Goal: Task Accomplishment & Management: Manage account settings

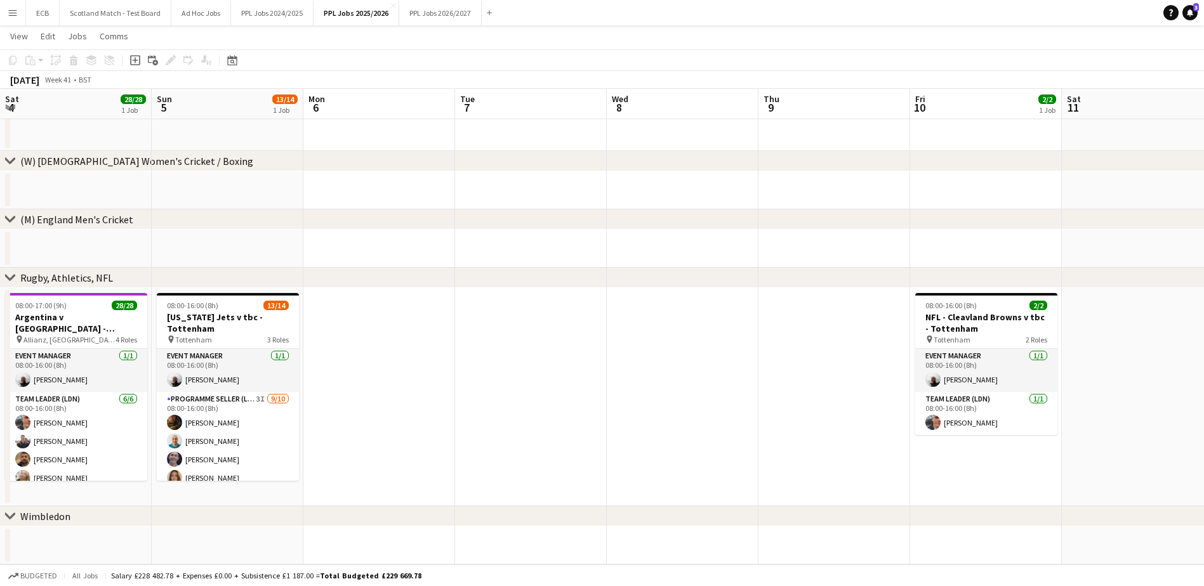
scroll to position [200, 0]
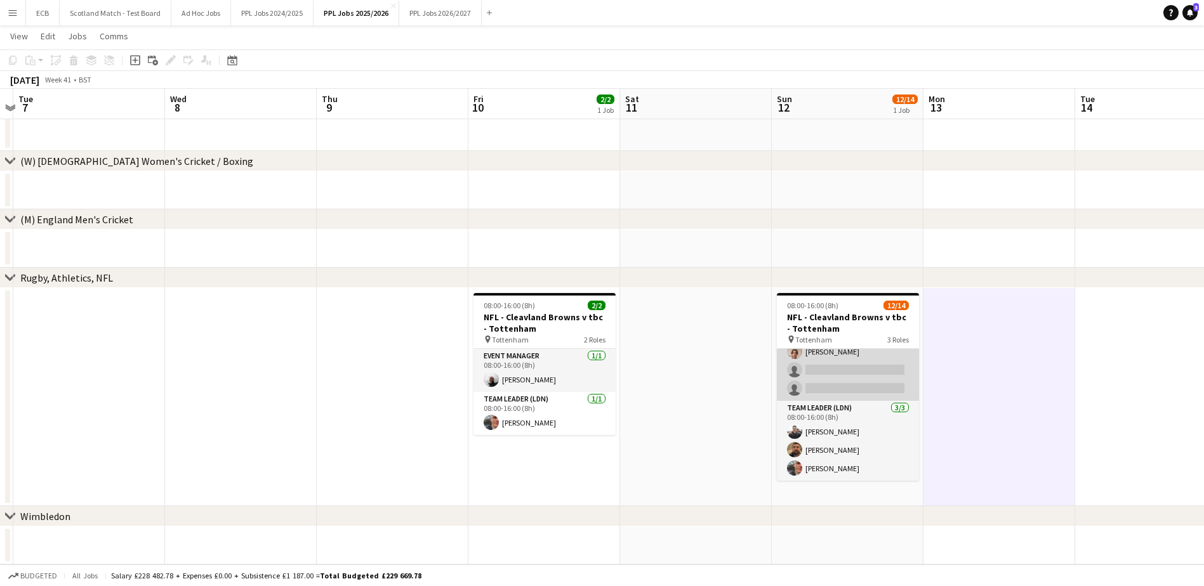
click at [847, 365] on app-card-role "Programme Seller (LDN) 4I [DATE] 08:00-16:00 (8h) [PERSON_NAME] [PERSON_NAME] […" at bounding box center [848, 296] width 142 height 209
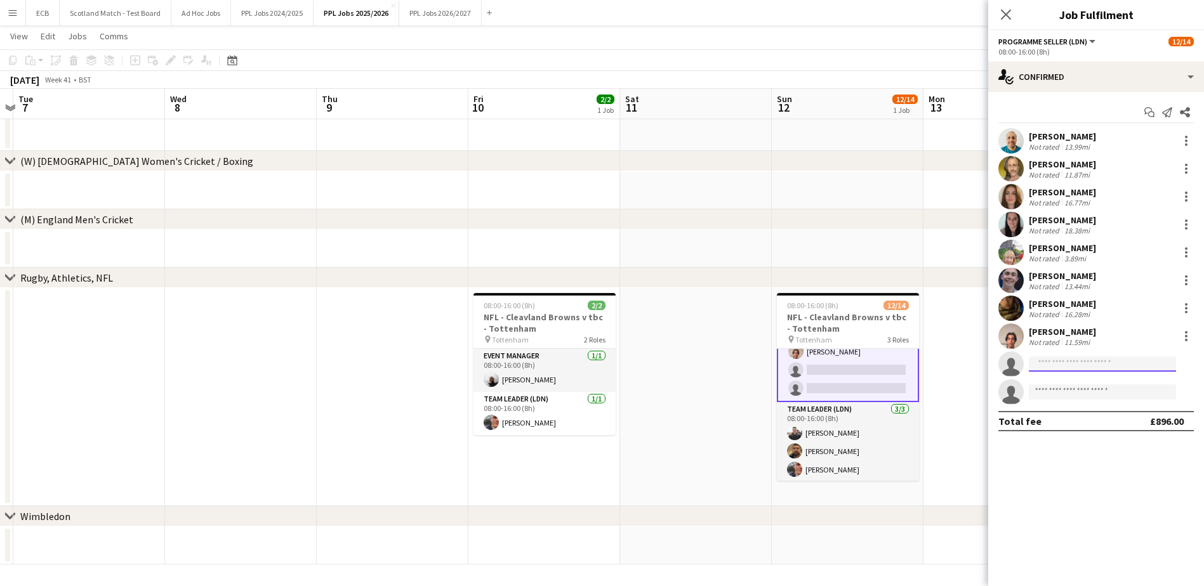
click at [1100, 368] on input at bounding box center [1102, 364] width 147 height 15
type input "***"
click at [1092, 384] on span "Aff Naseem Active" at bounding box center [1102, 382] width 127 height 11
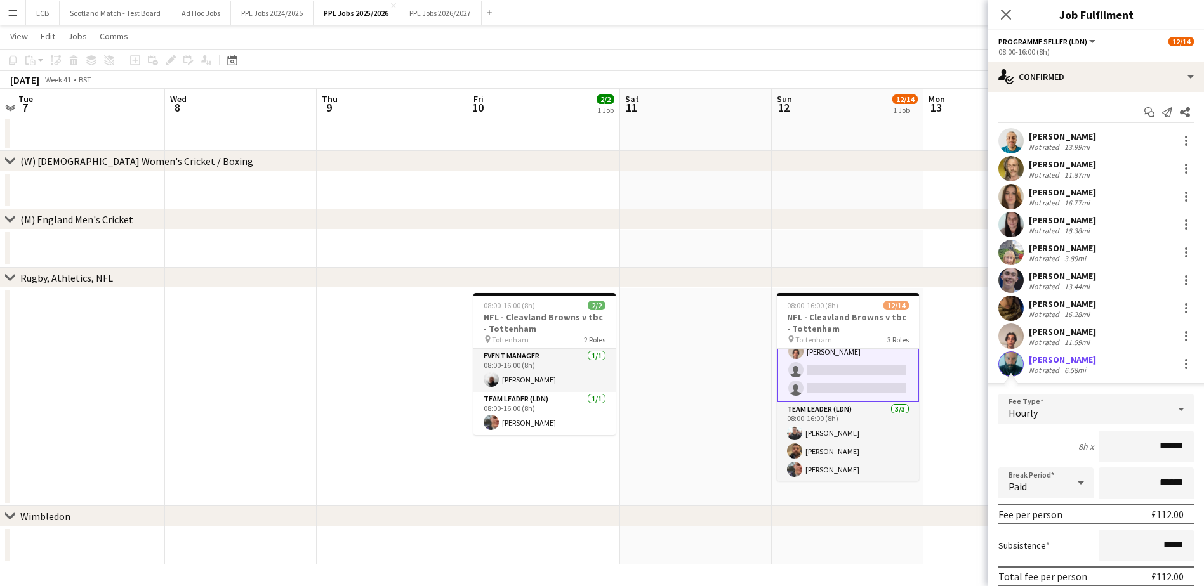
scroll to position [107, 0]
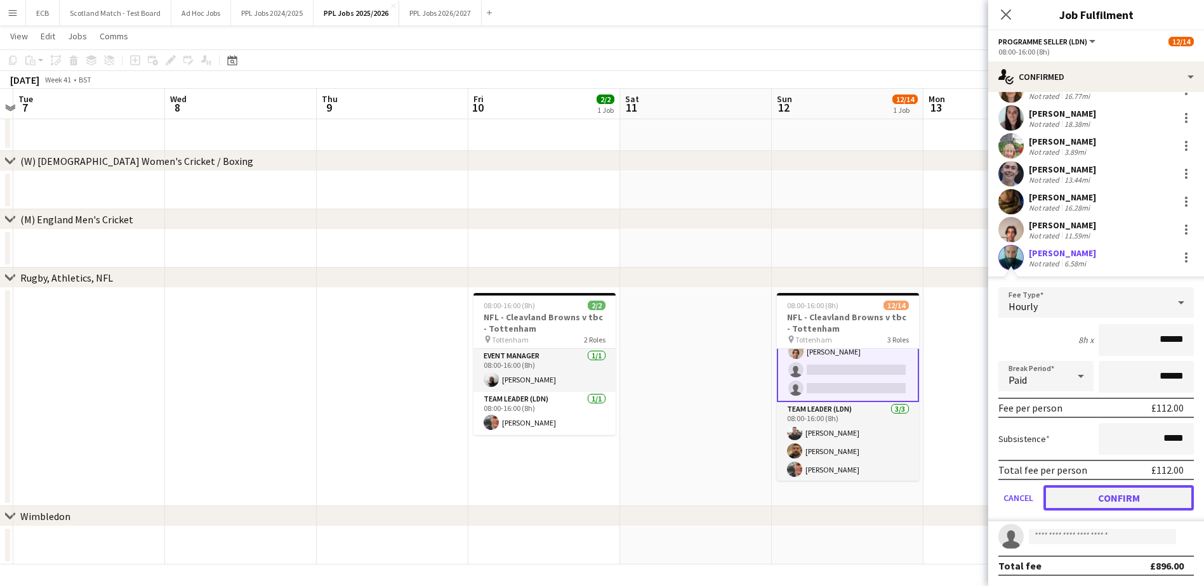
click at [1112, 495] on button "Confirm" at bounding box center [1119, 498] width 150 height 25
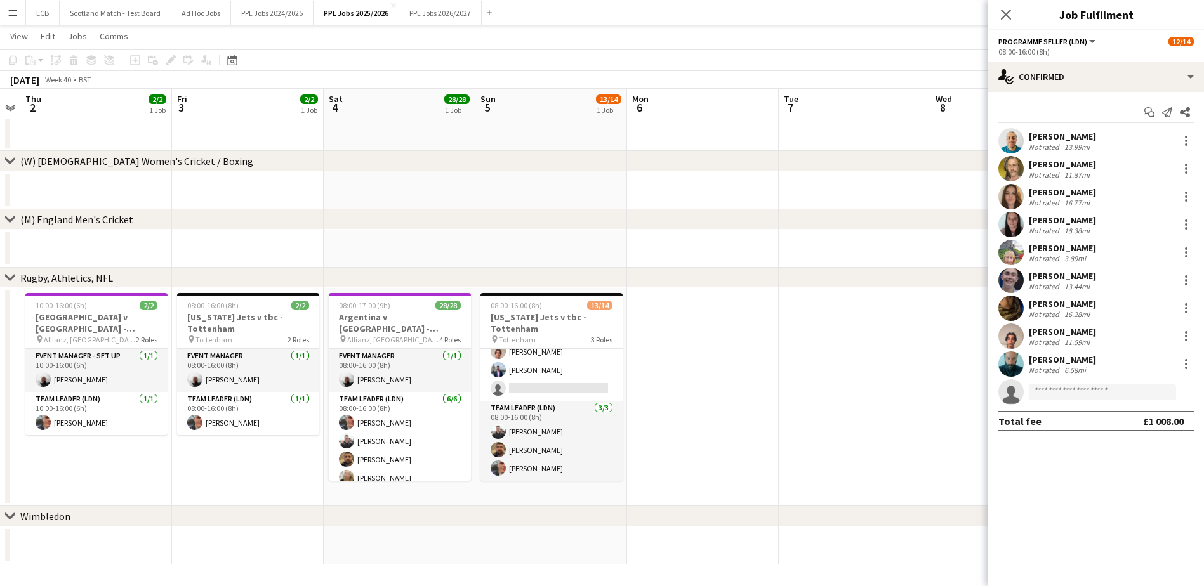
scroll to position [0, 390]
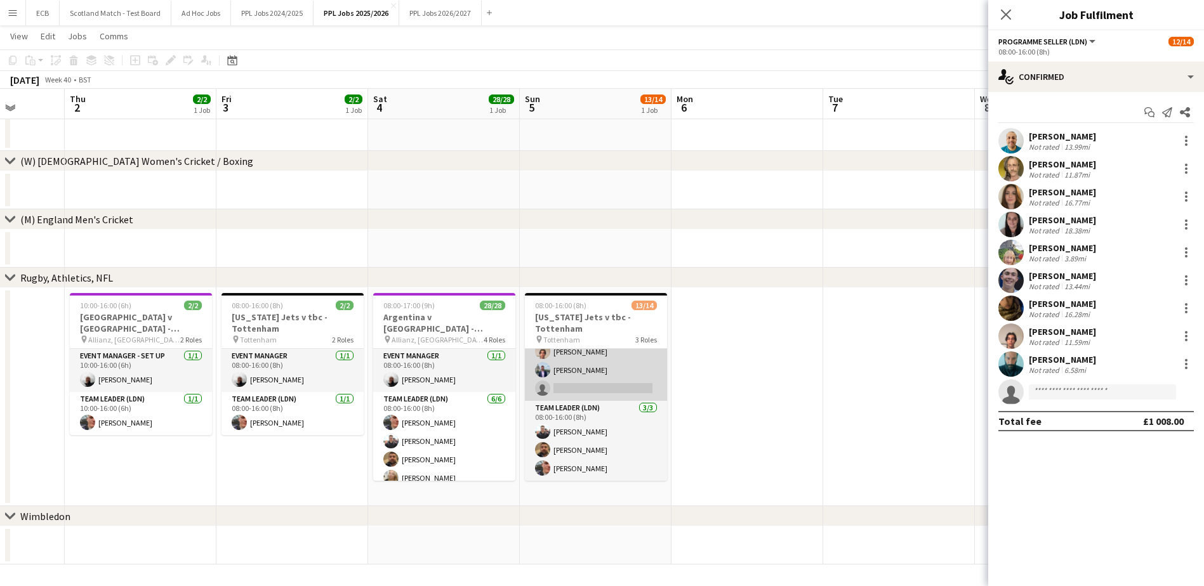
drag, startPoint x: 599, startPoint y: 388, endPoint x: 570, endPoint y: 375, distance: 32.1
click at [570, 375] on app-card-role "Programme Seller (LDN) 3I [DATE] 08:00-16:00 (8h) [PERSON_NAME] [PERSON_NAME] […" at bounding box center [596, 296] width 142 height 209
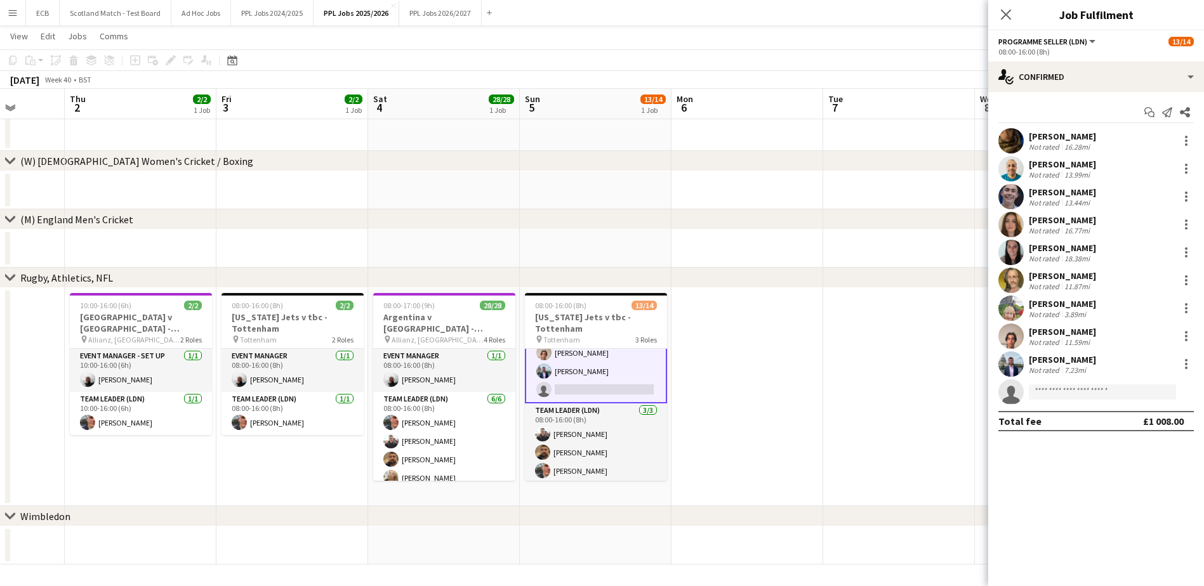
scroll to position [201, 0]
click at [1072, 395] on input at bounding box center [1102, 392] width 147 height 15
type input "***"
click at [1068, 407] on span "[PERSON_NAME]" at bounding box center [1075, 410] width 73 height 11
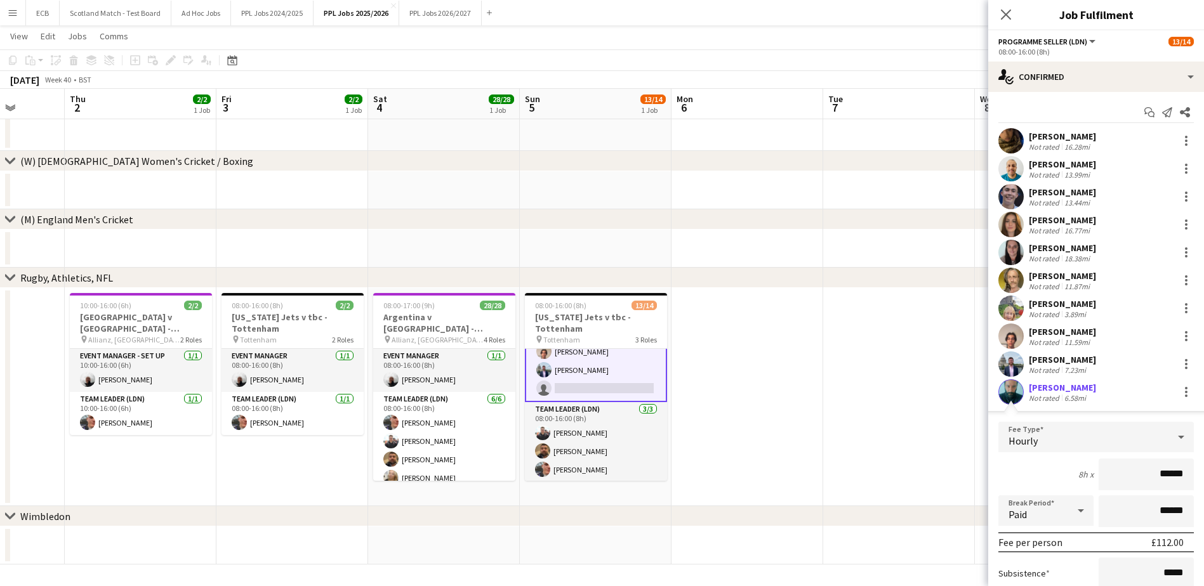
scroll to position [107, 0]
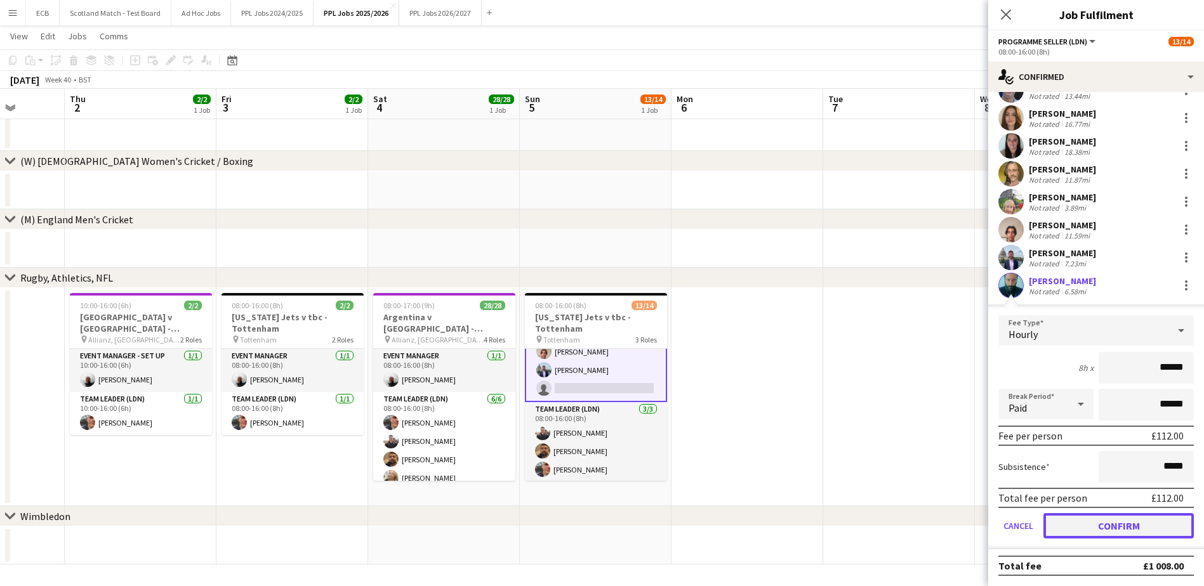
click at [1110, 531] on button "Confirm" at bounding box center [1119, 525] width 150 height 25
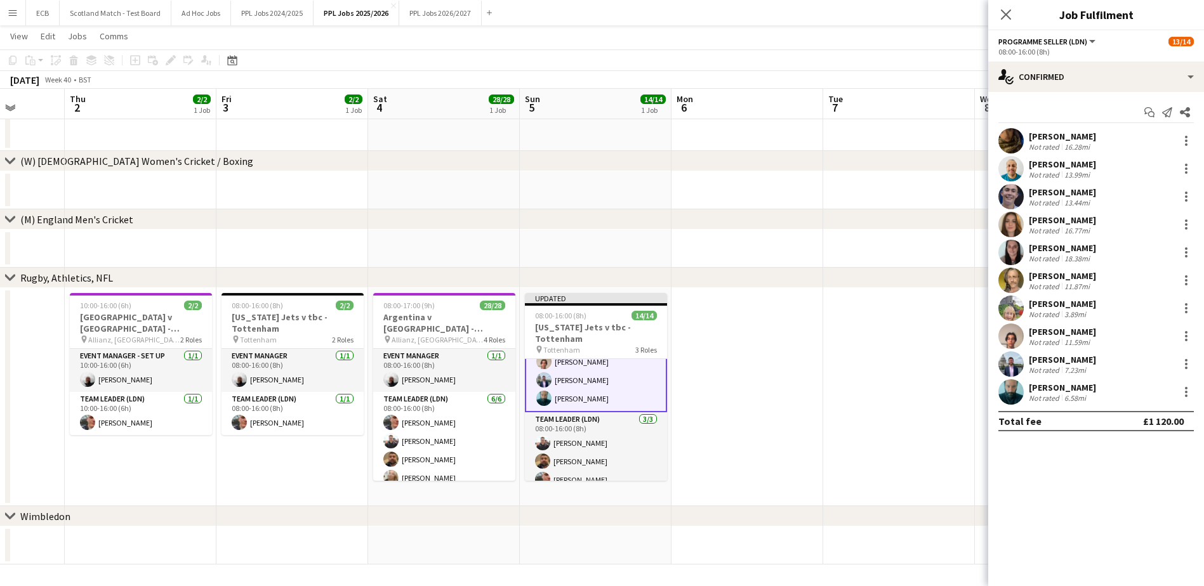
scroll to position [0, 0]
click at [794, 357] on app-date-cell at bounding box center [748, 397] width 152 height 218
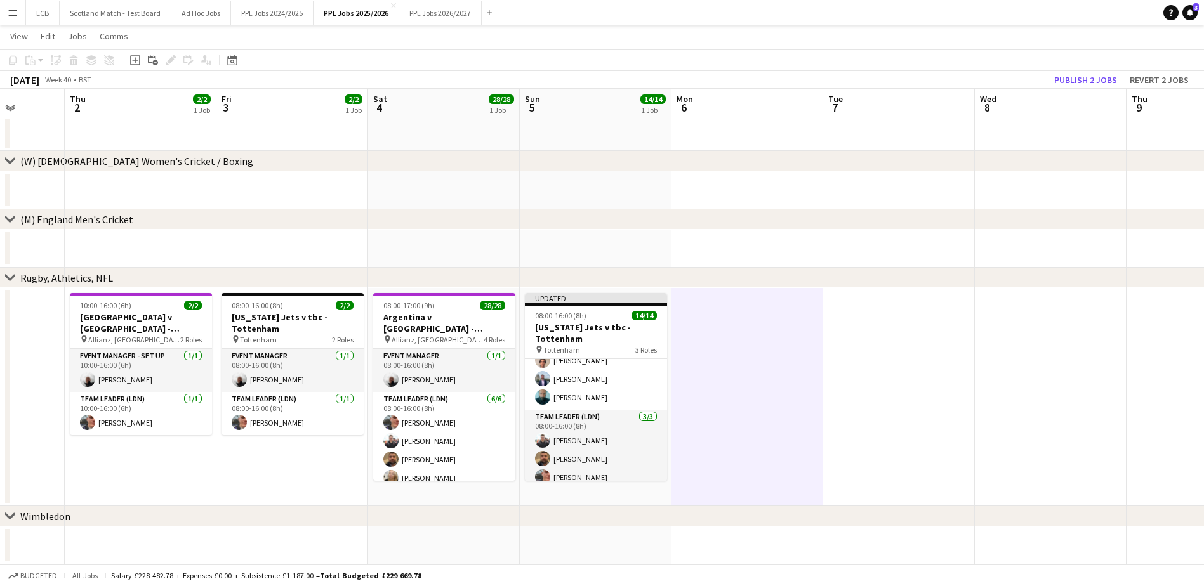
scroll to position [200, 0]
click at [1092, 74] on button "Publish 2 jobs" at bounding box center [1085, 80] width 73 height 17
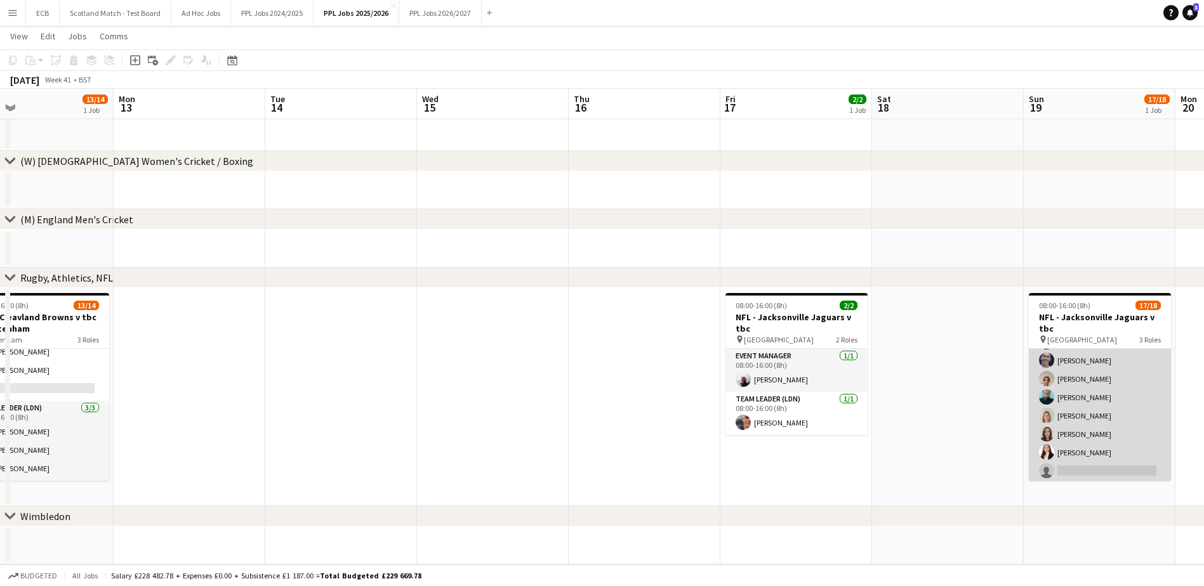
scroll to position [192, 0]
click at [1103, 463] on app-card-role "Programme Seller (LDN) 3I 13/14 08:00-16:00 (8h) [PERSON_NAME] [PERSON_NAME] [P…" at bounding box center [1100, 342] width 142 height 282
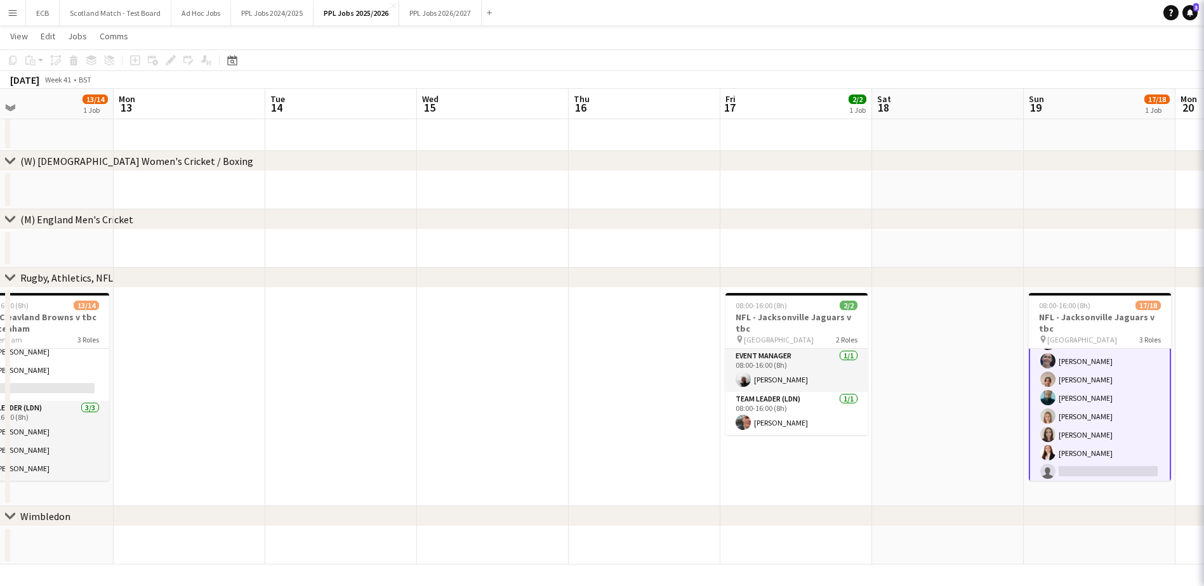
scroll to position [193, 0]
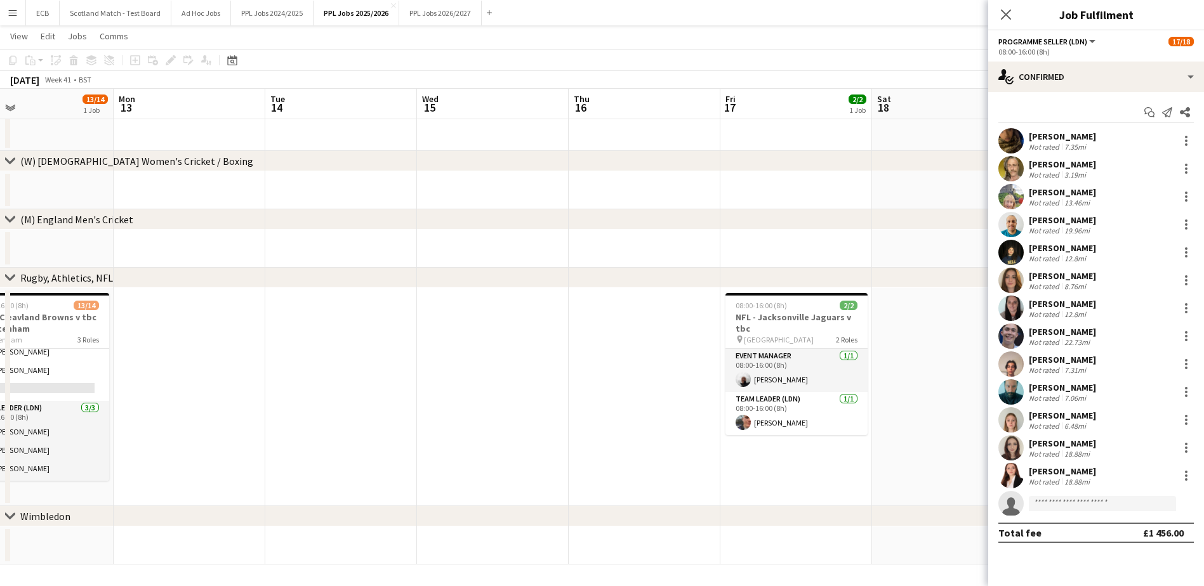
click at [422, 345] on app-date-cell at bounding box center [493, 397] width 152 height 218
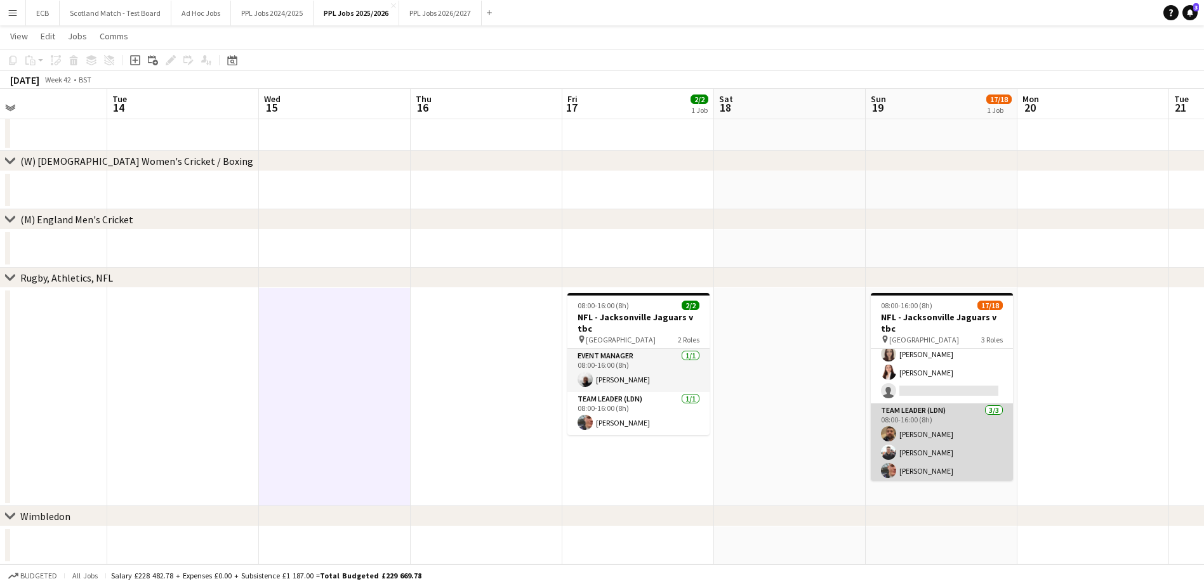
scroll to position [274, 0]
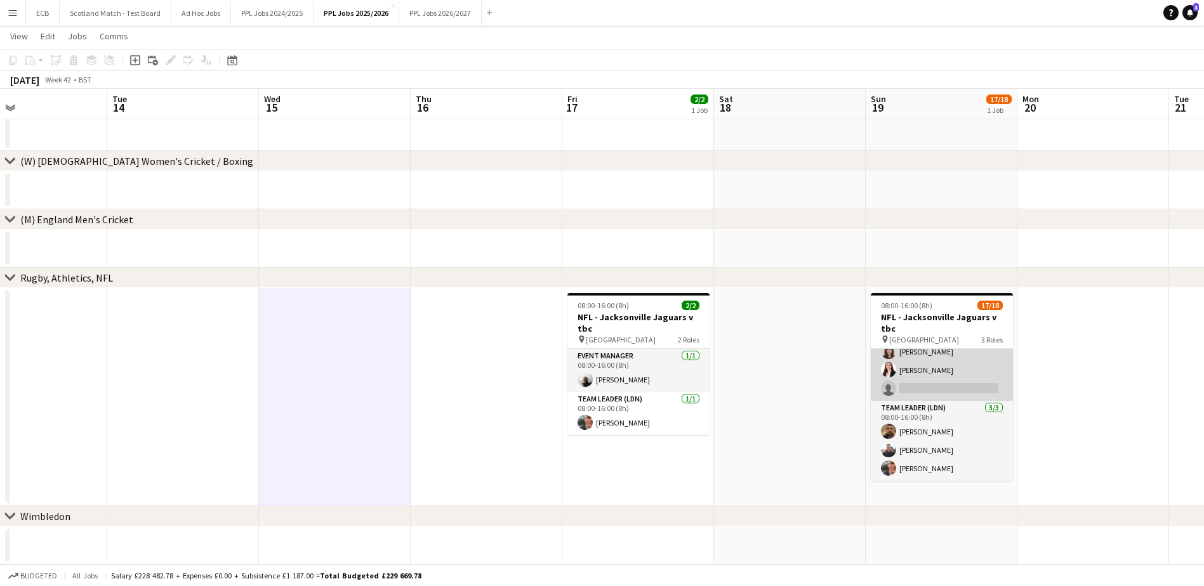
click at [922, 388] on app-card-role "Programme Seller (LDN) 3I 13/14 08:00-16:00 (8h) [PERSON_NAME] [PERSON_NAME] [P…" at bounding box center [942, 260] width 142 height 282
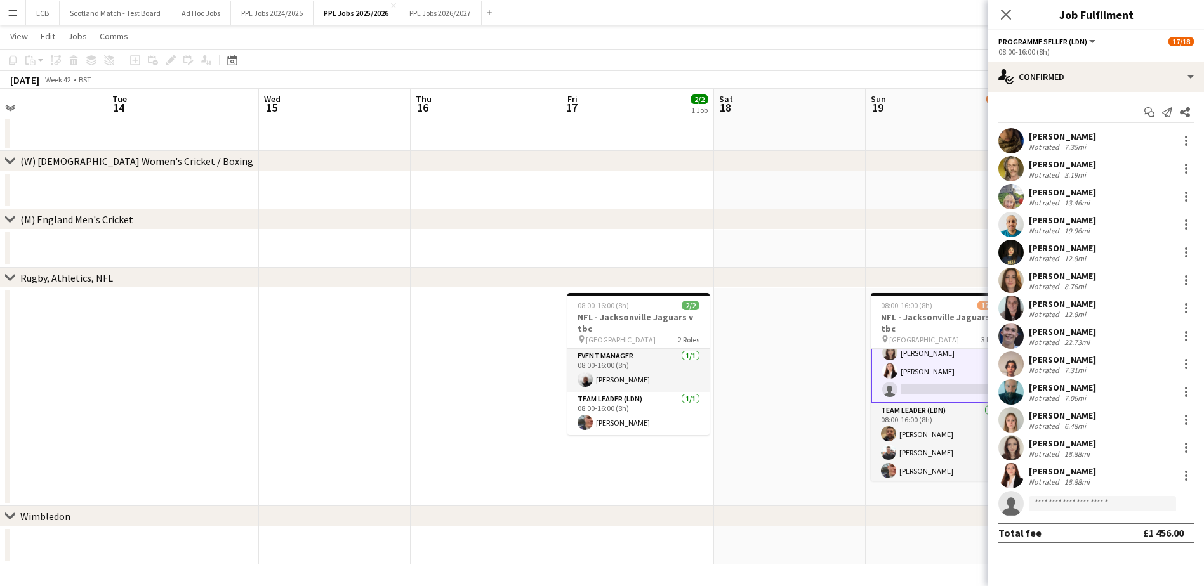
scroll to position [275, 0]
click at [802, 397] on app-date-cell at bounding box center [790, 397] width 152 height 218
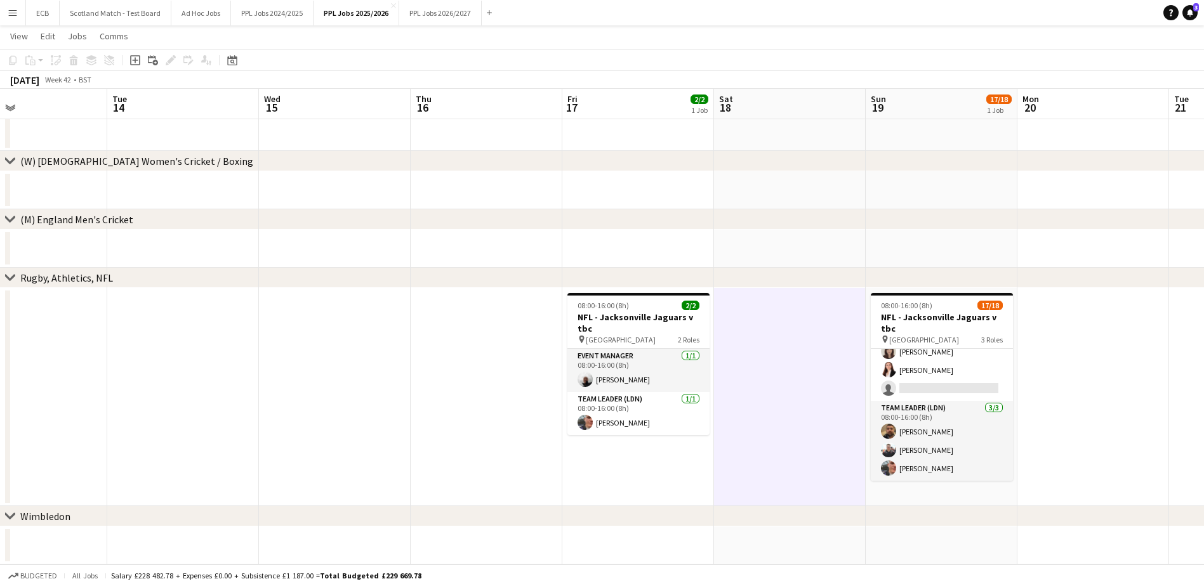
click at [1109, 350] on app-date-cell at bounding box center [1093, 397] width 152 height 218
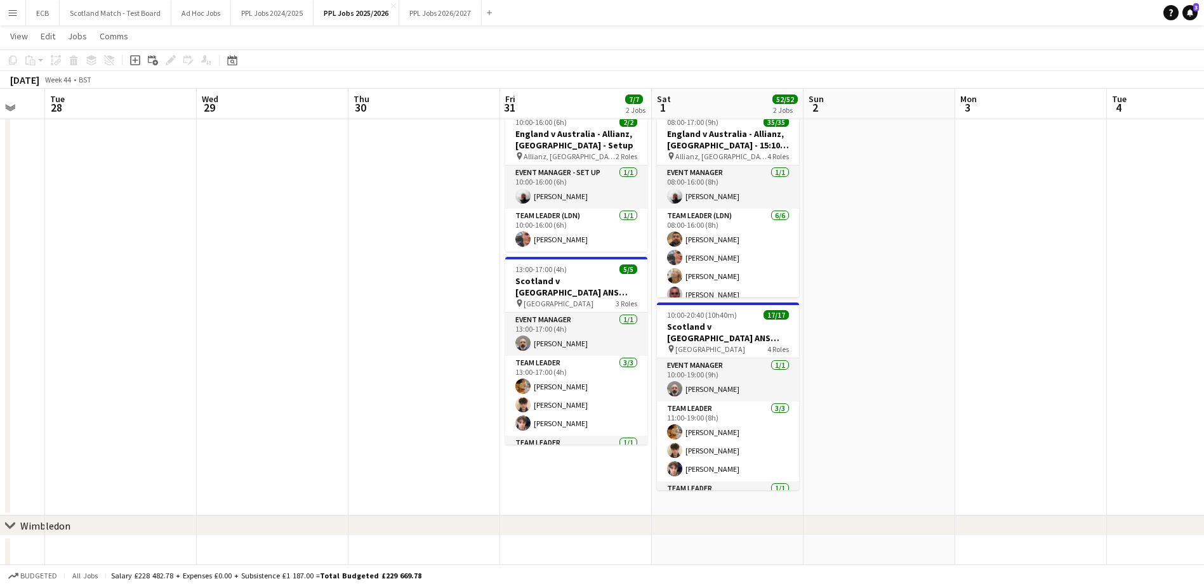
scroll to position [222, 0]
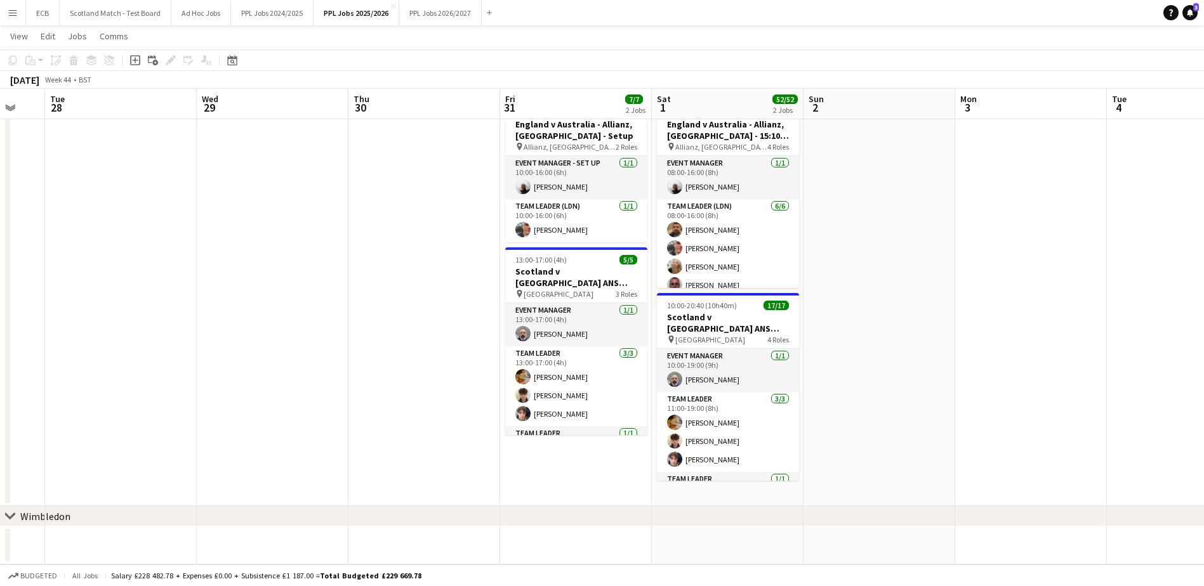
click at [903, 288] on app-date-cell at bounding box center [880, 300] width 152 height 411
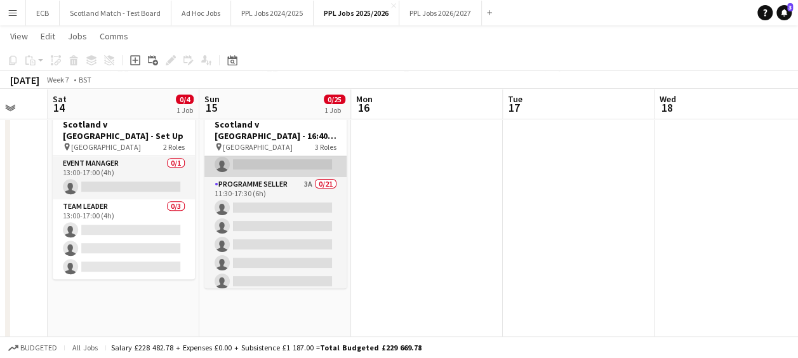
scroll to position [104, 0]
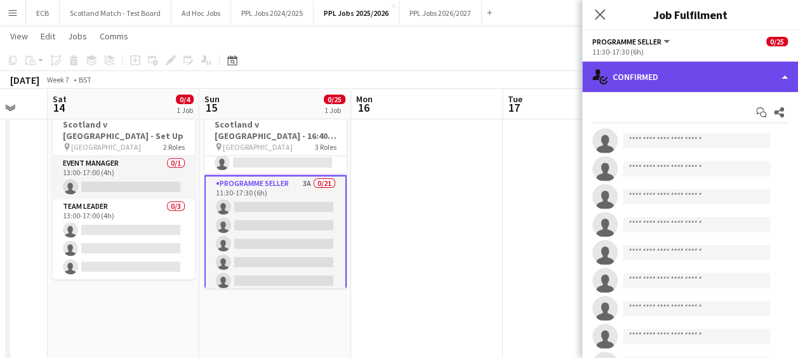
click at [673, 72] on div "single-neutral-actions-check-2 Confirmed" at bounding box center [690, 77] width 216 height 30
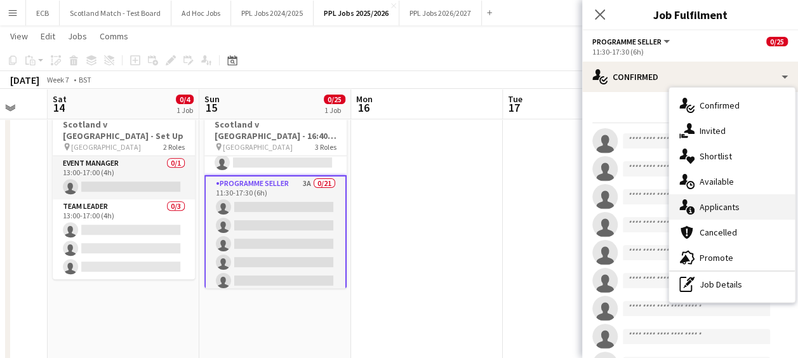
click at [710, 204] on span "Applicants" at bounding box center [719, 206] width 40 height 11
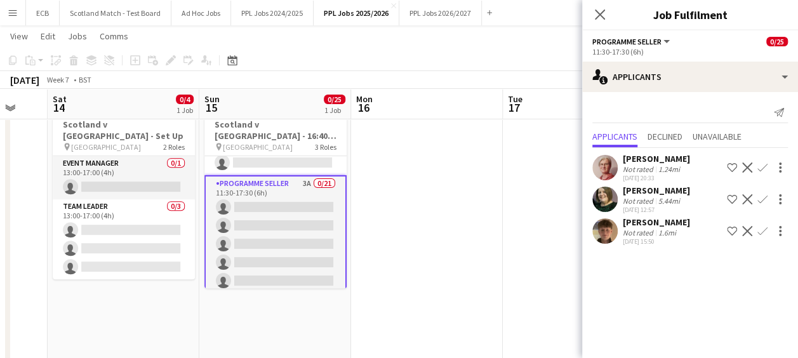
click at [764, 160] on button "Confirm" at bounding box center [762, 167] width 15 height 15
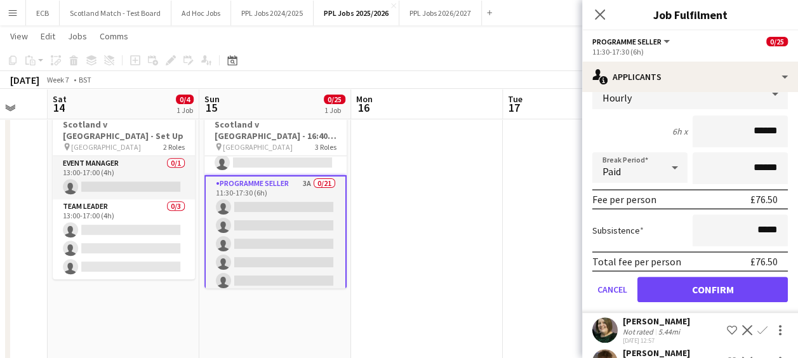
scroll to position [151, 0]
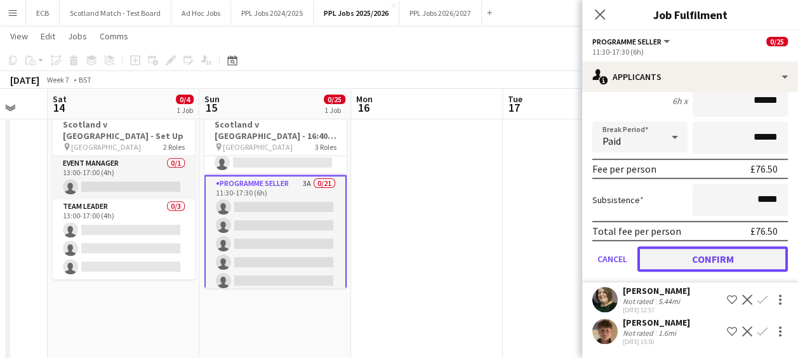
click at [724, 262] on button "Confirm" at bounding box center [712, 258] width 150 height 25
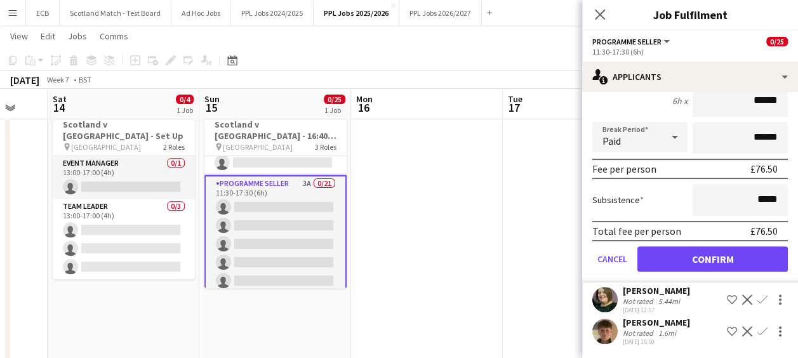
scroll to position [0, 0]
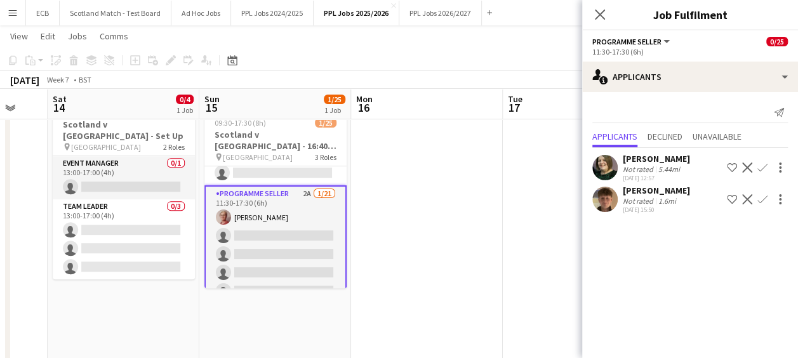
click at [764, 161] on button "Confirm" at bounding box center [762, 167] width 15 height 15
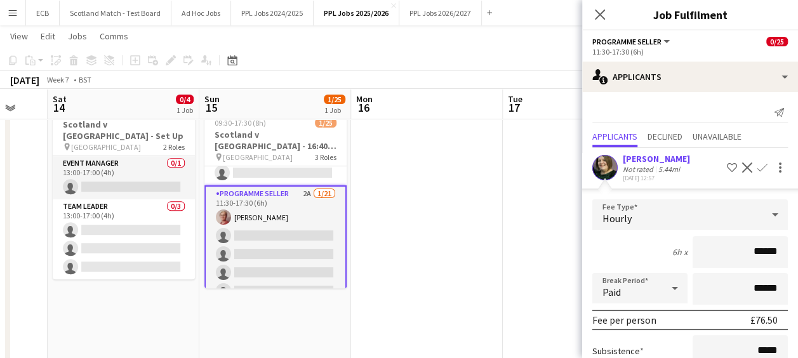
scroll to position [119, 0]
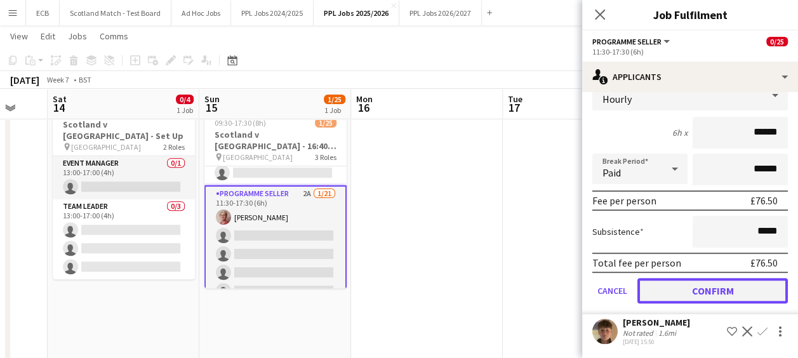
click at [696, 293] on button "Confirm" at bounding box center [712, 290] width 150 height 25
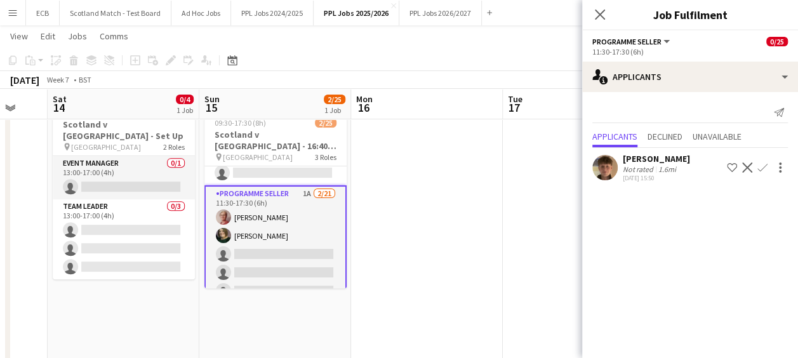
scroll to position [0, 0]
click at [765, 166] on app-icon "Confirm" at bounding box center [762, 167] width 10 height 10
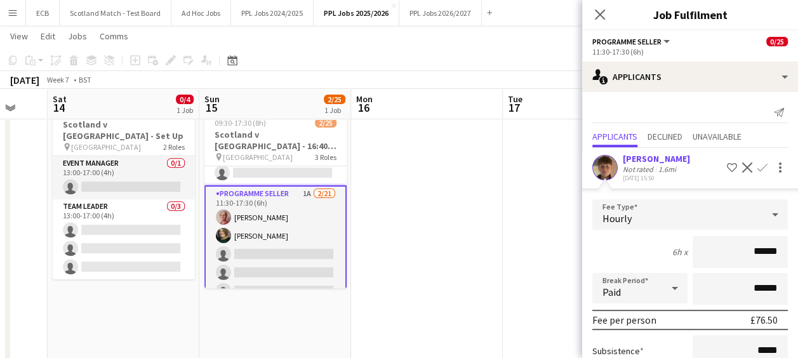
scroll to position [88, 0]
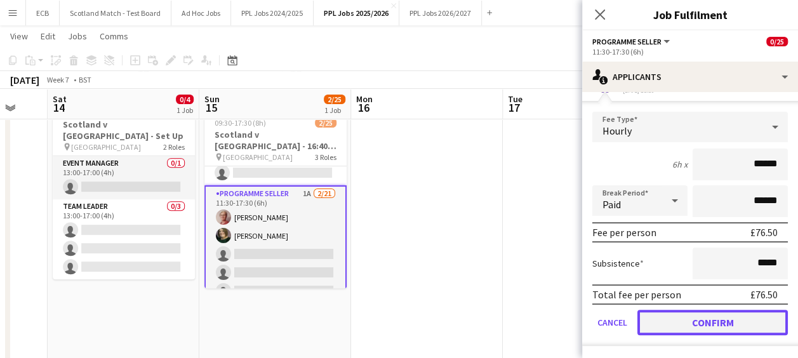
click at [707, 320] on button "Confirm" at bounding box center [712, 322] width 150 height 25
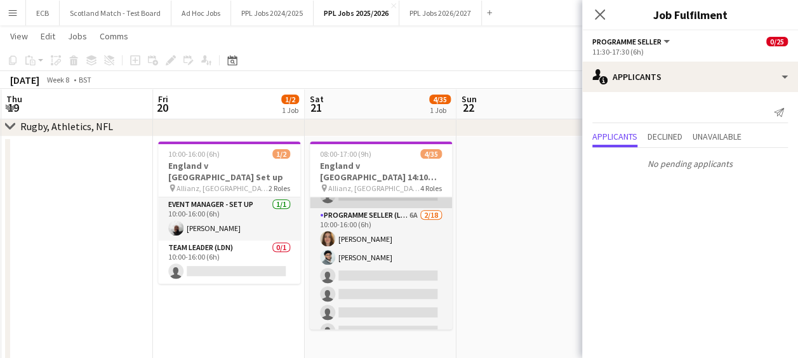
scroll to position [178, 0]
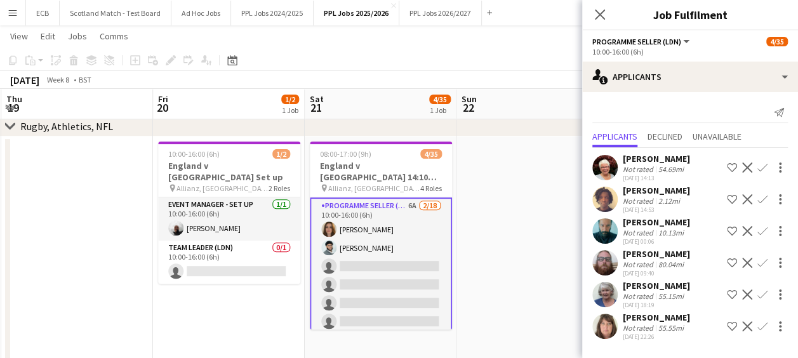
scroll to position [180, 0]
click at [765, 166] on app-icon "Confirm" at bounding box center [762, 167] width 10 height 10
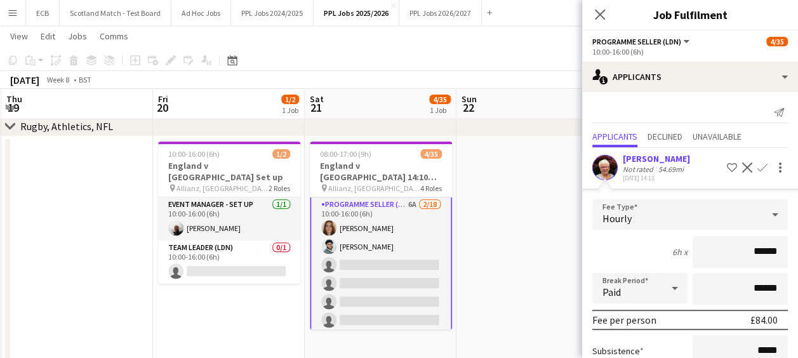
scroll to position [246, 0]
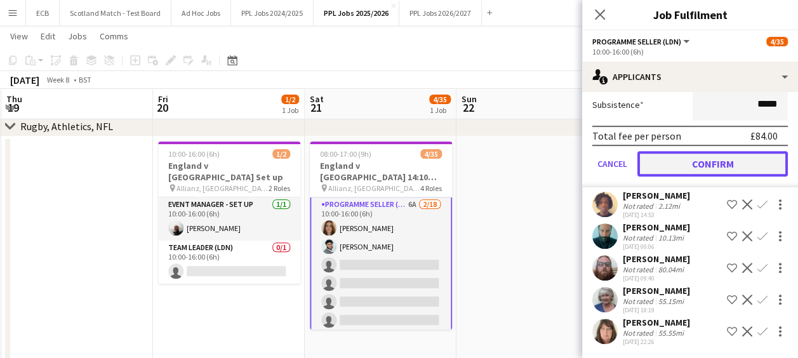
click at [712, 166] on button "Confirm" at bounding box center [712, 163] width 150 height 25
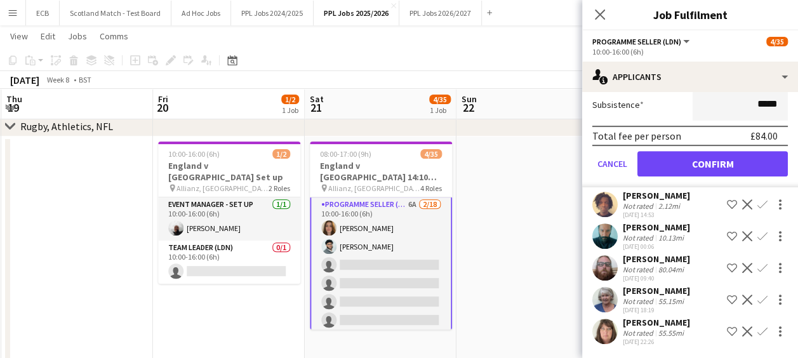
scroll to position [0, 0]
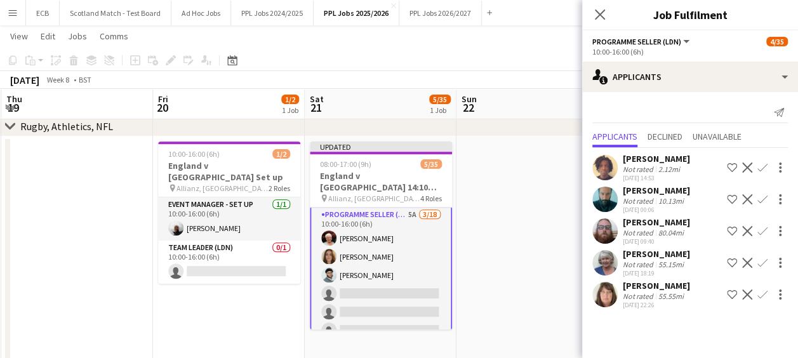
click at [760, 162] on app-icon "Confirm" at bounding box center [762, 167] width 10 height 10
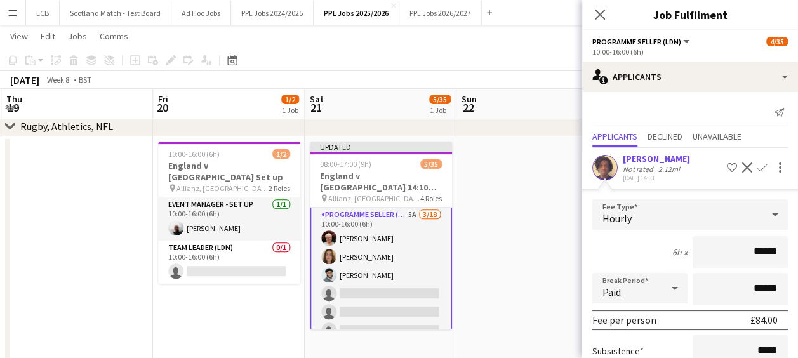
scroll to position [215, 0]
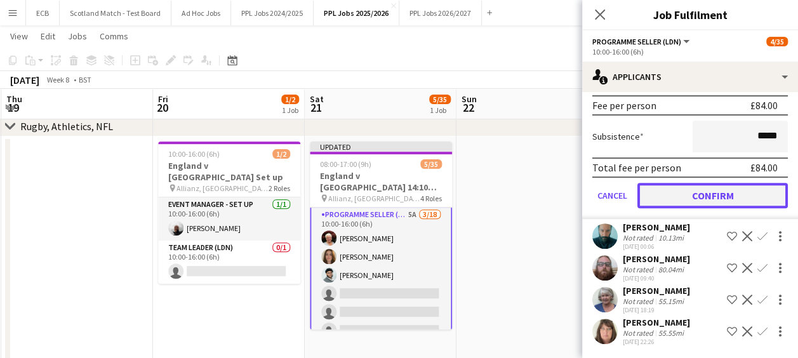
click at [695, 198] on button "Confirm" at bounding box center [712, 195] width 150 height 25
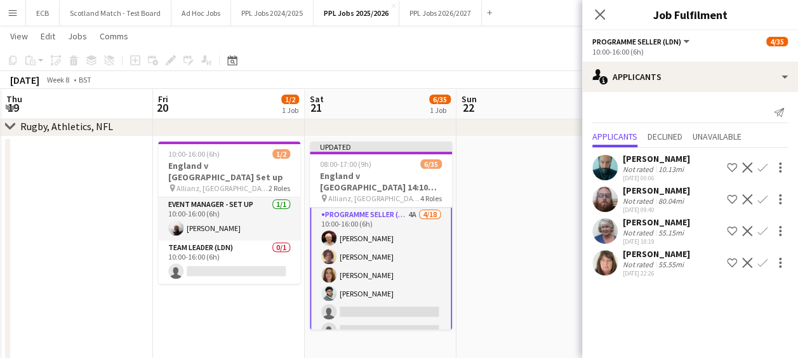
scroll to position [0, 0]
click at [762, 164] on app-icon "Confirm" at bounding box center [762, 167] width 10 height 10
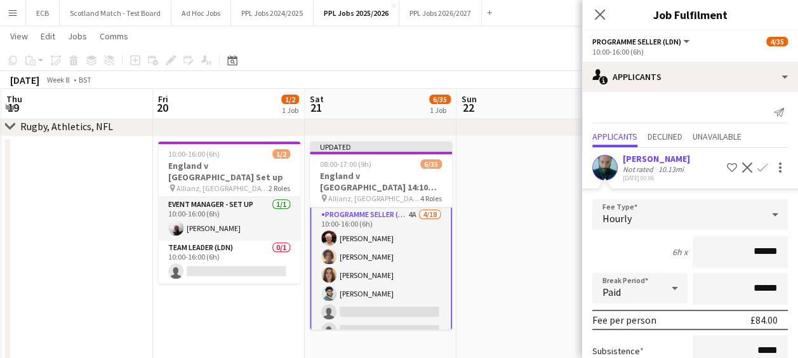
scroll to position [183, 0]
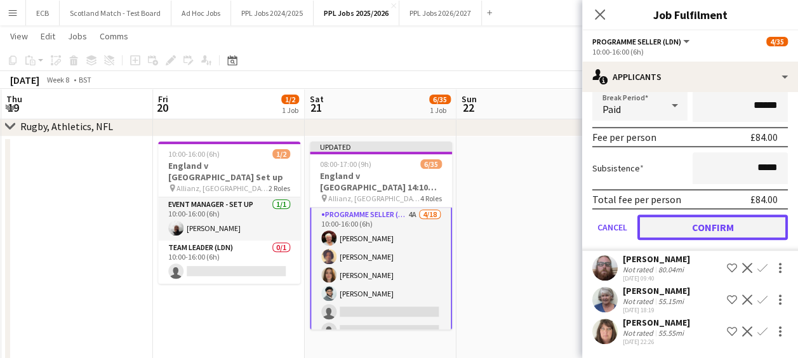
click at [706, 228] on button "Confirm" at bounding box center [712, 227] width 150 height 25
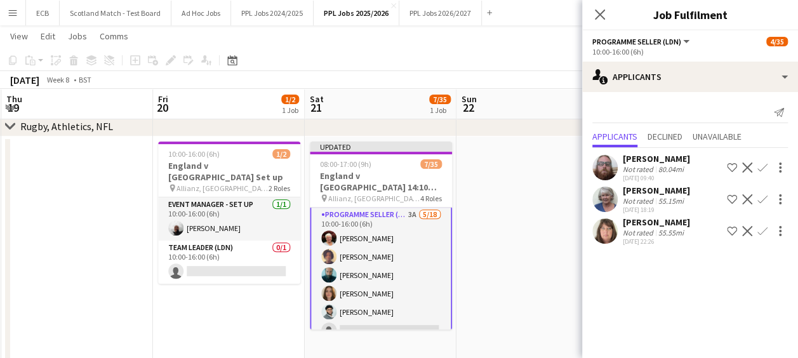
scroll to position [0, 0]
click at [760, 195] on app-icon "Confirm" at bounding box center [762, 199] width 10 height 10
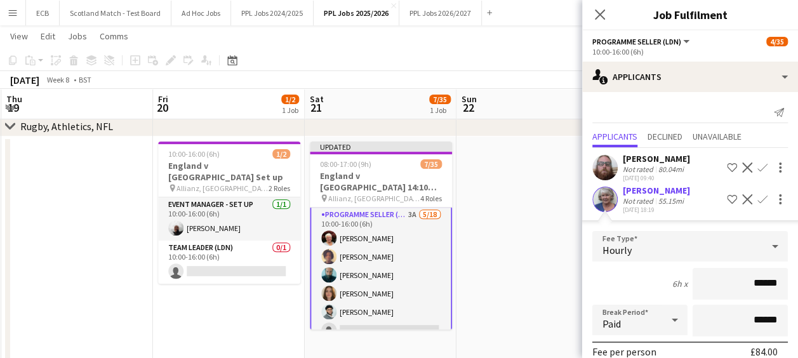
scroll to position [151, 0]
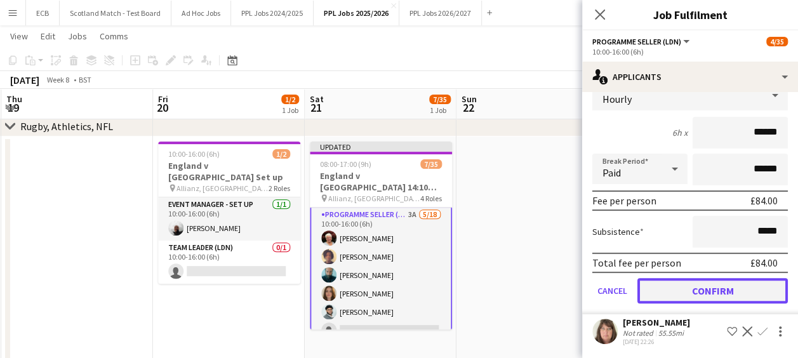
click at [700, 295] on button "Confirm" at bounding box center [712, 290] width 150 height 25
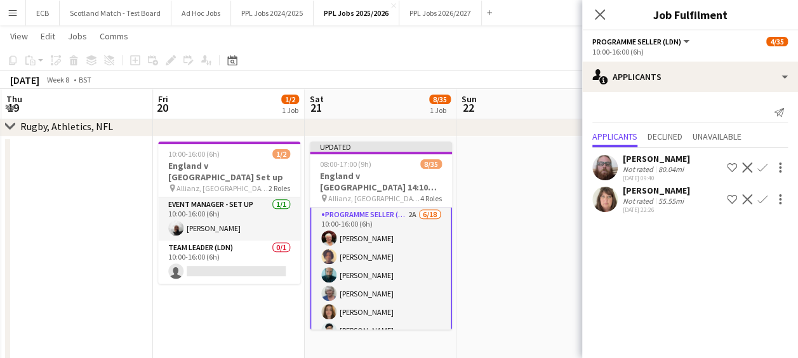
scroll to position [0, 0]
click at [759, 201] on app-icon "Confirm" at bounding box center [762, 199] width 10 height 10
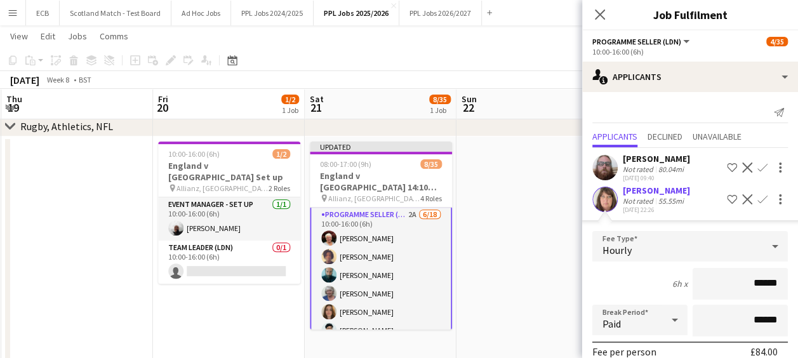
scroll to position [119, 0]
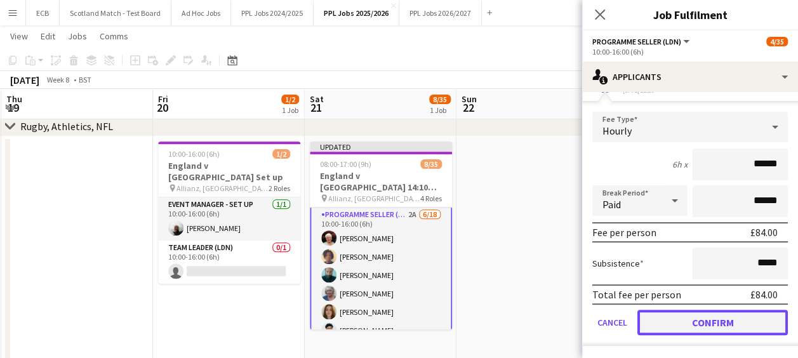
click at [692, 321] on button "Confirm" at bounding box center [712, 322] width 150 height 25
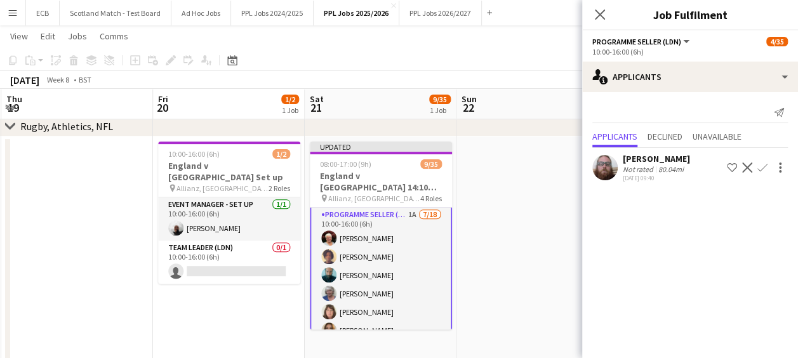
scroll to position [0, 0]
click at [519, 267] on app-date-cell at bounding box center [532, 341] width 152 height 411
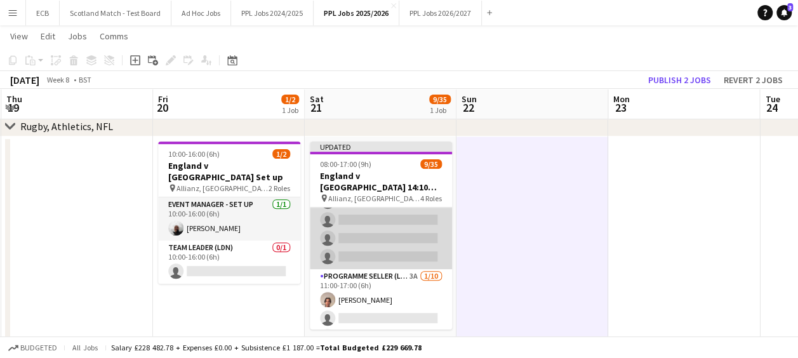
scroll to position [533, 0]
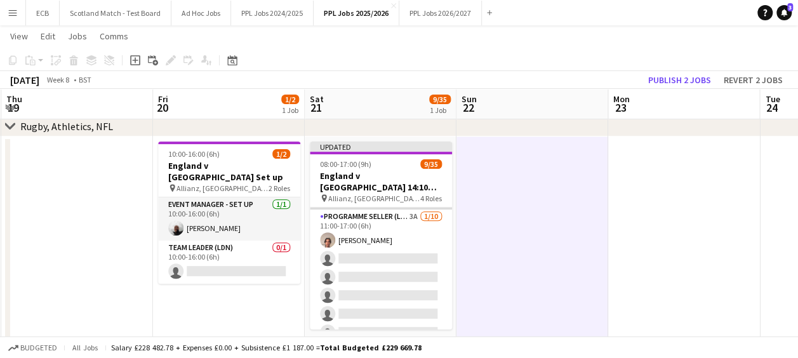
click at [369, 257] on app-card-role "Programme Seller (LDN) 3A [DATE] 11:00-17:00 (6h) [PERSON_NAME] single-neutral-…" at bounding box center [381, 313] width 142 height 209
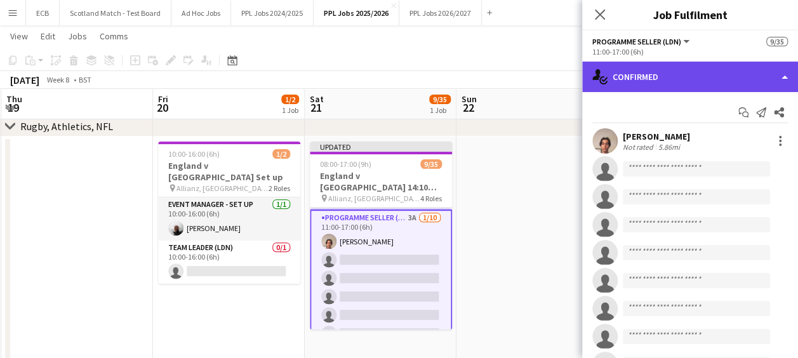
click at [649, 70] on div "single-neutral-actions-check-2 Confirmed" at bounding box center [690, 77] width 216 height 30
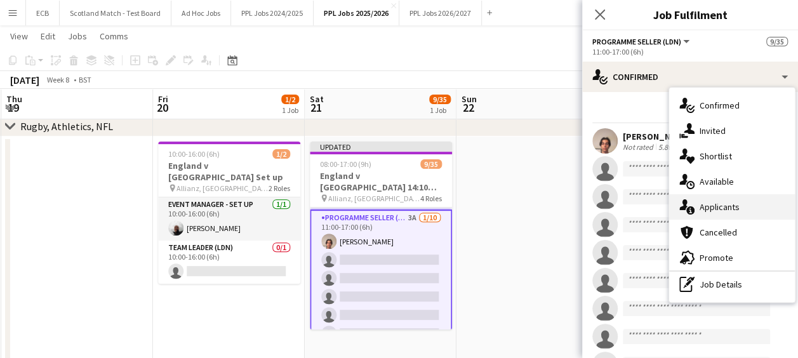
click at [699, 199] on div "single-neutral-actions-information Applicants" at bounding box center [732, 206] width 126 height 25
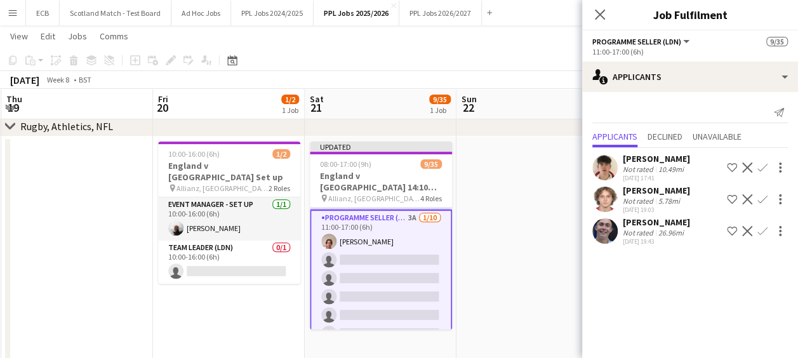
click at [762, 163] on app-icon "Confirm" at bounding box center [762, 167] width 10 height 10
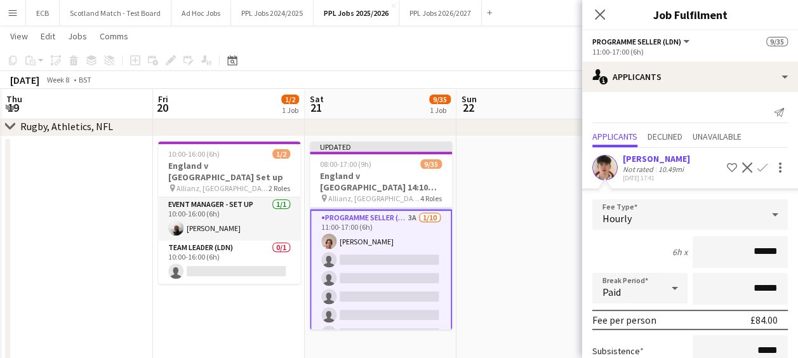
scroll to position [151, 0]
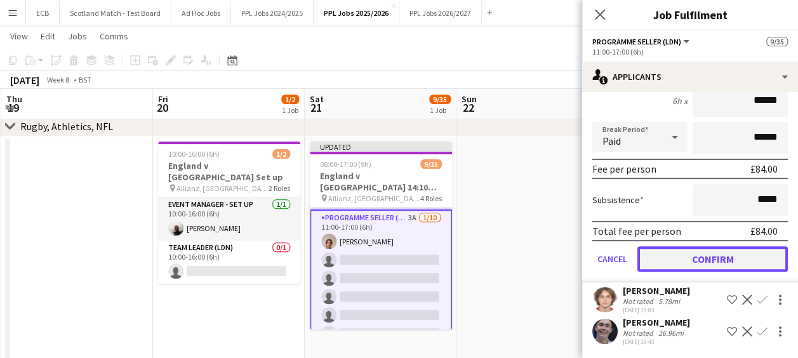
click at [692, 267] on button "Confirm" at bounding box center [712, 258] width 150 height 25
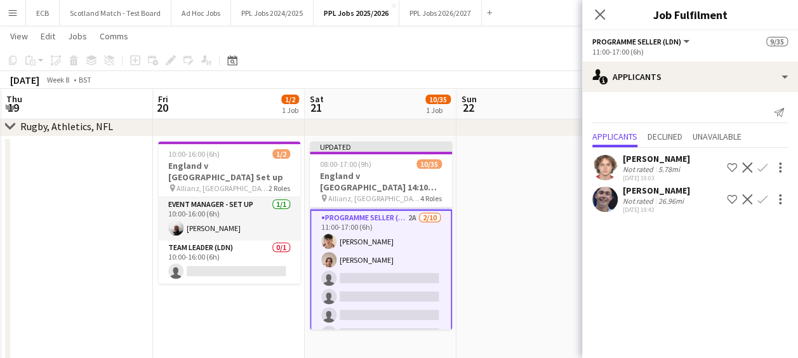
scroll to position [0, 0]
click at [759, 164] on app-icon "Confirm" at bounding box center [762, 167] width 10 height 10
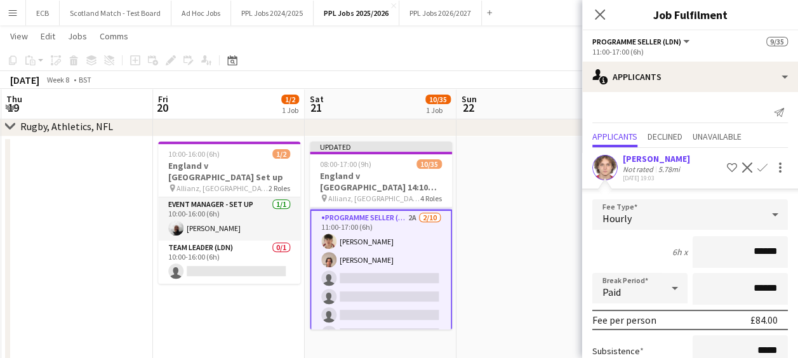
scroll to position [119, 0]
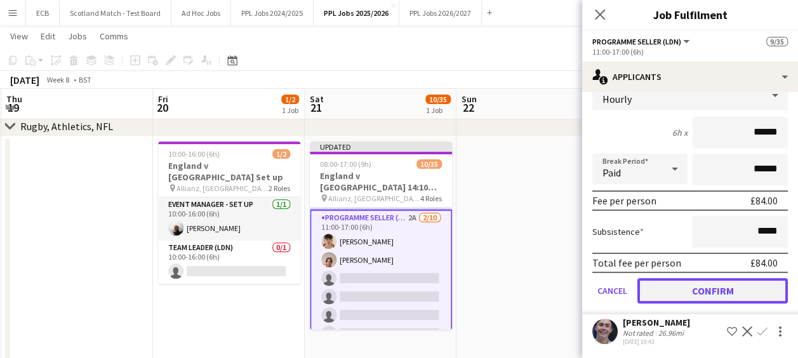
click at [697, 286] on button "Confirm" at bounding box center [712, 290] width 150 height 25
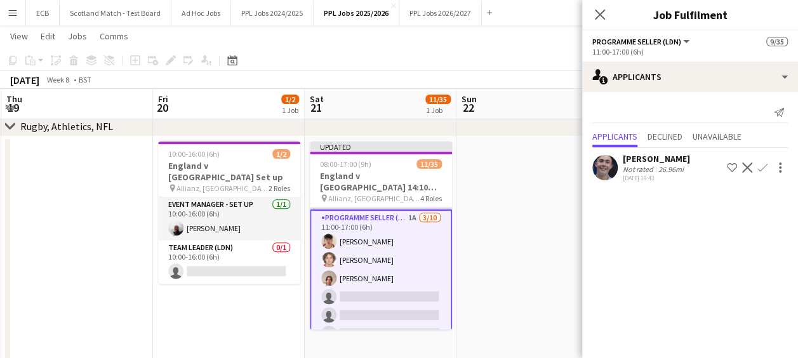
scroll to position [0, 0]
click at [760, 169] on app-icon "Confirm" at bounding box center [762, 167] width 10 height 10
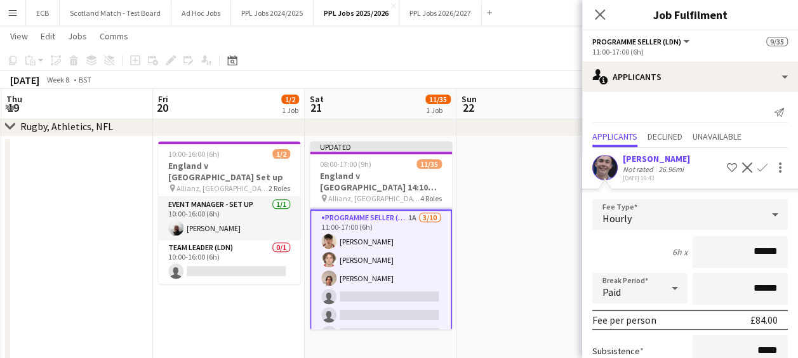
scroll to position [88, 0]
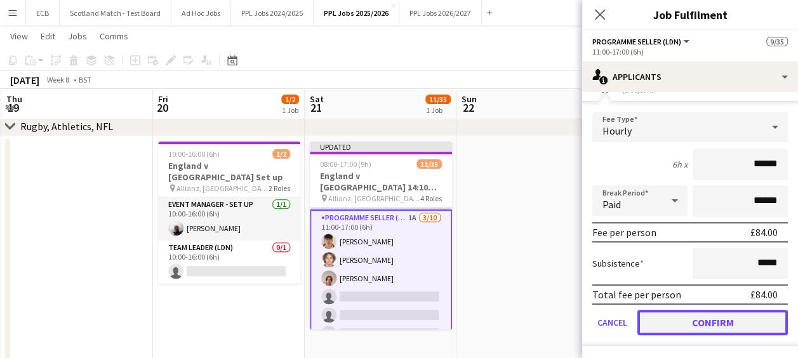
click at [706, 318] on button "Confirm" at bounding box center [712, 322] width 150 height 25
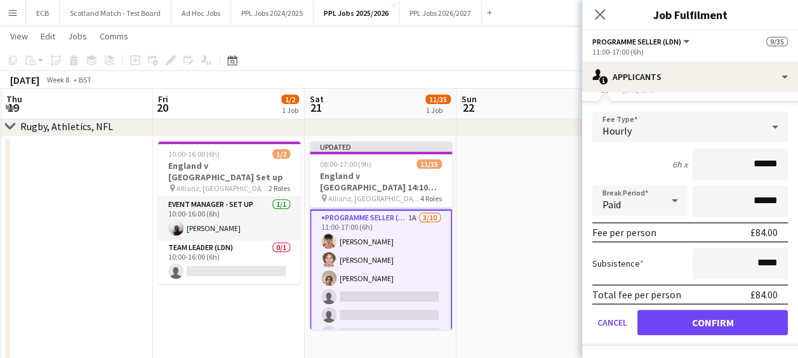
scroll to position [0, 0]
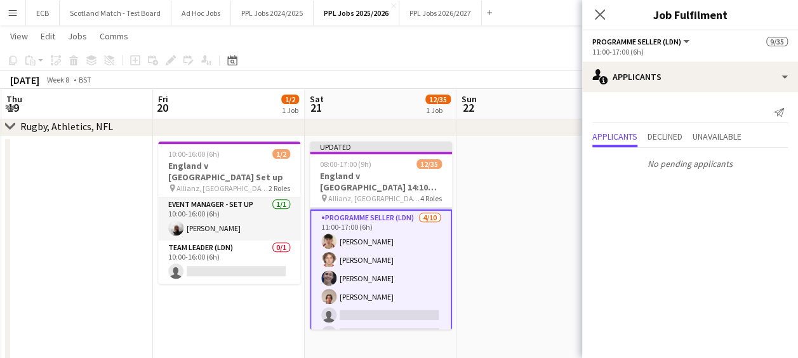
click at [477, 244] on app-date-cell at bounding box center [532, 341] width 152 height 411
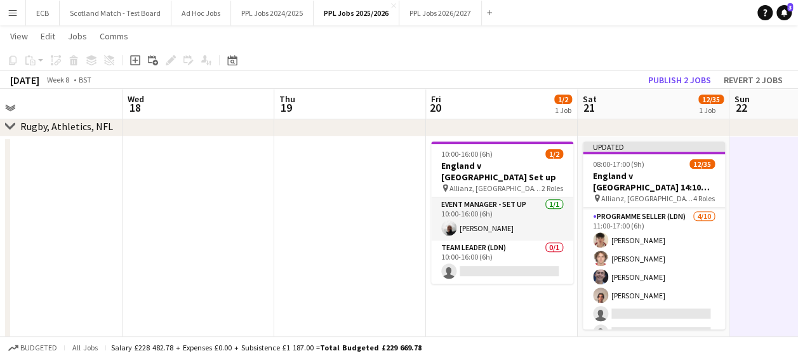
scroll to position [0, 335]
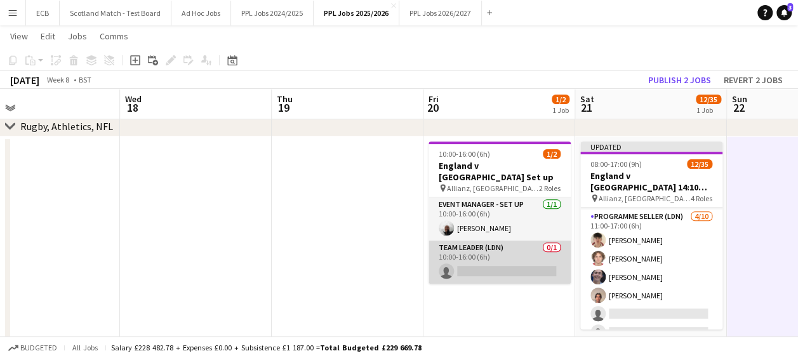
click at [523, 242] on app-card-role "Team Leader (LDN) 0/1 10:00-16:00 (6h) single-neutral-actions" at bounding box center [499, 262] width 142 height 43
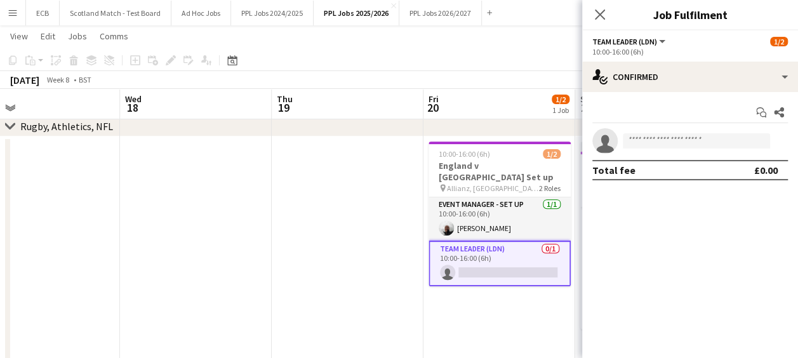
click at [701, 93] on div "Start chat Share single-neutral-actions Total fee £0.00" at bounding box center [690, 141] width 216 height 98
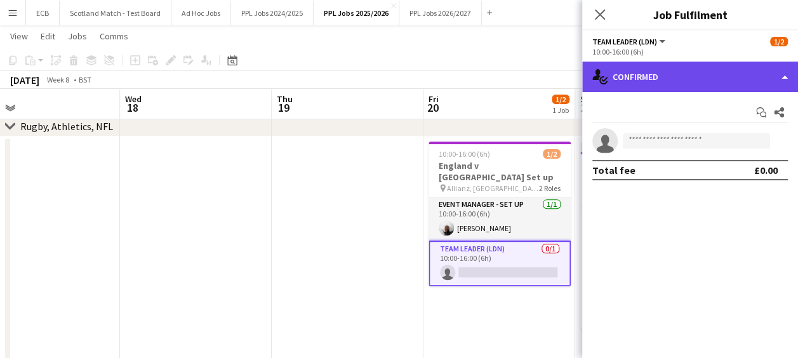
click at [675, 82] on div "single-neutral-actions-check-2 Confirmed" at bounding box center [690, 77] width 216 height 30
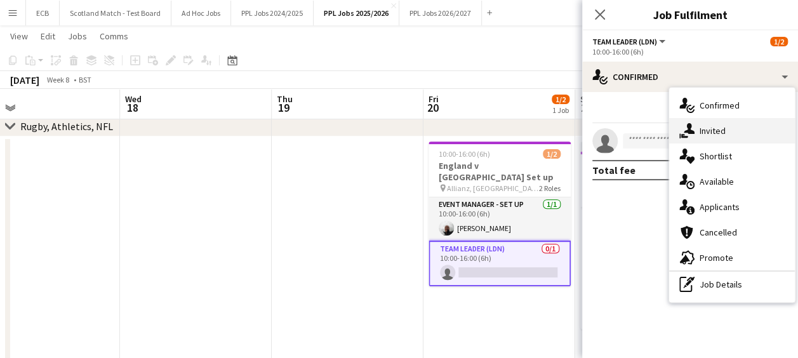
click at [699, 129] on span "Invited" at bounding box center [712, 130] width 26 height 11
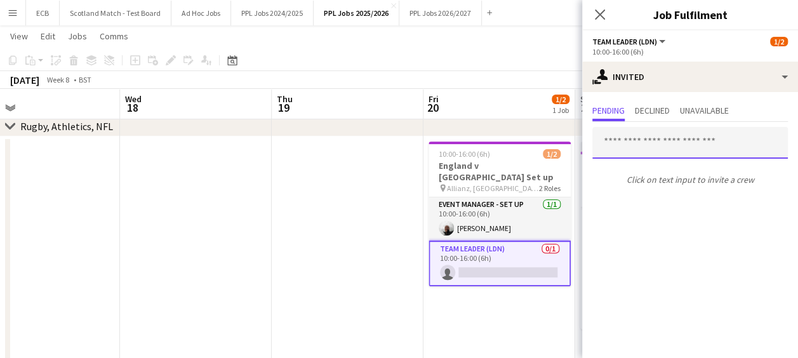
click at [650, 142] on input "text" at bounding box center [689, 143] width 195 height 32
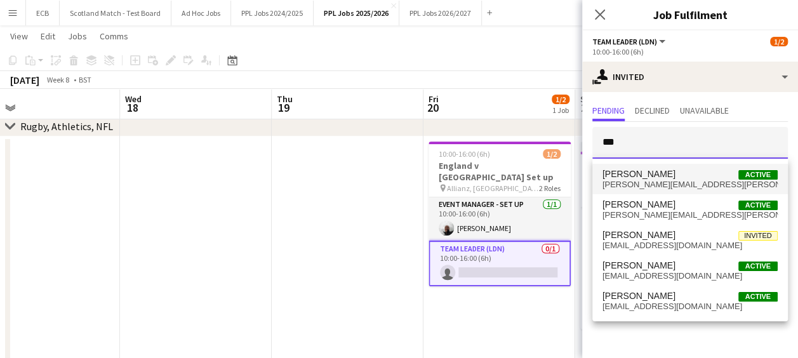
type input "***"
click at [644, 180] on span "[PERSON_NAME][EMAIL_ADDRESS][PERSON_NAME][DOMAIN_NAME]" at bounding box center [689, 185] width 175 height 10
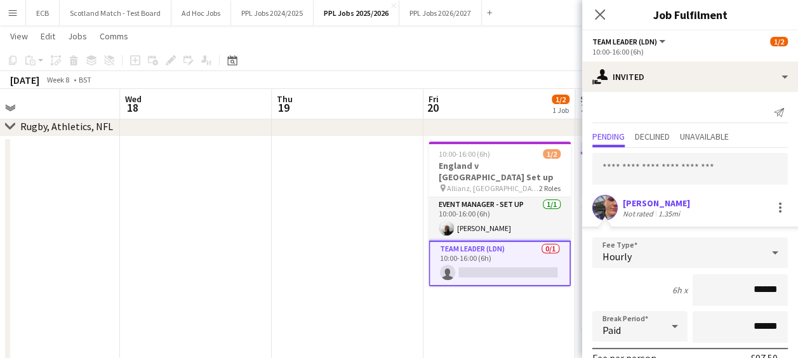
scroll to position [126, 0]
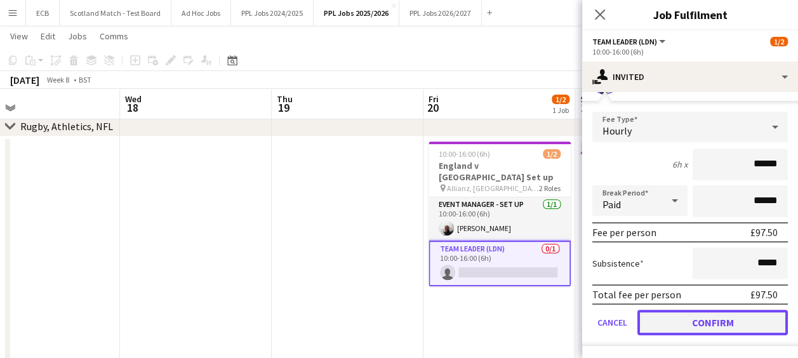
click at [724, 318] on button "Confirm" at bounding box center [712, 322] width 150 height 25
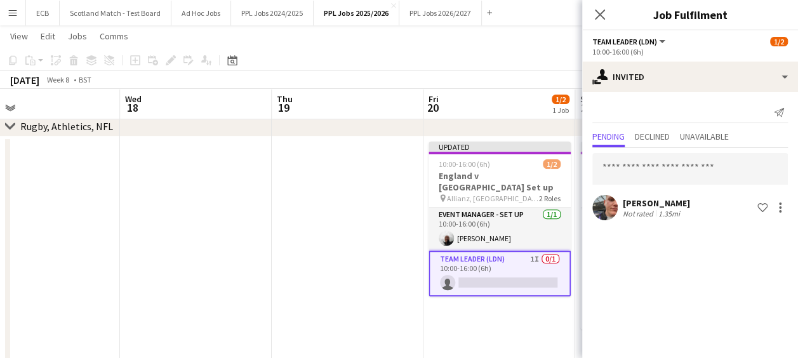
scroll to position [0, 0]
click at [498, 308] on app-date-cell "Updated 10:00-16:00 (6h) 1/2 [GEOGRAPHIC_DATA] v [GEOGRAPHIC_DATA] Set up pin A…" at bounding box center [499, 341] width 152 height 411
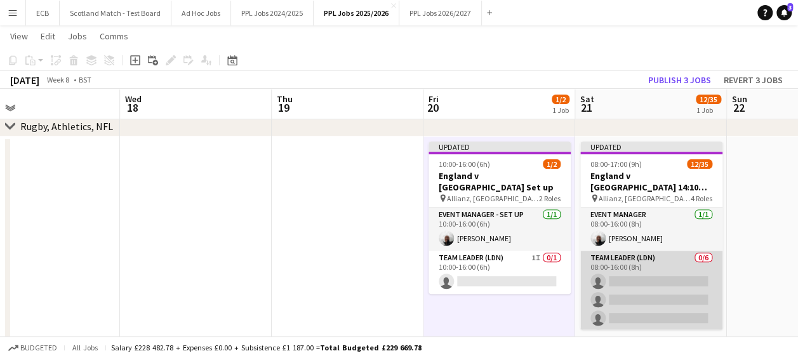
click at [637, 277] on app-card-role "Team Leader (LDN) 0/6 08:00-16:00 (8h) single-neutral-actions single-neutral-ac…" at bounding box center [651, 318] width 142 height 135
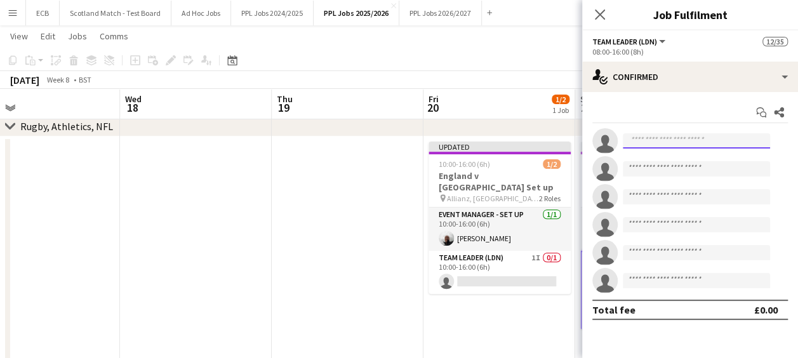
click at [665, 140] on input at bounding box center [696, 140] width 147 height 15
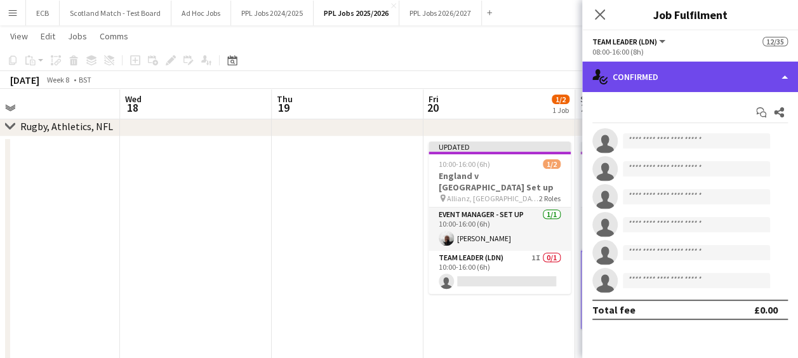
click at [658, 71] on div "single-neutral-actions-check-2 Confirmed" at bounding box center [690, 77] width 216 height 30
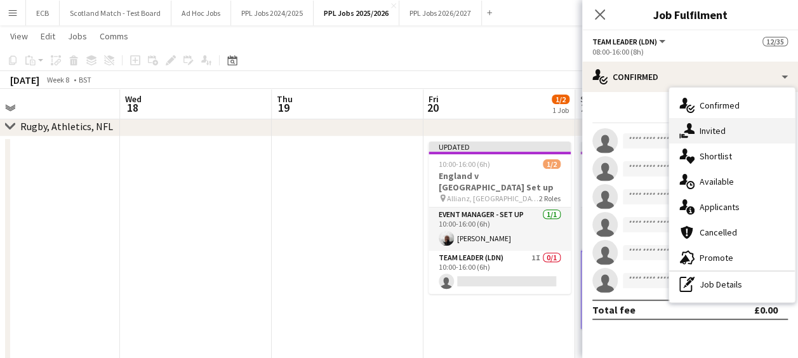
click at [705, 131] on span "Invited" at bounding box center [712, 130] width 26 height 11
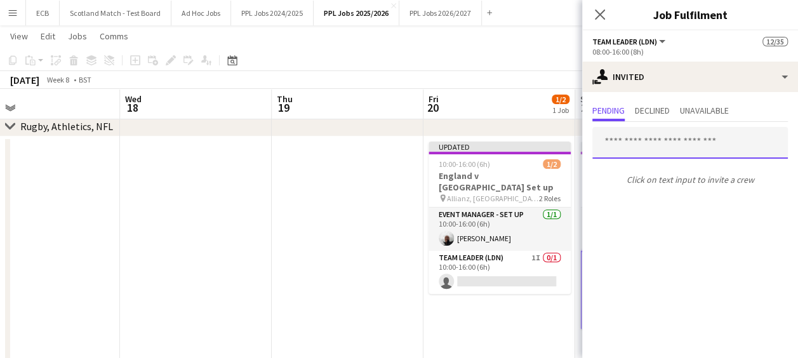
click at [655, 145] on input "text" at bounding box center [689, 143] width 195 height 32
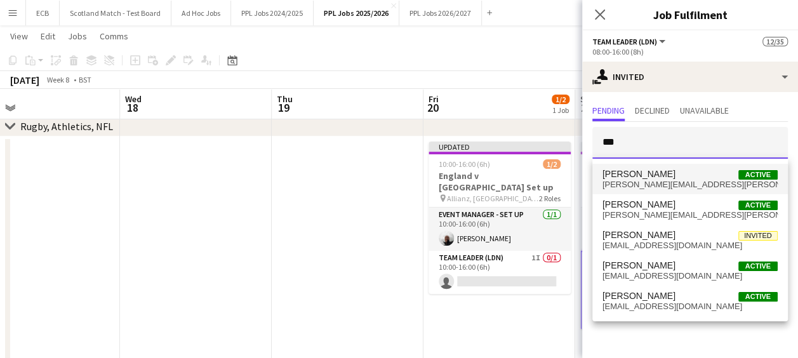
type input "***"
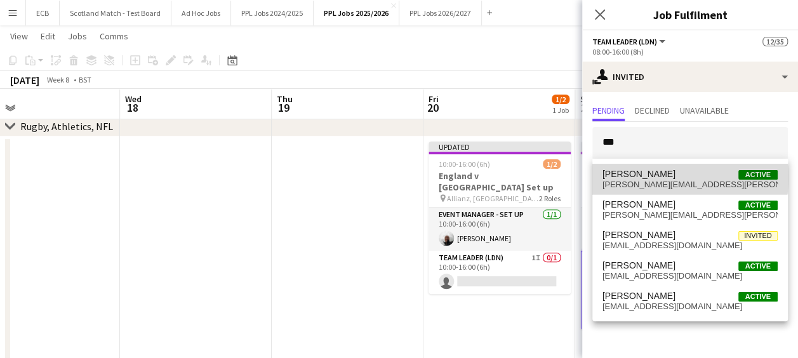
click at [649, 178] on span "[PERSON_NAME]" at bounding box center [638, 174] width 73 height 11
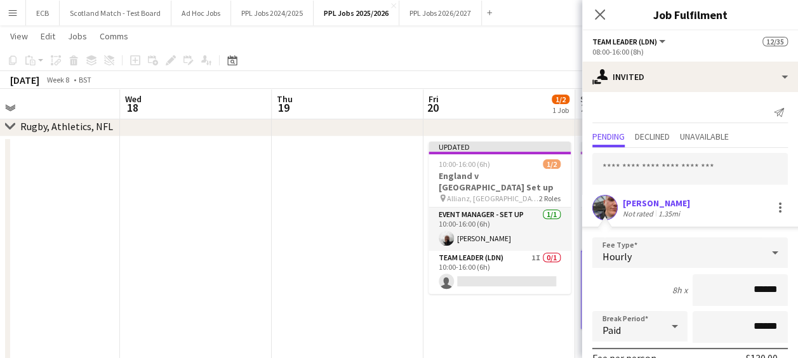
scroll to position [126, 0]
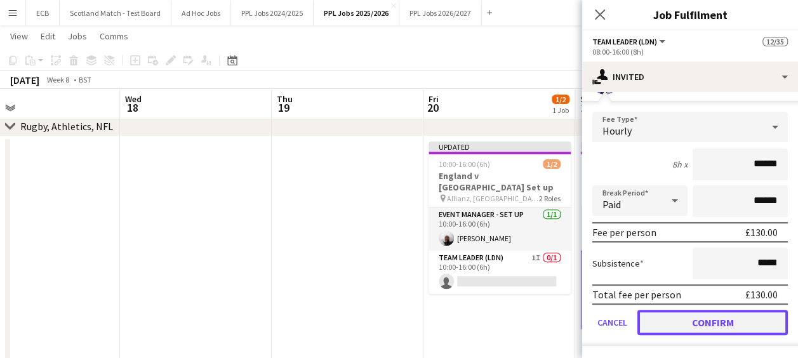
click at [706, 314] on button "Confirm" at bounding box center [712, 322] width 150 height 25
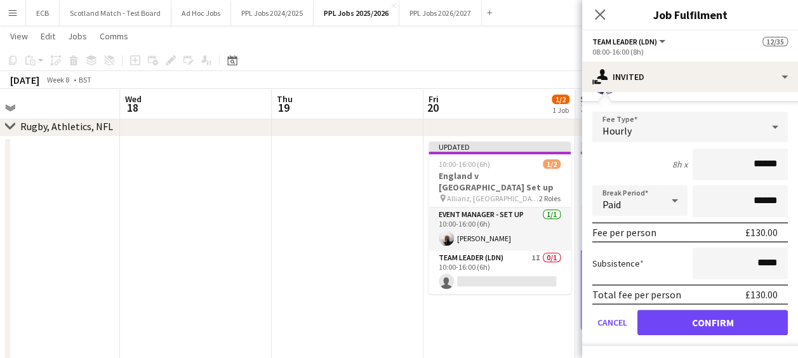
scroll to position [0, 0]
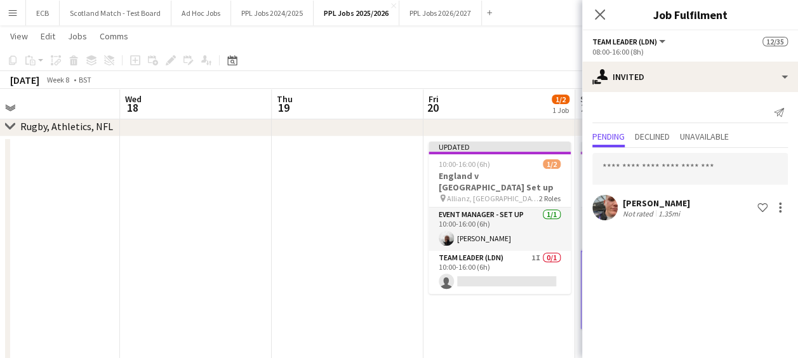
click at [542, 317] on app-date-cell "Updated 10:00-16:00 (6h) 1/2 [GEOGRAPHIC_DATA] v [GEOGRAPHIC_DATA] Set up pin A…" at bounding box center [499, 341] width 152 height 411
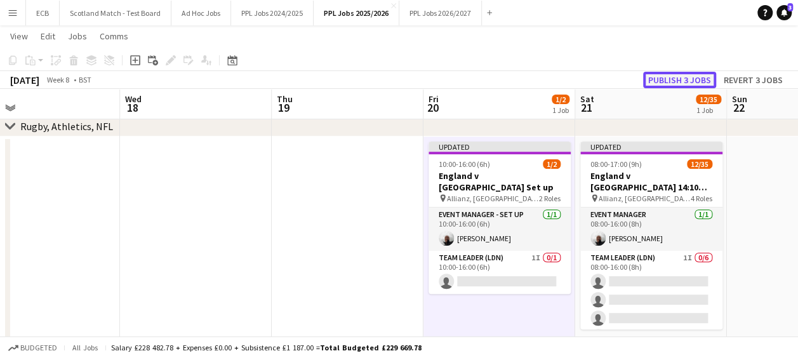
click at [699, 80] on button "Publish 3 jobs" at bounding box center [679, 80] width 73 height 17
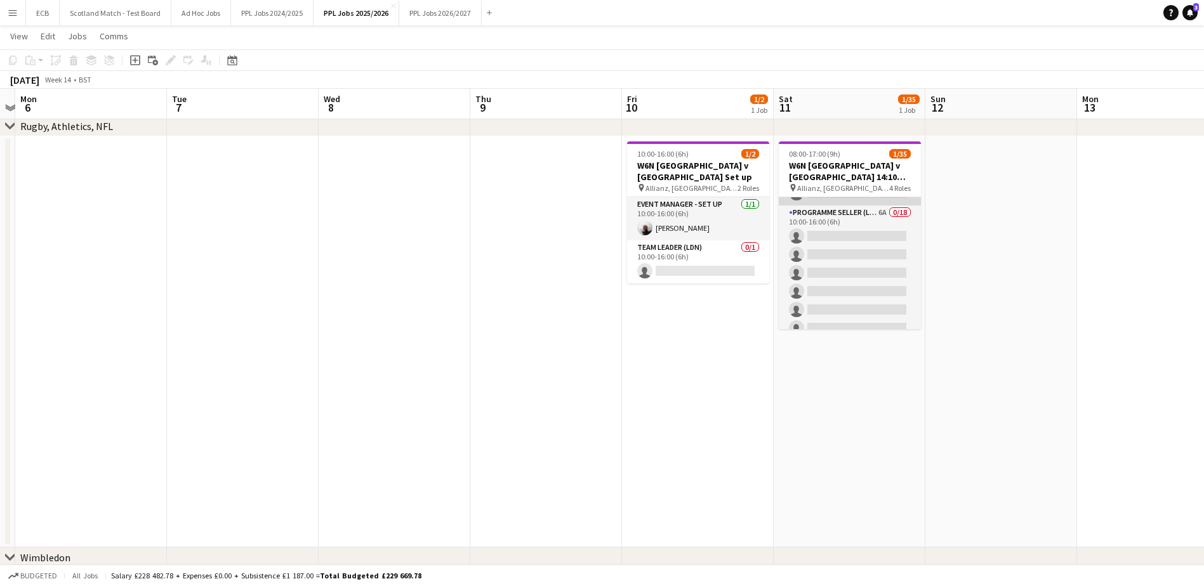
scroll to position [157, 0]
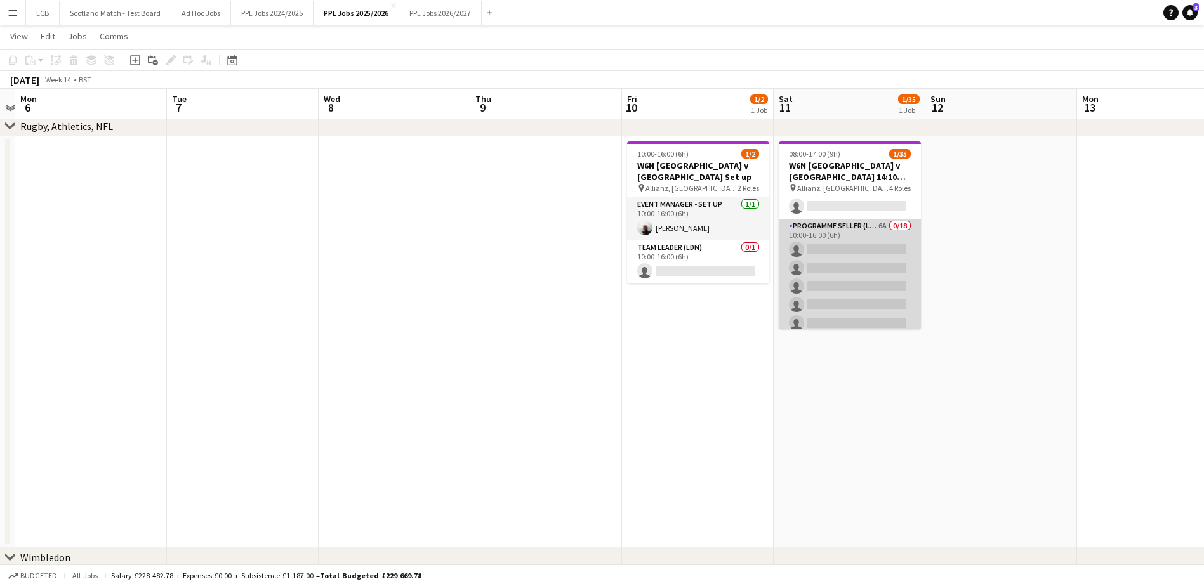
click at [819, 236] on app-card-role "Programme Seller (LDN) 6A 0/18 10:00-16:00 (6h) single-neutral-actions single-n…" at bounding box center [850, 397] width 142 height 356
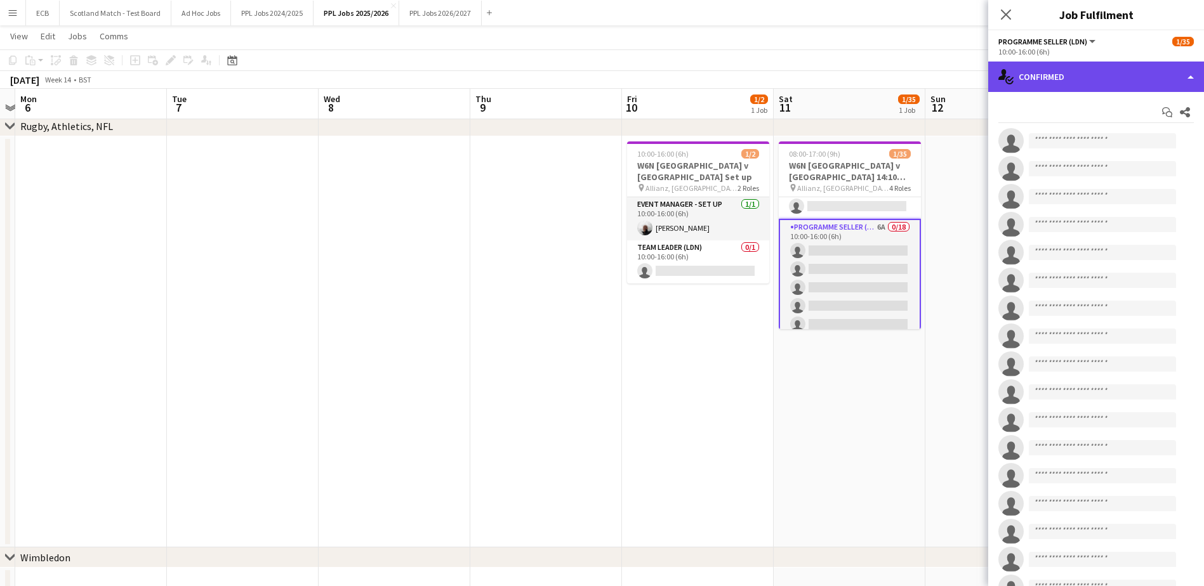
click at [1112, 72] on div "single-neutral-actions-check-2 Confirmed" at bounding box center [1096, 77] width 216 height 30
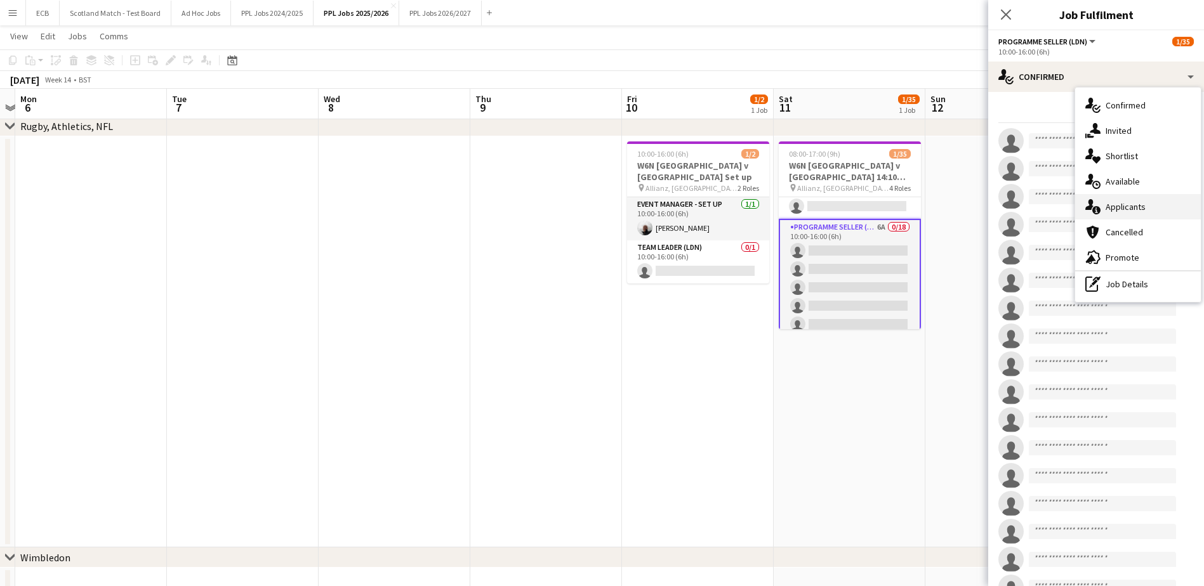
click at [1118, 199] on div "single-neutral-actions-information Applicants" at bounding box center [1138, 206] width 126 height 25
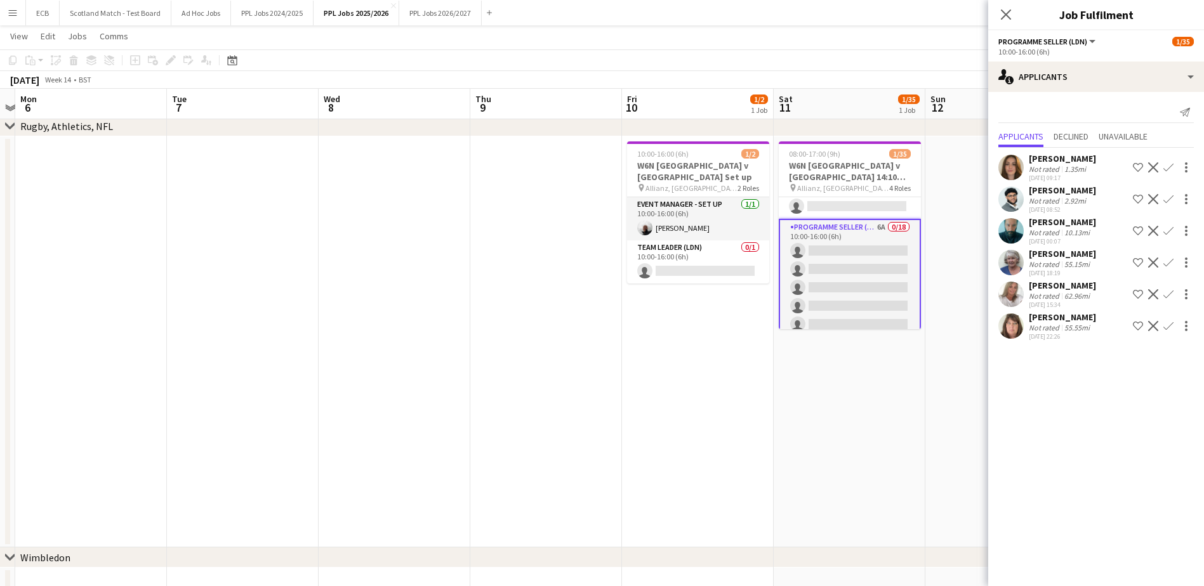
click at [1169, 164] on app-icon "Confirm" at bounding box center [1168, 167] width 10 height 10
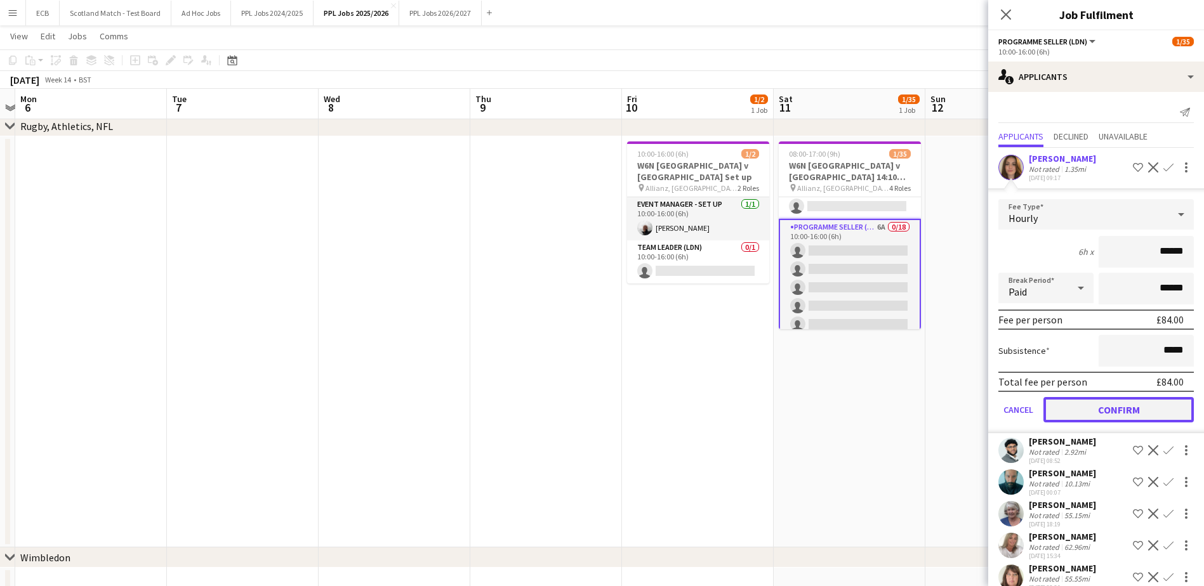
click at [1108, 406] on button "Confirm" at bounding box center [1119, 409] width 150 height 25
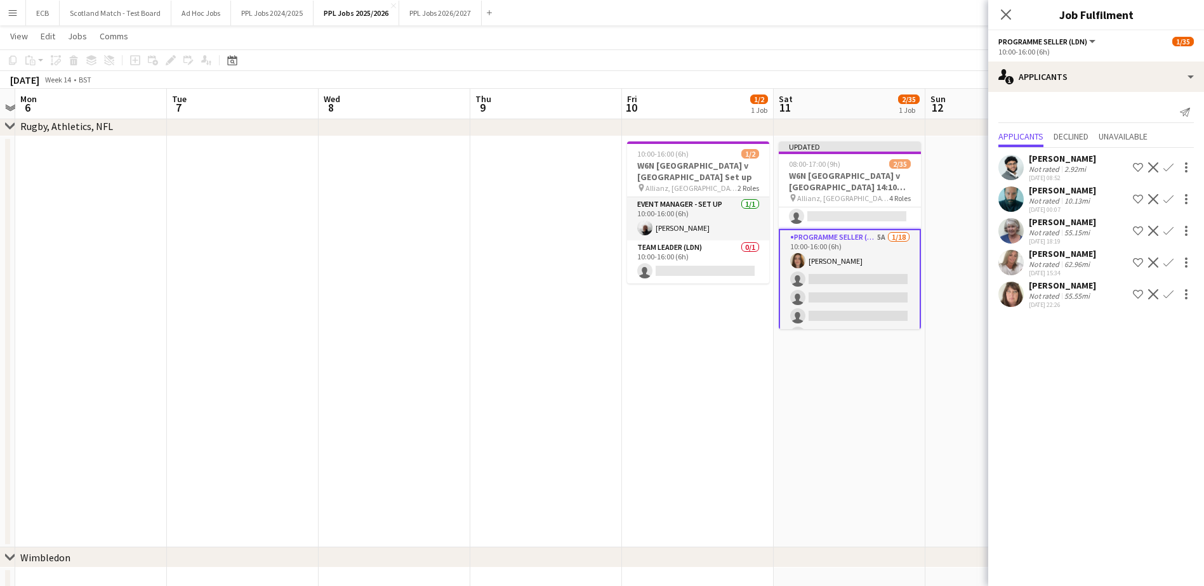
click at [1170, 197] on app-icon "Confirm" at bounding box center [1168, 199] width 10 height 10
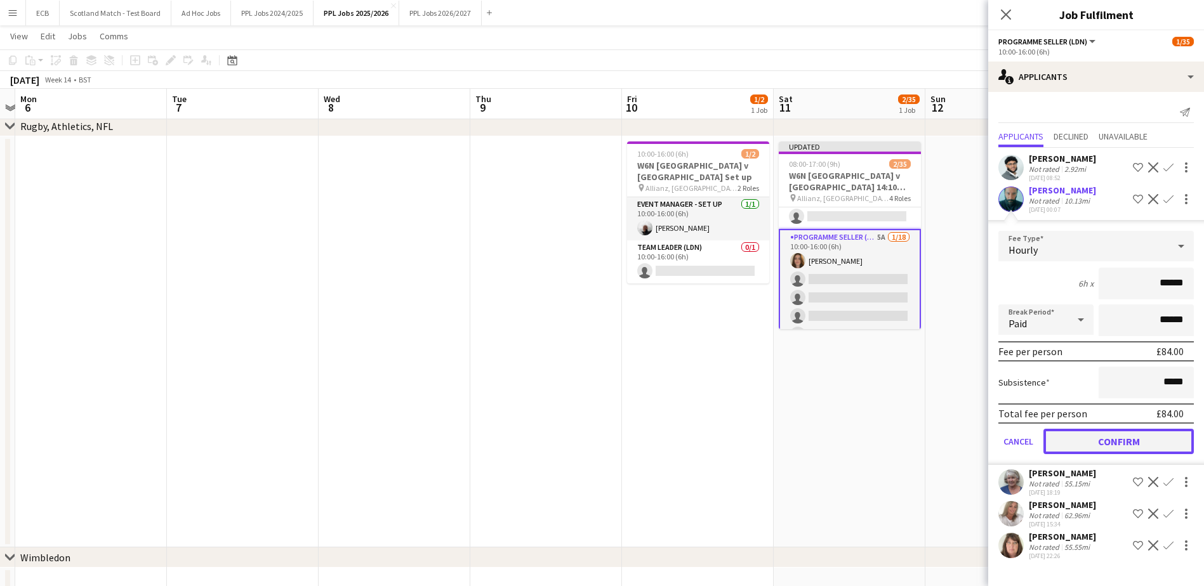
click at [1096, 434] on button "Confirm" at bounding box center [1119, 441] width 150 height 25
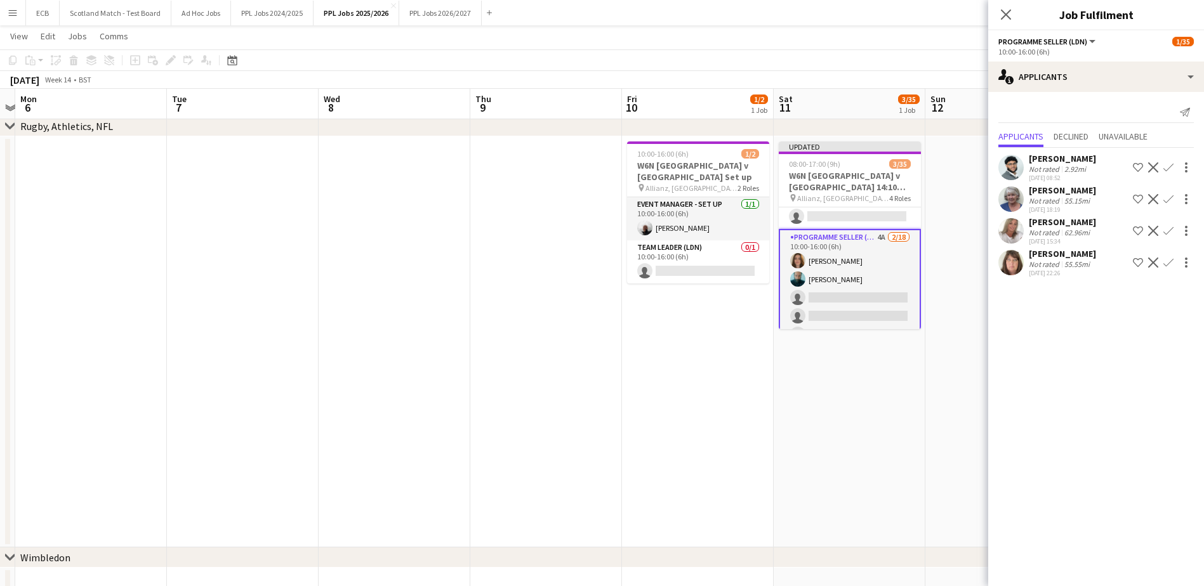
click at [1169, 265] on app-icon "Confirm" at bounding box center [1168, 263] width 10 height 10
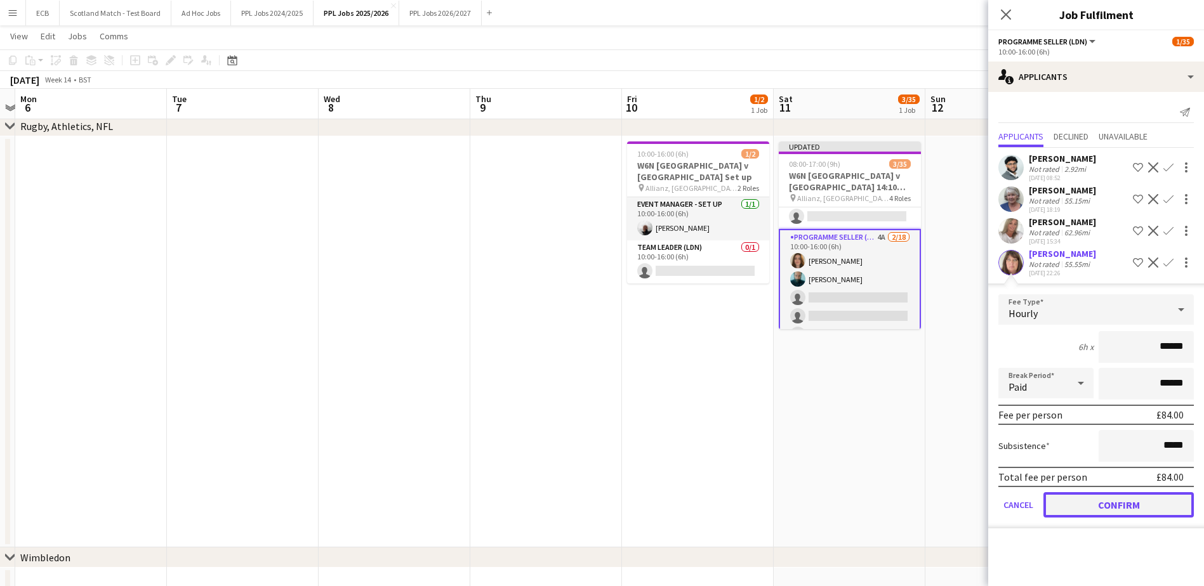
click at [1112, 496] on button "Confirm" at bounding box center [1119, 505] width 150 height 25
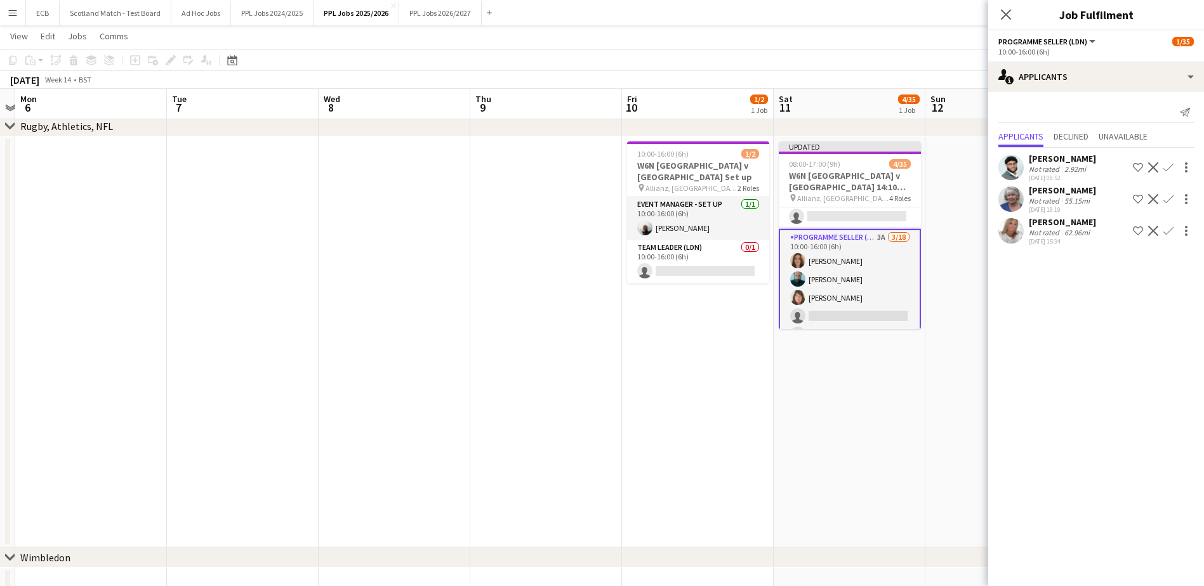
click at [1169, 234] on app-icon "Confirm" at bounding box center [1168, 231] width 10 height 10
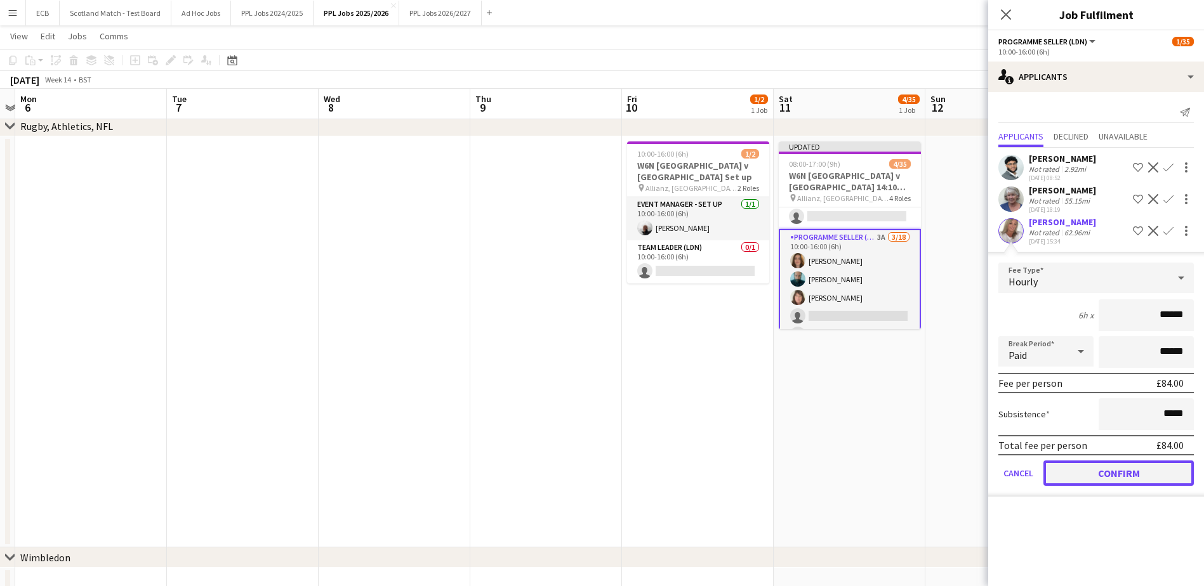
click at [1101, 472] on button "Confirm" at bounding box center [1119, 473] width 150 height 25
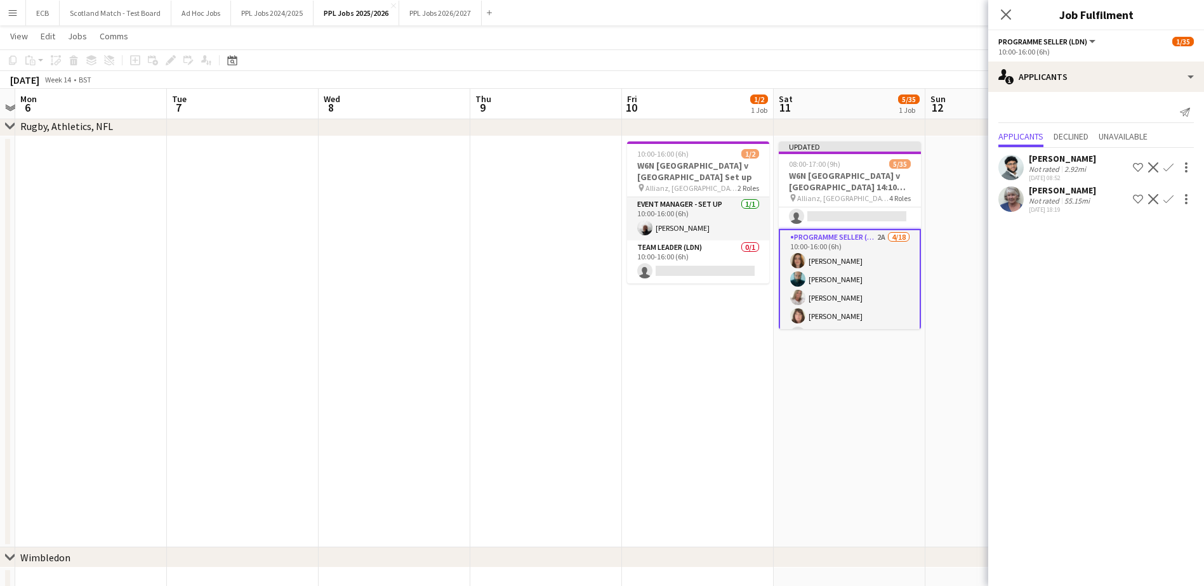
click at [1170, 194] on app-icon "Confirm" at bounding box center [1168, 199] width 10 height 10
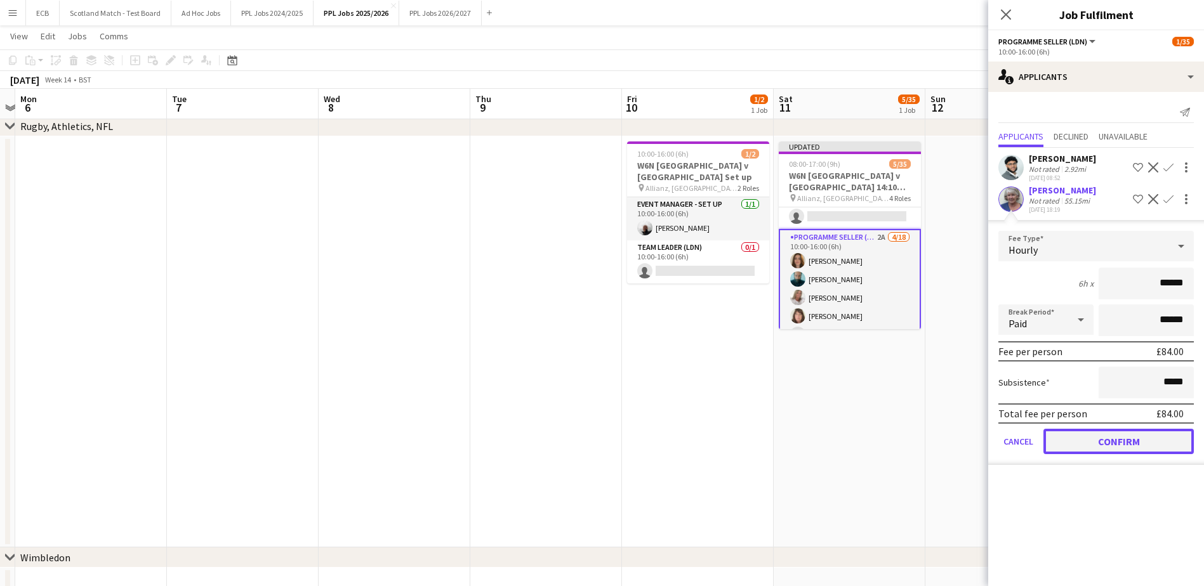
click at [1125, 430] on button "Confirm" at bounding box center [1119, 441] width 150 height 25
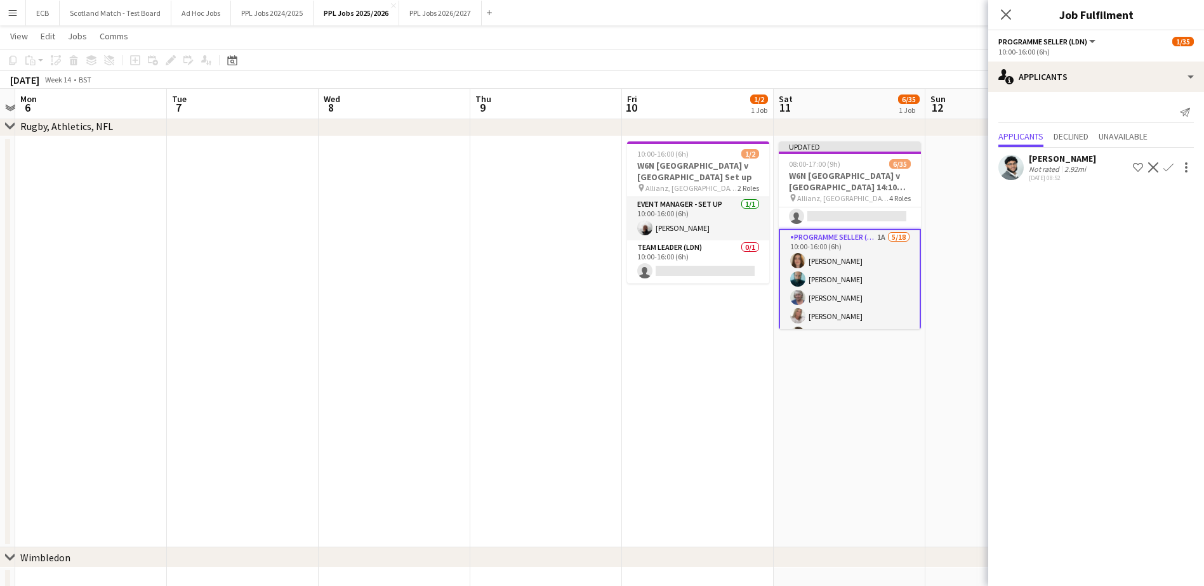
click at [1168, 169] on app-icon "Confirm" at bounding box center [1168, 167] width 10 height 10
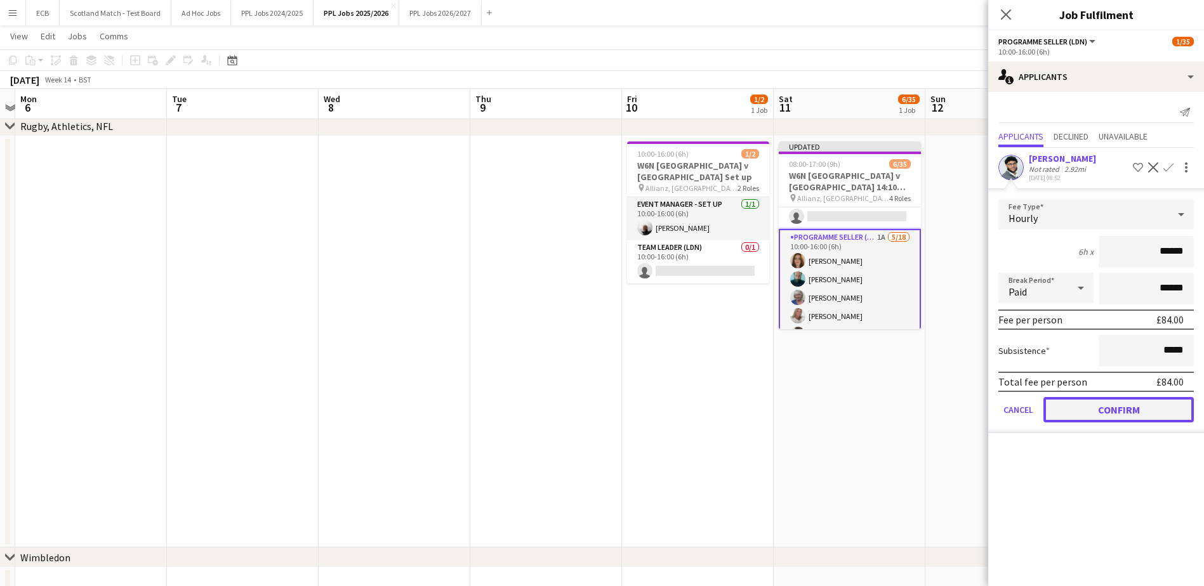
click at [1110, 413] on button "Confirm" at bounding box center [1119, 409] width 150 height 25
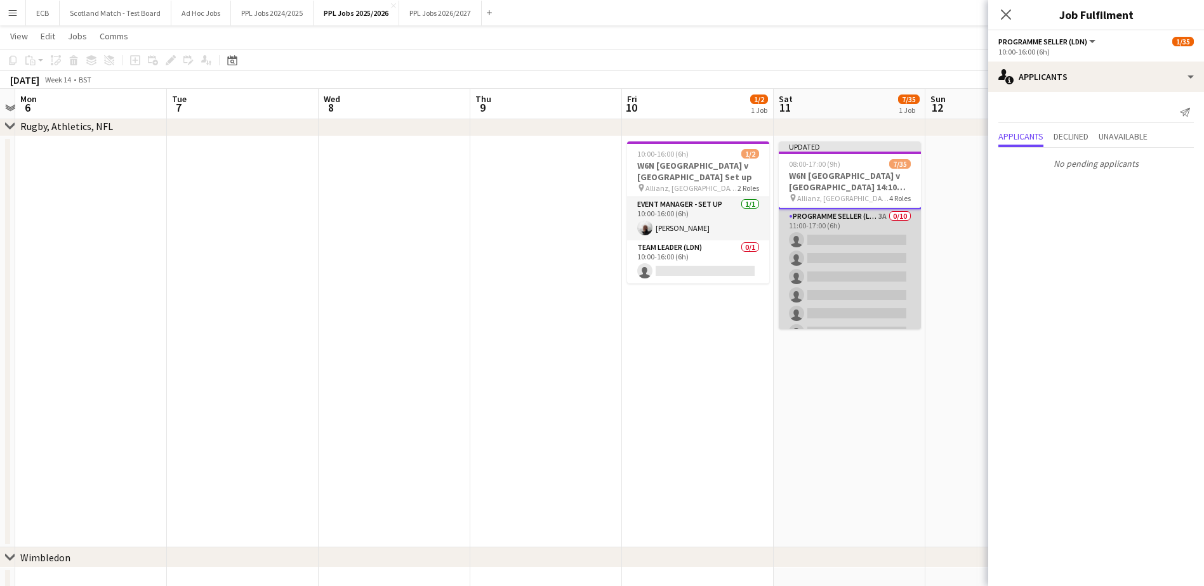
click at [847, 244] on app-card-role "Programme Seller (LDN) 3A 0/10 11:00-17:00 (6h) single-neutral-actions single-n…" at bounding box center [850, 313] width 142 height 209
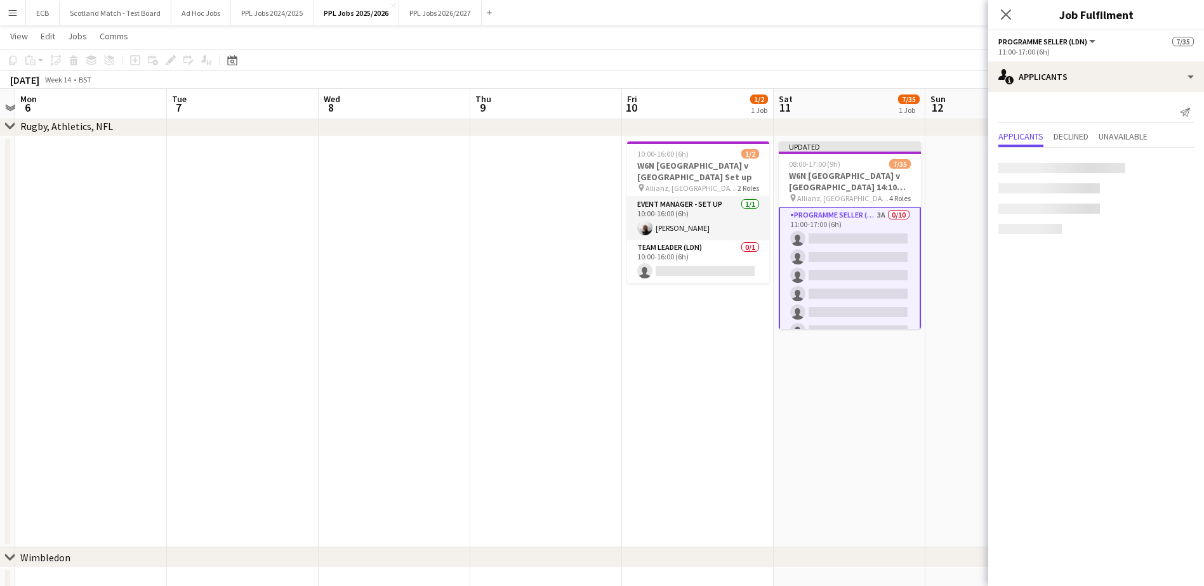
scroll to position [534, 0]
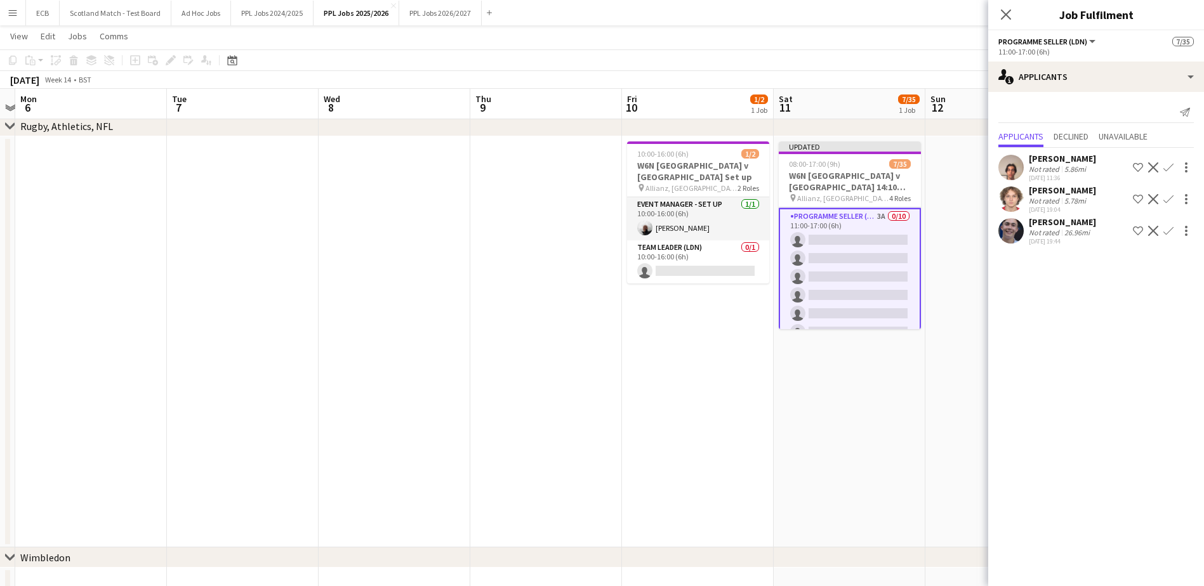
click at [1170, 162] on app-icon "Confirm" at bounding box center [1168, 167] width 10 height 10
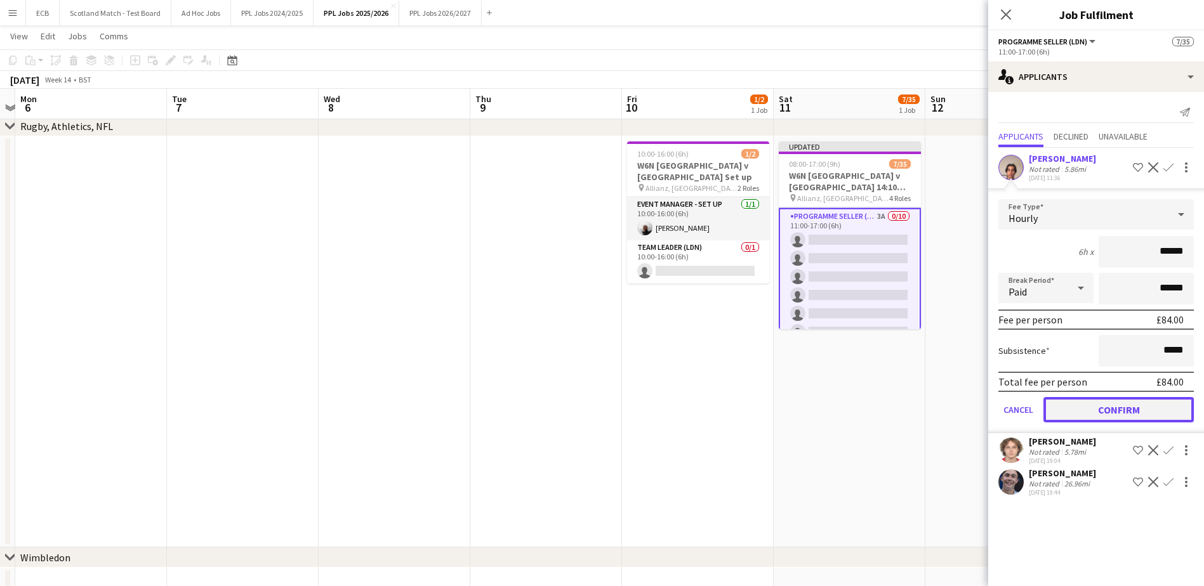
click at [1131, 412] on button "Confirm" at bounding box center [1119, 409] width 150 height 25
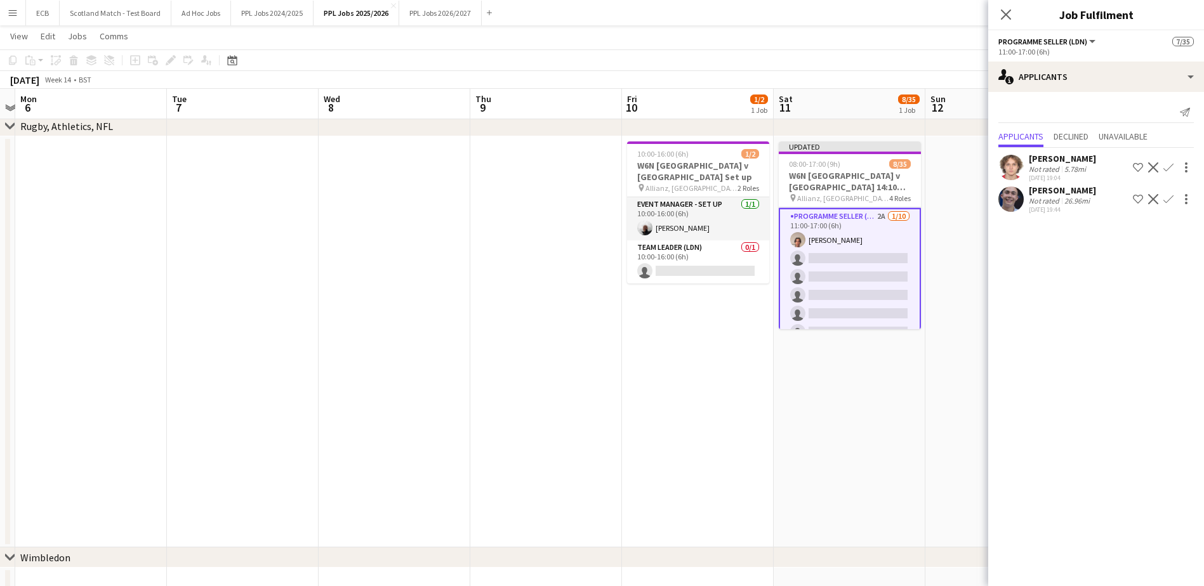
click at [1167, 157] on div "[PERSON_NAME] Not rated 5.78mi [DATE] 19:04 Shortlist crew Decline Confirm" at bounding box center [1096, 167] width 216 height 29
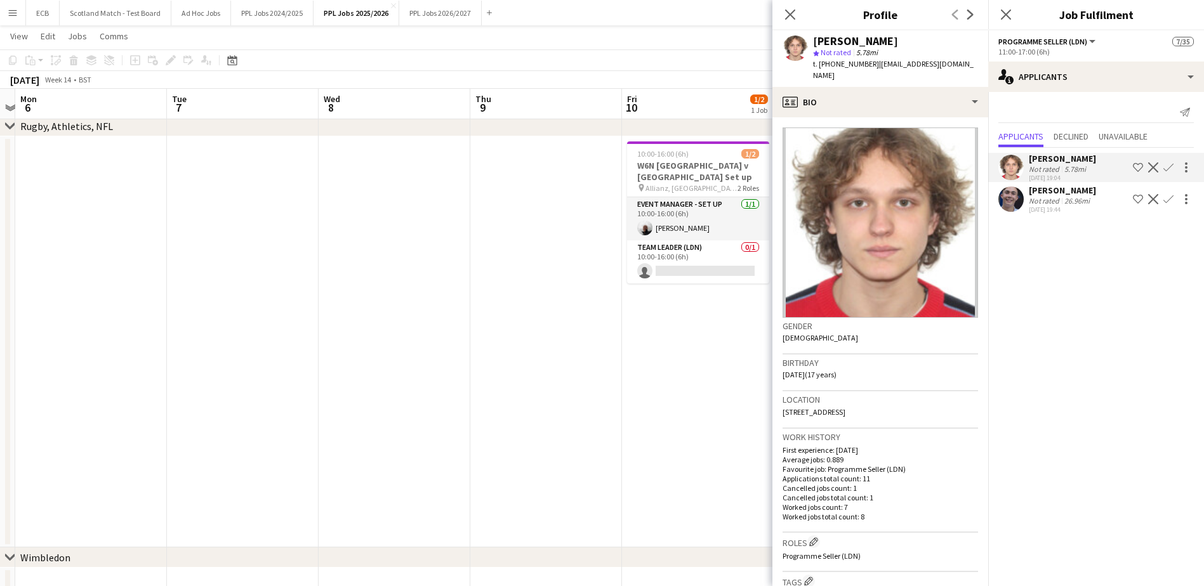
click at [1170, 165] on app-icon "Confirm" at bounding box center [1168, 167] width 10 height 10
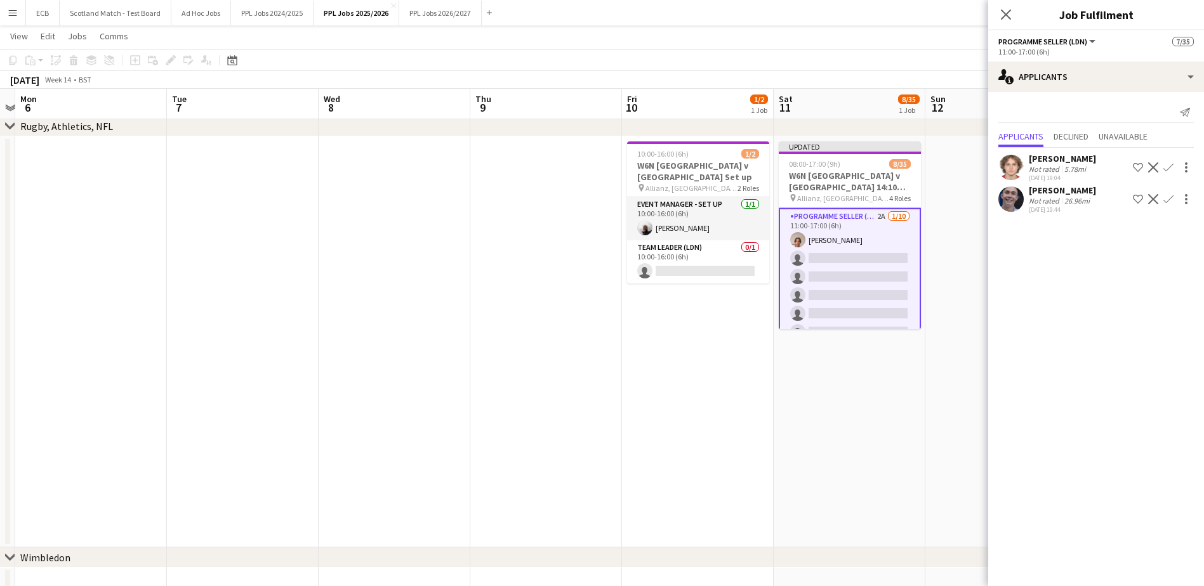
click at [1167, 162] on app-icon "Confirm" at bounding box center [1168, 167] width 10 height 10
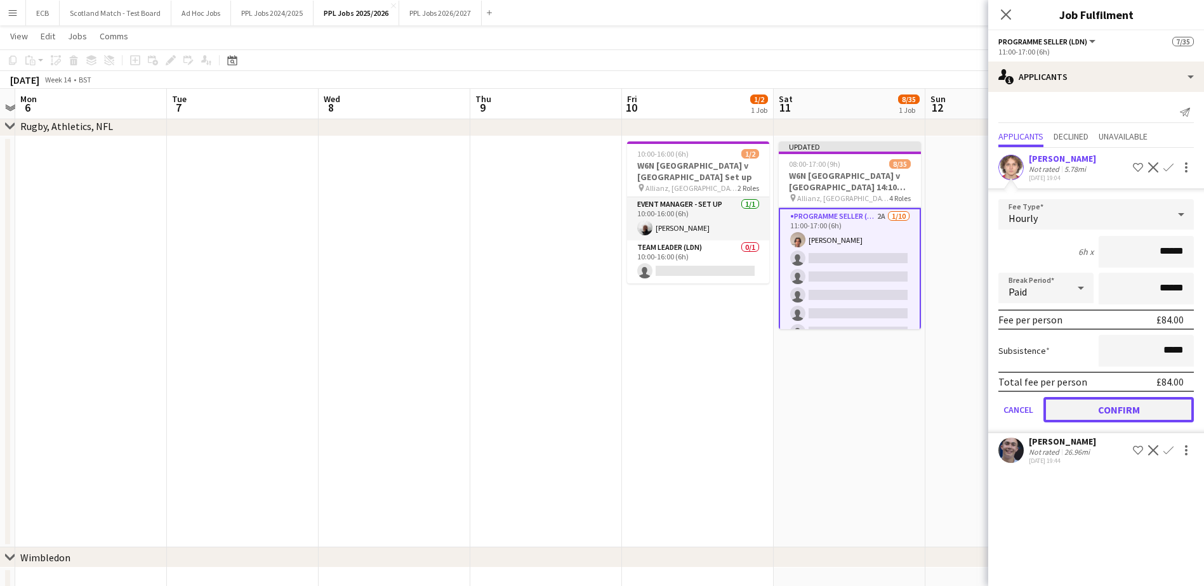
click at [1106, 413] on button "Confirm" at bounding box center [1119, 409] width 150 height 25
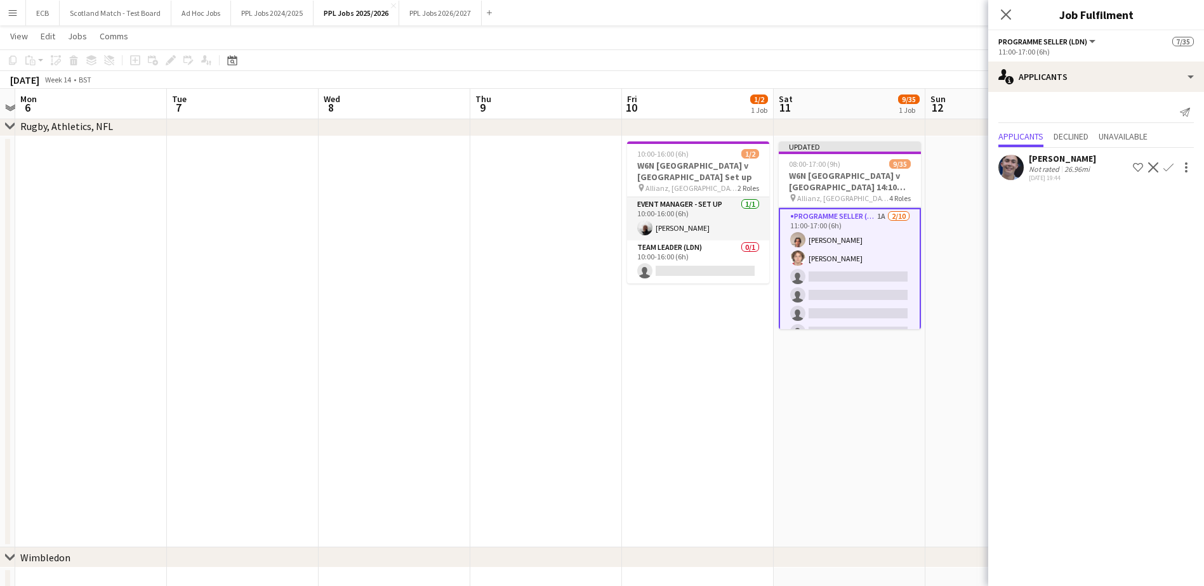
click at [1162, 167] on button "Confirm" at bounding box center [1168, 167] width 15 height 15
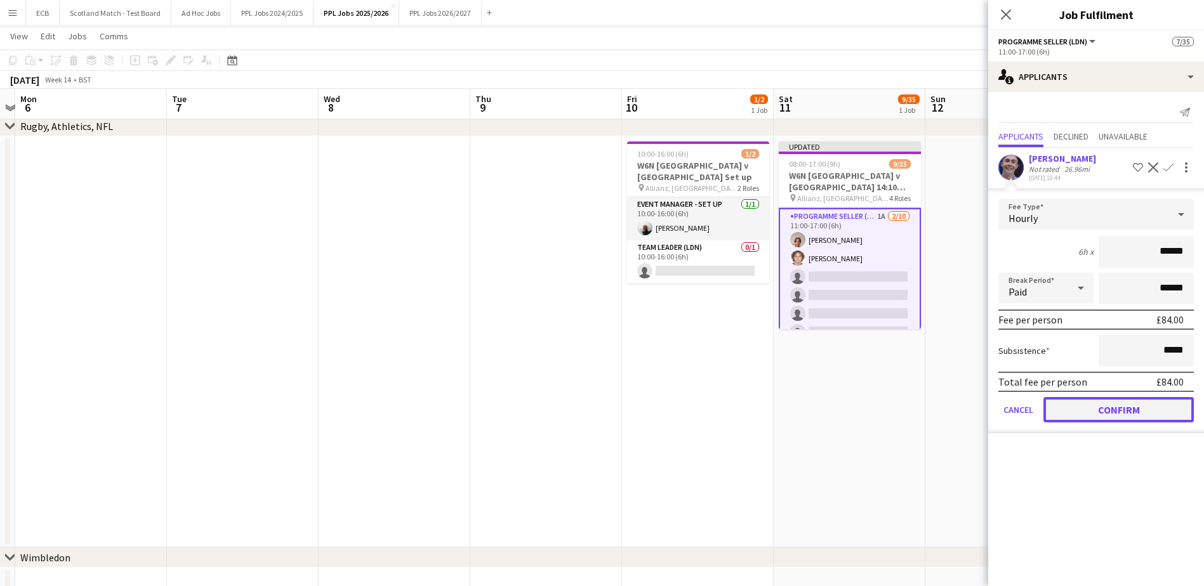
click at [1107, 400] on button "Confirm" at bounding box center [1119, 409] width 150 height 25
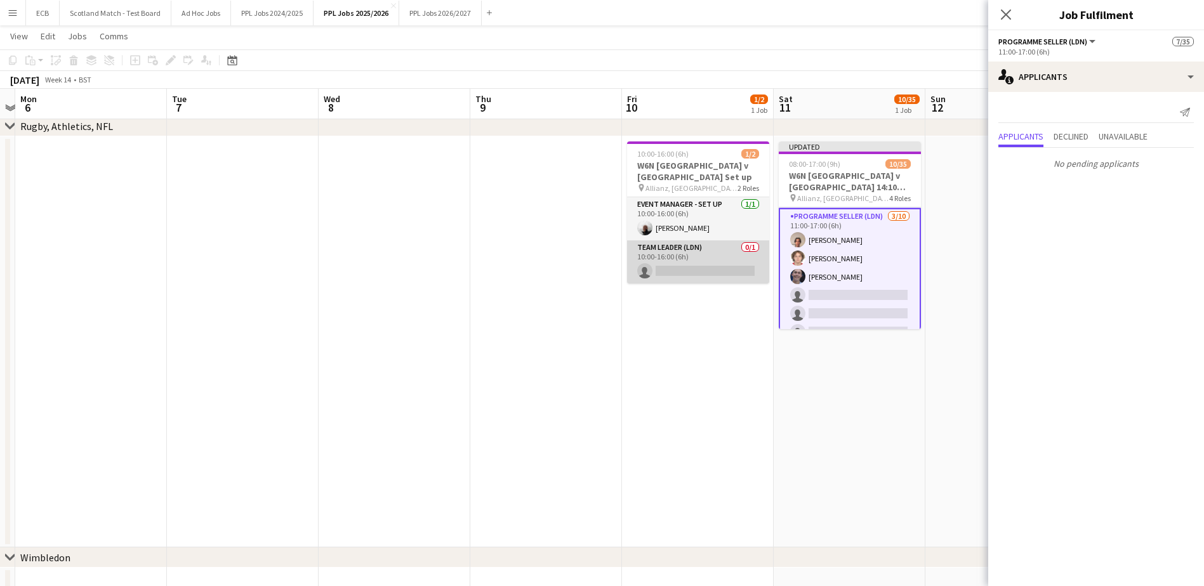
click at [714, 253] on app-card-role "Team Leader (LDN) 0/1 10:00-16:00 (6h) single-neutral-actions" at bounding box center [698, 262] width 142 height 43
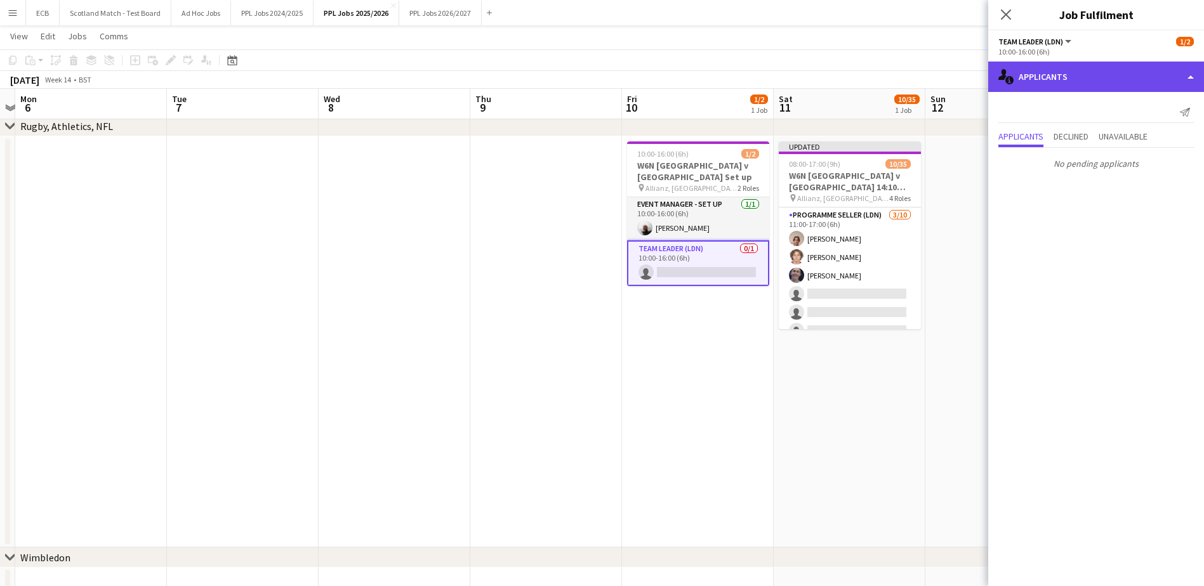
click at [1102, 84] on div "single-neutral-actions-information Applicants" at bounding box center [1096, 77] width 216 height 30
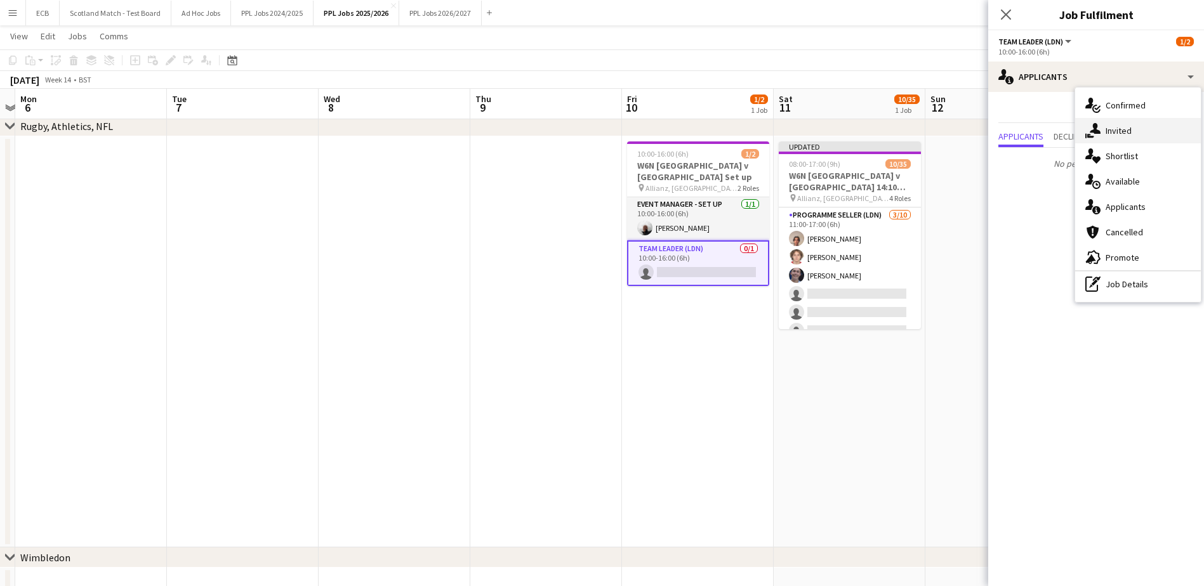
click at [1125, 131] on span "Invited" at bounding box center [1119, 130] width 26 height 11
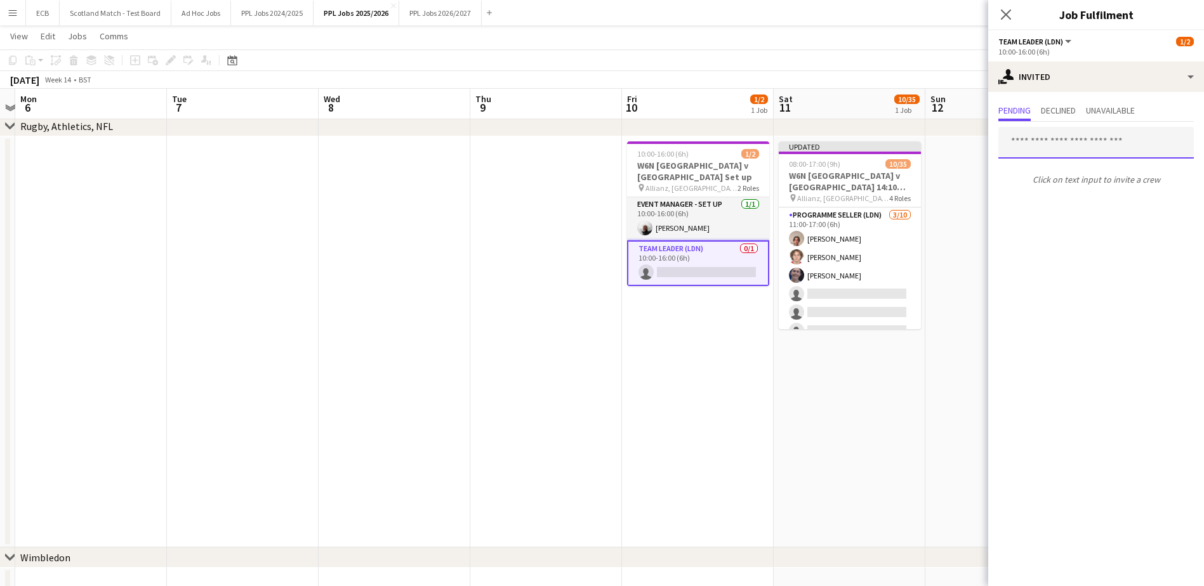
click at [1085, 147] on input "text" at bounding box center [1095, 143] width 195 height 32
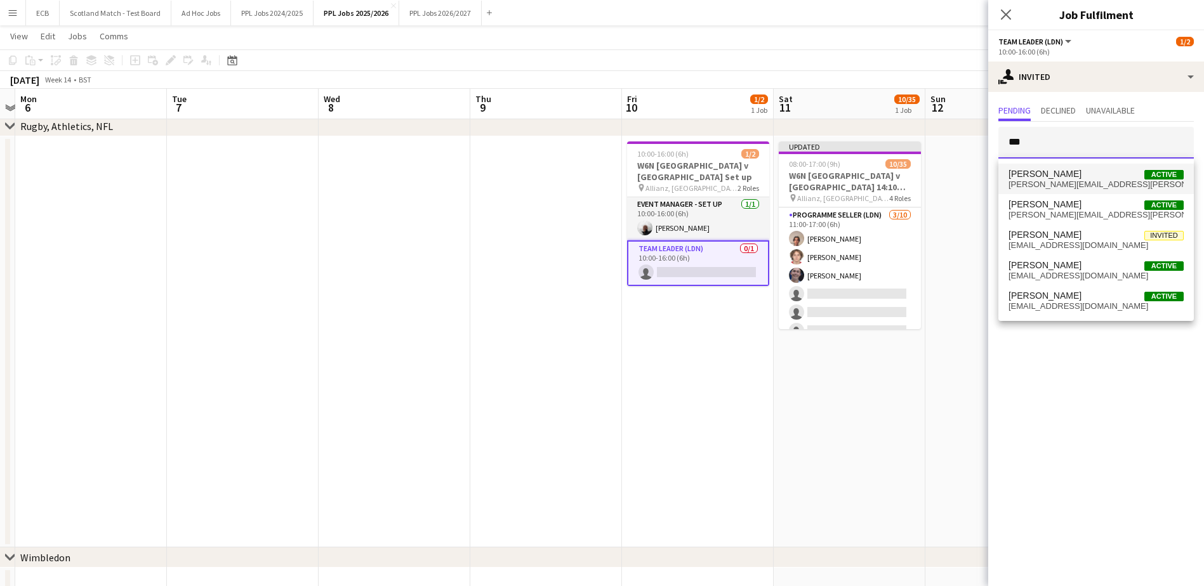
type input "***"
click at [1080, 175] on span "[PERSON_NAME] Active" at bounding box center [1096, 174] width 175 height 11
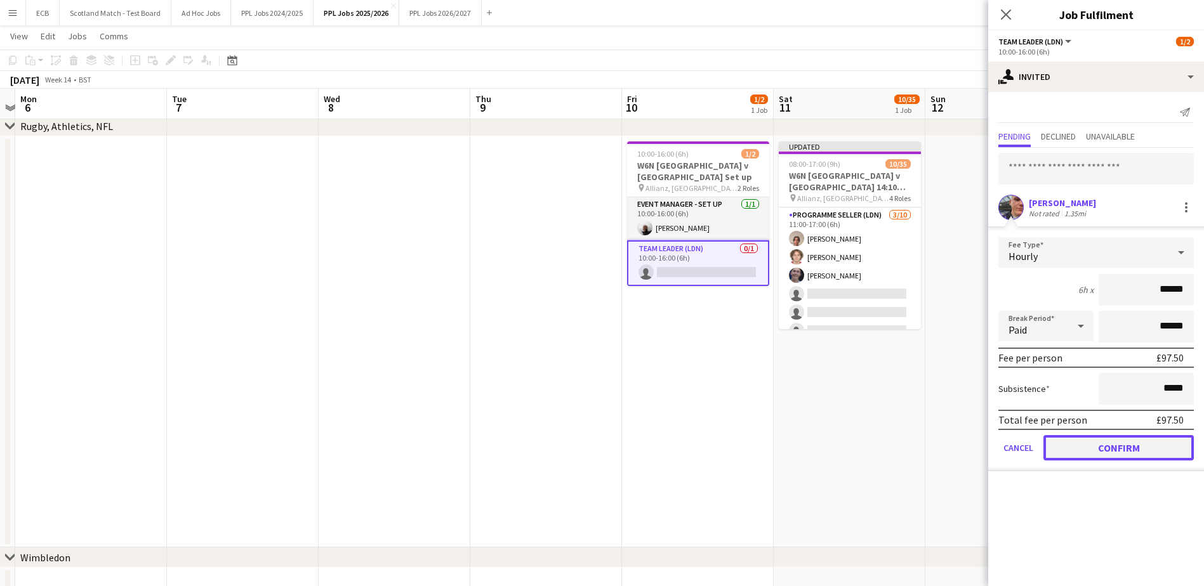
click at [1097, 450] on button "Confirm" at bounding box center [1119, 447] width 150 height 25
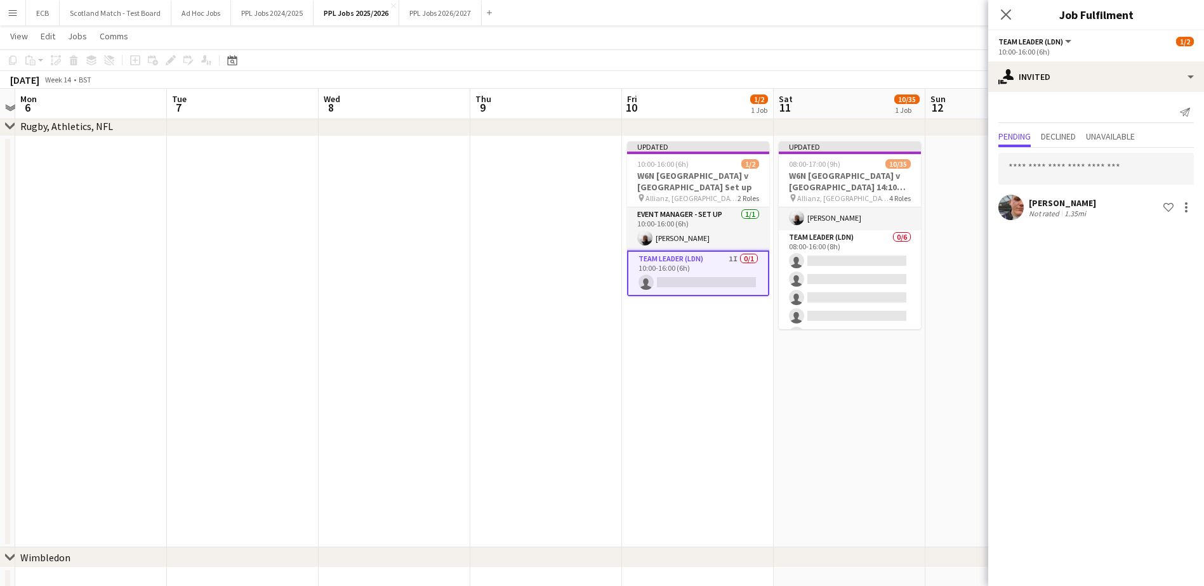
scroll to position [20, 0]
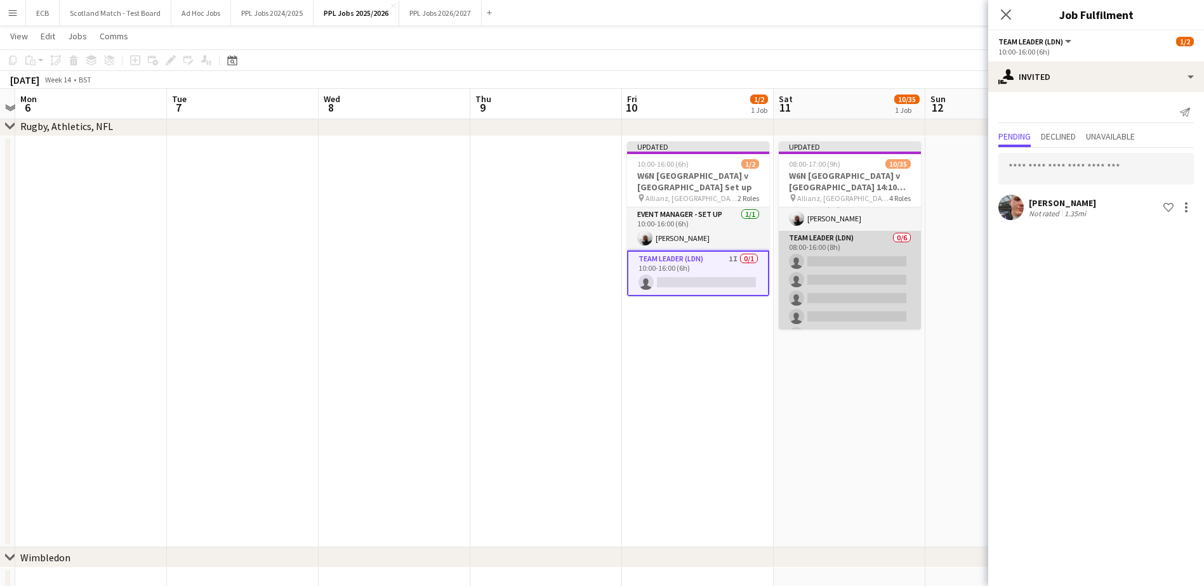
click at [848, 270] on app-card-role "Team Leader (LDN) 0/6 08:00-16:00 (8h) single-neutral-actions single-neutral-ac…" at bounding box center [850, 298] width 142 height 135
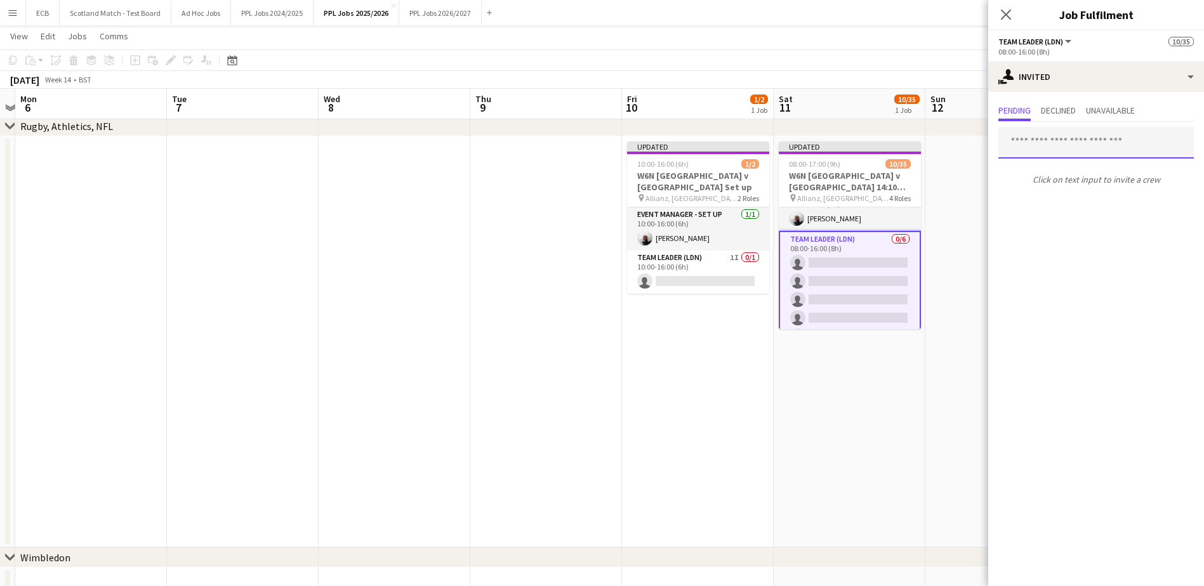
click at [1075, 150] on input "text" at bounding box center [1095, 143] width 195 height 32
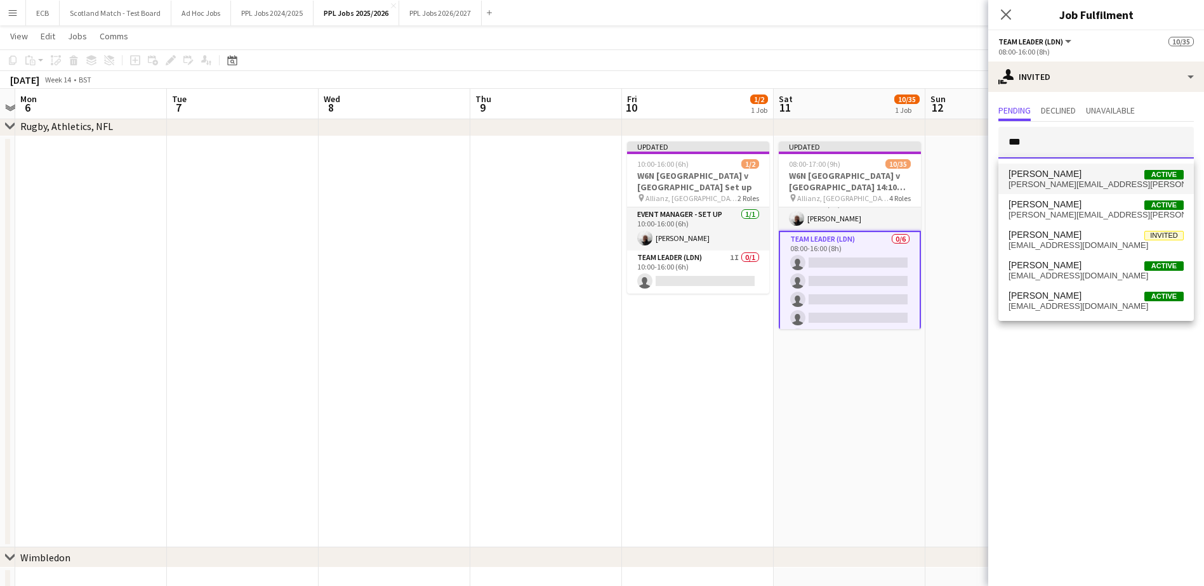
type input "***"
click at [1123, 175] on span "[PERSON_NAME] Active" at bounding box center [1096, 174] width 175 height 11
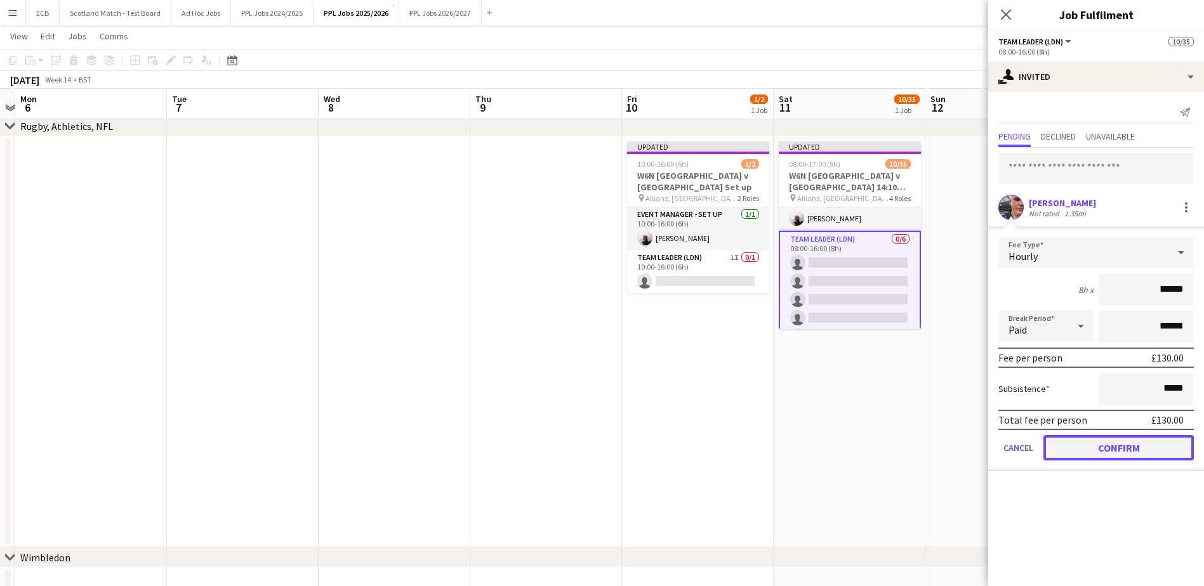
click at [1130, 443] on button "Confirm" at bounding box center [1119, 447] width 150 height 25
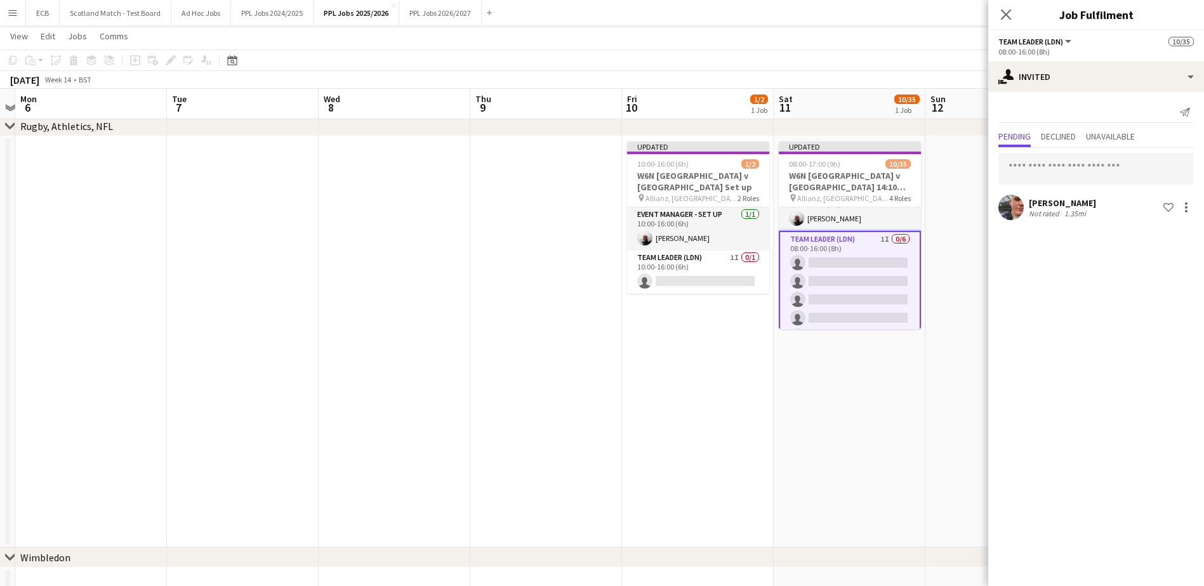
click at [928, 363] on app-date-cell at bounding box center [1001, 341] width 152 height 411
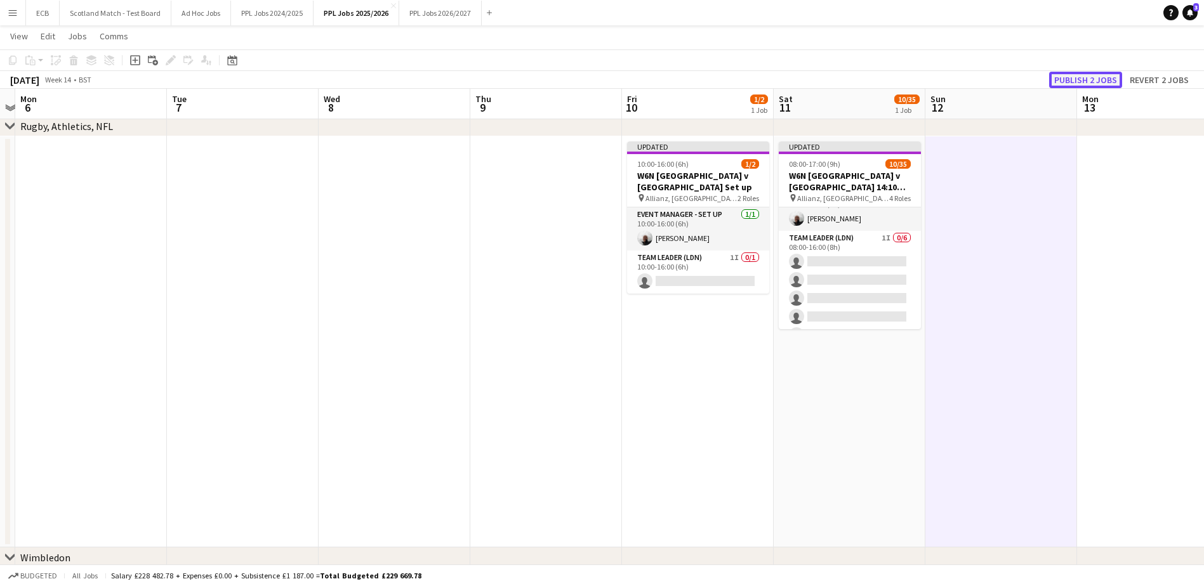
click at [1092, 81] on button "Publish 2 jobs" at bounding box center [1085, 80] width 73 height 17
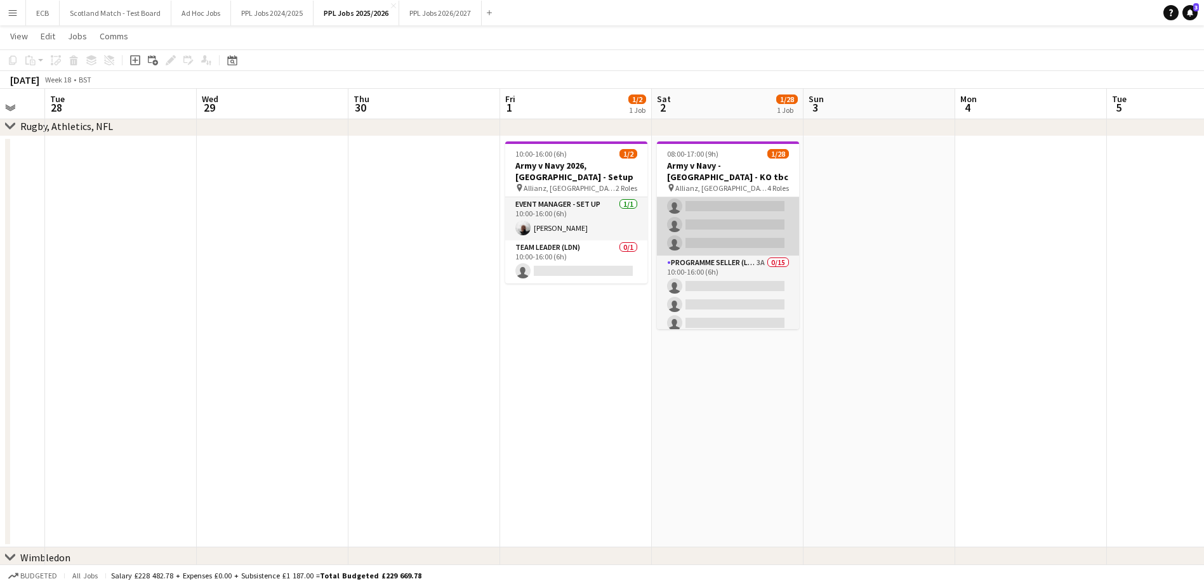
scroll to position [121, 0]
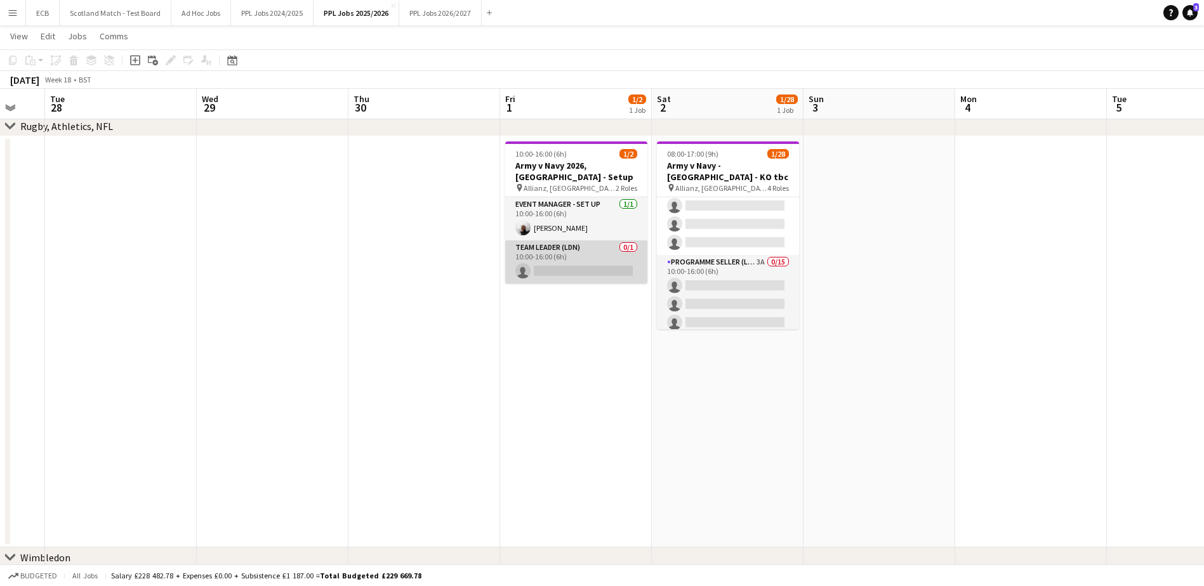
click at [586, 262] on app-card-role "Team Leader (LDN) 0/1 10:00-16:00 (6h) single-neutral-actions" at bounding box center [576, 262] width 142 height 43
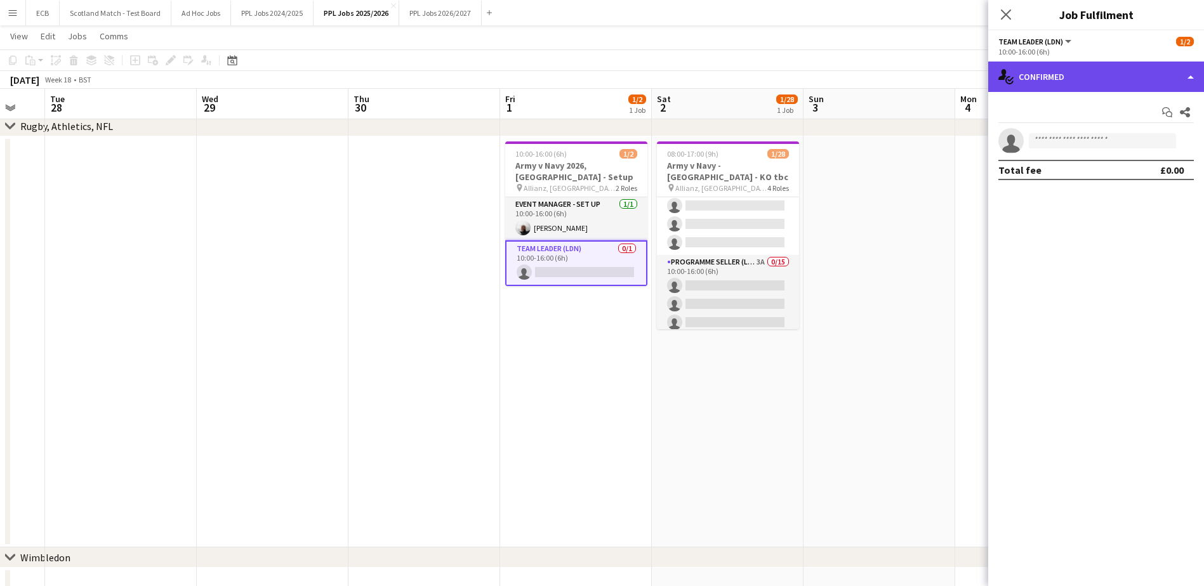
click at [1104, 83] on div "single-neutral-actions-check-2 Confirmed" at bounding box center [1096, 77] width 216 height 30
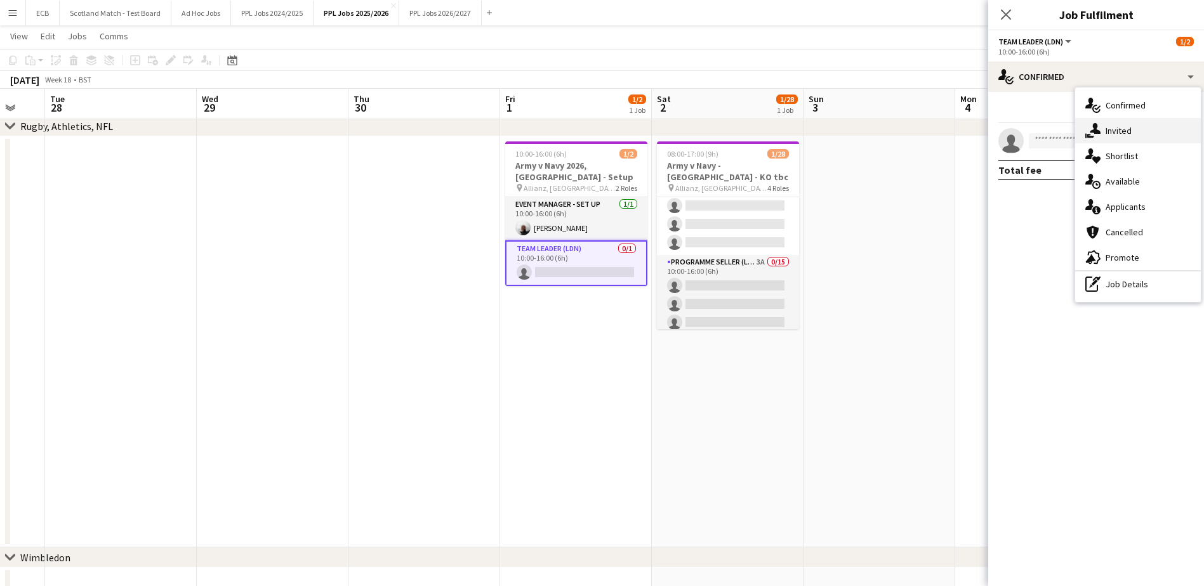
click at [1116, 127] on span "Invited" at bounding box center [1119, 130] width 26 height 11
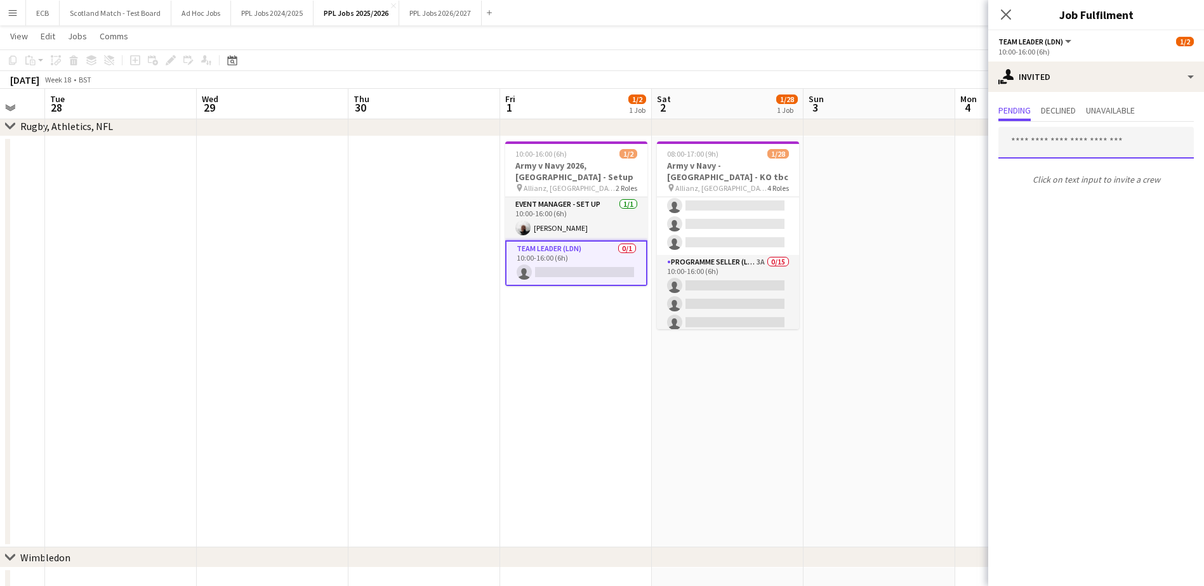
click at [1050, 140] on input "text" at bounding box center [1095, 143] width 195 height 32
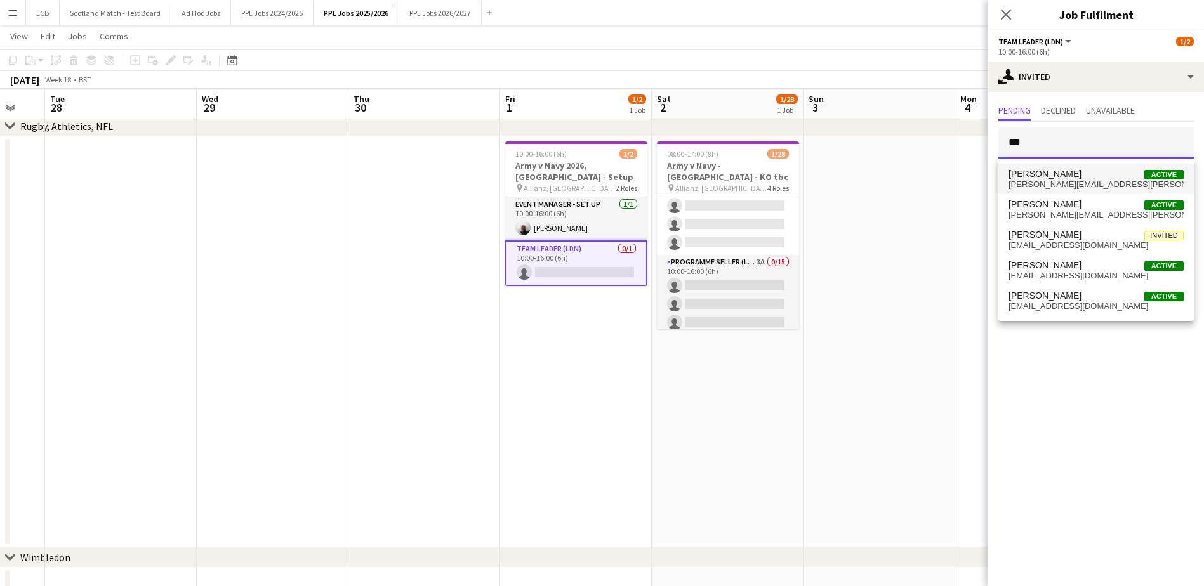
type input "***"
click at [1070, 174] on span "[PERSON_NAME] Active" at bounding box center [1096, 174] width 175 height 11
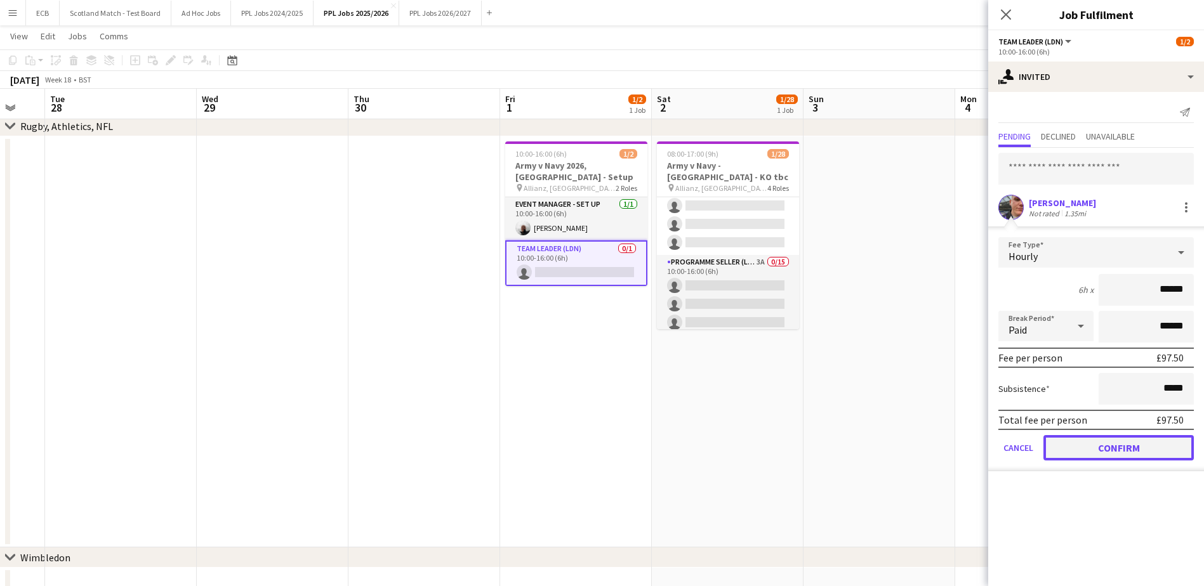
click at [1082, 447] on button "Confirm" at bounding box center [1119, 447] width 150 height 25
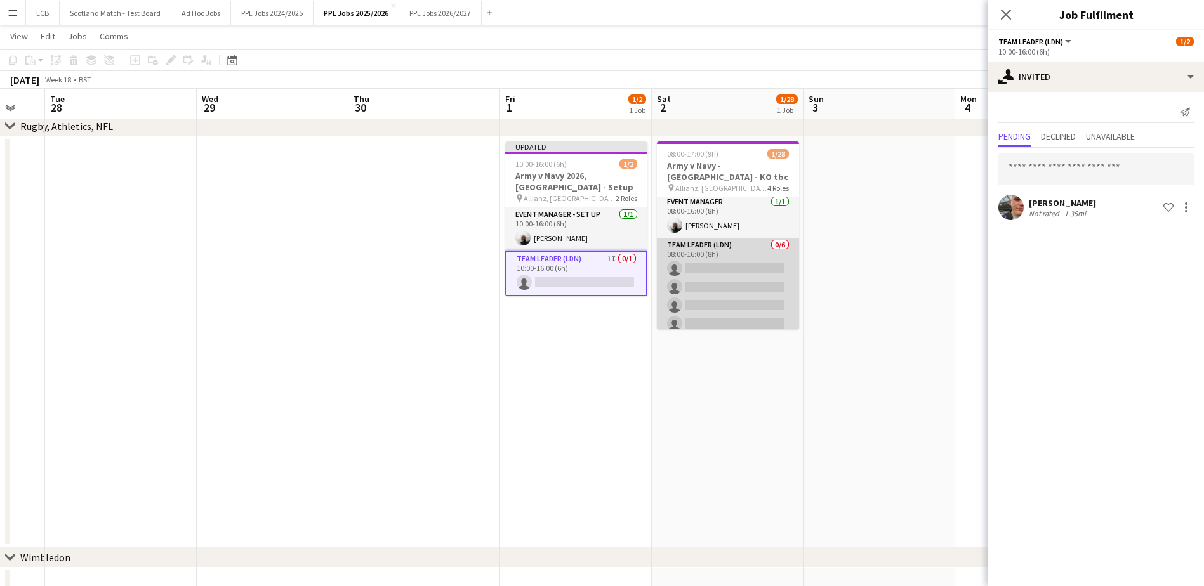
scroll to position [0, 0]
click at [720, 289] on app-card-role "Team Leader (LDN) 0/6 08:00-16:00 (8h) single-neutral-actions single-neutral-ac…" at bounding box center [728, 308] width 142 height 135
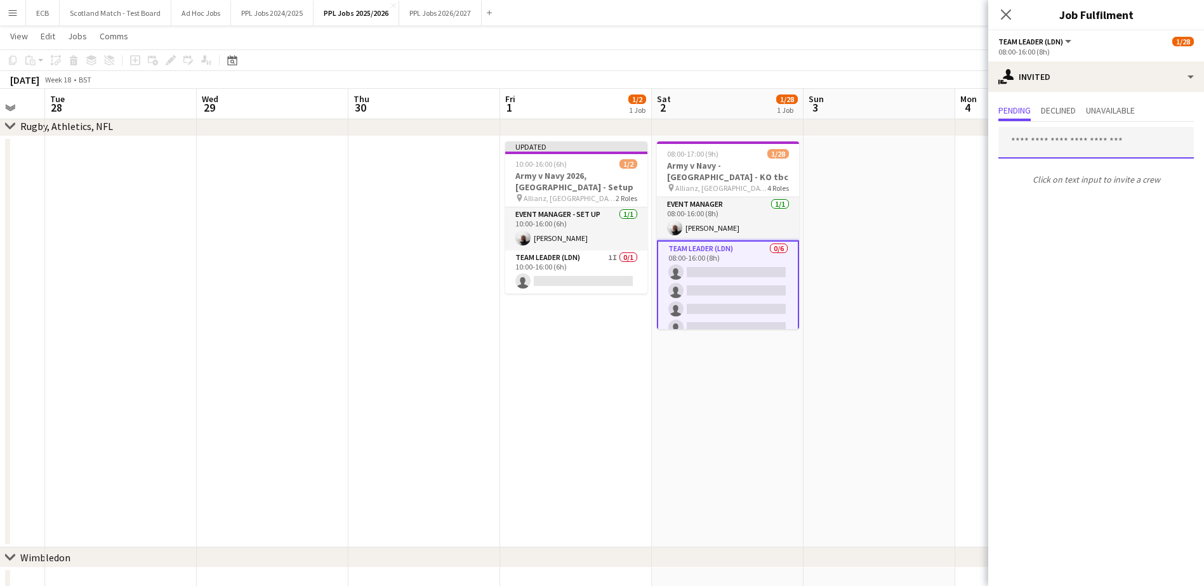
click at [1068, 138] on input "text" at bounding box center [1095, 143] width 195 height 32
type input "*"
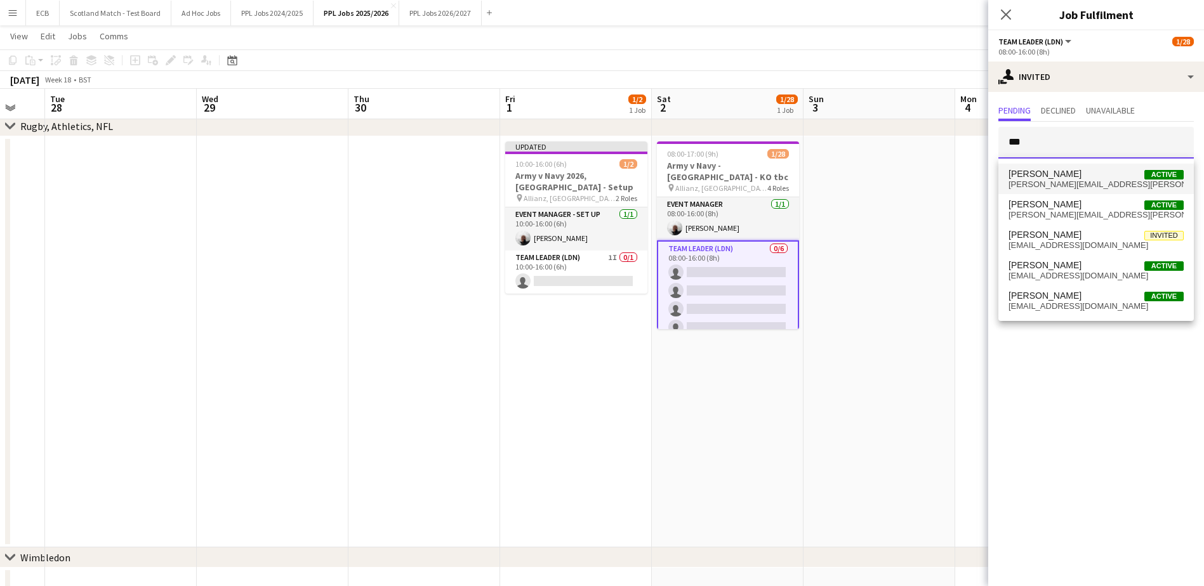
type input "***"
click at [1058, 178] on span "[PERSON_NAME]" at bounding box center [1045, 174] width 73 height 11
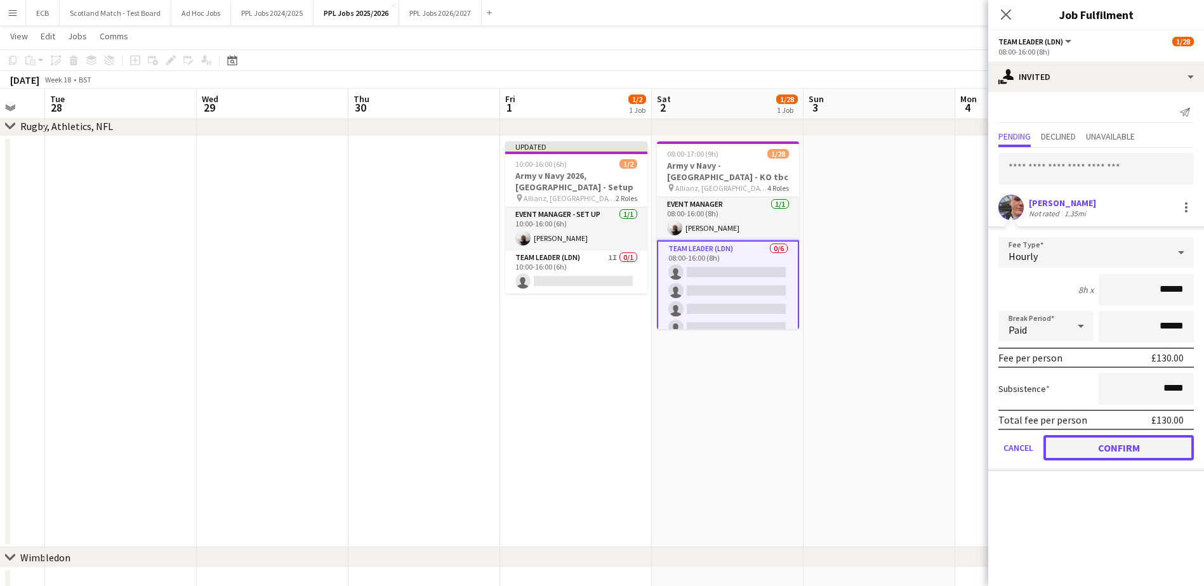
click at [1108, 442] on button "Confirm" at bounding box center [1119, 447] width 150 height 25
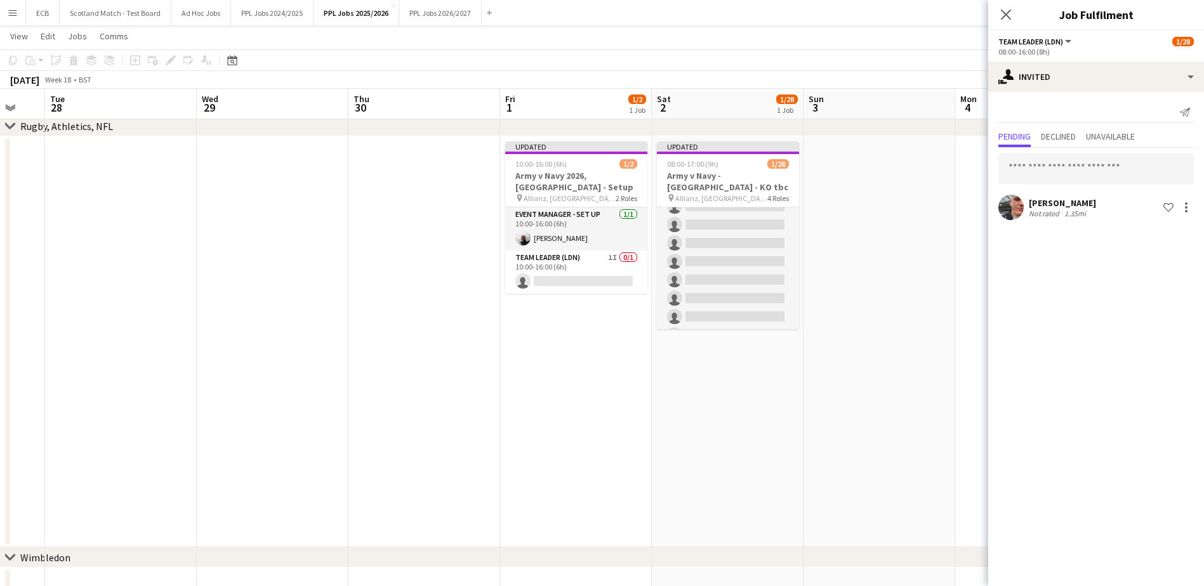
click at [729, 270] on app-card-role "Programme Seller (LDN) 3A 0/15 10:00-16:00 (6h) single-neutral-actions single-n…" at bounding box center [728, 271] width 142 height 301
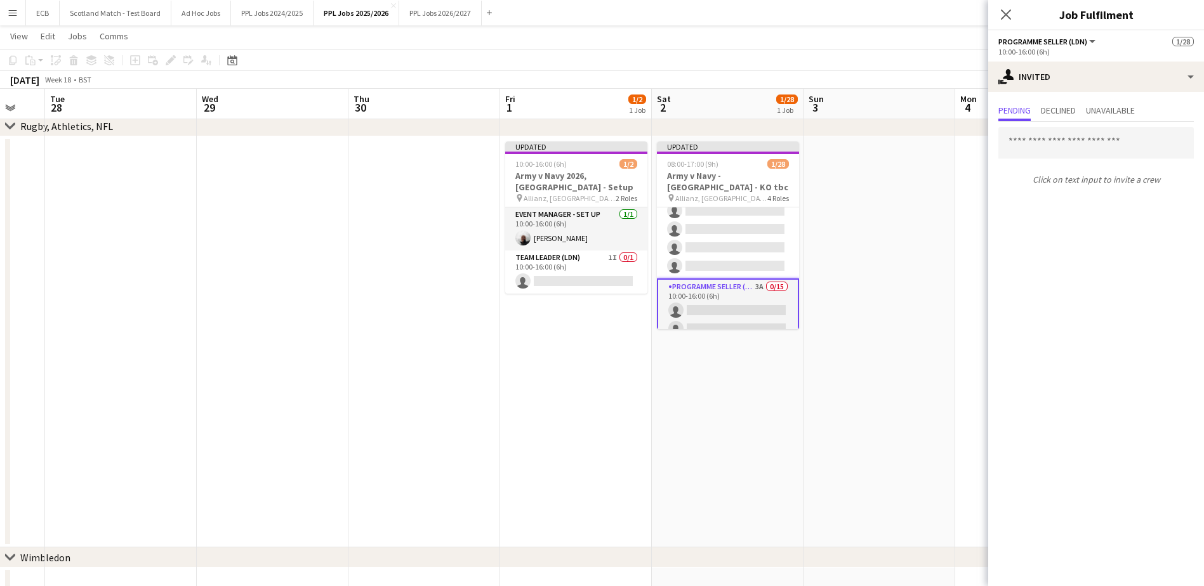
scroll to position [107, 0]
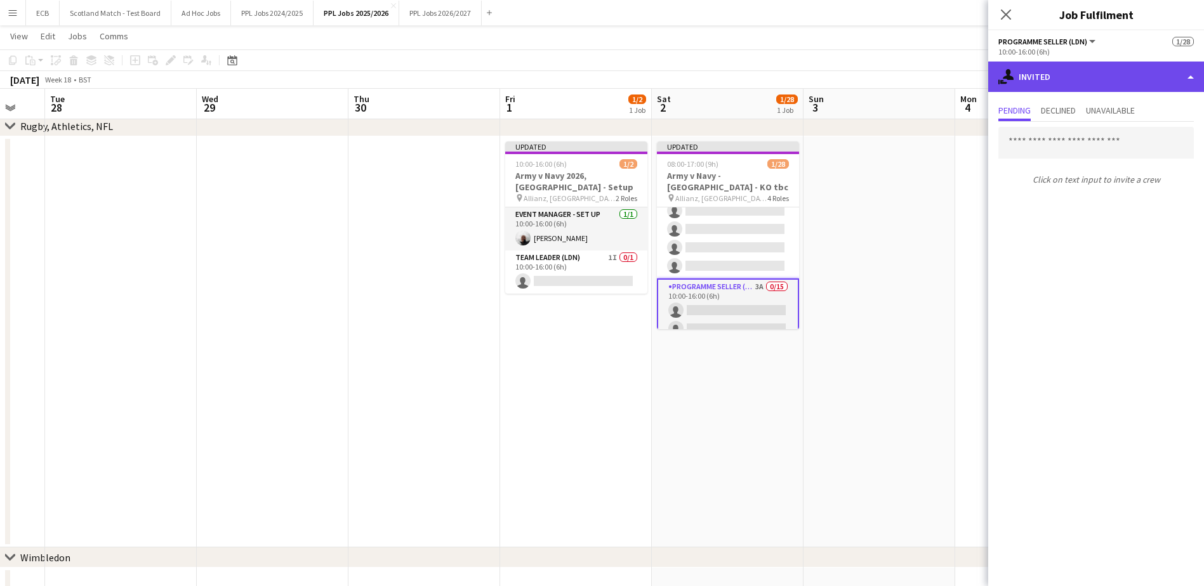
click at [1041, 71] on div "single-neutral-actions-share-1 Invited" at bounding box center [1096, 77] width 216 height 30
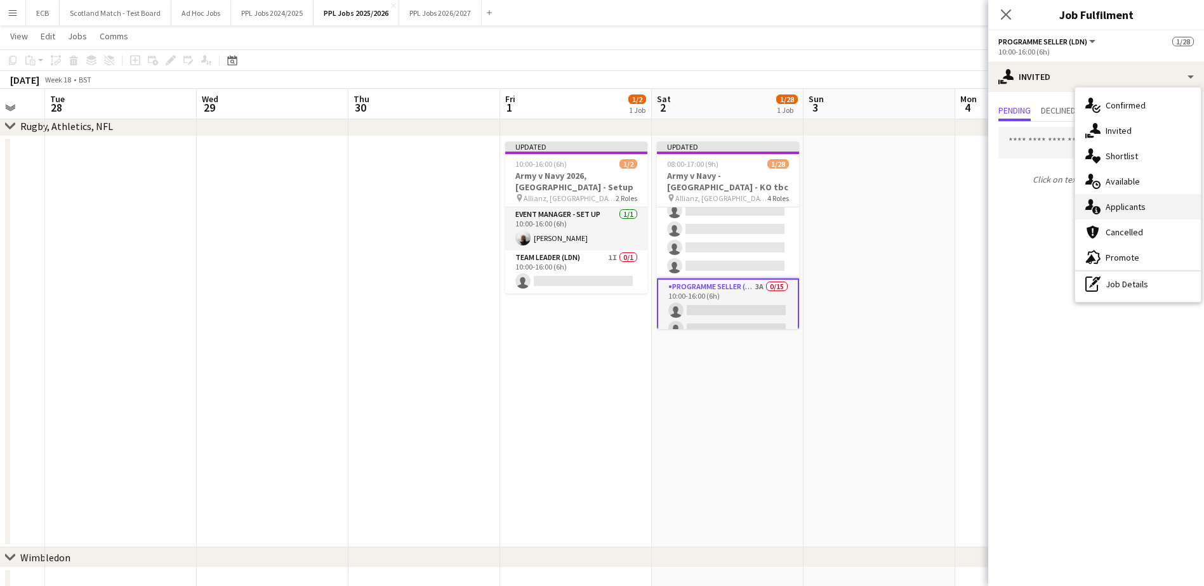
click at [1128, 202] on span "Applicants" at bounding box center [1126, 206] width 40 height 11
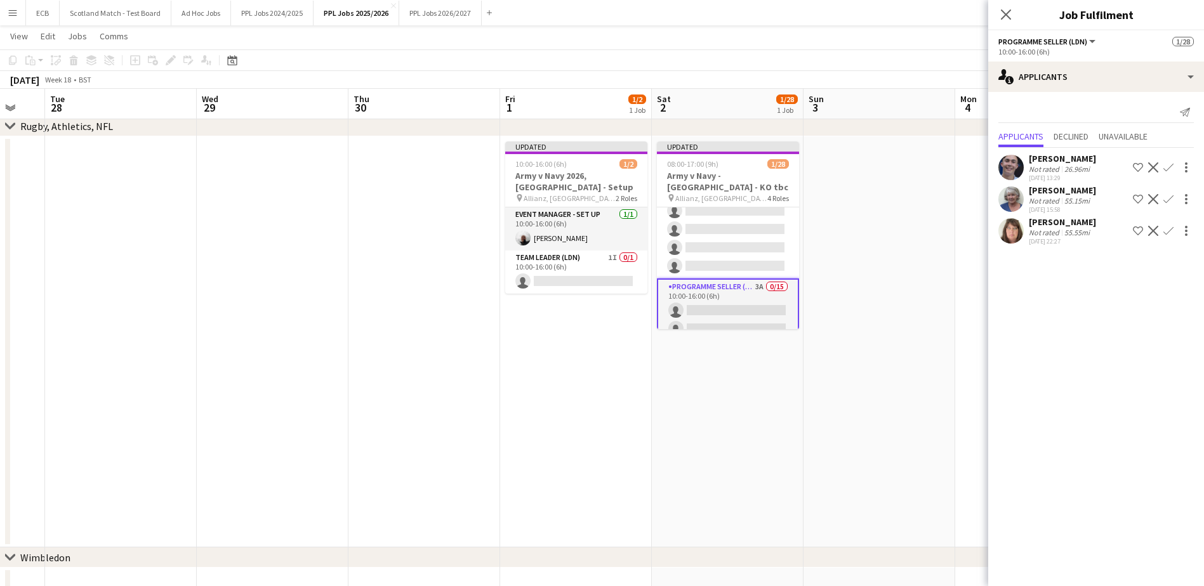
click at [1174, 165] on button "Confirm" at bounding box center [1168, 167] width 15 height 15
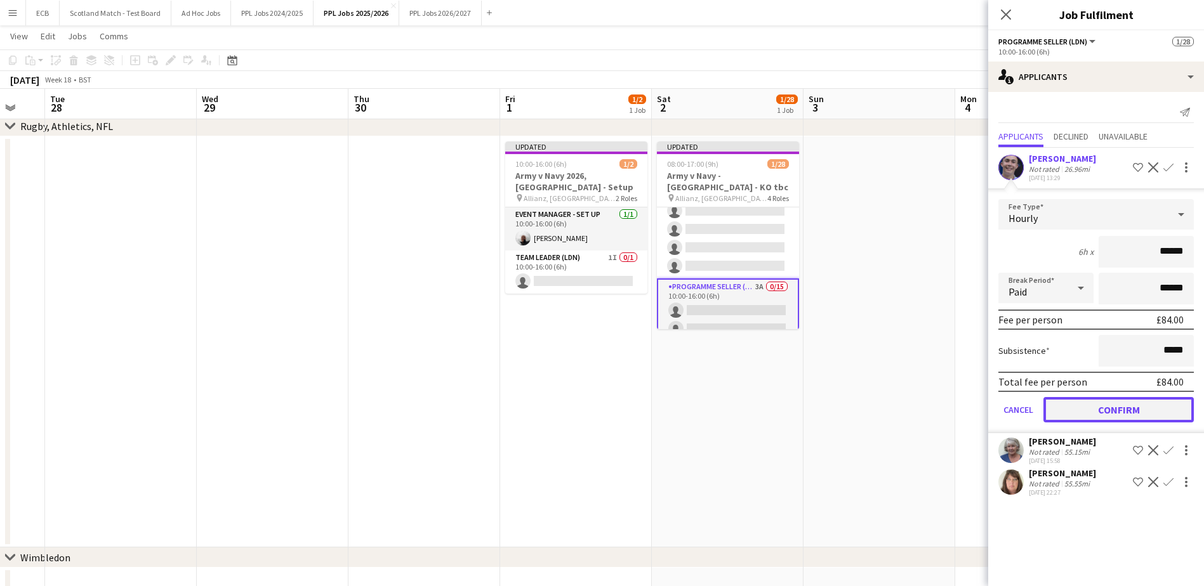
click at [1123, 406] on button "Confirm" at bounding box center [1119, 409] width 150 height 25
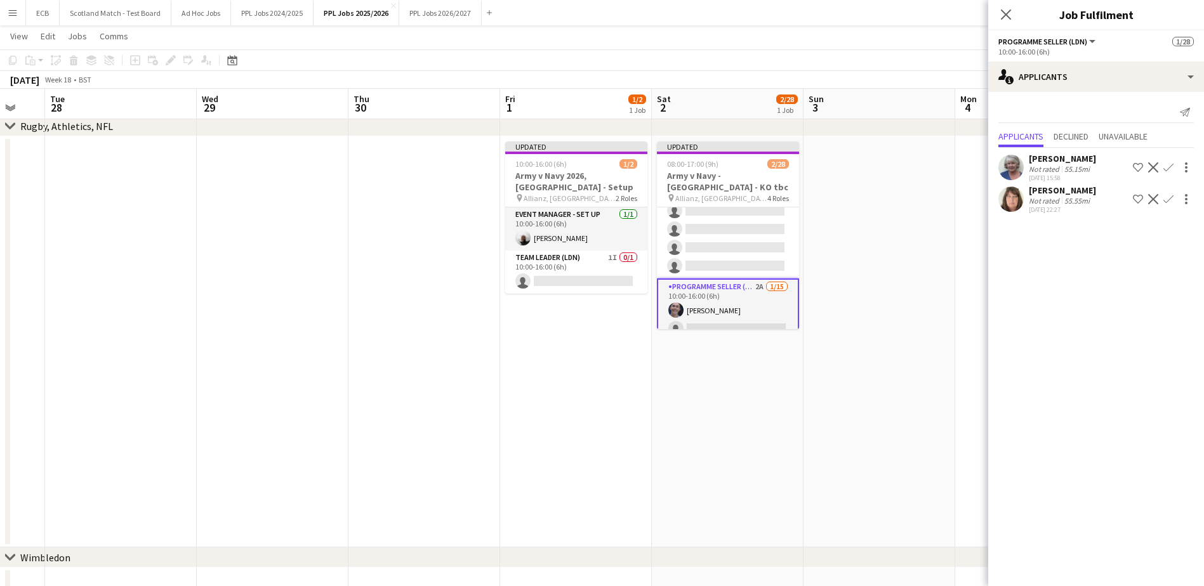
click at [1165, 168] on app-icon "Confirm" at bounding box center [1168, 167] width 10 height 10
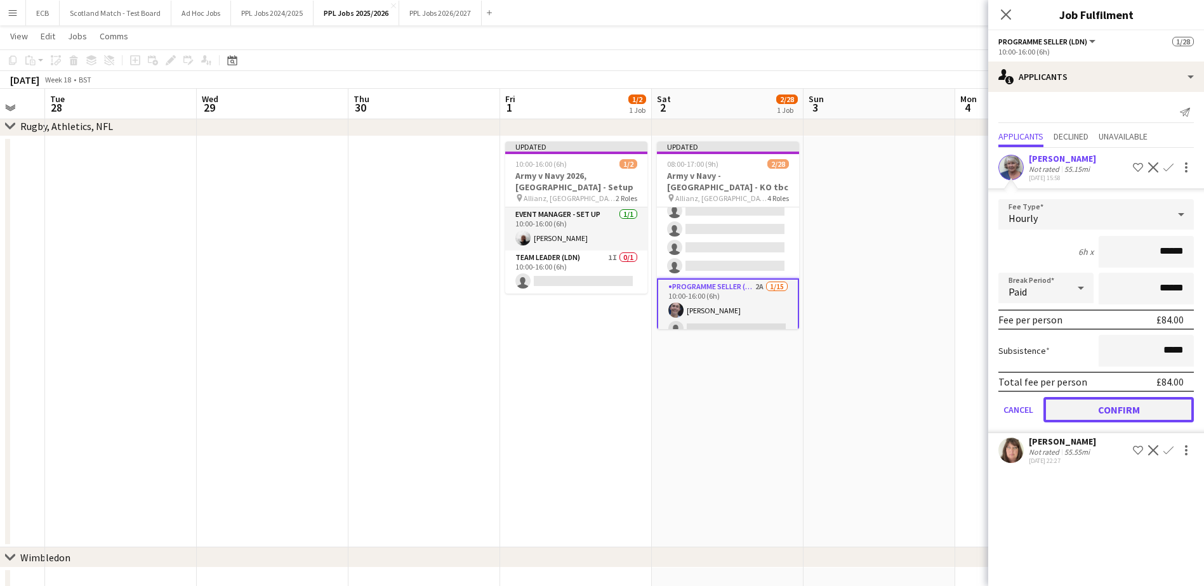
click at [1120, 409] on button "Confirm" at bounding box center [1119, 409] width 150 height 25
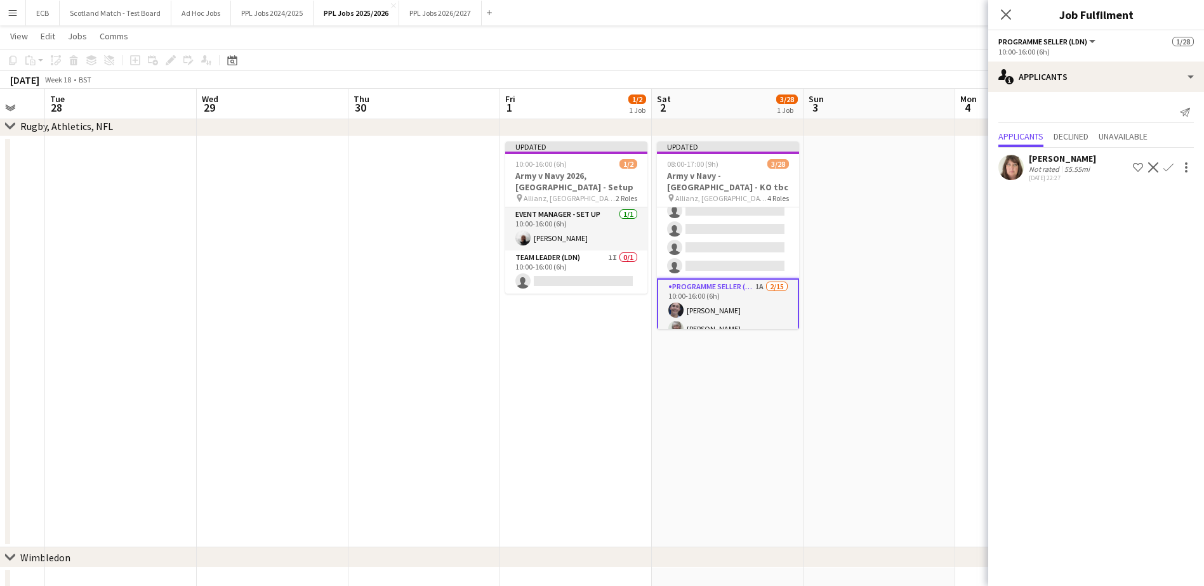
click at [1165, 162] on button "Confirm" at bounding box center [1168, 167] width 15 height 15
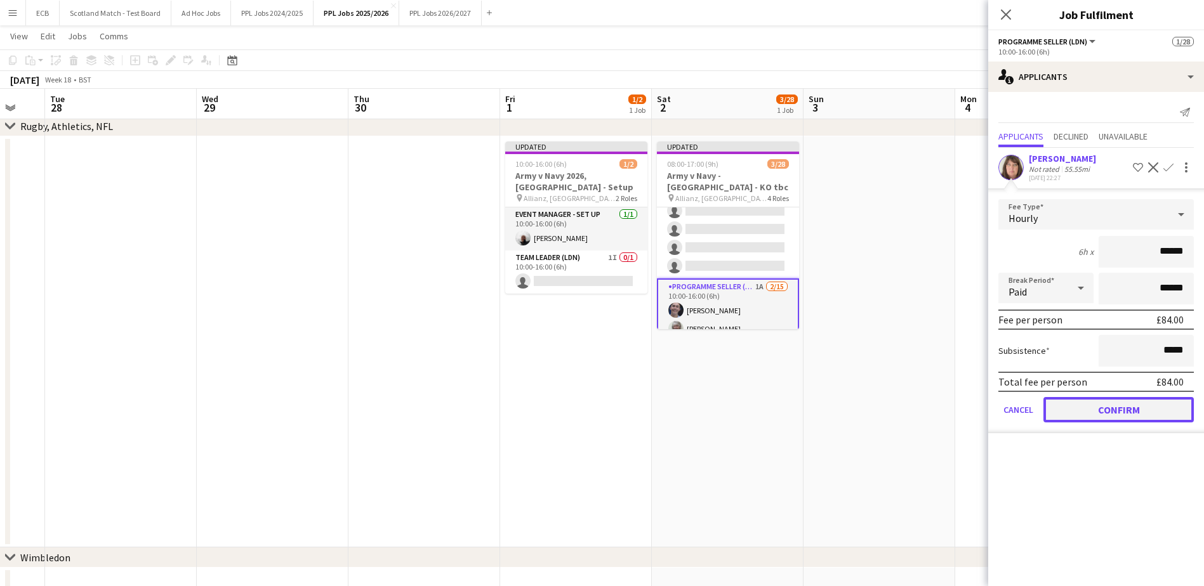
click at [1110, 405] on button "Confirm" at bounding box center [1119, 409] width 150 height 25
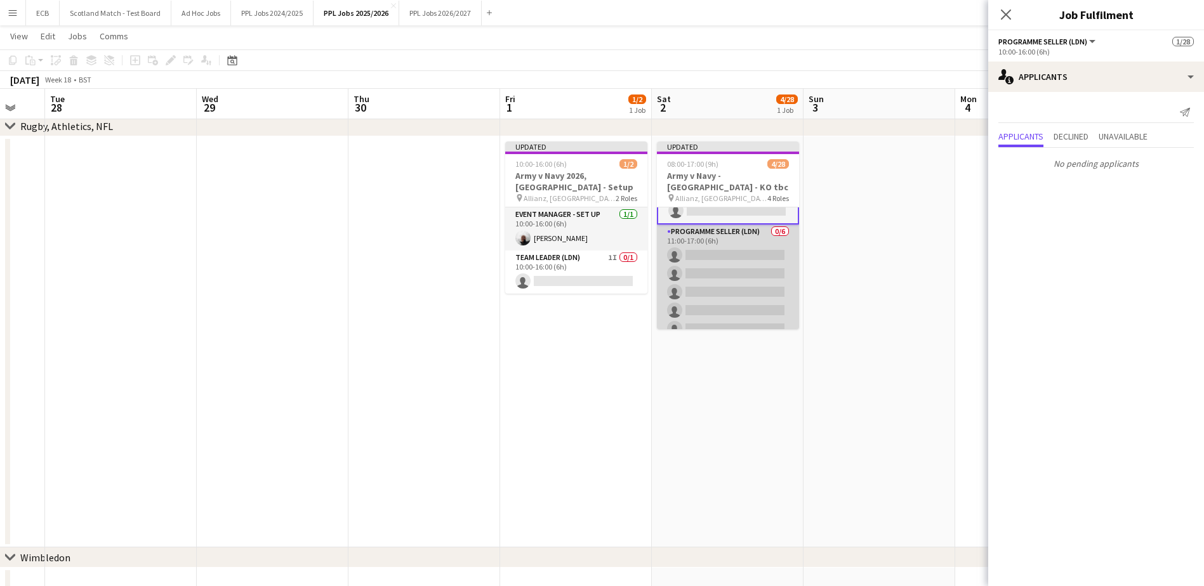
scroll to position [465, 0]
click at [720, 258] on app-card-role "Programme Seller (LDN) 0/6 11:00-17:00 (6h) single-neutral-actions single-neutr…" at bounding box center [728, 291] width 142 height 135
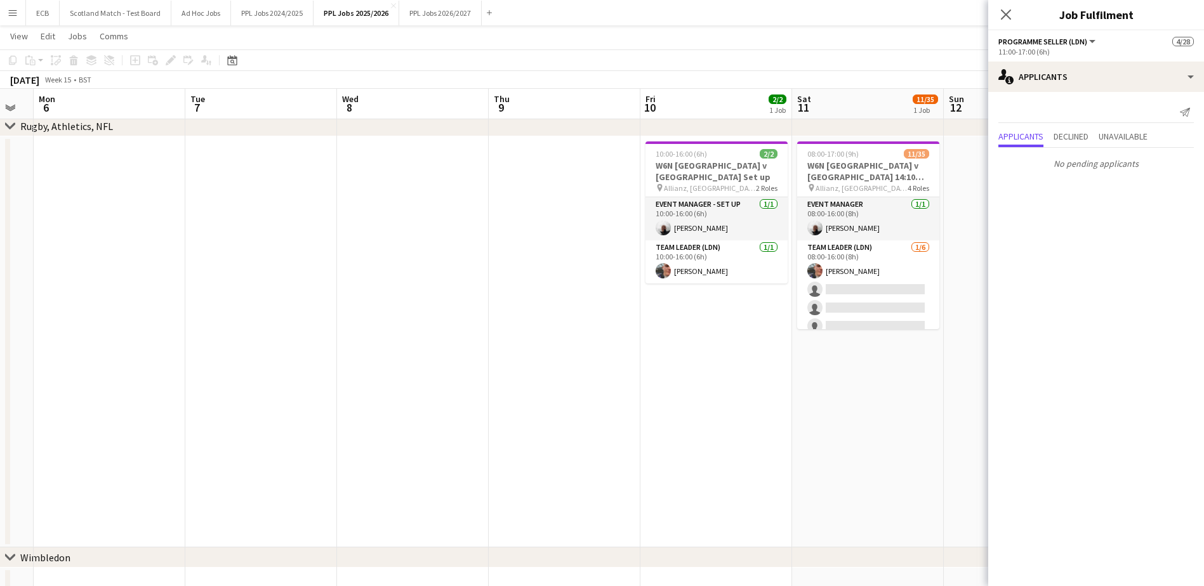
scroll to position [0, 269]
click at [704, 322] on app-date-cell "10:00-16:00 (6h) 2/2 W6N [GEOGRAPHIC_DATA] v [GEOGRAPHIC_DATA] Set up pin Allia…" at bounding box center [717, 341] width 152 height 411
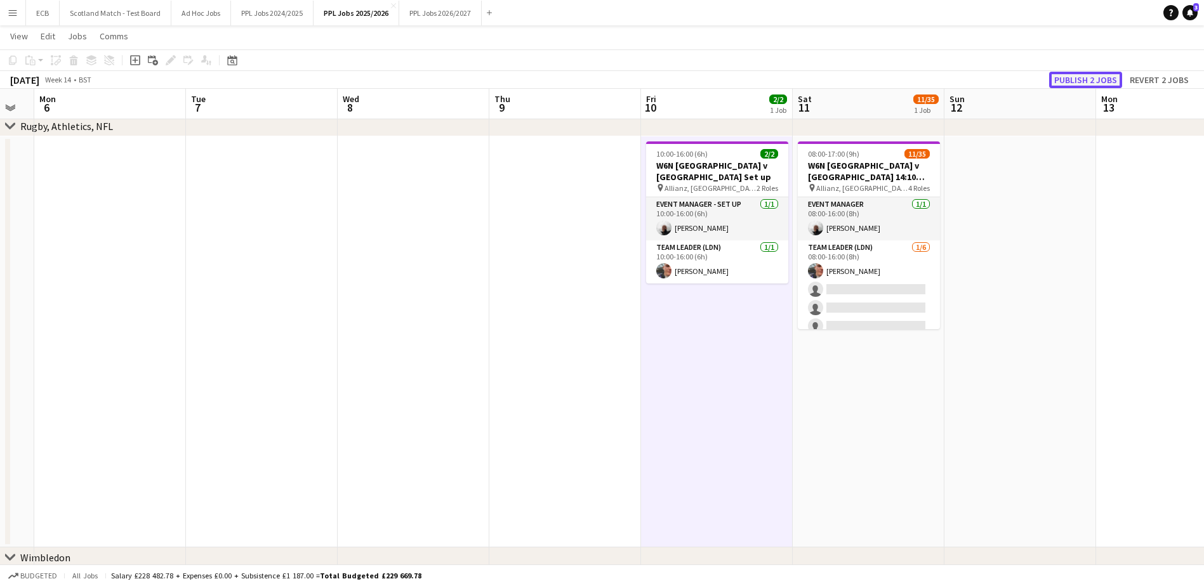
click at [1084, 75] on button "Publish 2 jobs" at bounding box center [1085, 80] width 73 height 17
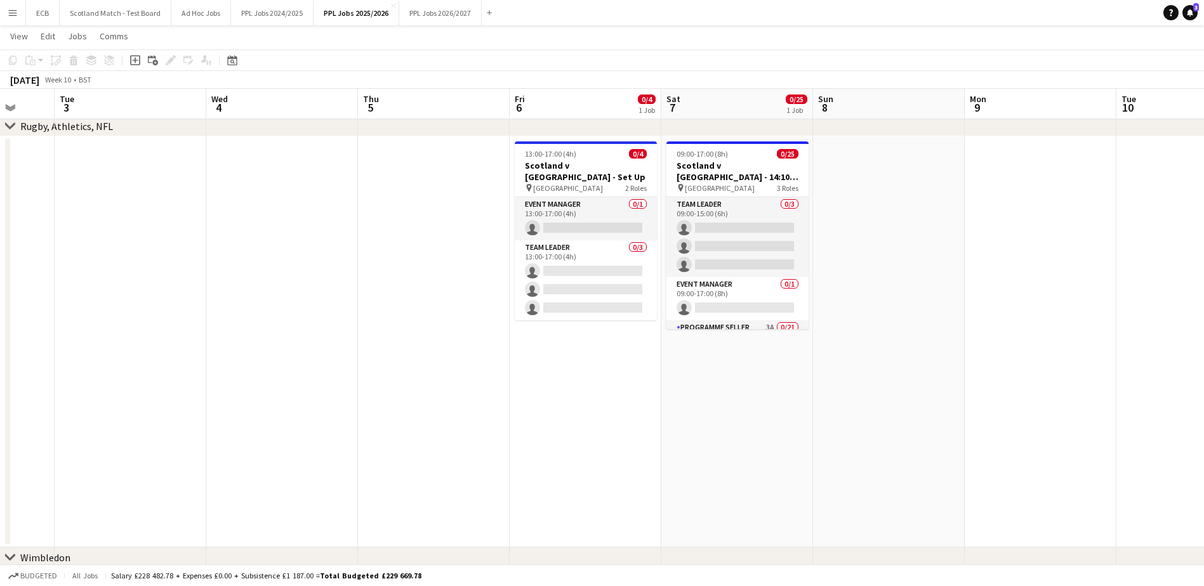
scroll to position [0, 385]
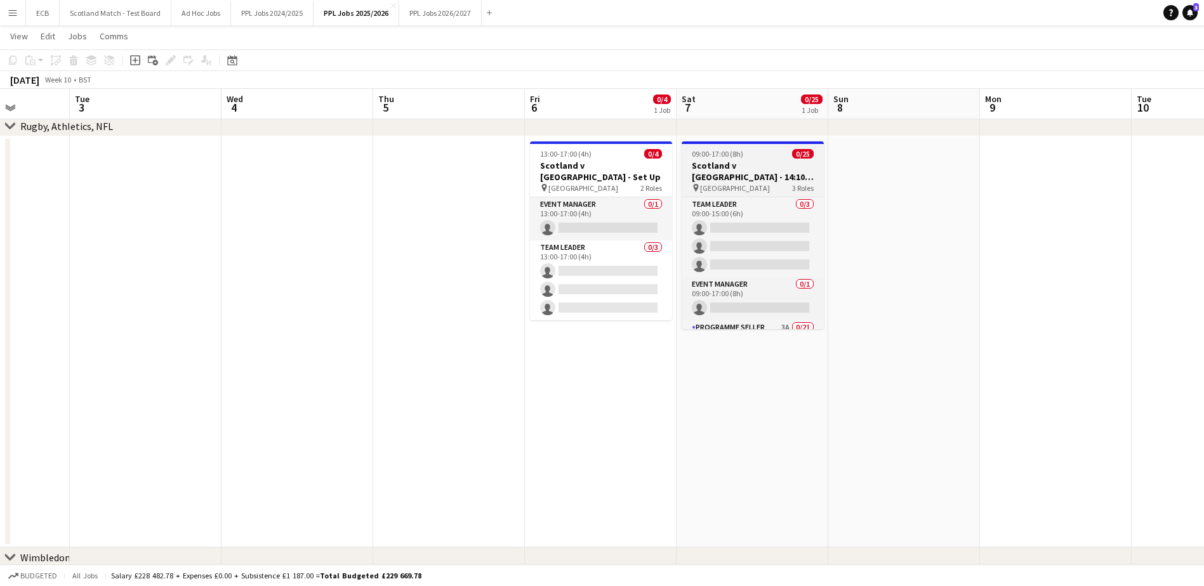
click at [734, 167] on h3 "Scotland v [GEOGRAPHIC_DATA] - 14:10 KO" at bounding box center [753, 171] width 142 height 23
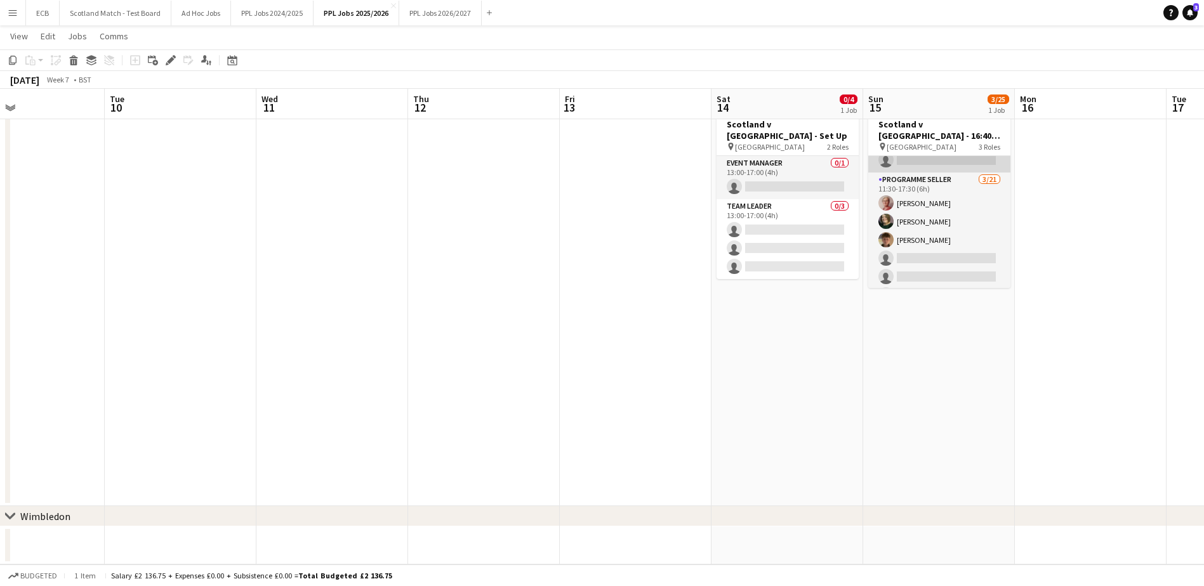
scroll to position [106, 0]
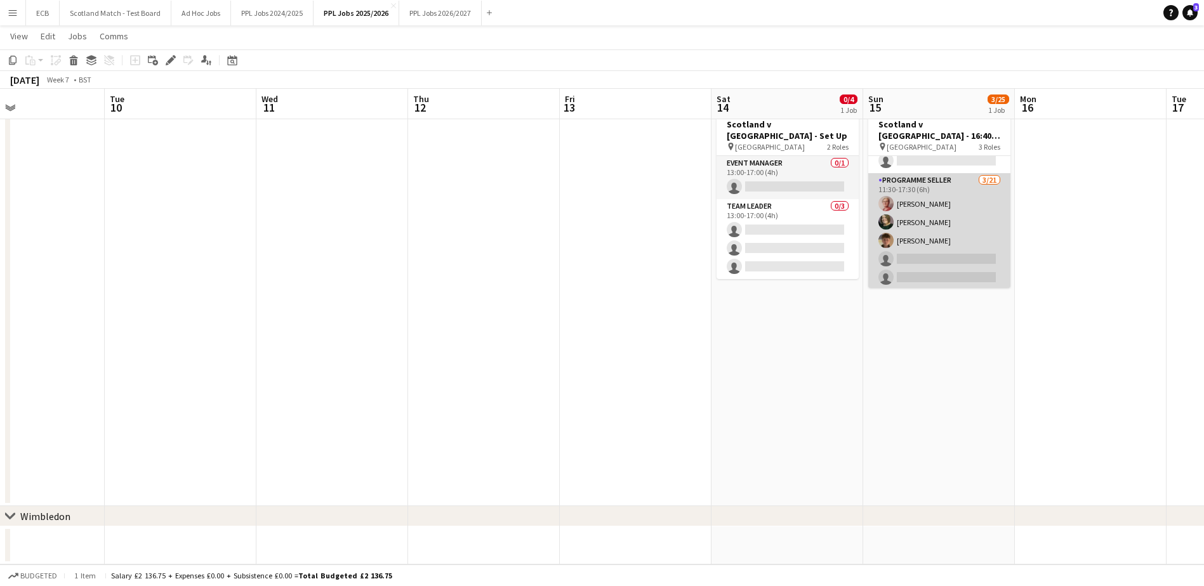
click at [927, 173] on app-card-role "Programme Seller [DATE] 11:30-17:30 (6h) [PERSON_NAME] [PERSON_NAME] [PERSON_NA…" at bounding box center [939, 378] width 142 height 411
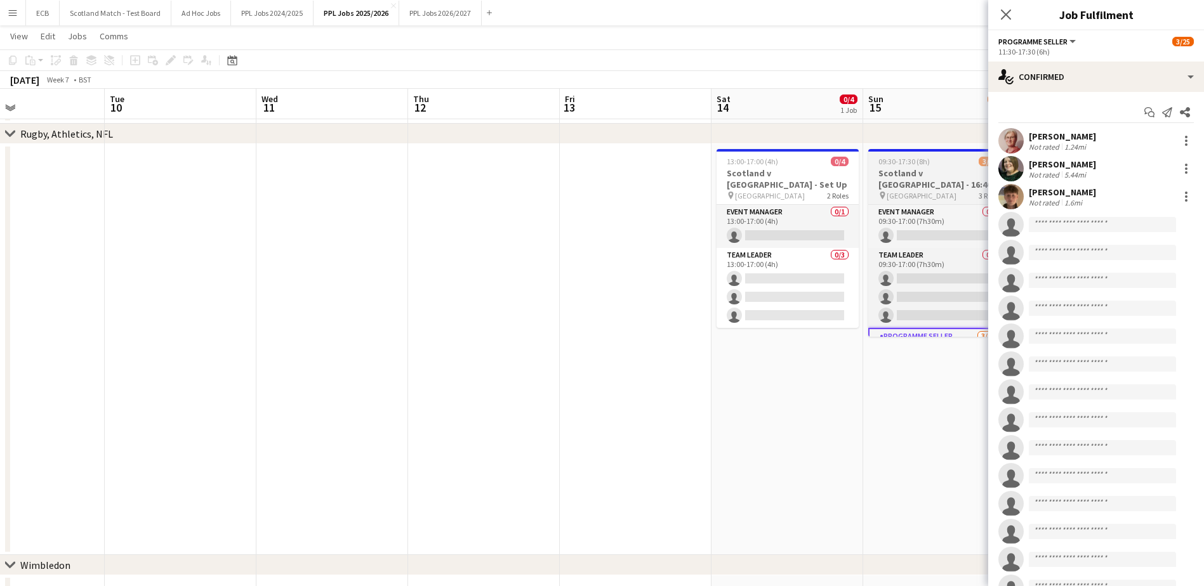
scroll to position [173, 0]
click at [898, 166] on span "09:30-17:30 (8h)" at bounding box center [903, 162] width 51 height 10
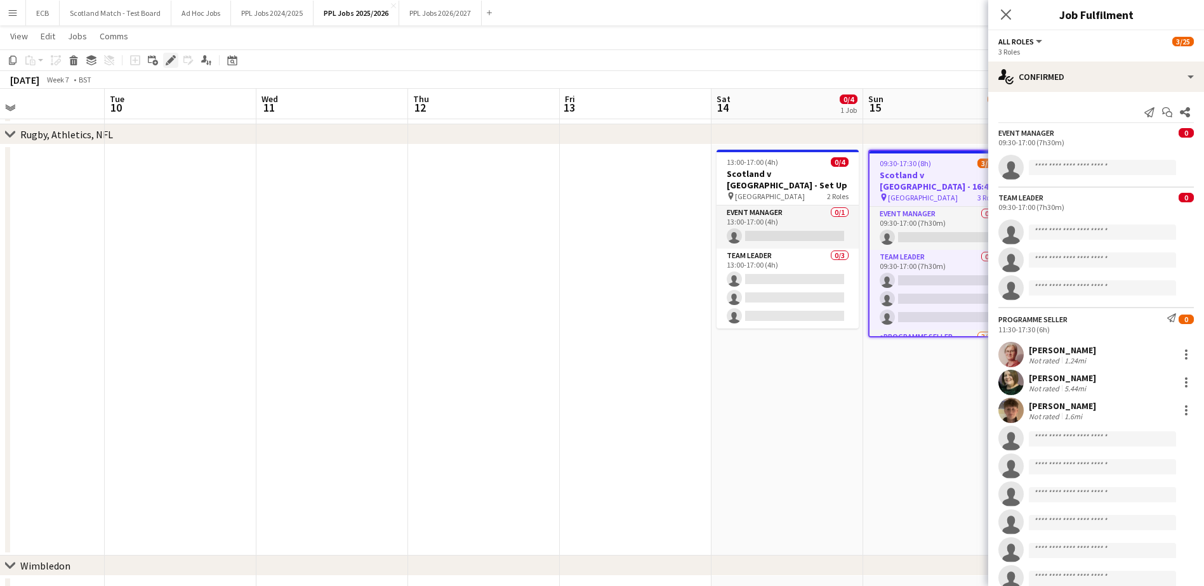
click at [167, 60] on icon "Edit" at bounding box center [171, 60] width 10 height 10
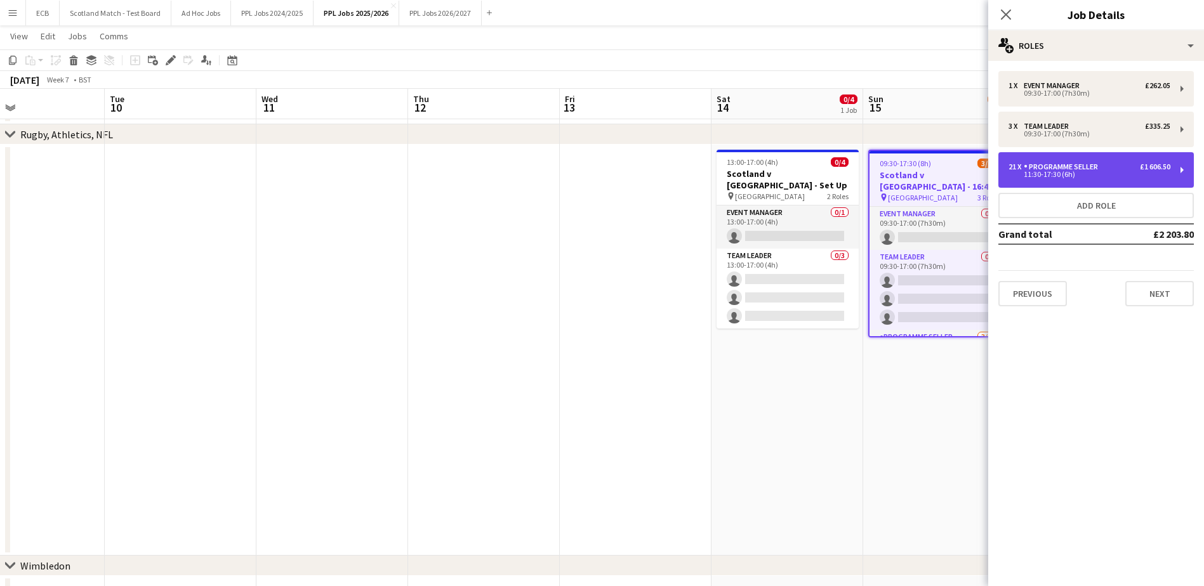
click at [1087, 168] on div "Programme Seller" at bounding box center [1063, 166] width 79 height 9
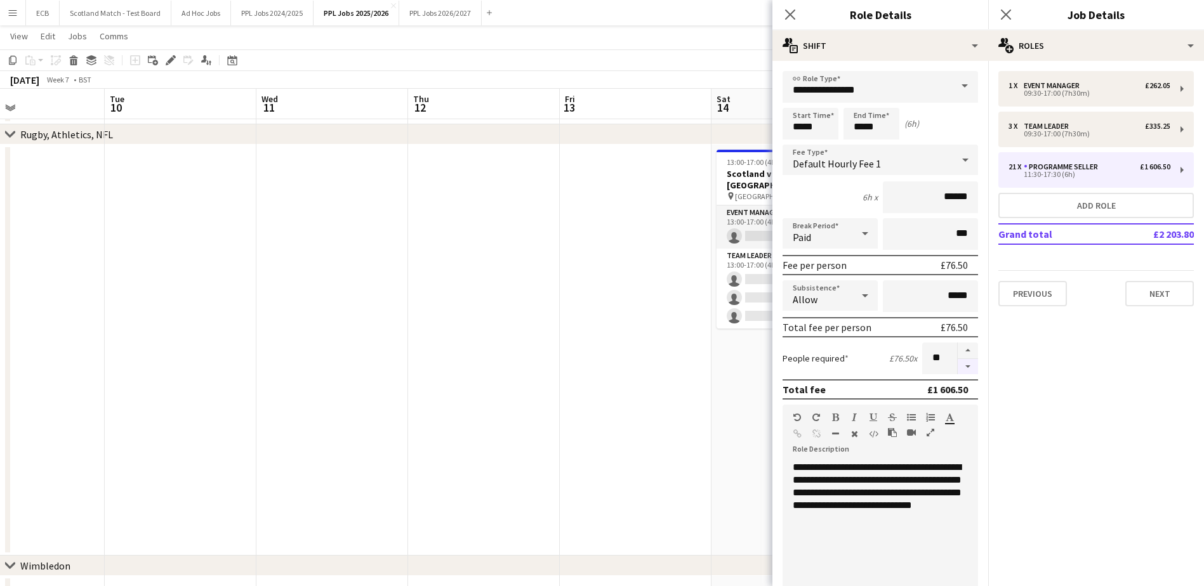
click at [958, 369] on button "button" at bounding box center [968, 367] width 20 height 16
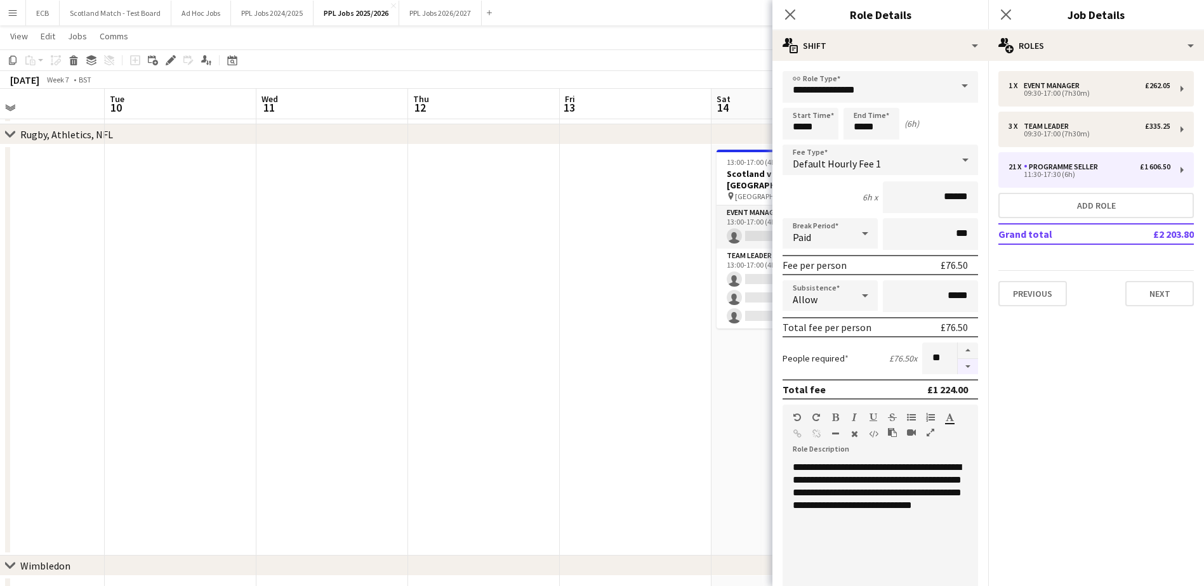
click at [958, 369] on button "button" at bounding box center [968, 367] width 20 height 16
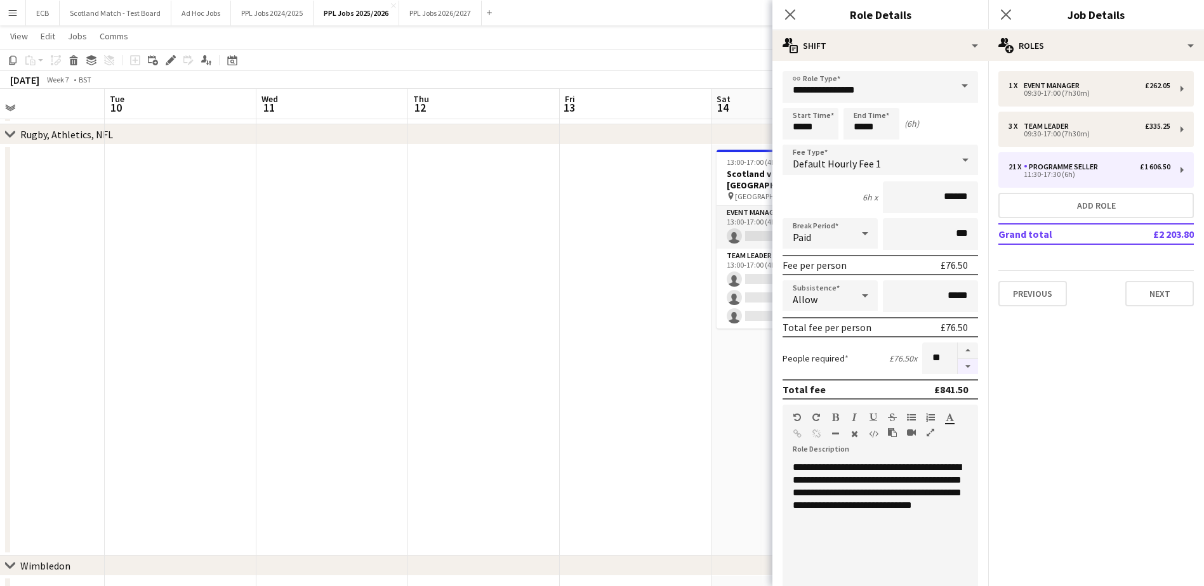
click at [958, 369] on button "button" at bounding box center [968, 367] width 20 height 16
click at [958, 352] on button "button" at bounding box center [968, 351] width 20 height 17
type input "**"
click at [735, 361] on app-date-cell "13:00-17:00 (4h) 0/4 Scotland v [GEOGRAPHIC_DATA] - Set Up pin [GEOGRAPHIC_DATA…" at bounding box center [788, 350] width 152 height 411
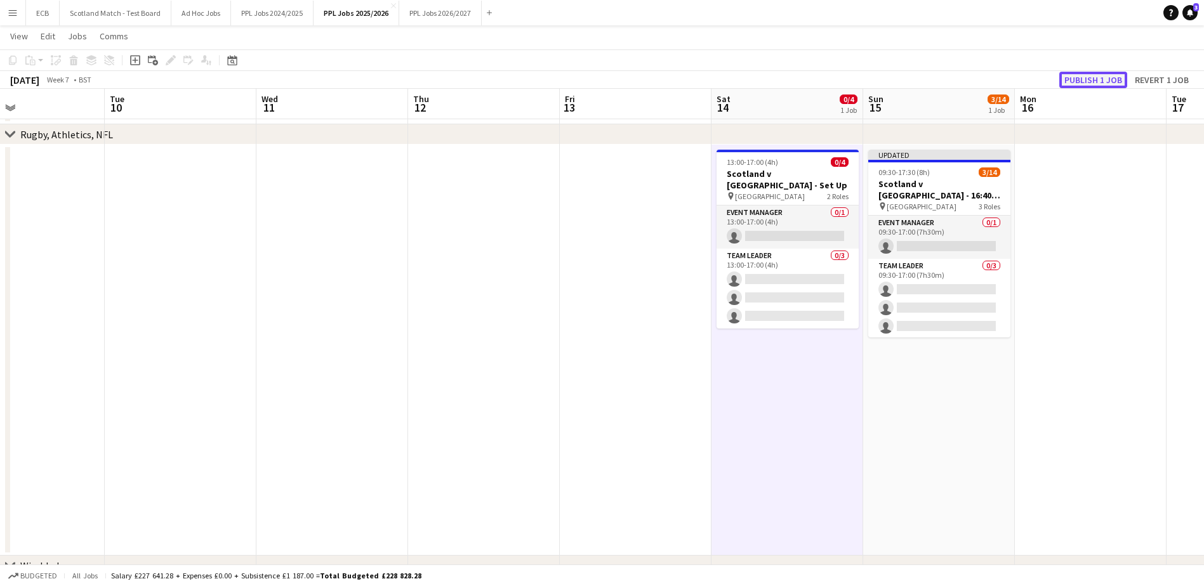
click at [1093, 74] on button "Publish 1 job" at bounding box center [1093, 80] width 68 height 17
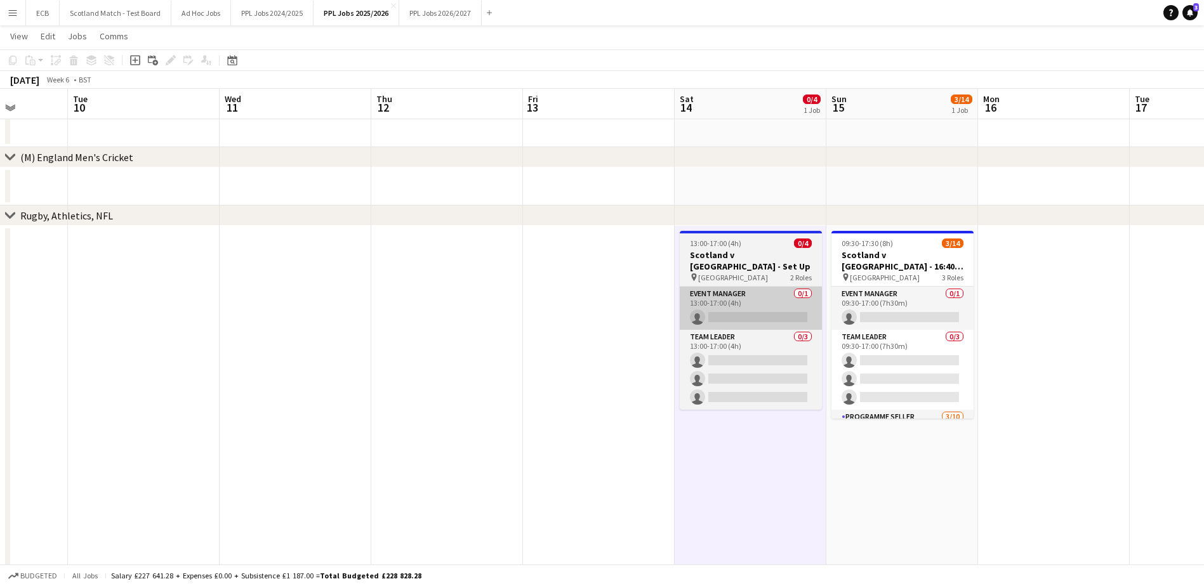
scroll to position [0, 388]
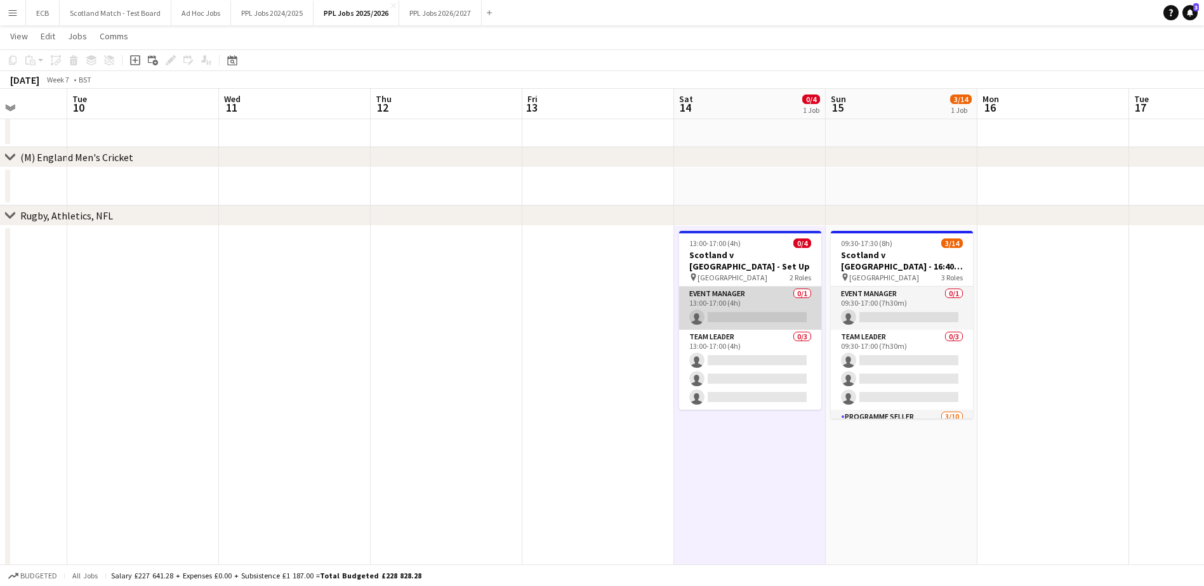
click at [749, 301] on app-card-role "Event Manager 0/1 13:00-17:00 (4h) single-neutral-actions" at bounding box center [750, 308] width 142 height 43
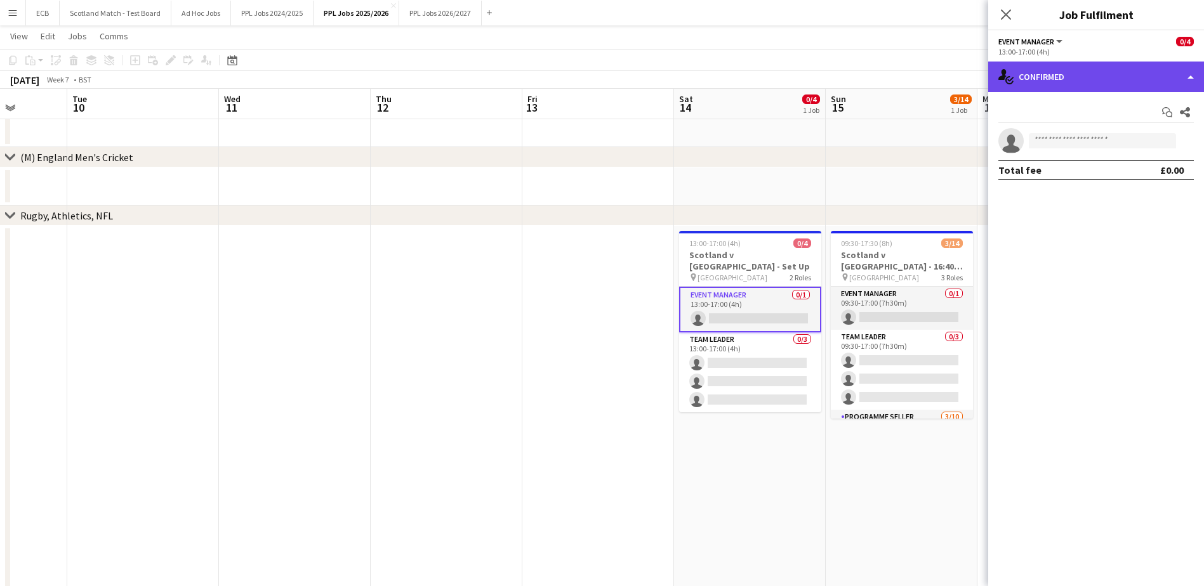
click at [1125, 77] on div "single-neutral-actions-check-2 Confirmed" at bounding box center [1096, 77] width 216 height 30
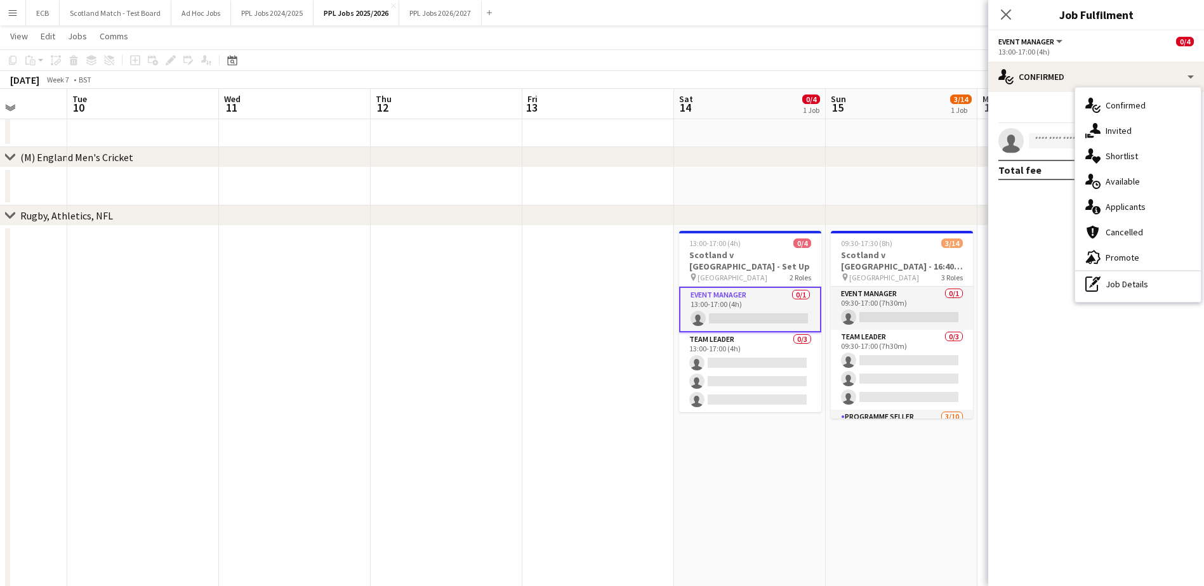
click at [478, 343] on app-date-cell at bounding box center [447, 431] width 152 height 411
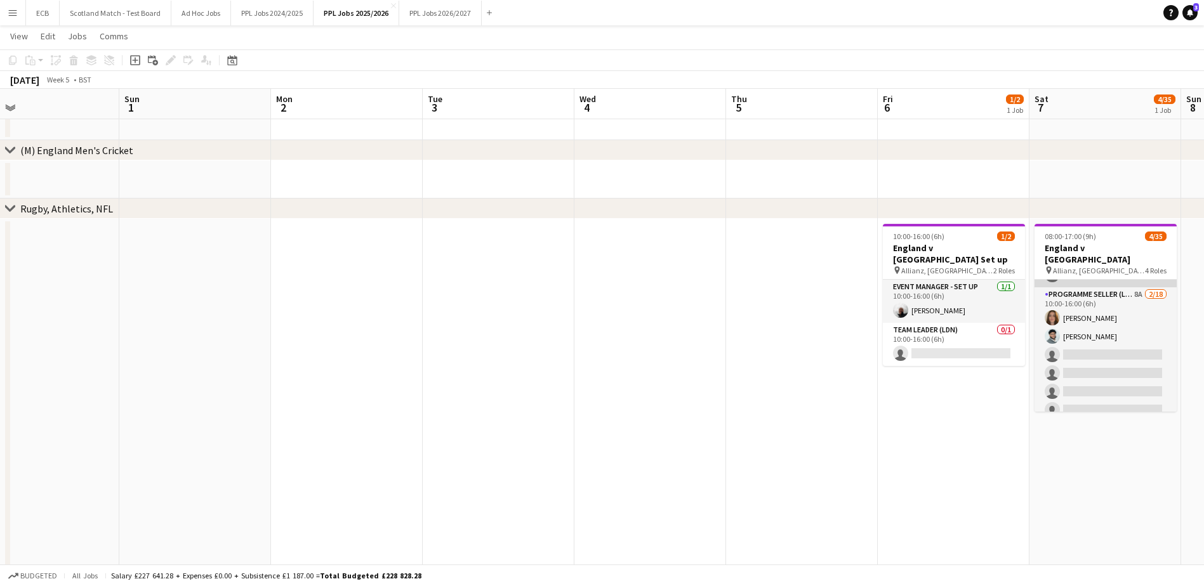
scroll to position [171, 0]
click at [955, 331] on app-card-role "Team Leader (LDN) 0/1 10:00-16:00 (6h) single-neutral-actions" at bounding box center [954, 344] width 142 height 43
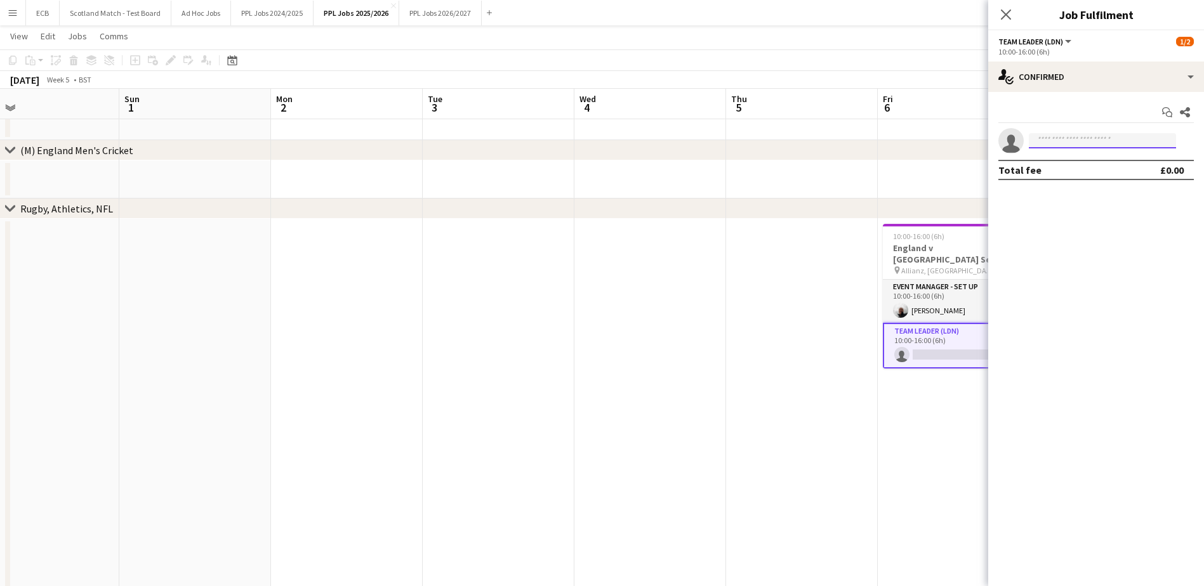
click at [1057, 142] on input at bounding box center [1102, 140] width 147 height 15
click at [946, 323] on app-card-role "Team Leader (LDN) 0/1 10:00-16:00 (6h) single-neutral-actions" at bounding box center [954, 346] width 142 height 46
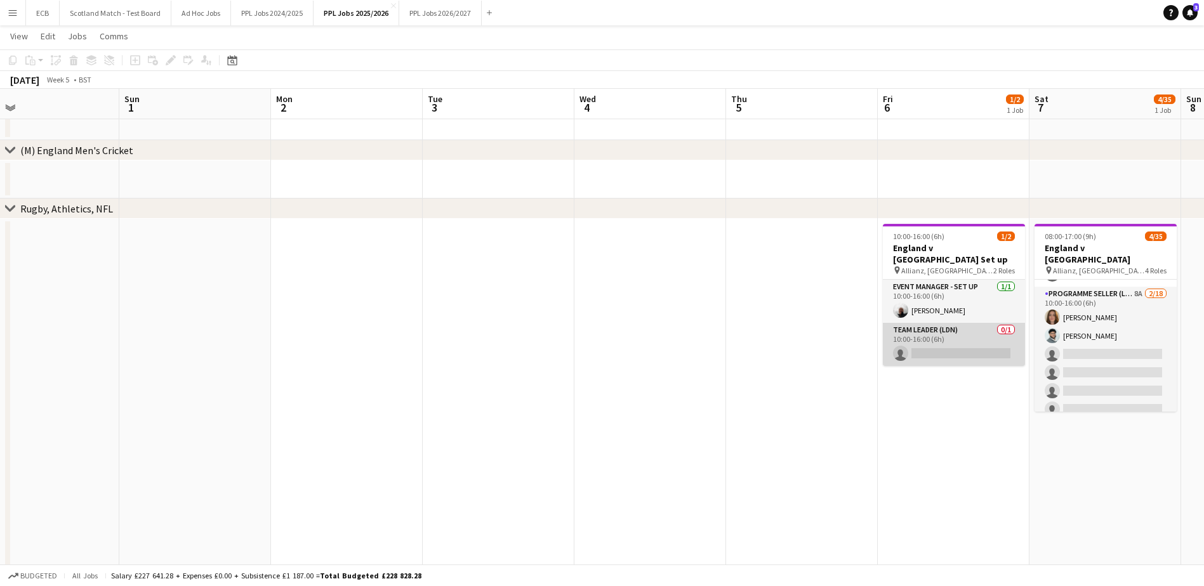
click at [976, 323] on app-card-role "Team Leader (LDN) 0/1 10:00-16:00 (6h) single-neutral-actions" at bounding box center [954, 344] width 142 height 43
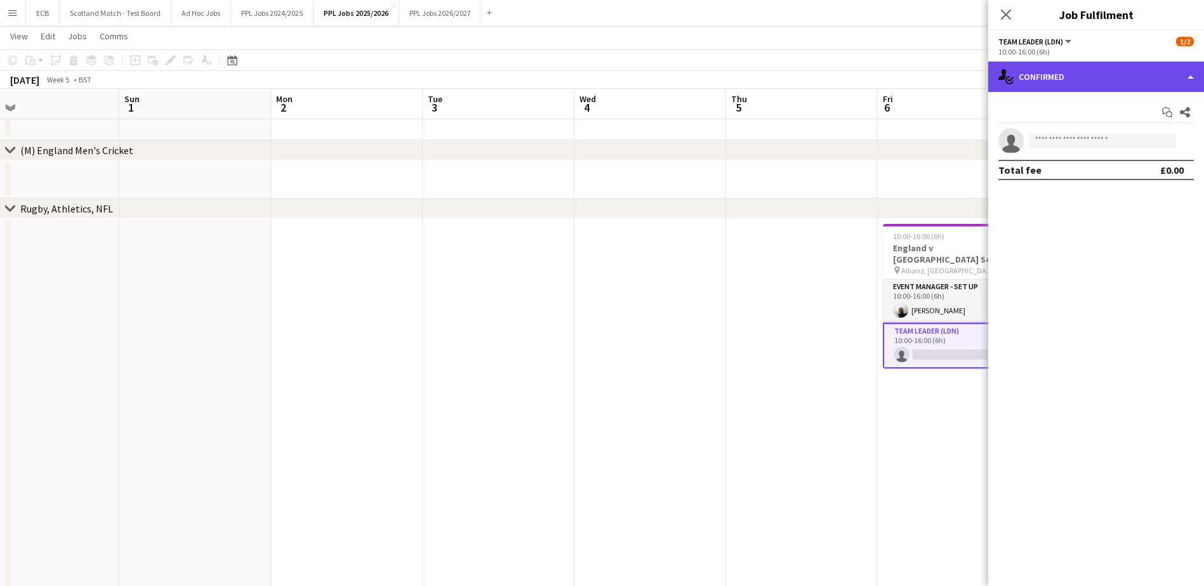
click at [1113, 76] on div "single-neutral-actions-check-2 Confirmed" at bounding box center [1096, 77] width 216 height 30
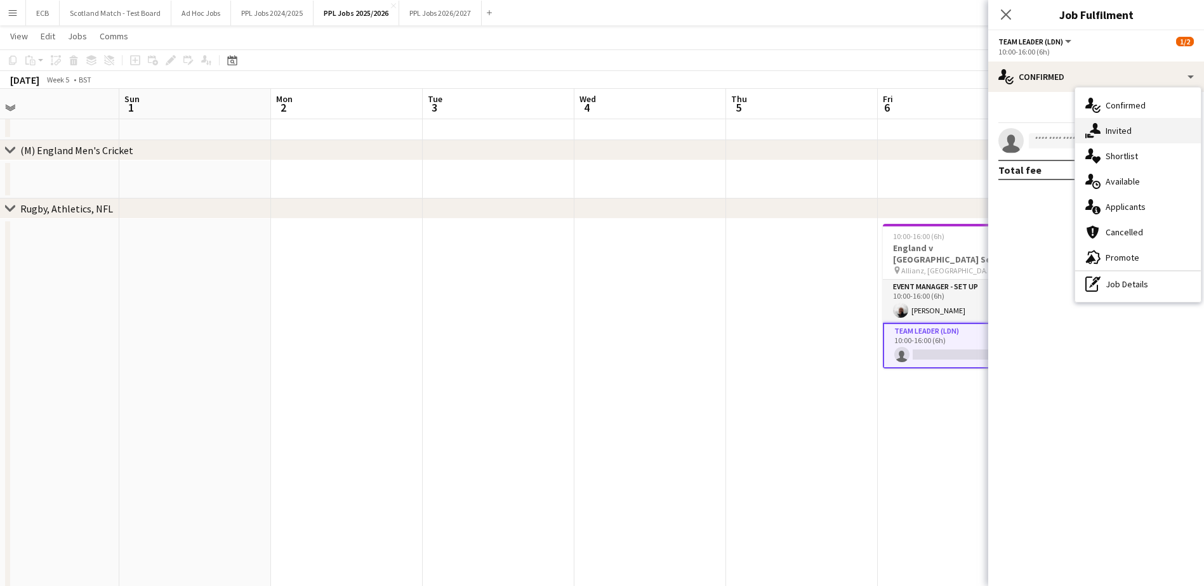
click at [1116, 122] on div "single-neutral-actions-share-1 Invited" at bounding box center [1138, 130] width 126 height 25
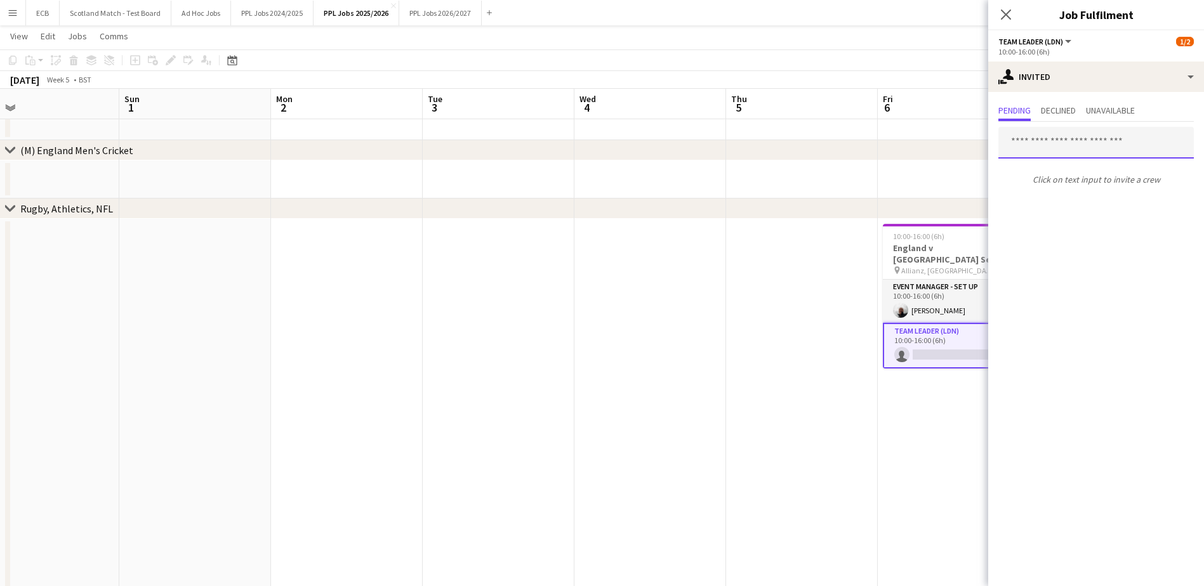
click at [1118, 143] on input "text" at bounding box center [1095, 143] width 195 height 32
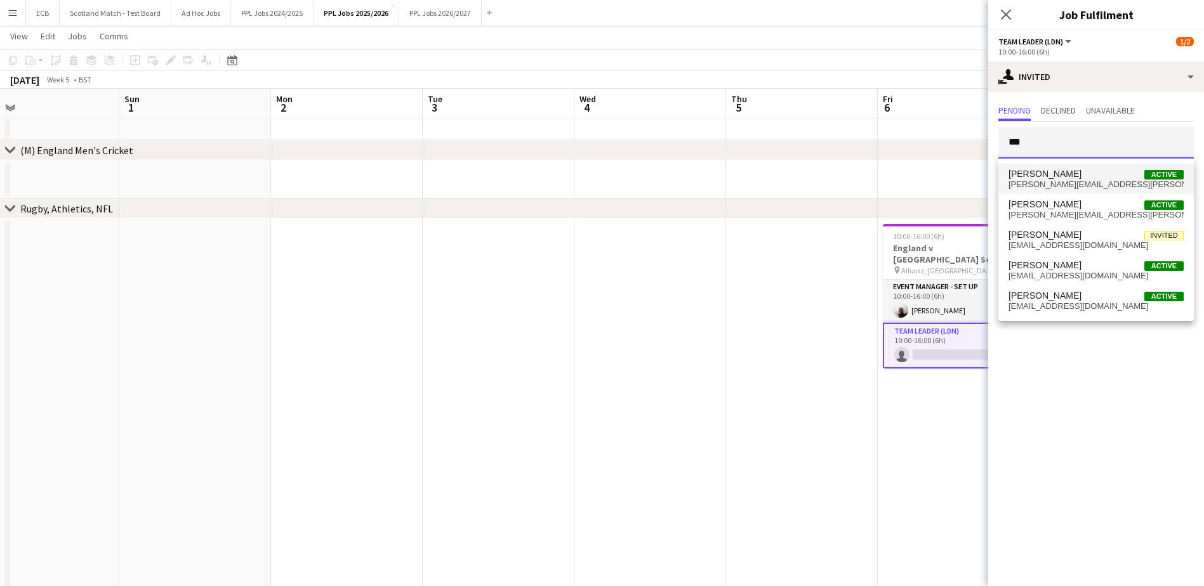
type input "***"
click at [1054, 177] on span "[PERSON_NAME]" at bounding box center [1045, 174] width 73 height 11
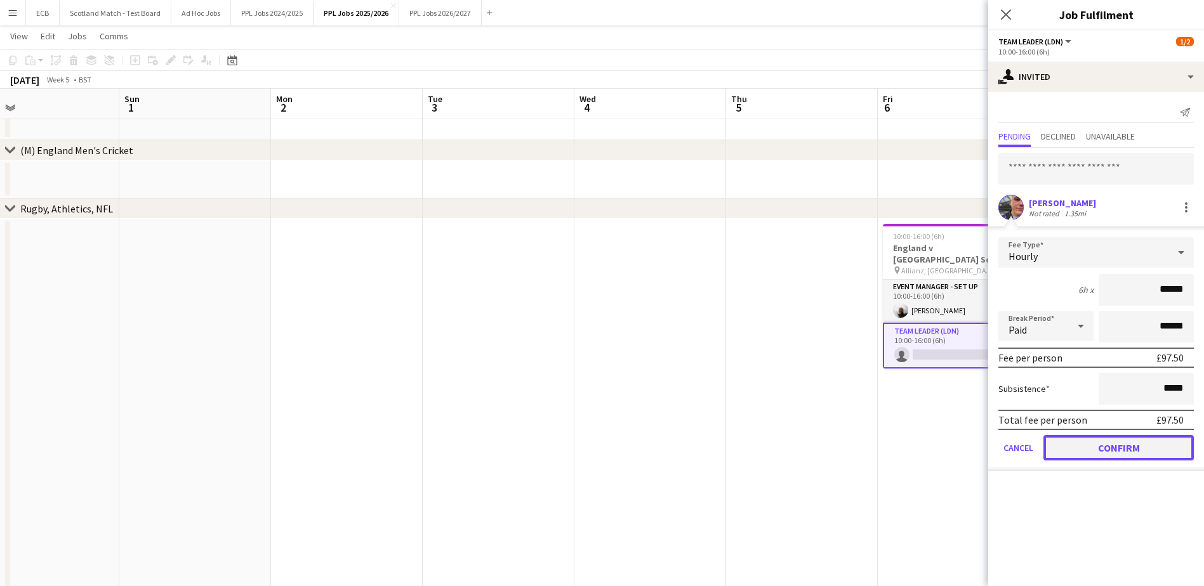
click at [1108, 449] on button "Confirm" at bounding box center [1119, 447] width 150 height 25
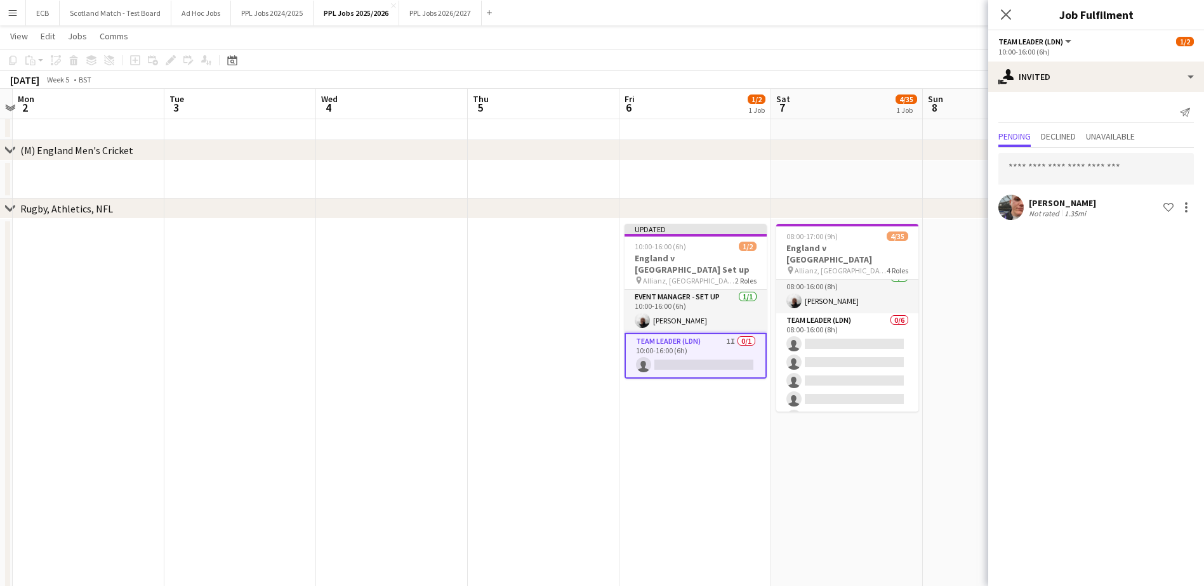
scroll to position [0, 0]
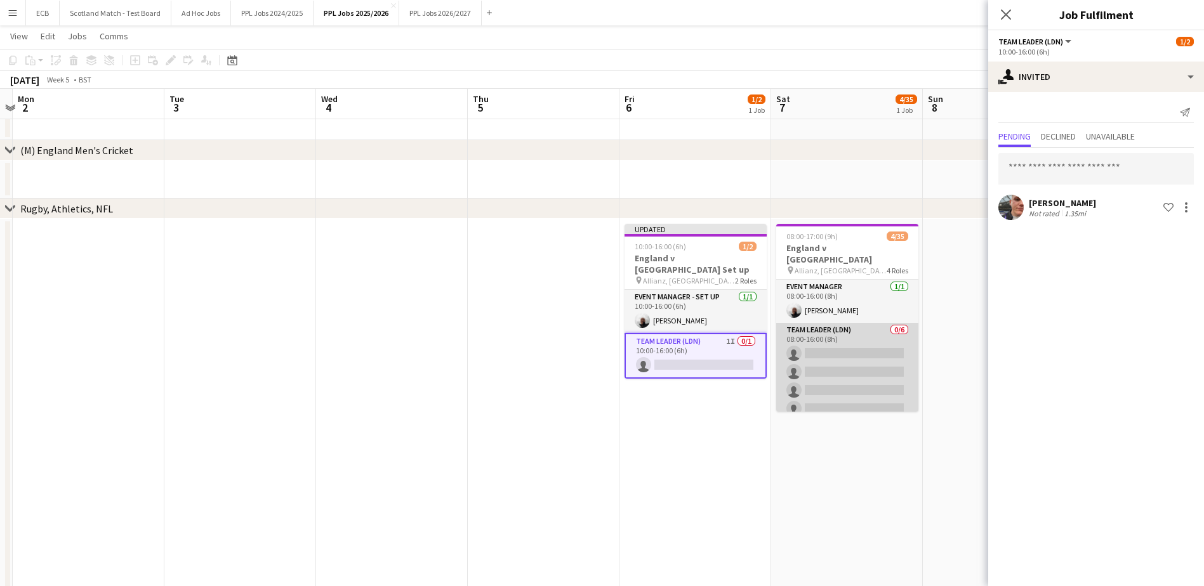
click at [832, 333] on app-card-role "Team Leader (LDN) 0/6 08:00-16:00 (8h) single-neutral-actions single-neutral-ac…" at bounding box center [847, 390] width 142 height 135
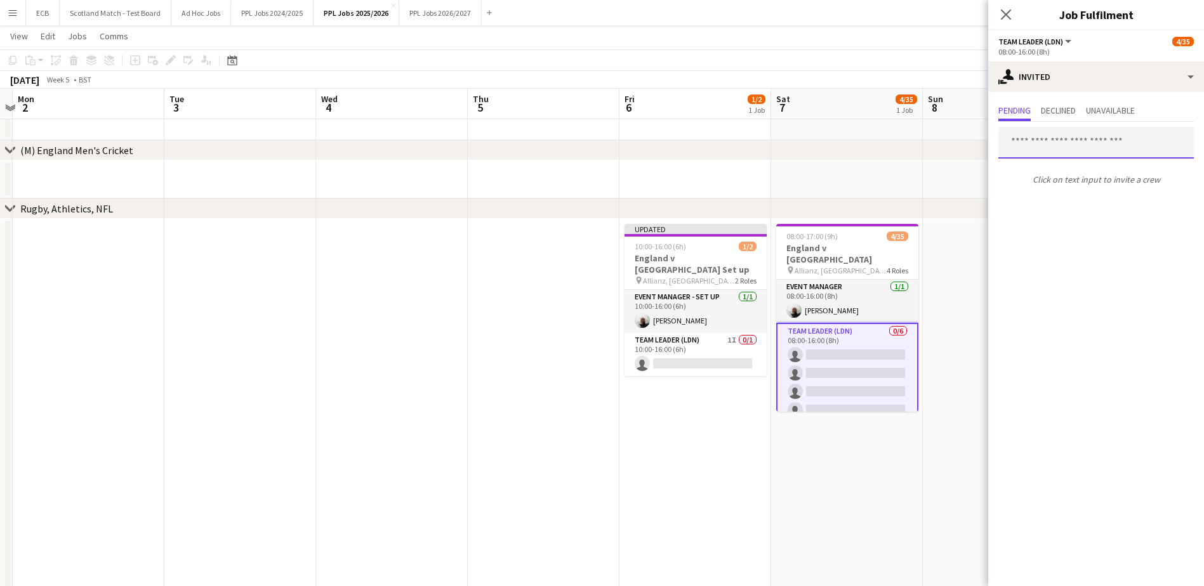
click at [1061, 134] on input "text" at bounding box center [1095, 143] width 195 height 32
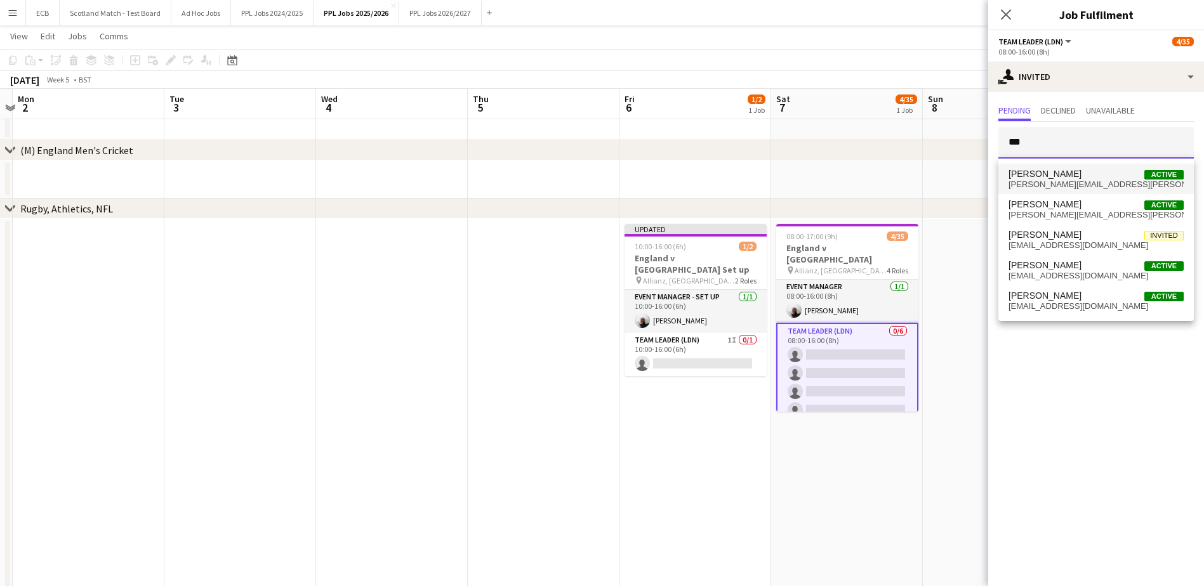
type input "***"
click at [1065, 177] on span "[PERSON_NAME] Active" at bounding box center [1096, 174] width 175 height 11
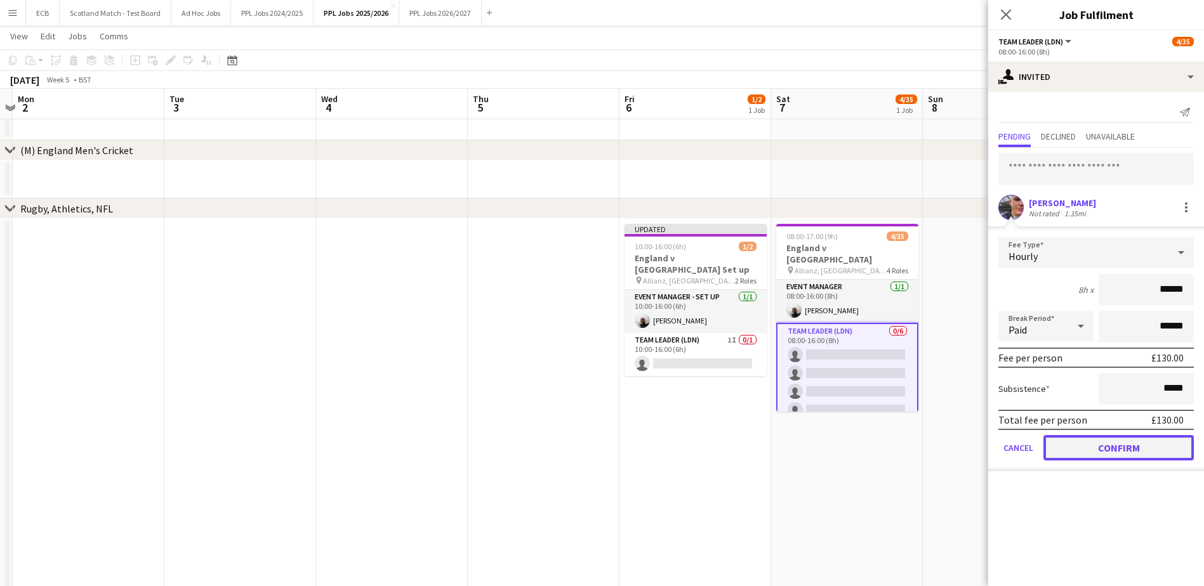
click at [1106, 450] on button "Confirm" at bounding box center [1119, 447] width 150 height 25
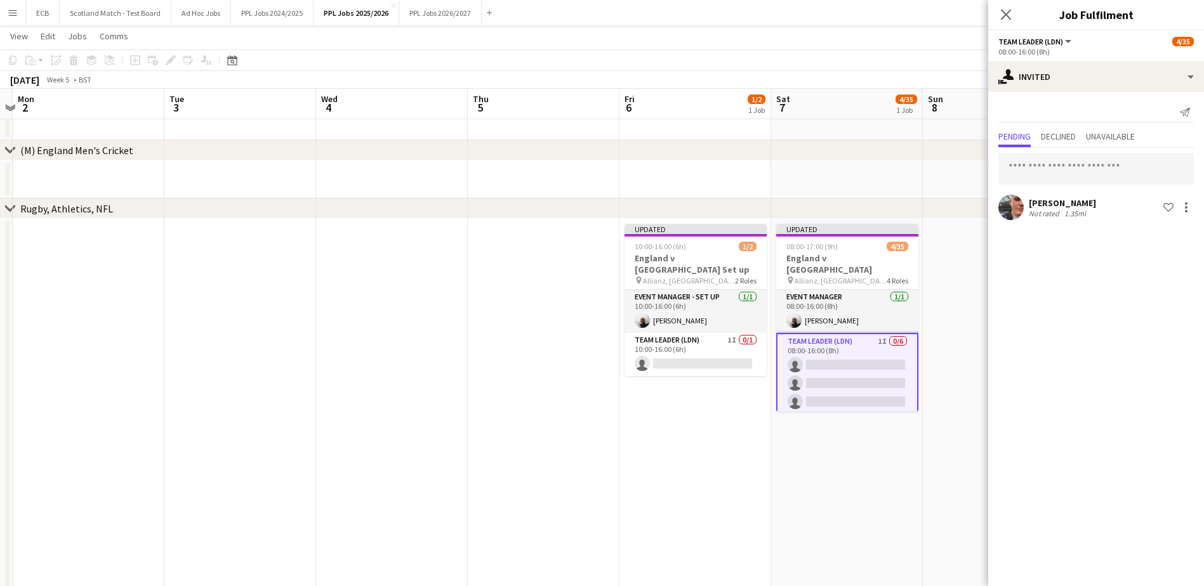
click at [846, 357] on app-card-role "Team Leader (LDN) 1I 0/6 08:00-16:00 (8h) single-neutral-actions single-neutral…" at bounding box center [847, 402] width 142 height 138
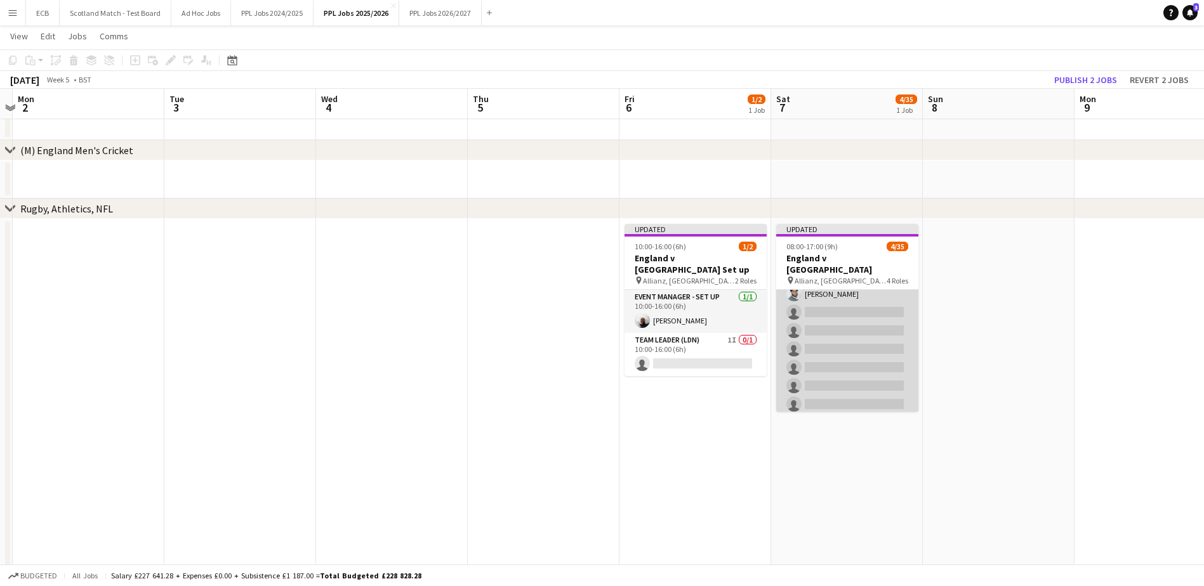
click at [850, 324] on app-card-role "Programme Seller (LDN) 8A [DATE] 10:00-16:00 (6h) [PERSON_NAME] [PERSON_NAME] s…" at bounding box center [847, 423] width 142 height 356
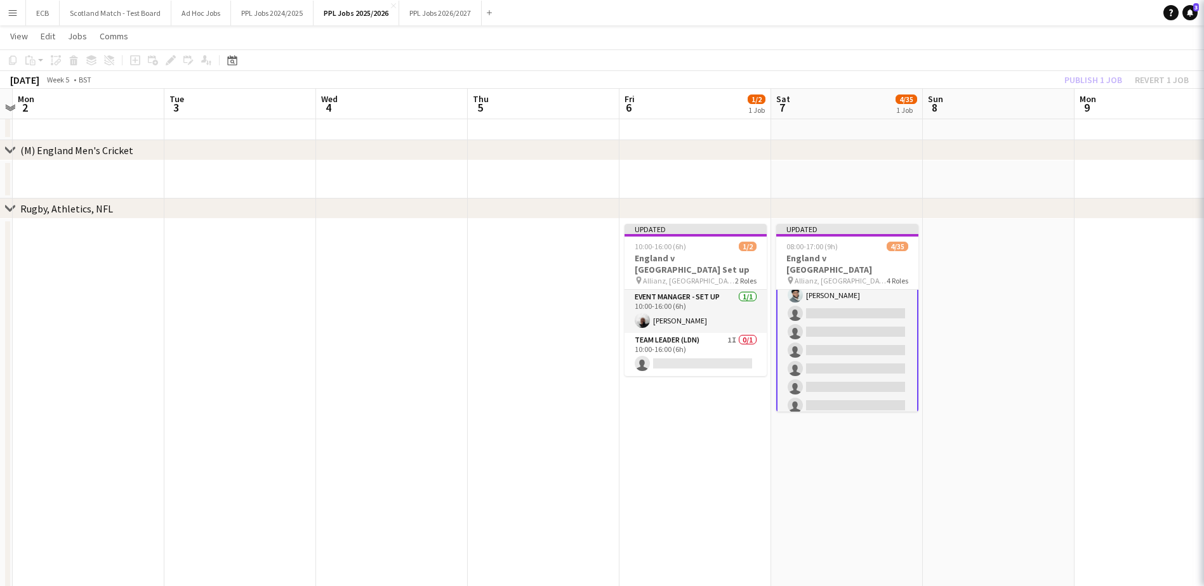
scroll to position [225, 0]
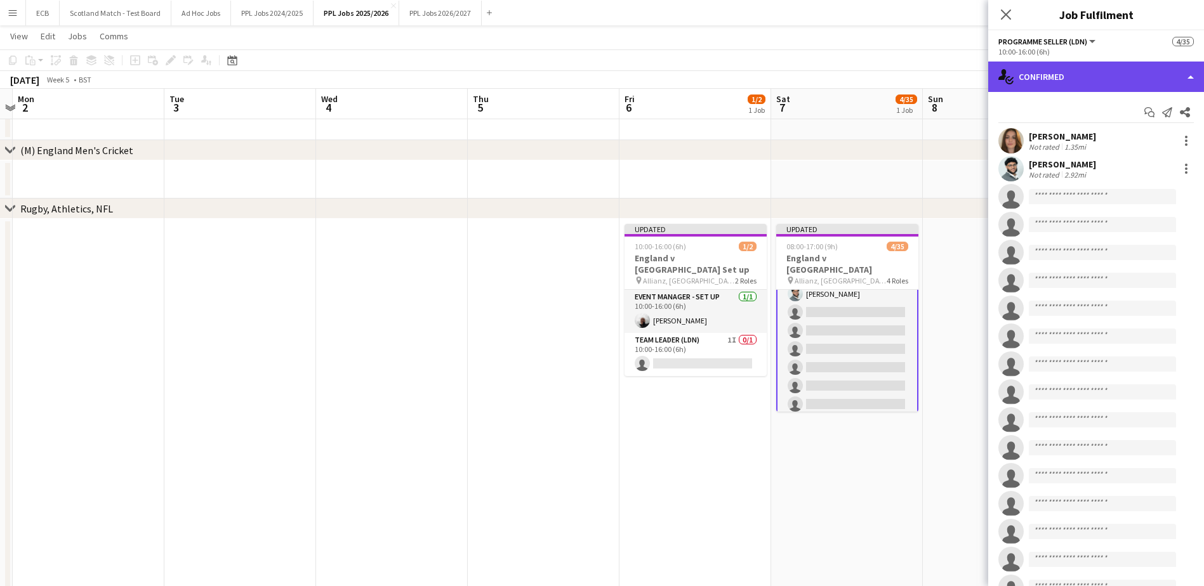
click at [1082, 85] on div "single-neutral-actions-check-2 Confirmed" at bounding box center [1096, 77] width 216 height 30
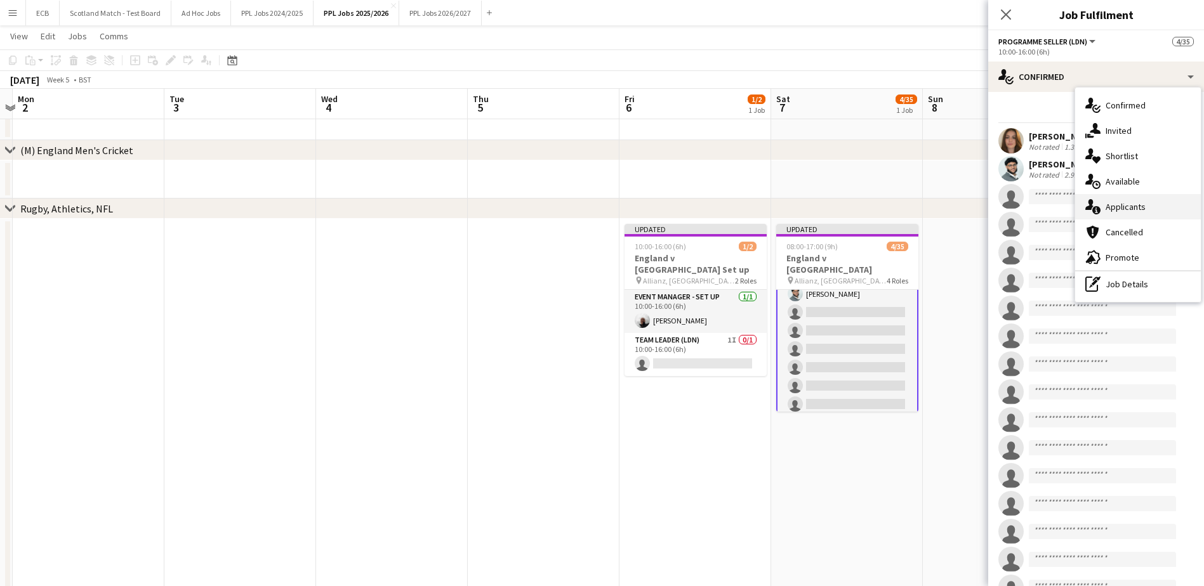
click at [1118, 205] on span "Applicants" at bounding box center [1126, 206] width 40 height 11
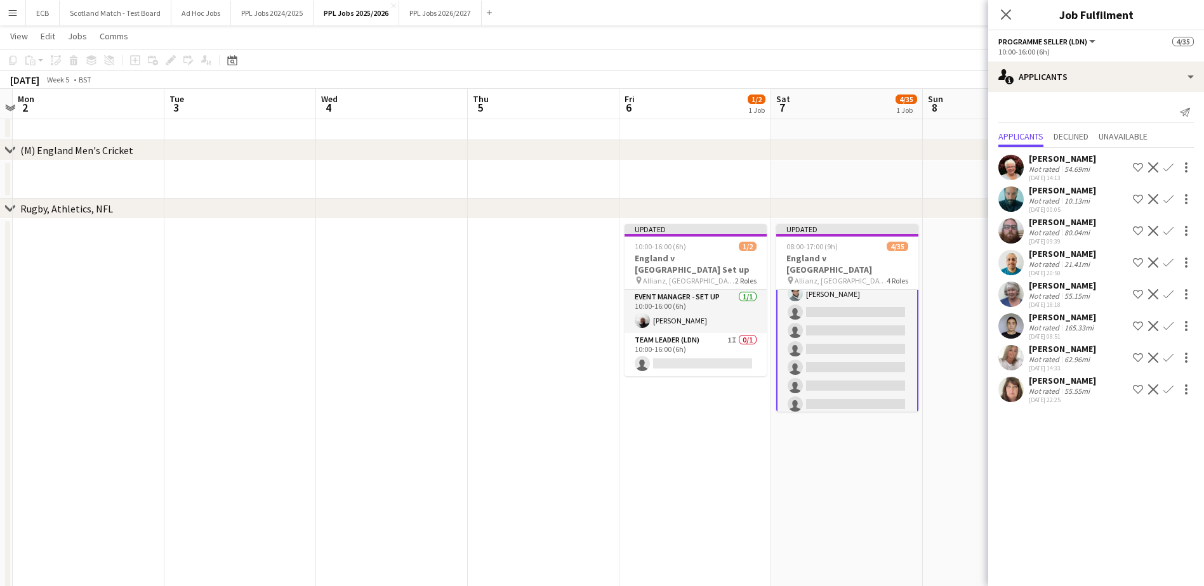
click at [1169, 169] on app-icon "Confirm" at bounding box center [1168, 167] width 10 height 10
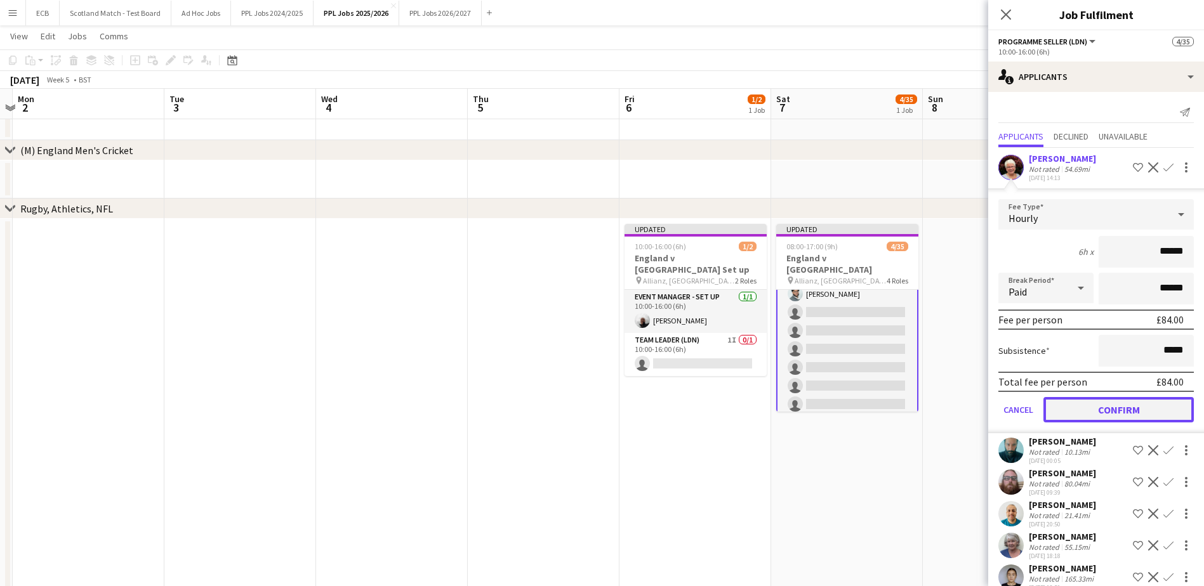
click at [1118, 411] on button "Confirm" at bounding box center [1119, 409] width 150 height 25
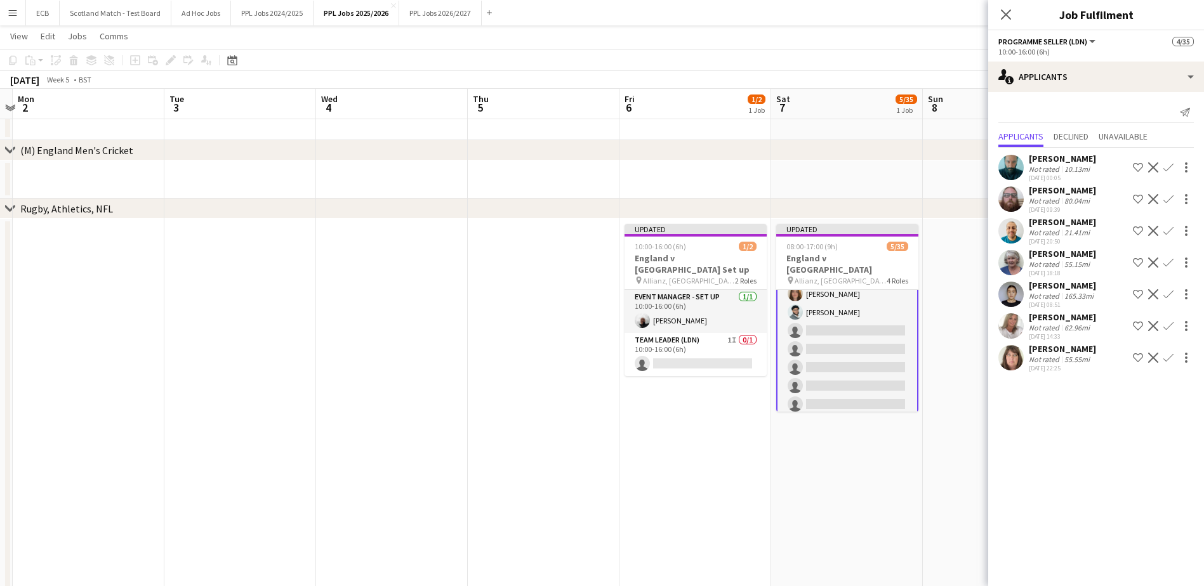
click at [1165, 162] on app-icon "Confirm" at bounding box center [1168, 167] width 10 height 10
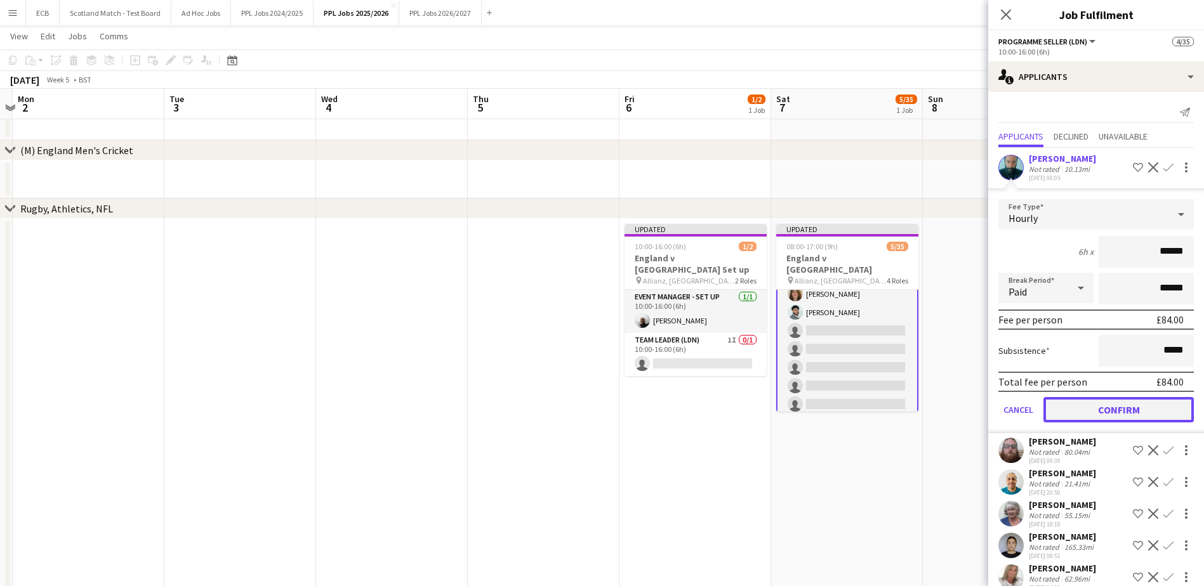
click at [1141, 409] on button "Confirm" at bounding box center [1119, 409] width 150 height 25
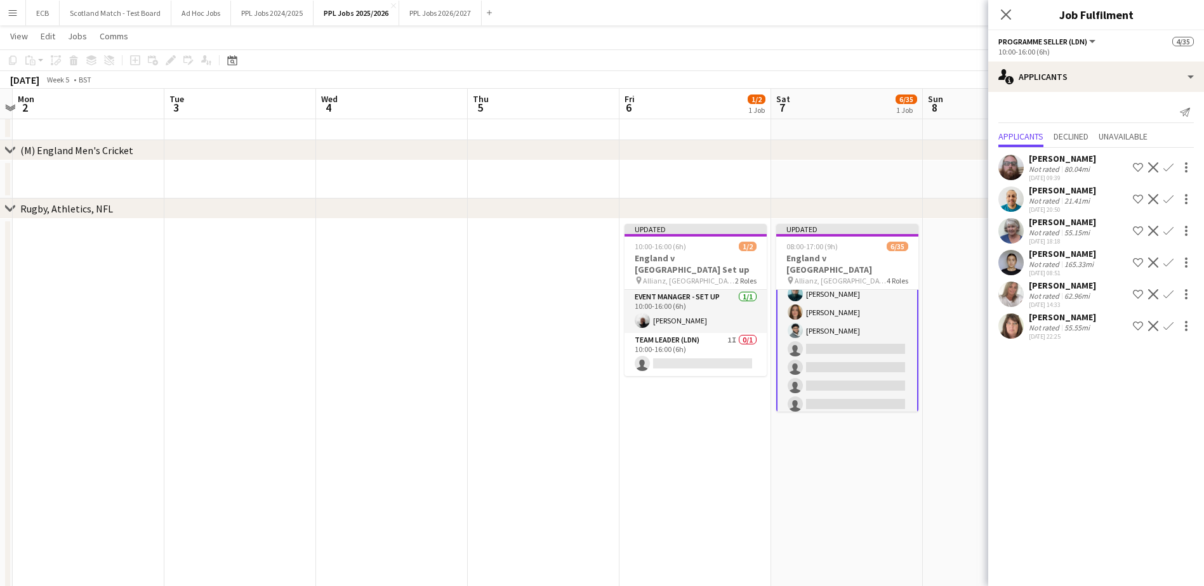
click at [1167, 166] on app-icon "Confirm" at bounding box center [1168, 167] width 10 height 10
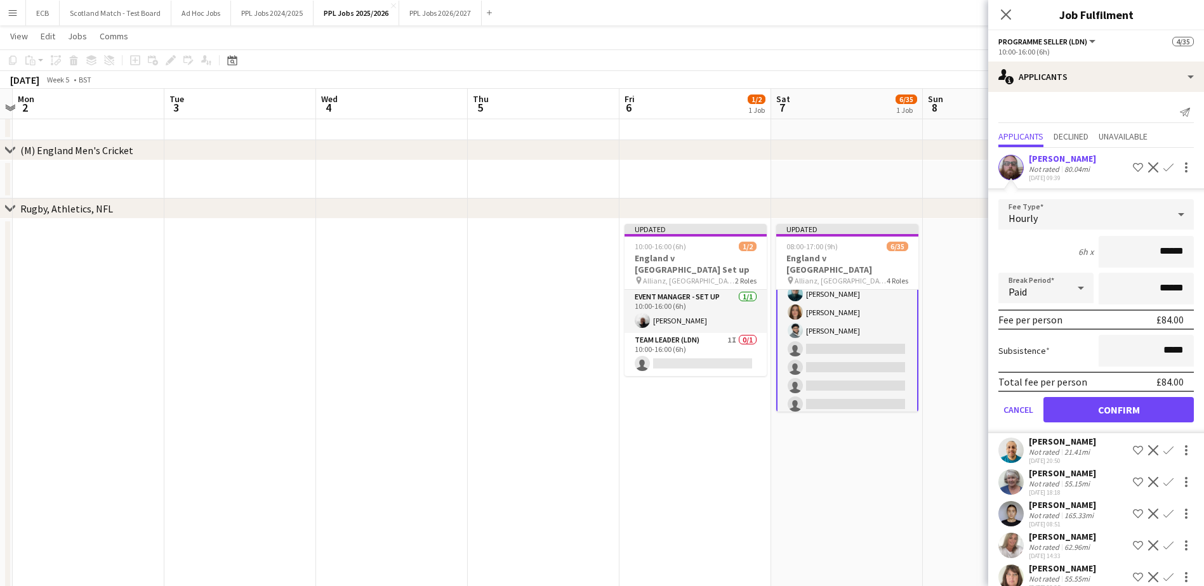
click at [1148, 167] on app-icon "Decline" at bounding box center [1153, 167] width 10 height 10
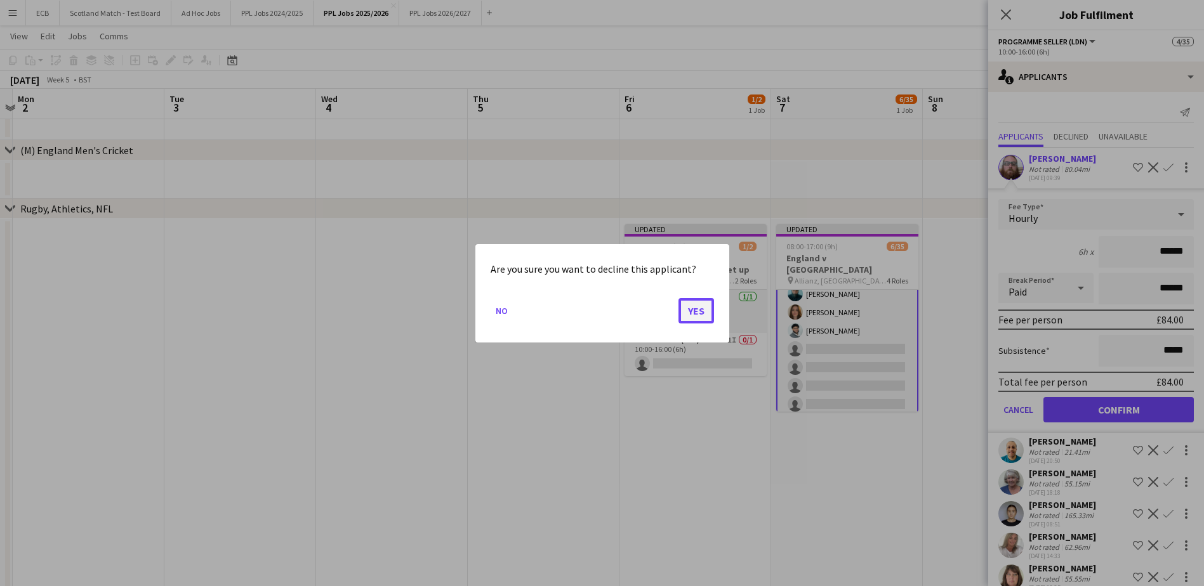
click at [696, 305] on button "Yes" at bounding box center [697, 310] width 36 height 25
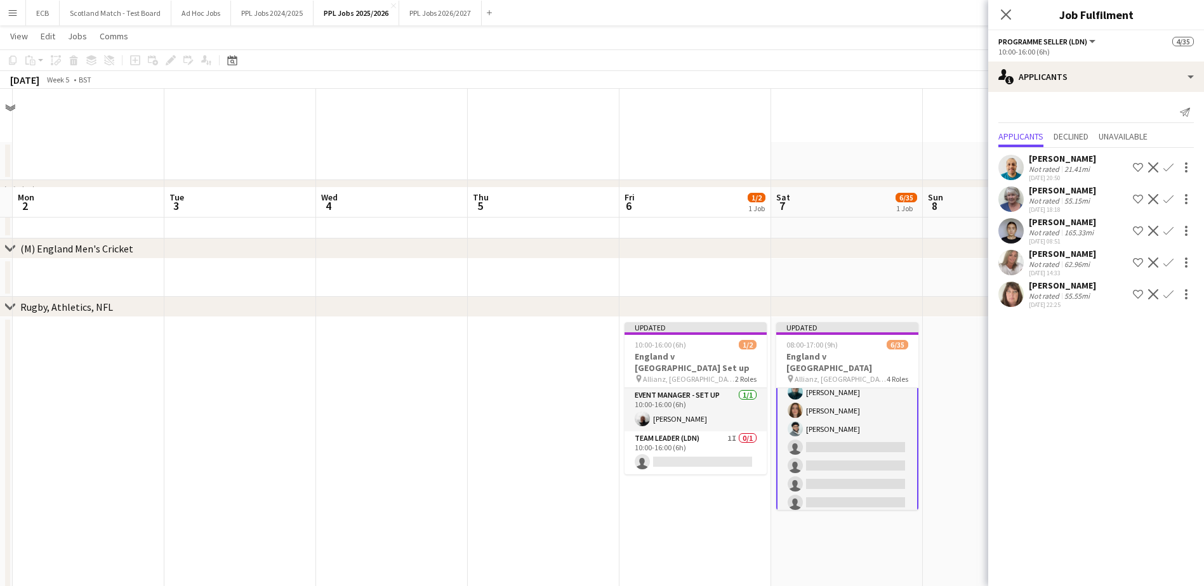
scroll to position [98, 0]
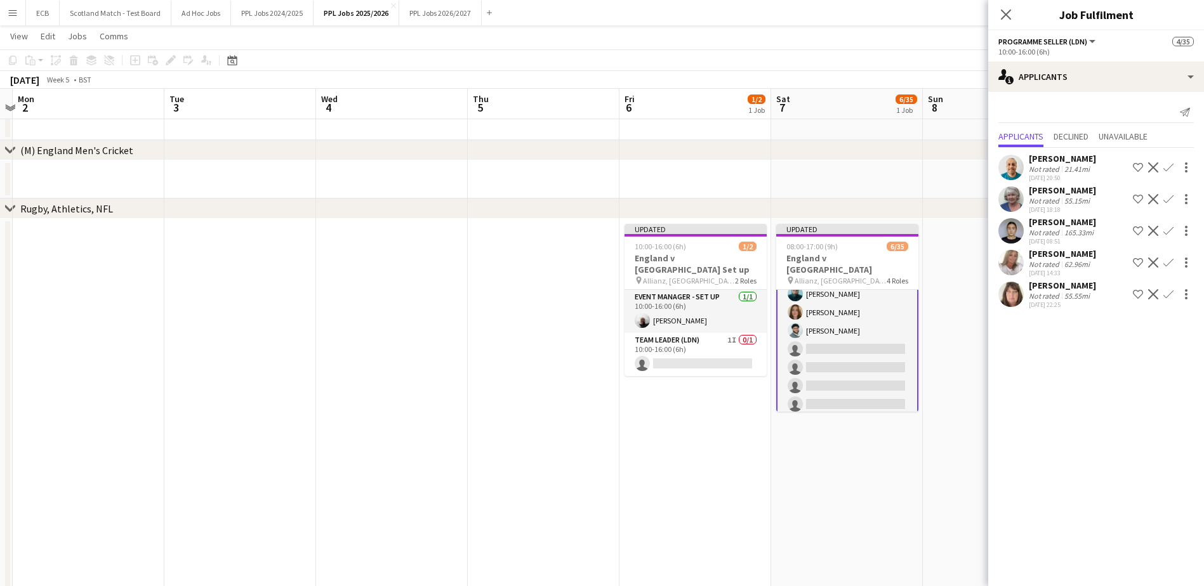
click at [1169, 170] on app-icon "Confirm" at bounding box center [1168, 167] width 10 height 10
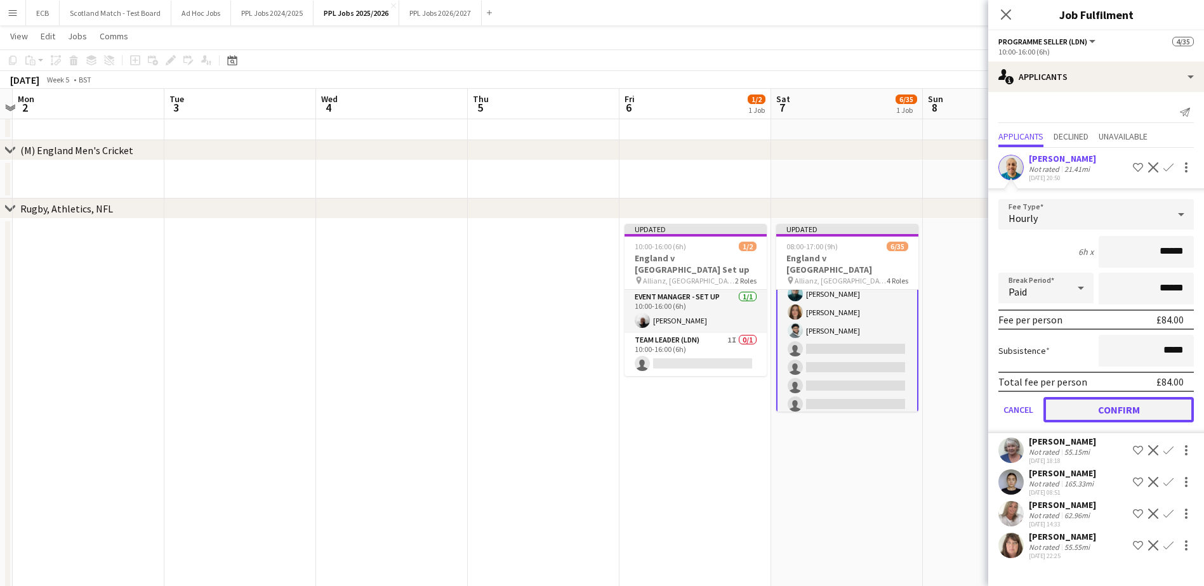
click at [1142, 417] on button "Confirm" at bounding box center [1119, 409] width 150 height 25
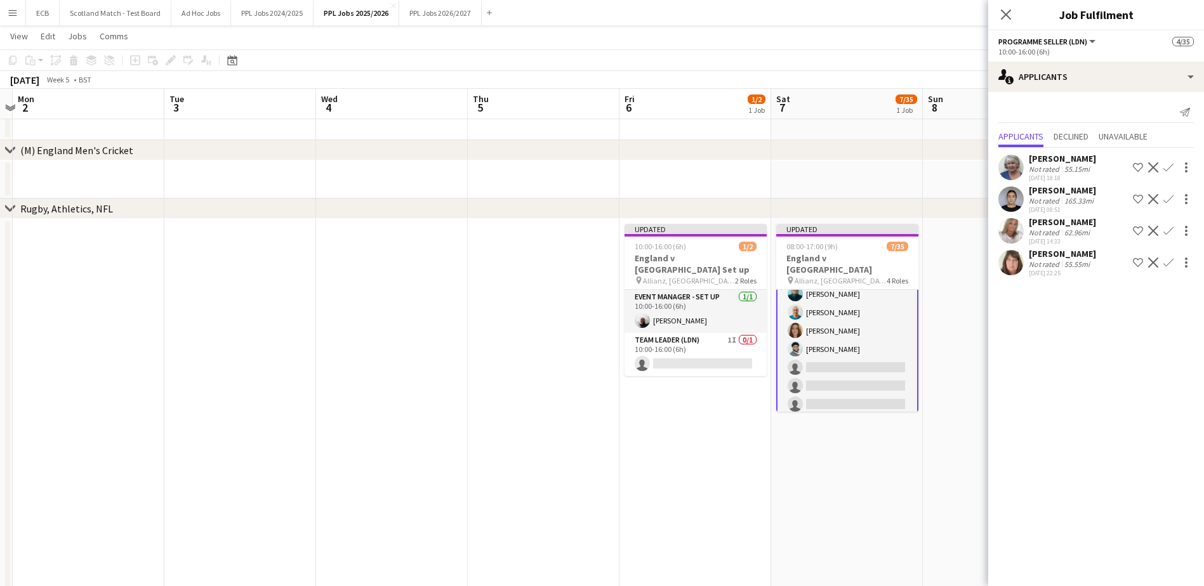
click at [1164, 168] on app-icon "Confirm" at bounding box center [1168, 167] width 10 height 10
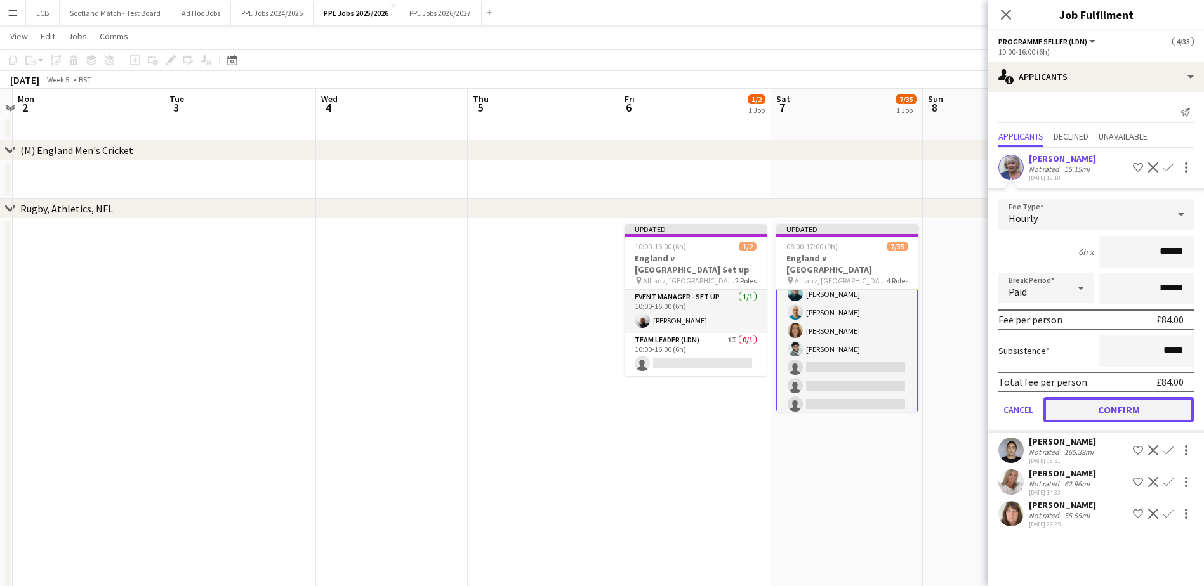
click at [1134, 409] on button "Confirm" at bounding box center [1119, 409] width 150 height 25
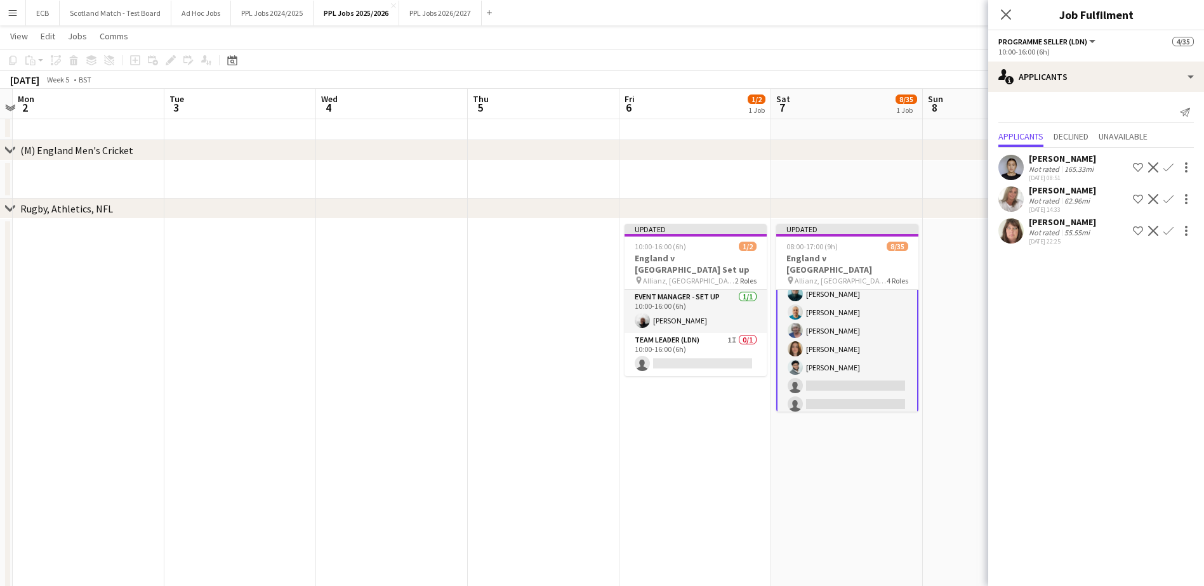
click at [1166, 168] on app-icon "Confirm" at bounding box center [1168, 167] width 10 height 10
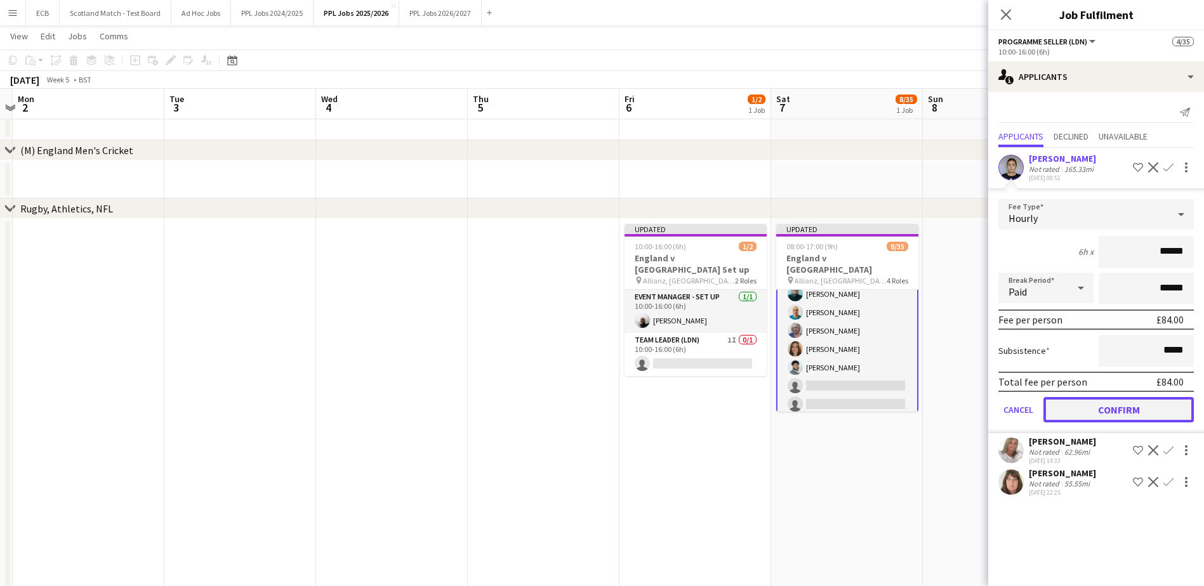
click at [1142, 417] on button "Confirm" at bounding box center [1119, 409] width 150 height 25
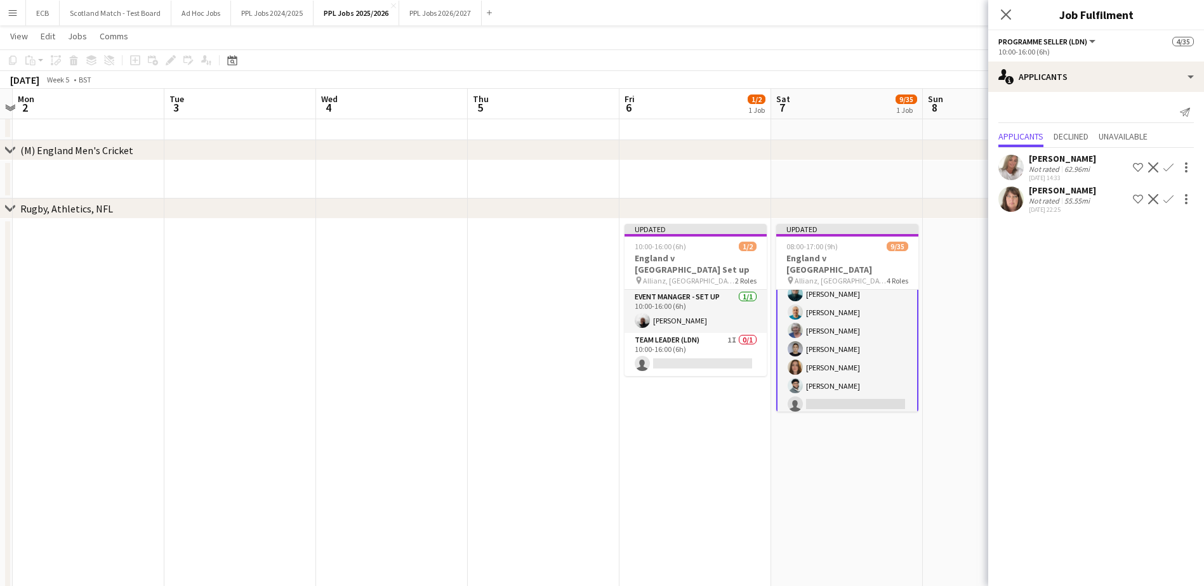
click at [1167, 164] on app-icon "Confirm" at bounding box center [1168, 167] width 10 height 10
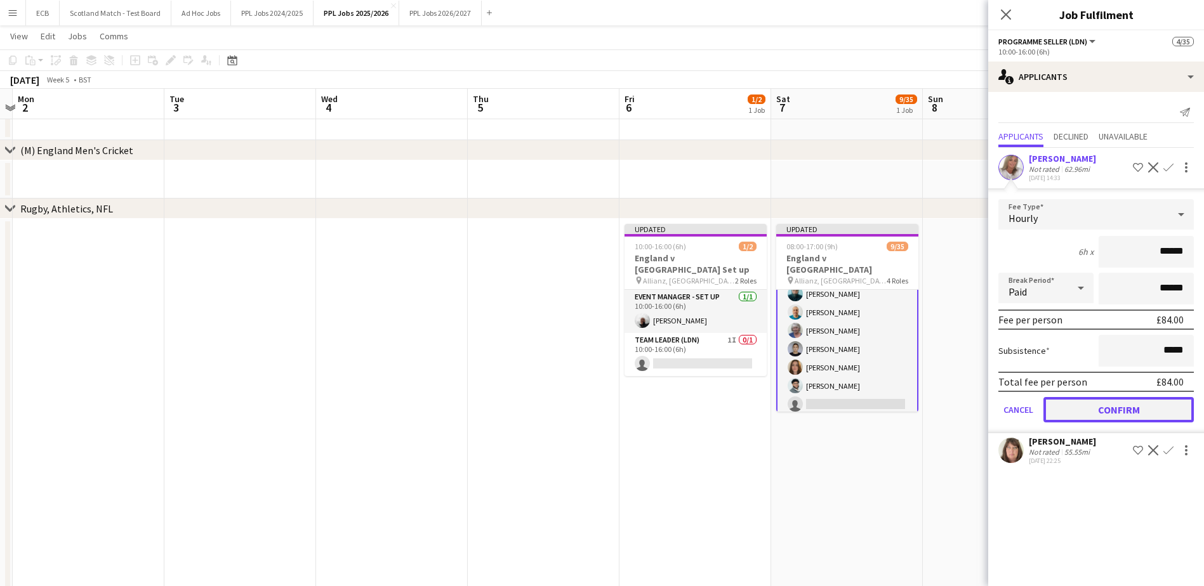
click at [1145, 411] on button "Confirm" at bounding box center [1119, 409] width 150 height 25
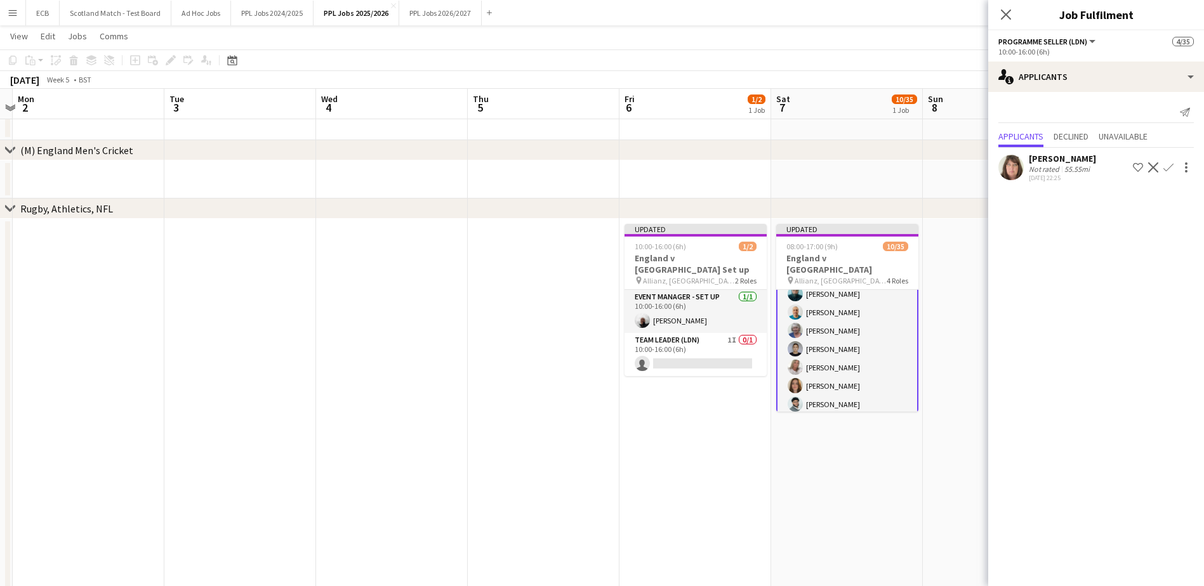
click at [1169, 171] on app-icon "Confirm" at bounding box center [1168, 167] width 10 height 10
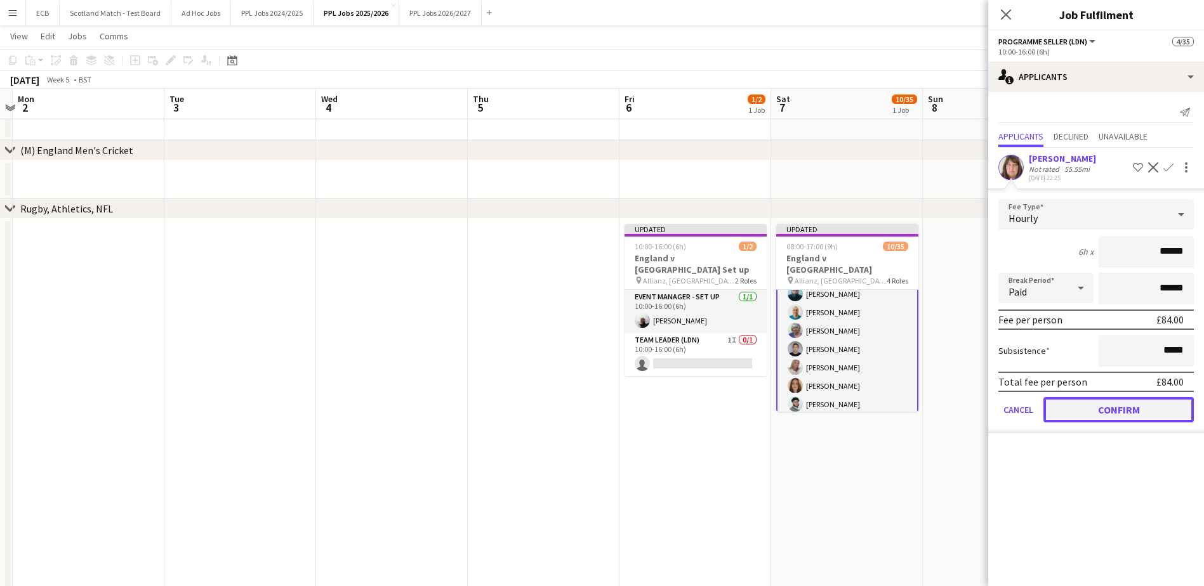
click at [1141, 413] on button "Confirm" at bounding box center [1119, 409] width 150 height 25
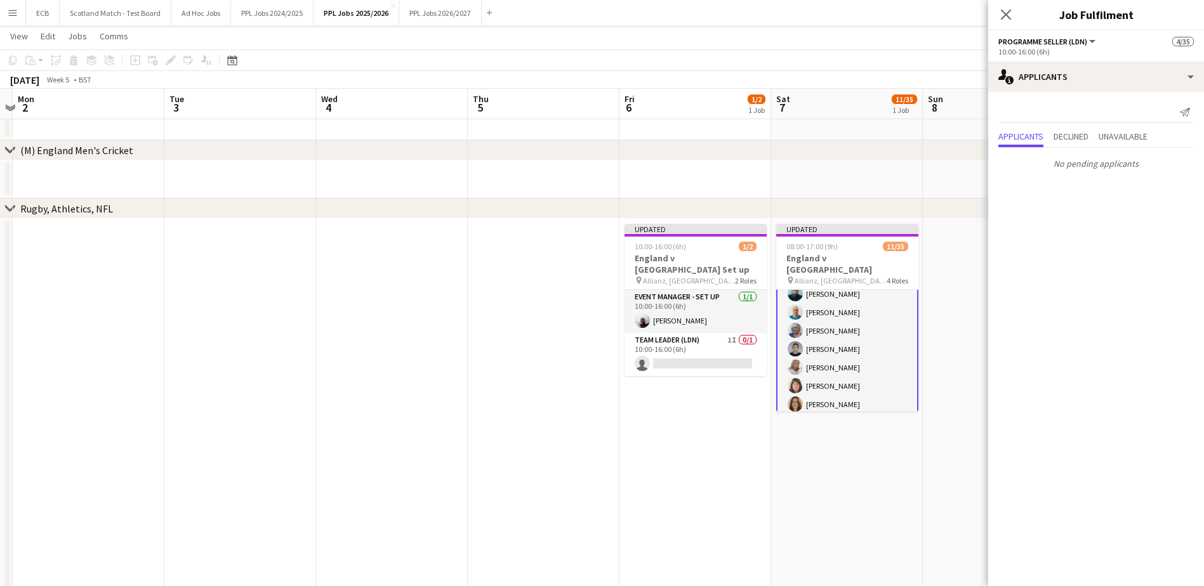
click at [844, 456] on app-date-cell "Updated 08:00-17:00 (9h) 11/35 England v [GEOGRAPHIC_DATA] pin Allianz, Twicken…" at bounding box center [847, 424] width 152 height 411
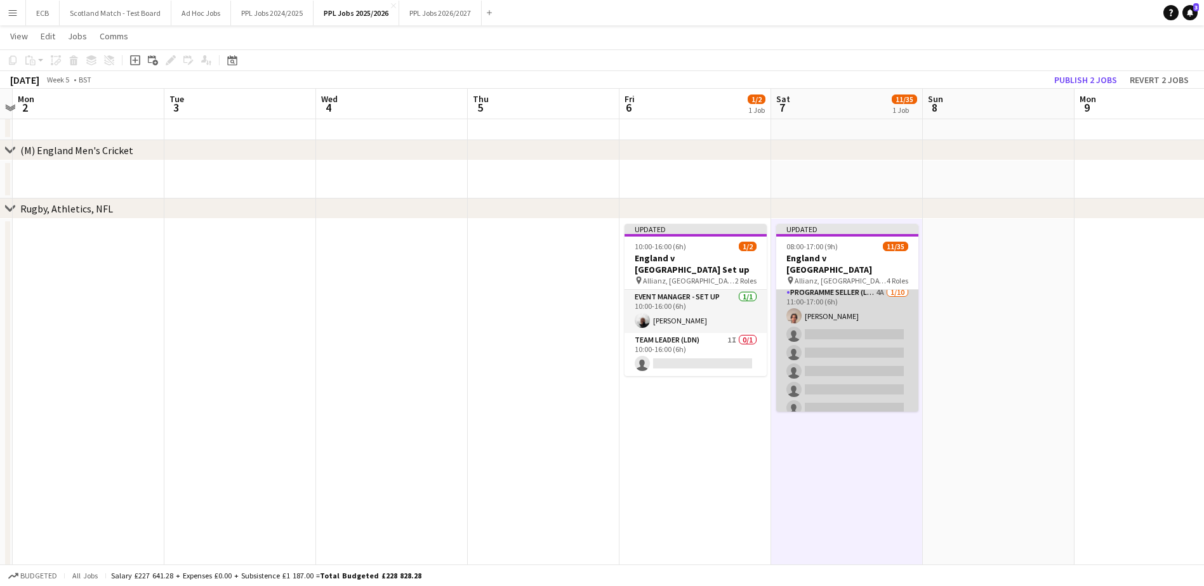
click at [836, 291] on app-card-role "Programme Seller (LDN) 4A [DATE] 11:00-17:00 (6h) [PERSON_NAME] single-neutral-…" at bounding box center [847, 390] width 142 height 209
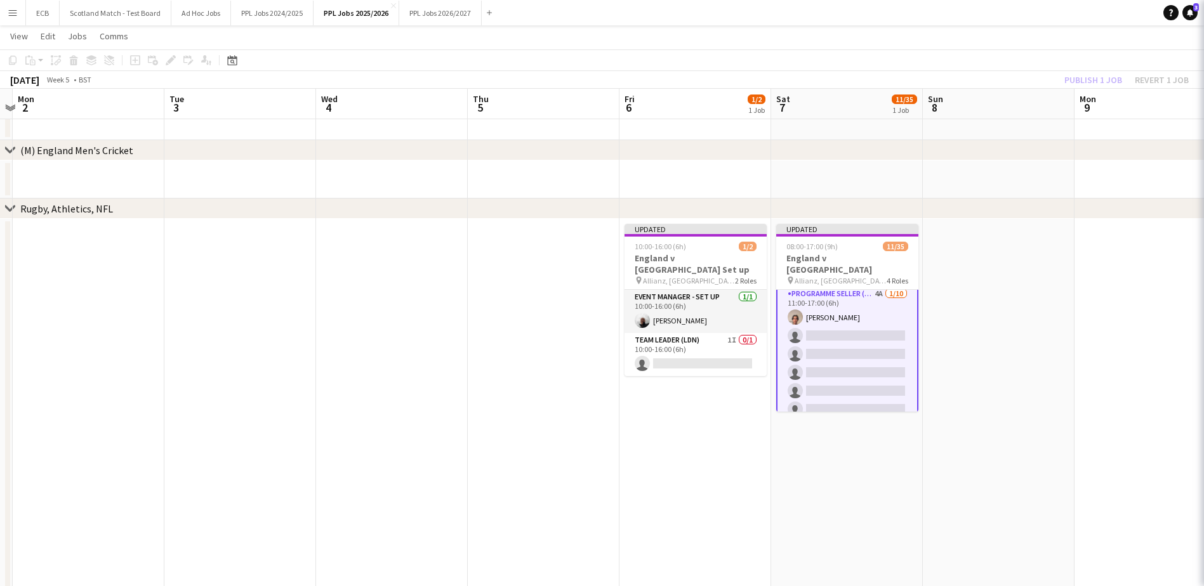
scroll to position [540, 0]
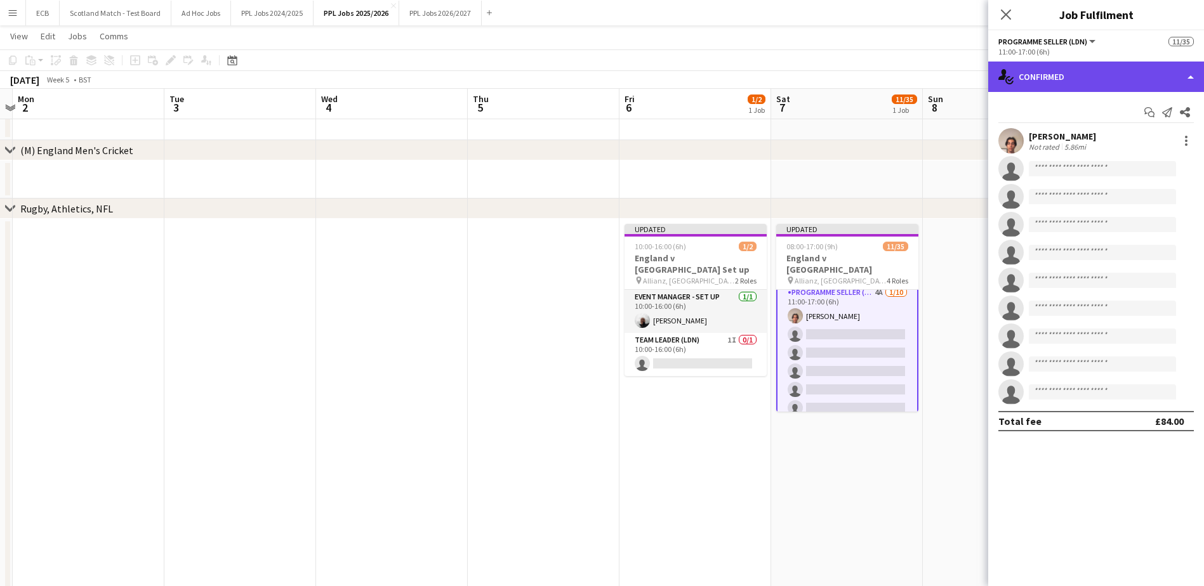
click at [1104, 70] on div "single-neutral-actions-check-2 Confirmed" at bounding box center [1096, 77] width 216 height 30
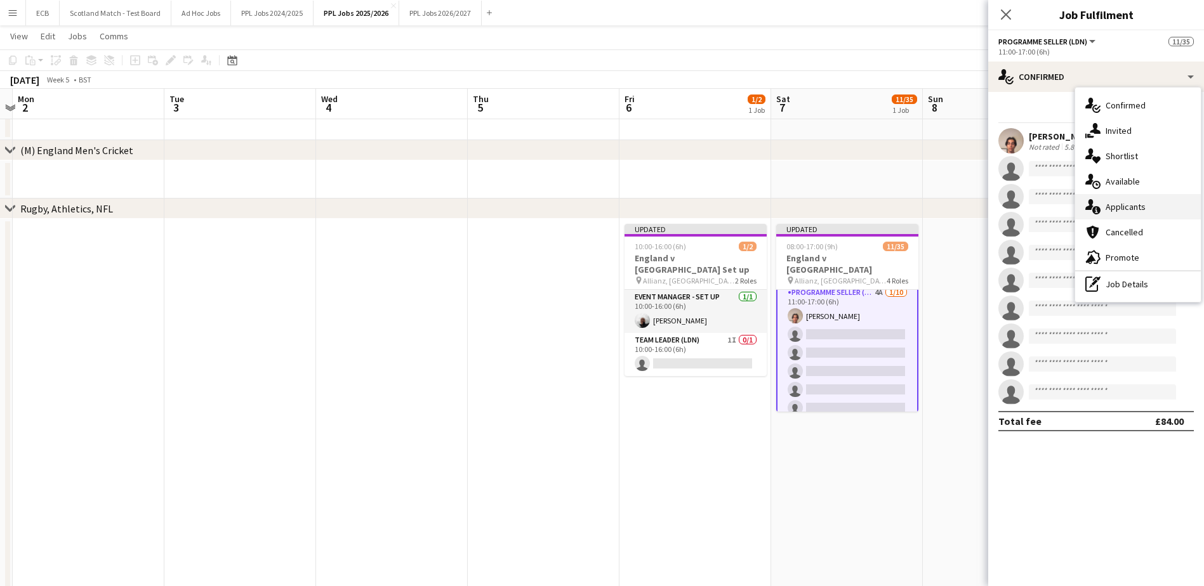
click at [1126, 198] on div "single-neutral-actions-information Applicants" at bounding box center [1138, 206] width 126 height 25
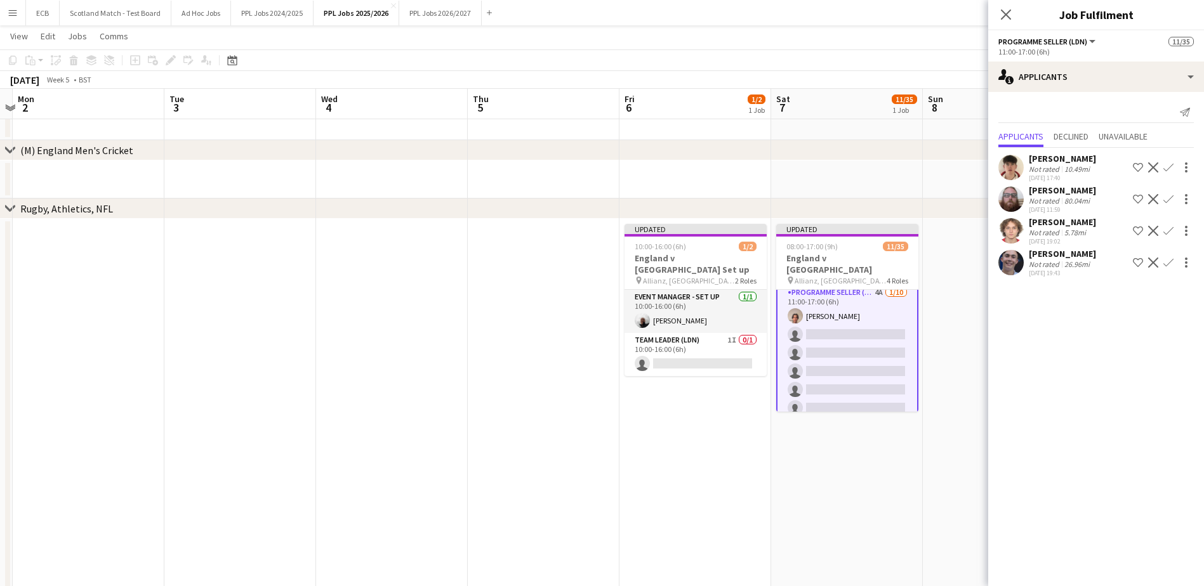
click at [1172, 166] on app-icon "Confirm" at bounding box center [1168, 167] width 10 height 10
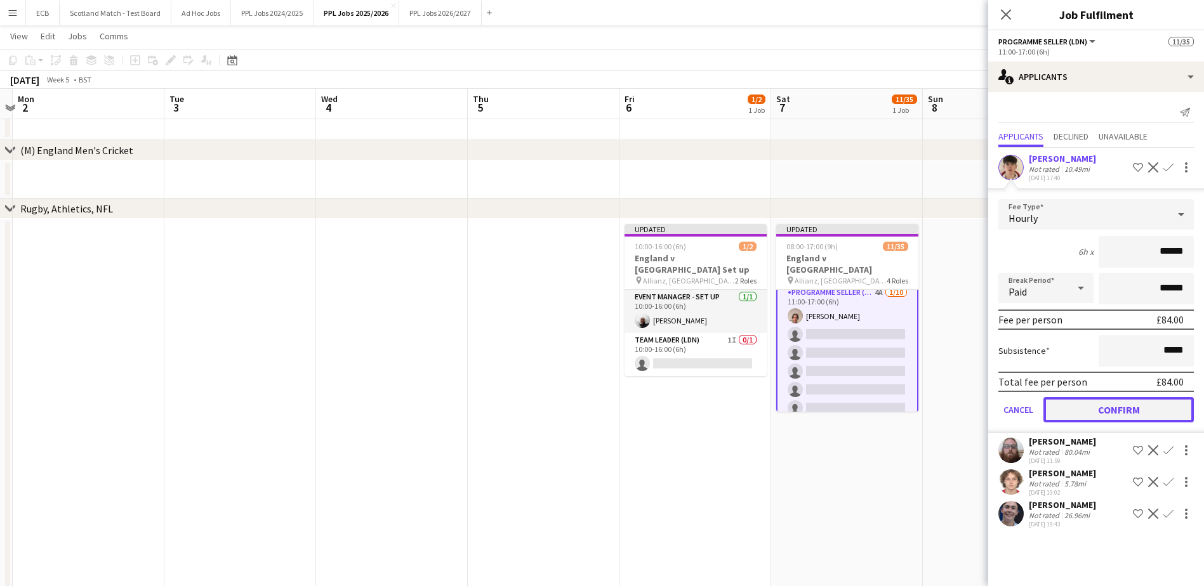
click at [1139, 418] on button "Confirm" at bounding box center [1119, 409] width 150 height 25
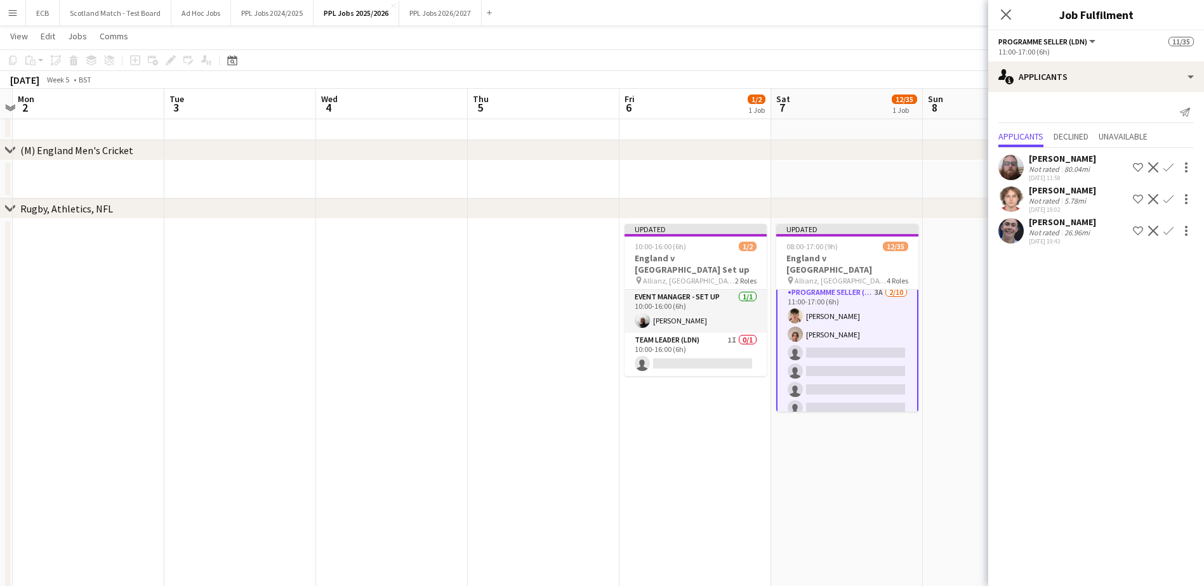
click at [1164, 200] on app-icon "Confirm" at bounding box center [1168, 199] width 10 height 10
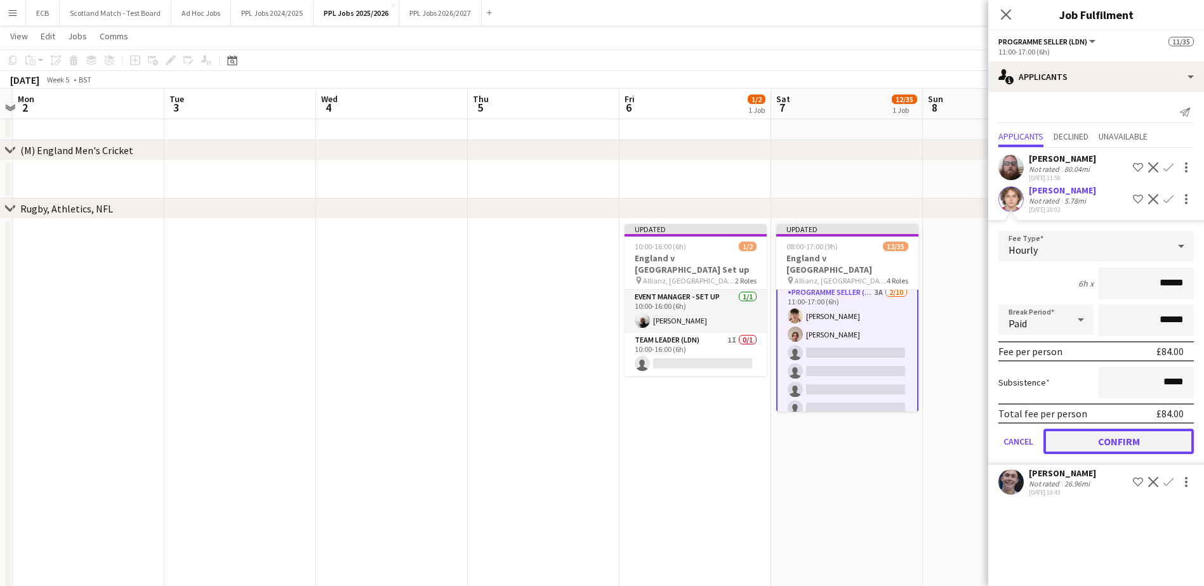
click at [1126, 441] on button "Confirm" at bounding box center [1119, 441] width 150 height 25
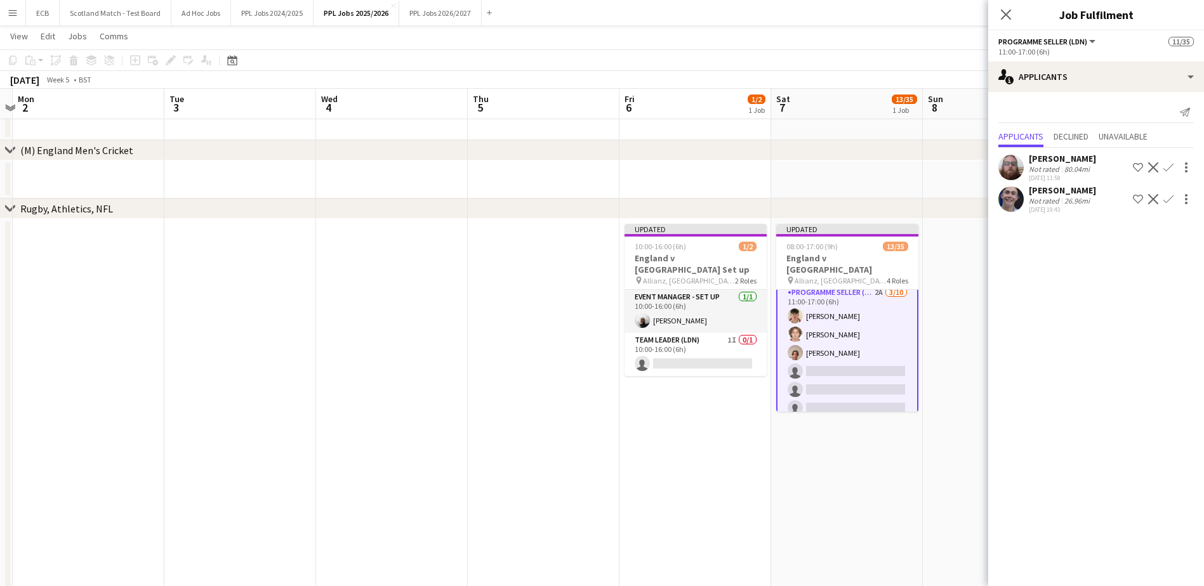
click at [1165, 197] on app-icon "Confirm" at bounding box center [1168, 199] width 10 height 10
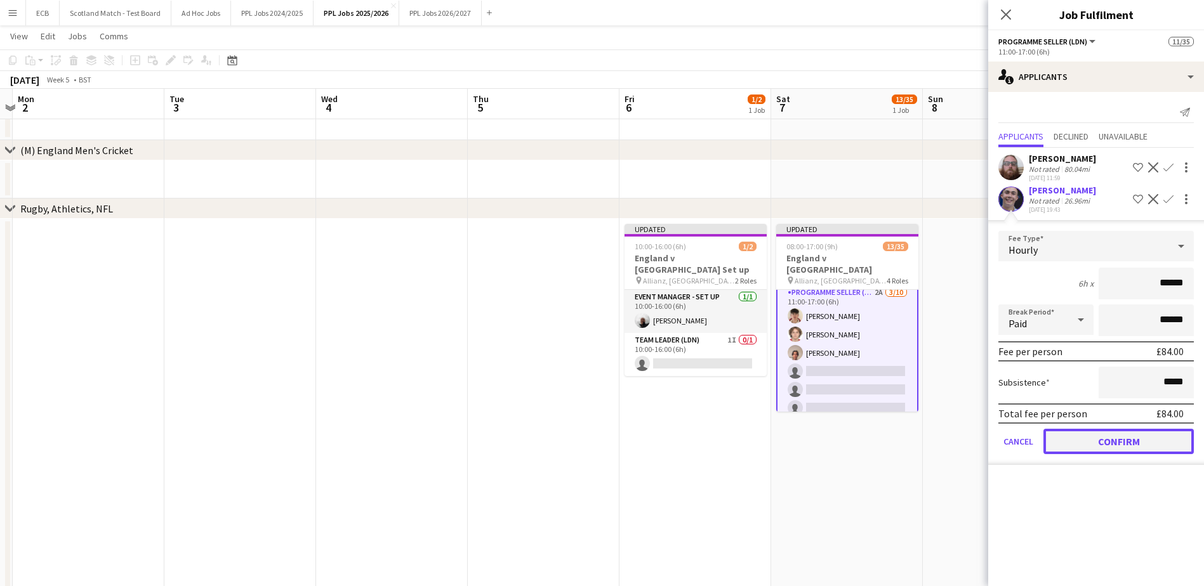
click at [1124, 445] on button "Confirm" at bounding box center [1119, 441] width 150 height 25
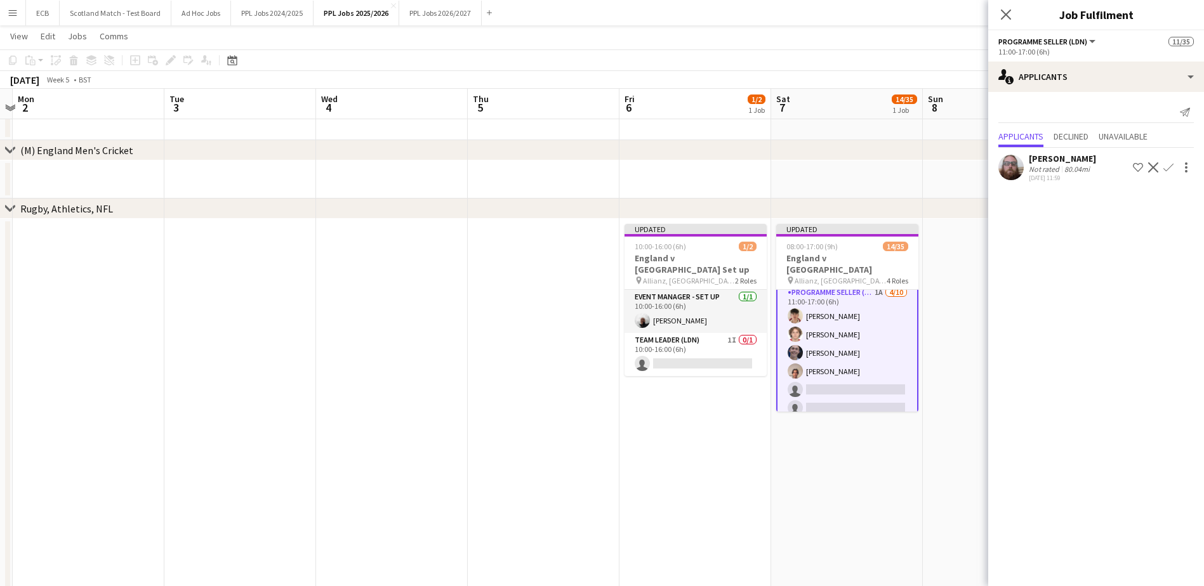
click at [847, 486] on app-date-cell "Updated 08:00-17:00 (9h) 14/35 England v [GEOGRAPHIC_DATA] pin Allianz, Twicken…" at bounding box center [847, 424] width 152 height 411
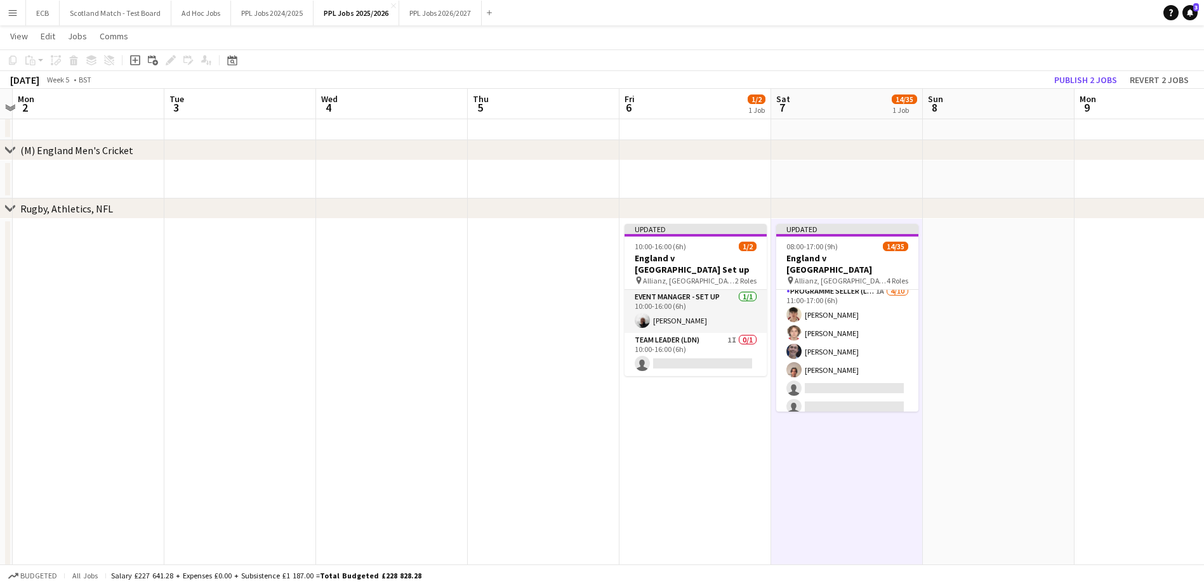
scroll to position [539, 0]
click at [1079, 80] on button "Publish 2 jobs" at bounding box center [1085, 80] width 73 height 17
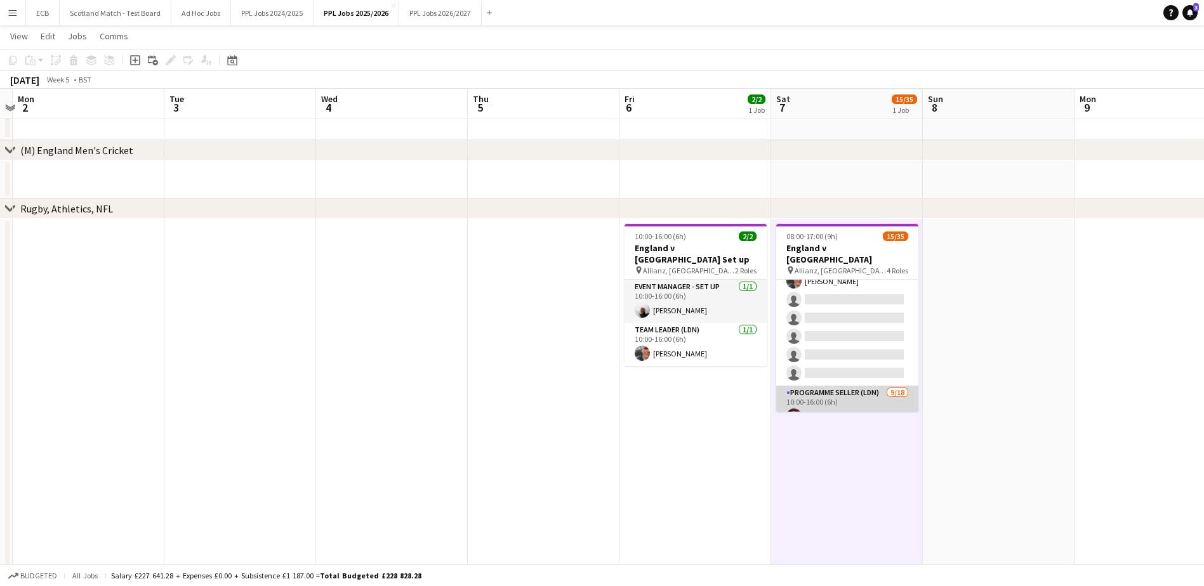
scroll to position [0, 0]
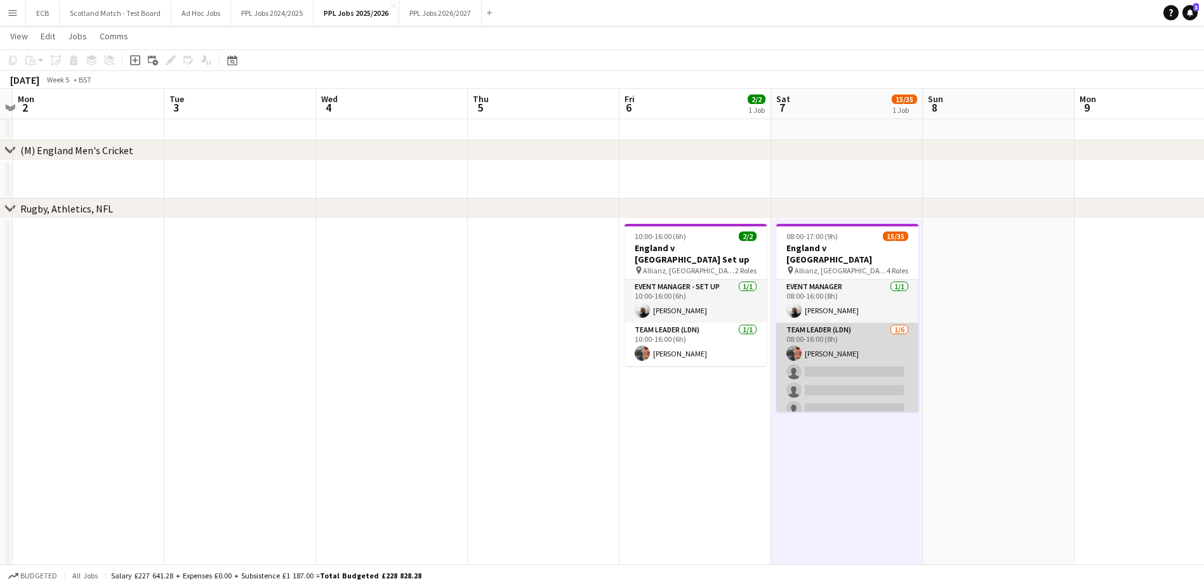
click at [832, 324] on app-card-role "Team Leader (LDN) [DATE] 08:00-16:00 (8h) [PERSON_NAME] single-neutral-actions …" at bounding box center [847, 390] width 142 height 135
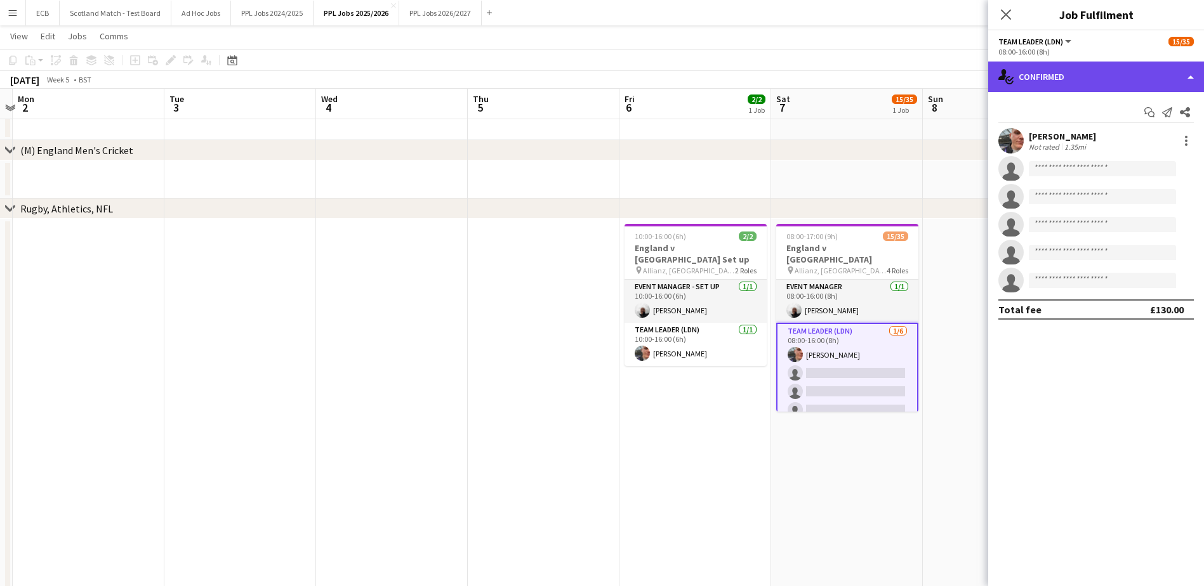
click at [1084, 74] on div "single-neutral-actions-check-2 Confirmed" at bounding box center [1096, 77] width 216 height 30
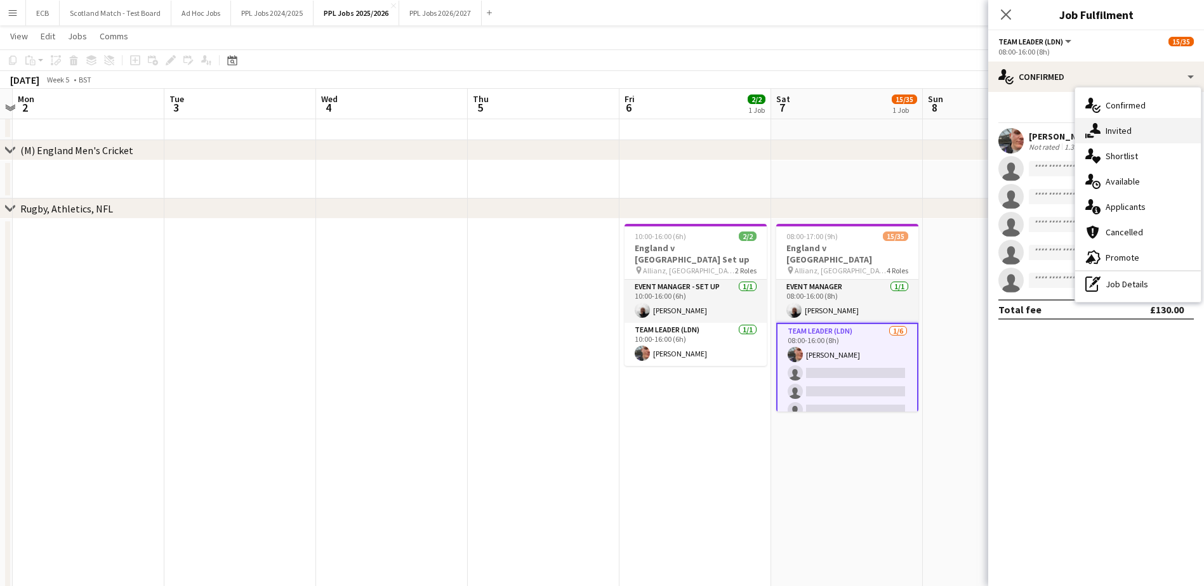
click at [1125, 128] on span "Invited" at bounding box center [1119, 130] width 26 height 11
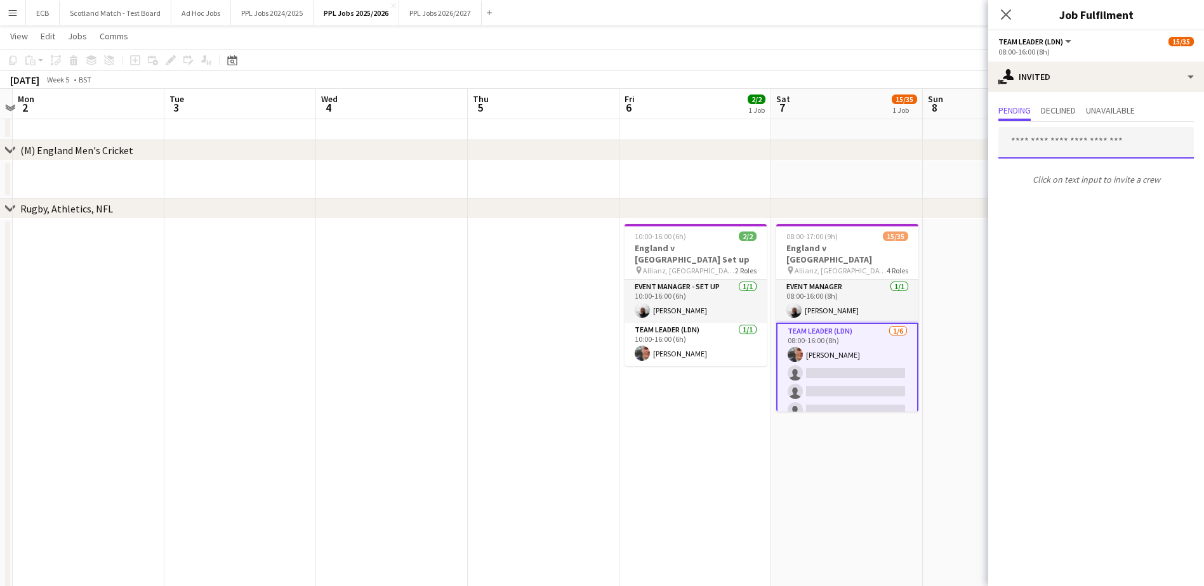
click at [1070, 149] on input "text" at bounding box center [1095, 143] width 195 height 32
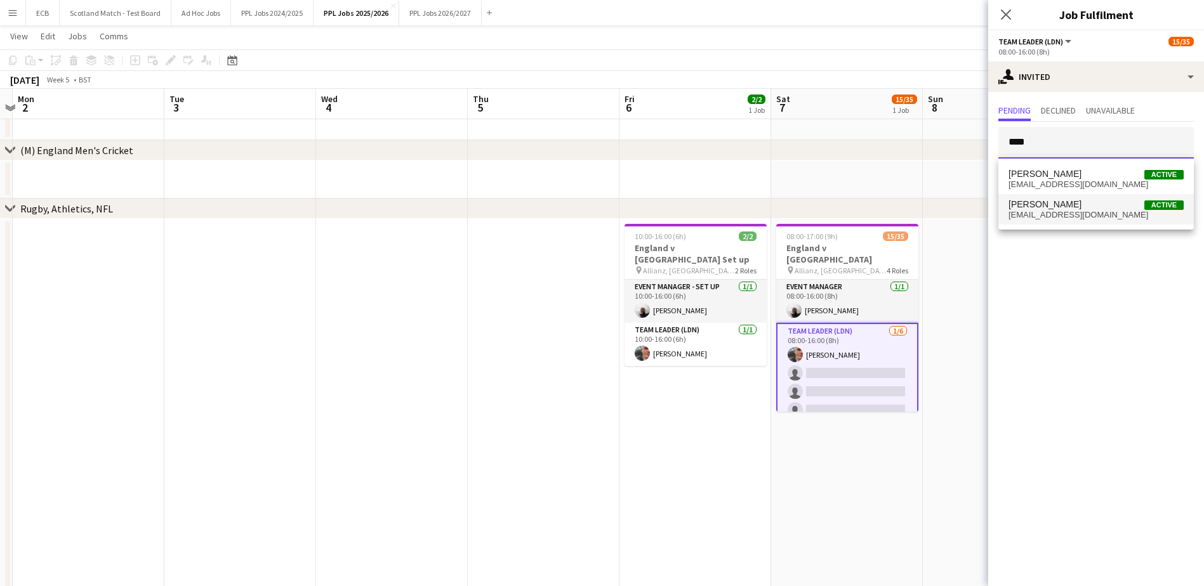
type input "****"
click at [1085, 207] on span "[PERSON_NAME] Active" at bounding box center [1096, 204] width 175 height 11
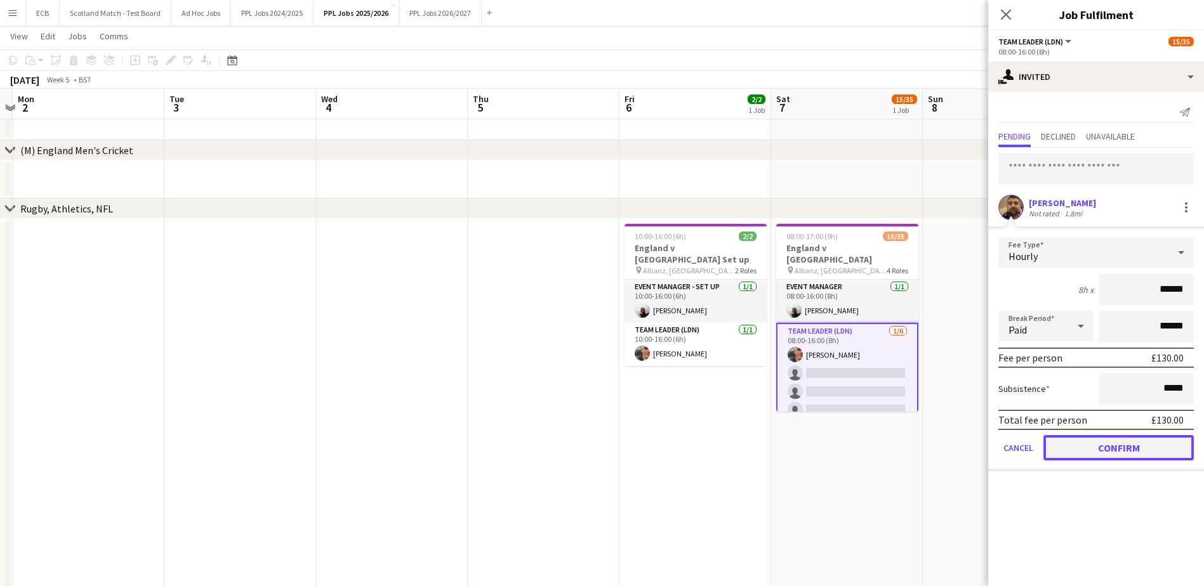
click at [1146, 446] on button "Confirm" at bounding box center [1119, 447] width 150 height 25
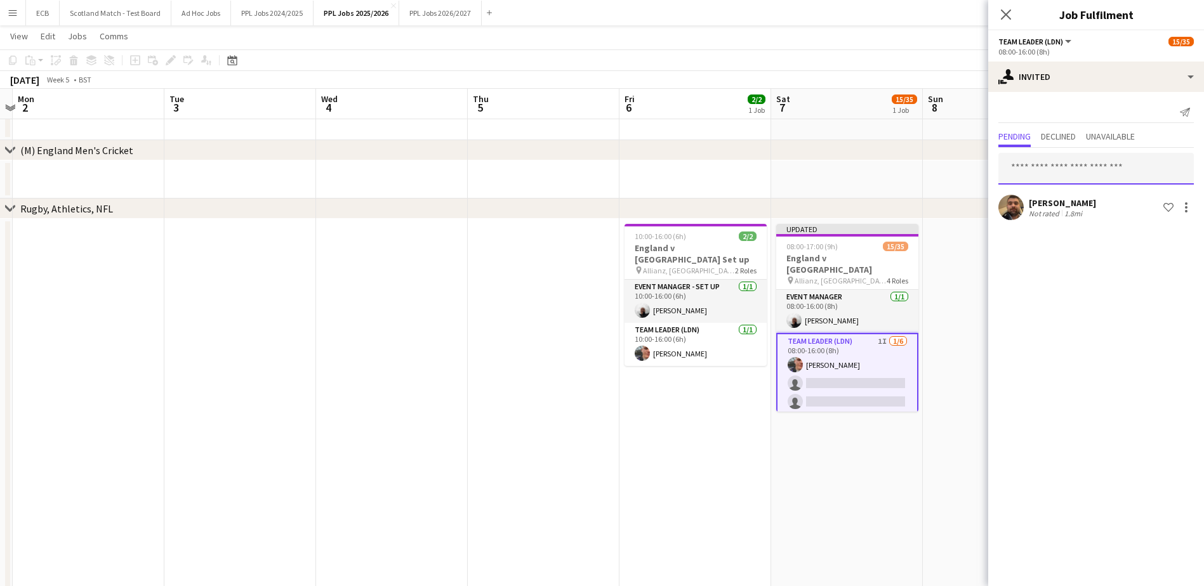
click at [1083, 162] on input "text" at bounding box center [1095, 169] width 195 height 32
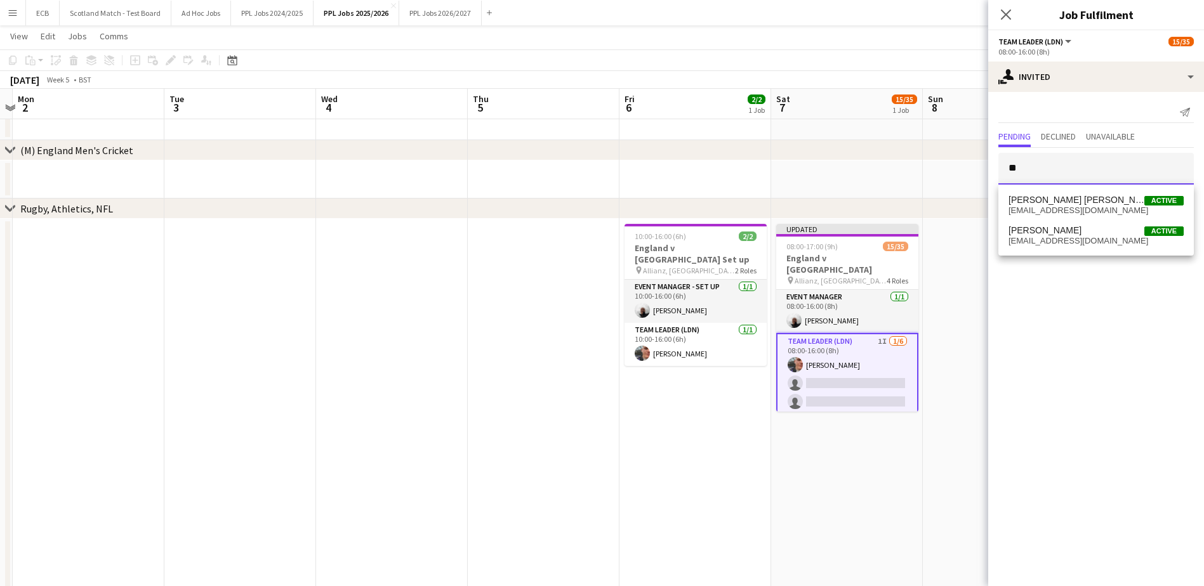
type input "*"
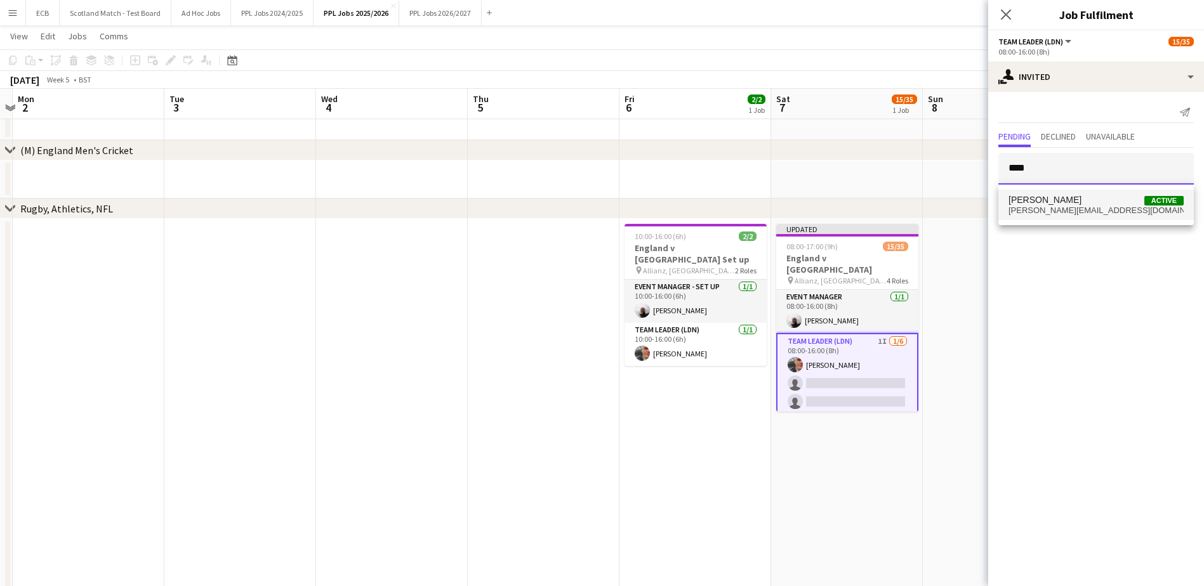
type input "****"
click at [1052, 206] on span "[PERSON_NAME][EMAIL_ADDRESS][DOMAIN_NAME]" at bounding box center [1096, 211] width 175 height 10
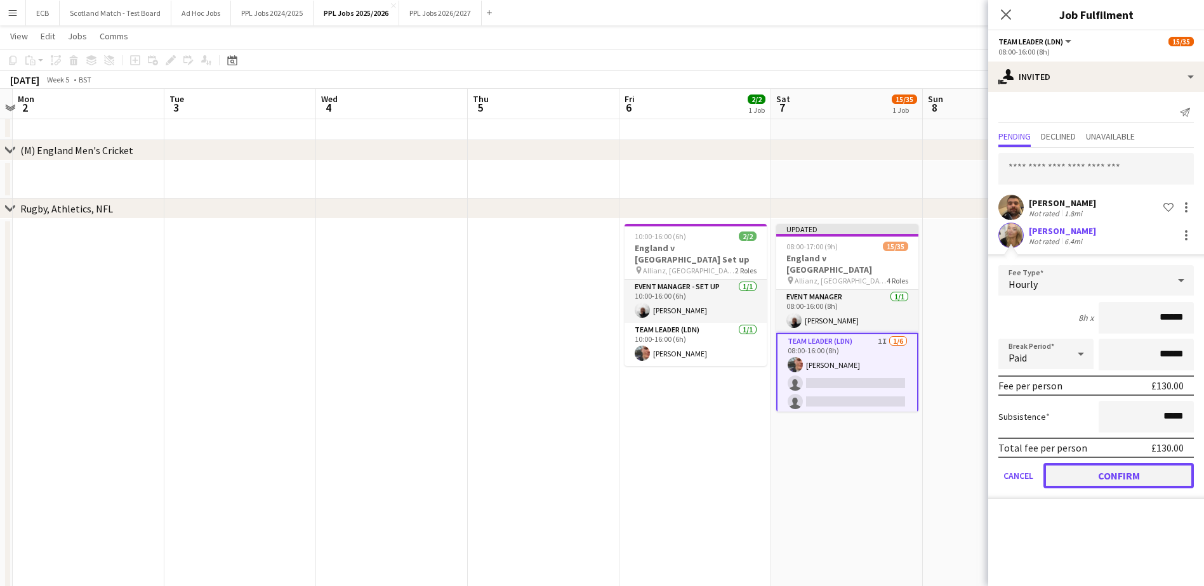
click at [1113, 471] on button "Confirm" at bounding box center [1119, 475] width 150 height 25
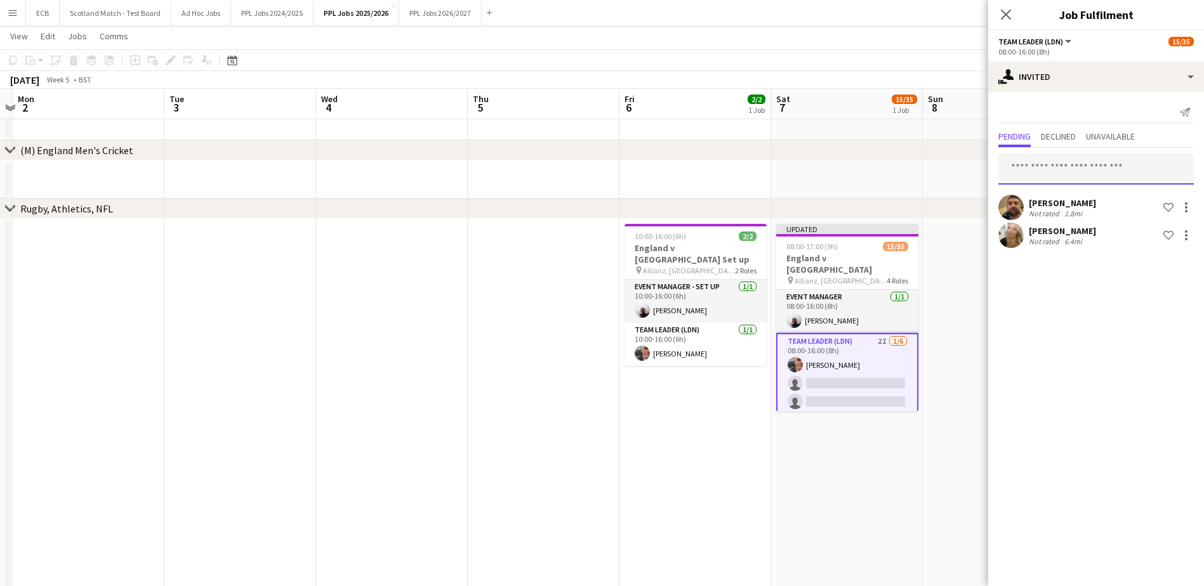
click at [1065, 167] on input "text" at bounding box center [1095, 169] width 195 height 32
type input "*"
type input "*****"
click at [1075, 202] on span "[PERSON_NAME] Active" at bounding box center [1096, 200] width 175 height 11
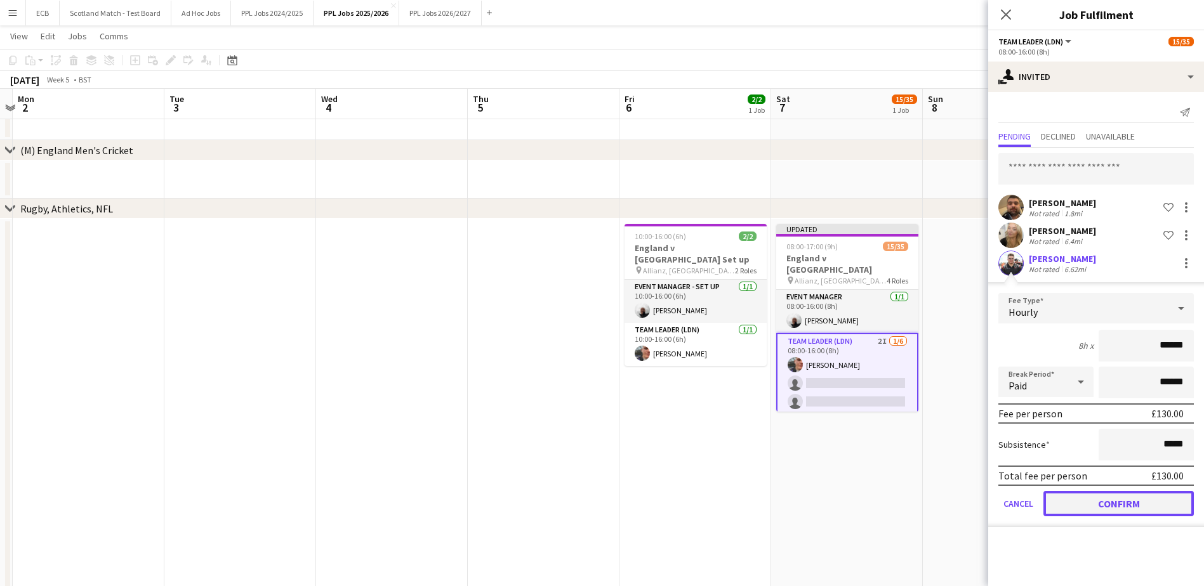
click at [1111, 505] on button "Confirm" at bounding box center [1119, 503] width 150 height 25
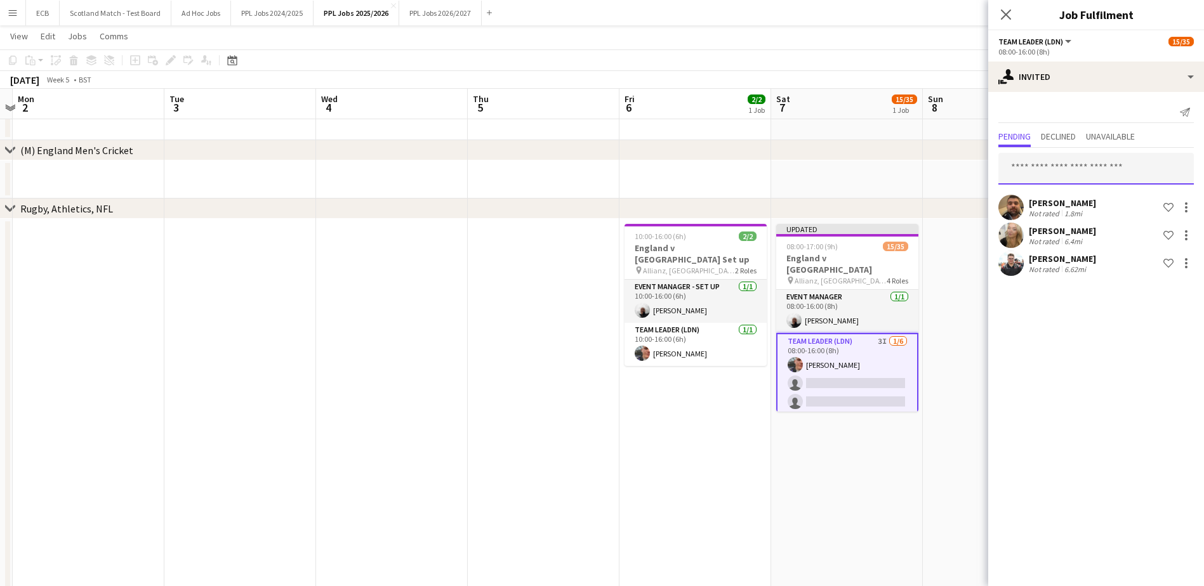
click at [1067, 166] on input "text" at bounding box center [1095, 169] width 195 height 32
type input "****"
click at [1070, 204] on span "[PERSON_NAME] Active" at bounding box center [1096, 200] width 175 height 11
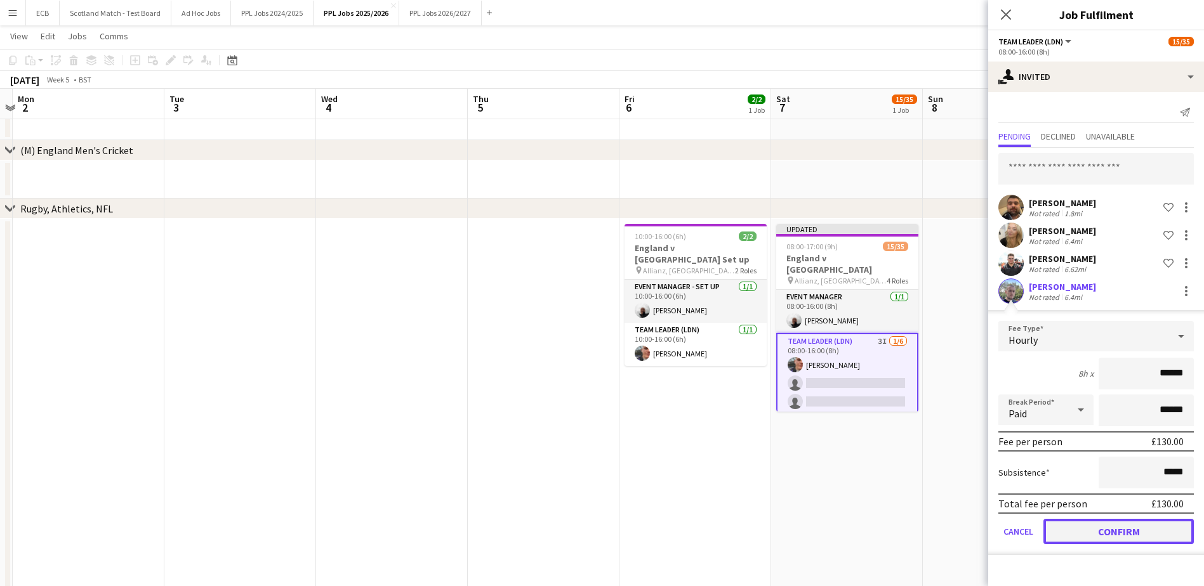
click at [1135, 523] on button "Confirm" at bounding box center [1119, 531] width 150 height 25
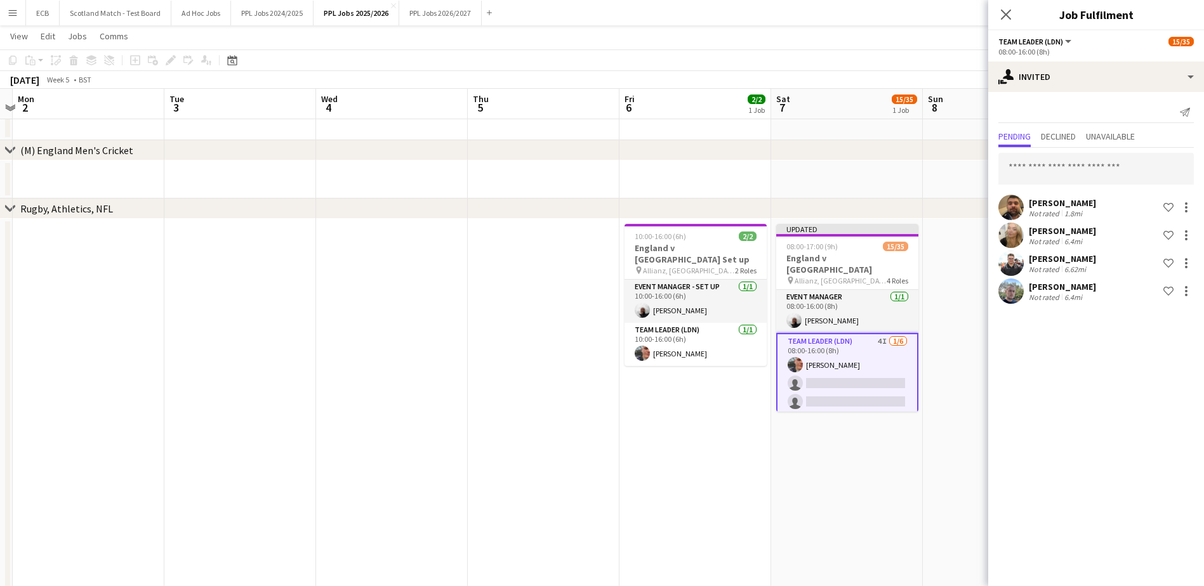
click at [962, 438] on app-date-cell at bounding box center [999, 424] width 152 height 411
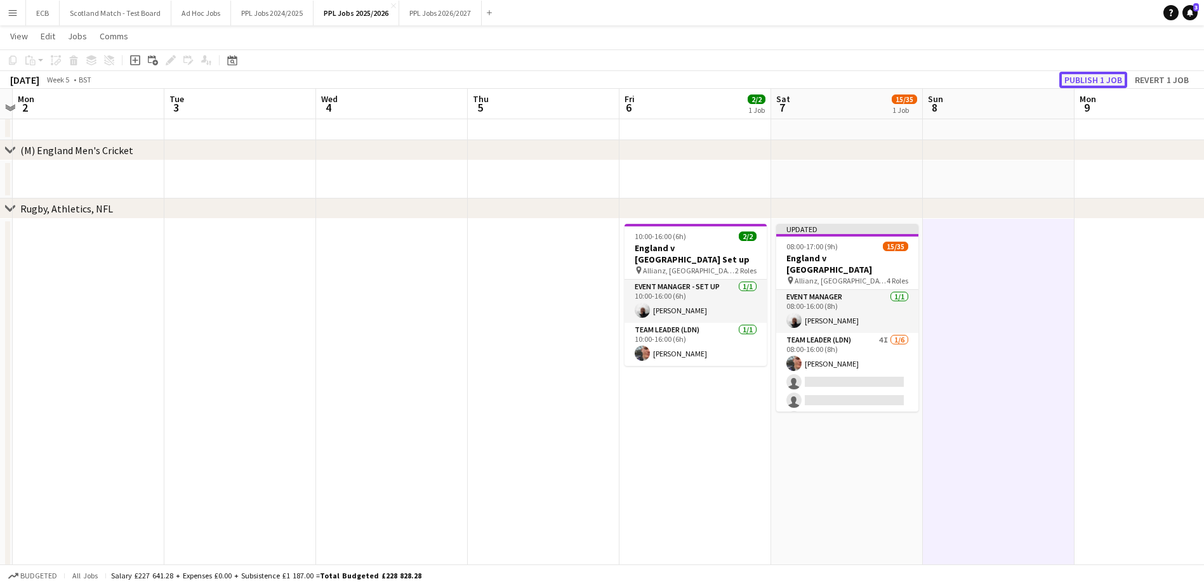
click at [1108, 81] on button "Publish 1 job" at bounding box center [1093, 80] width 68 height 17
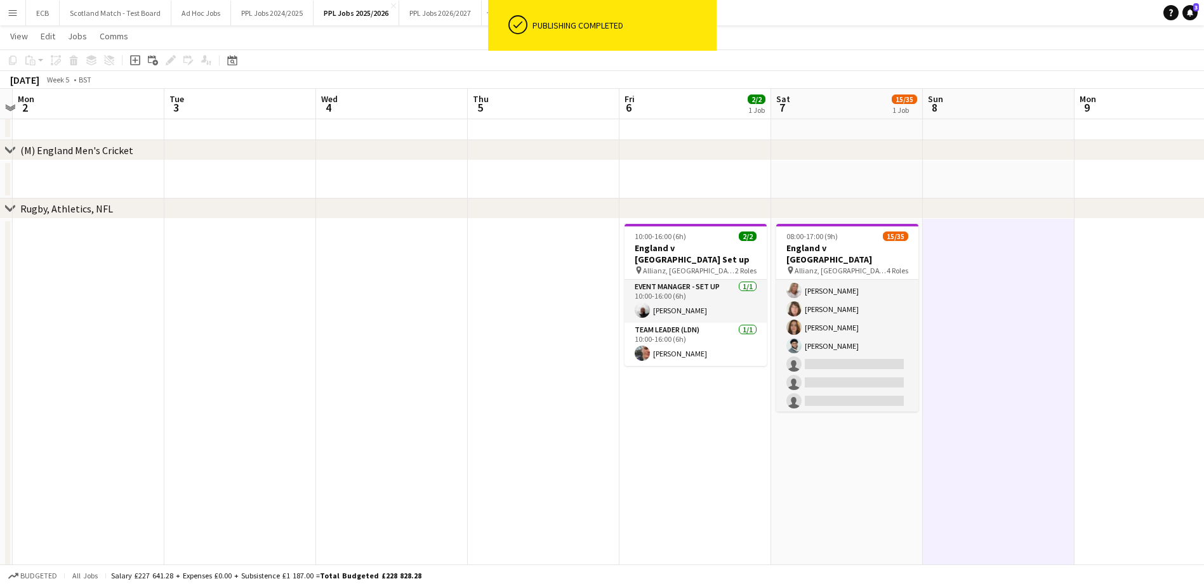
scroll to position [291, 0]
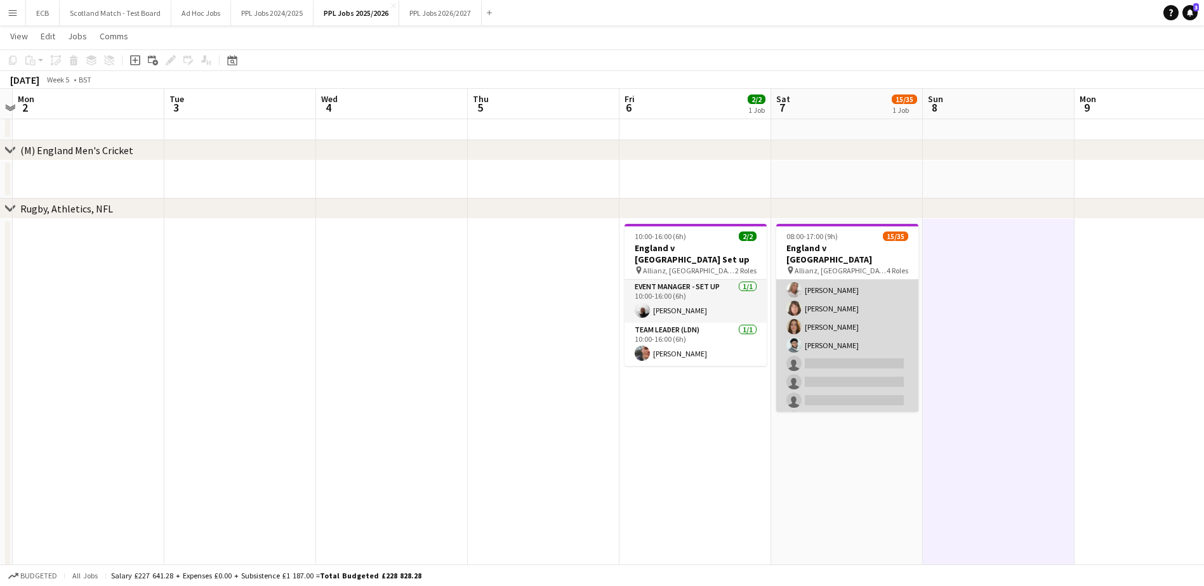
click at [849, 309] on app-card-role "Programme Seller (LDN) [DATE] 10:00-16:00 (6h) [PERSON_NAME] Aff [PERSON_NAME] …" at bounding box center [847, 346] width 142 height 356
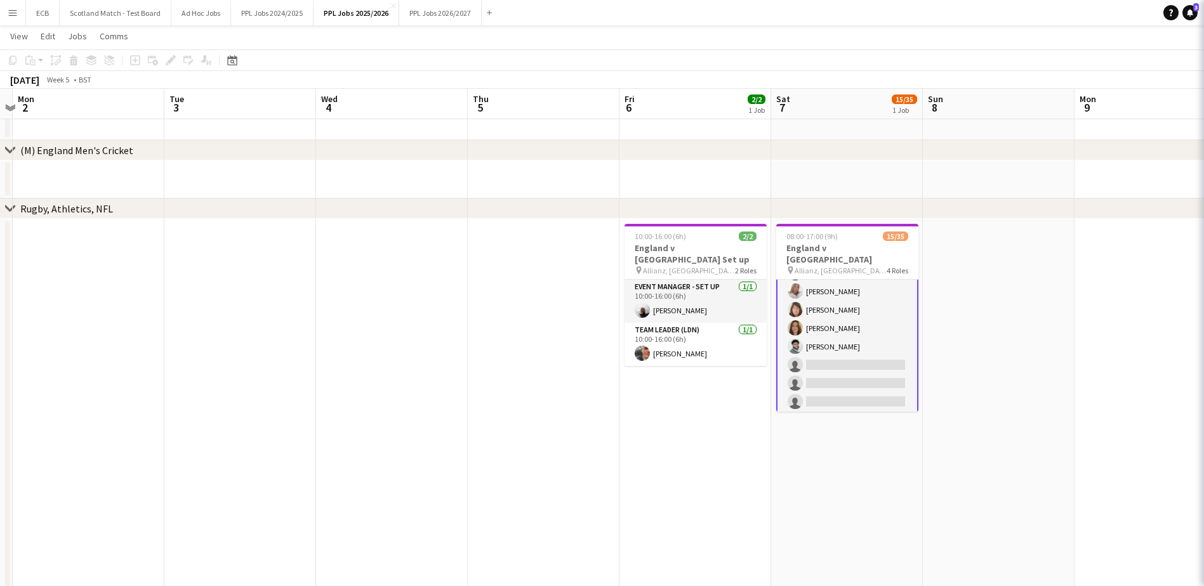
scroll to position [292, 0]
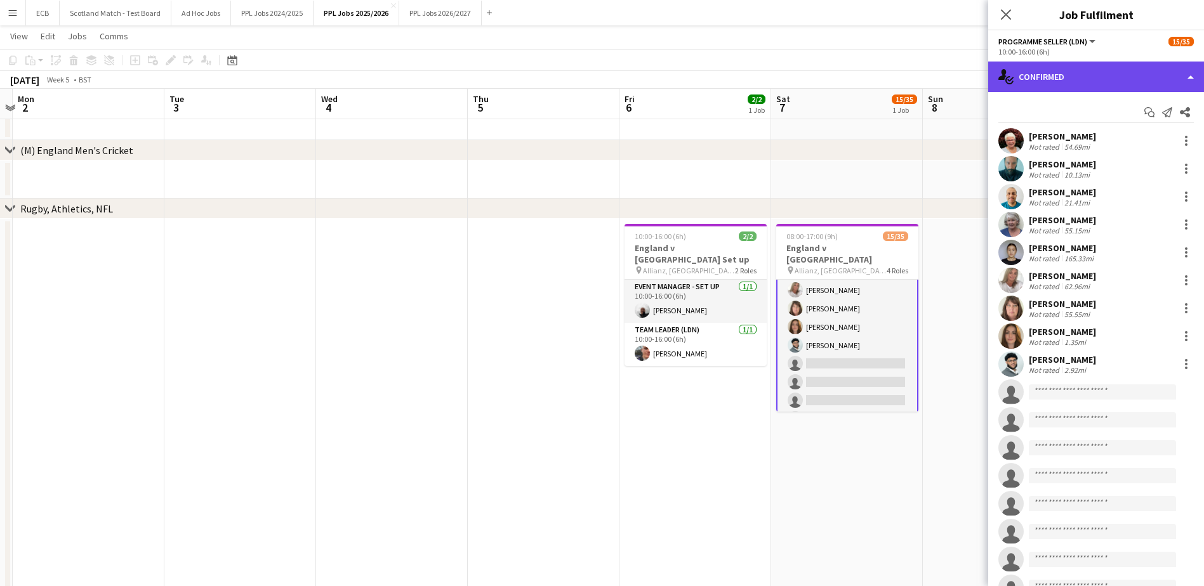
click at [1066, 77] on div "single-neutral-actions-check-2 Confirmed" at bounding box center [1096, 77] width 216 height 30
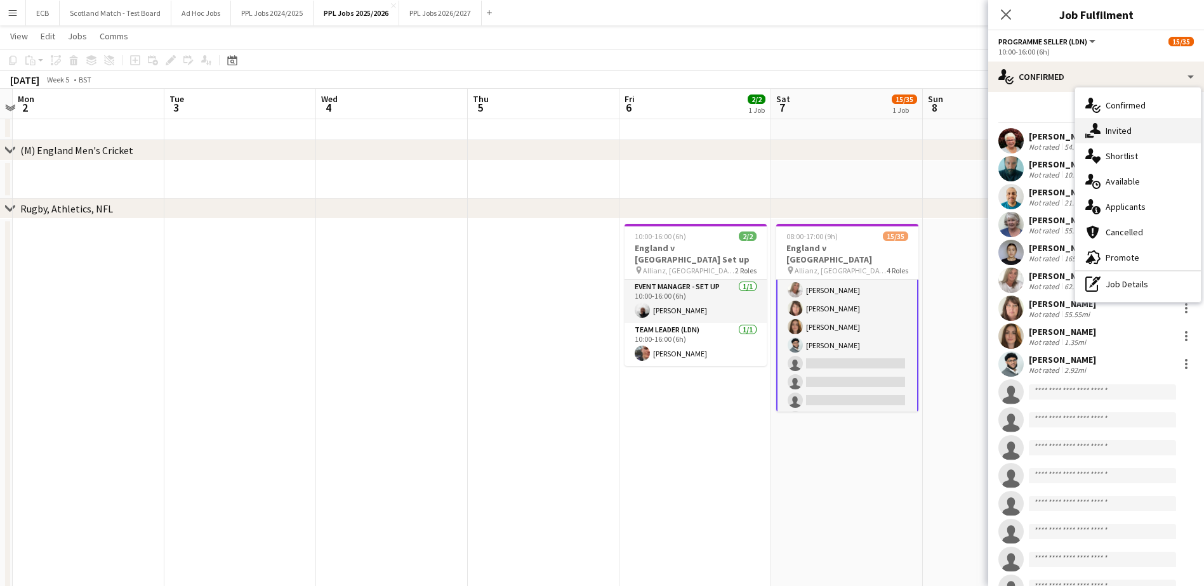
click at [1125, 131] on span "Invited" at bounding box center [1119, 130] width 26 height 11
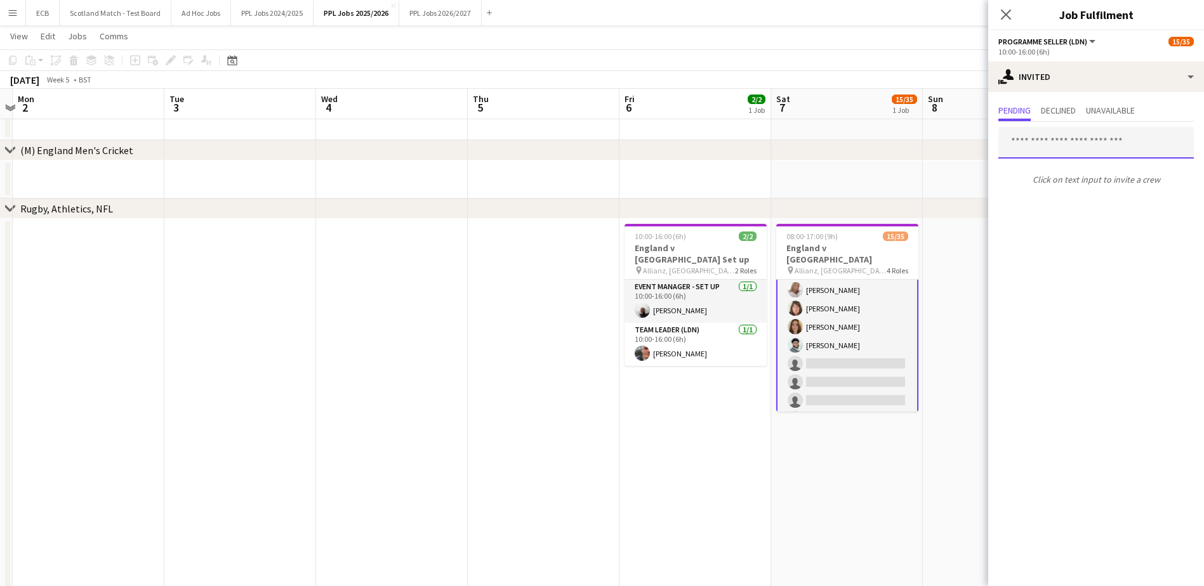
click at [1045, 141] on input "text" at bounding box center [1095, 143] width 195 height 32
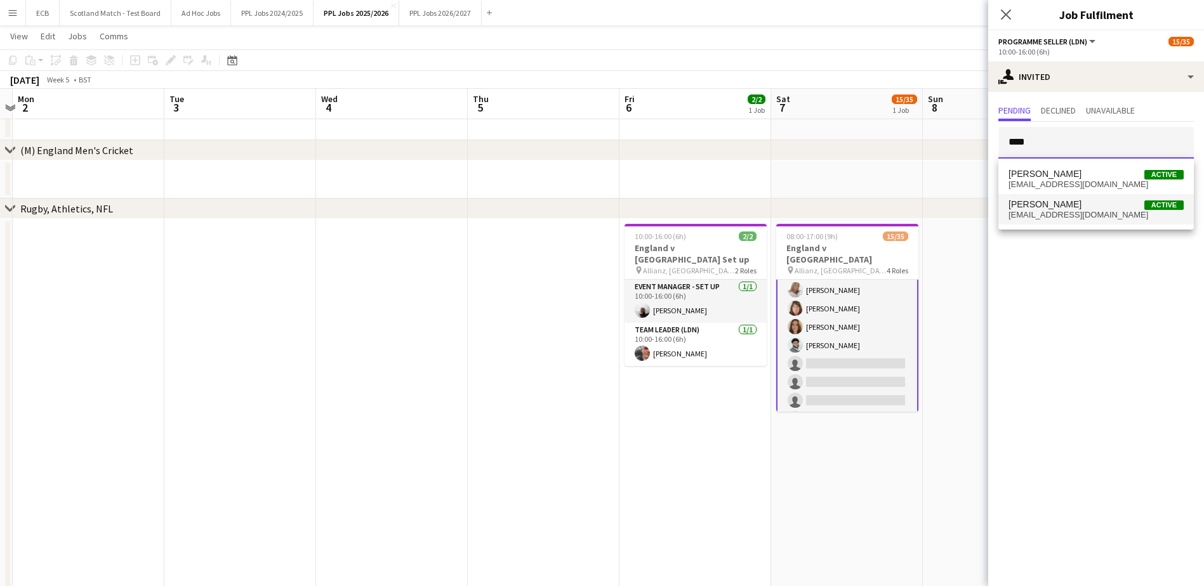
type input "****"
click at [1052, 206] on span "[PERSON_NAME]" at bounding box center [1045, 204] width 73 height 11
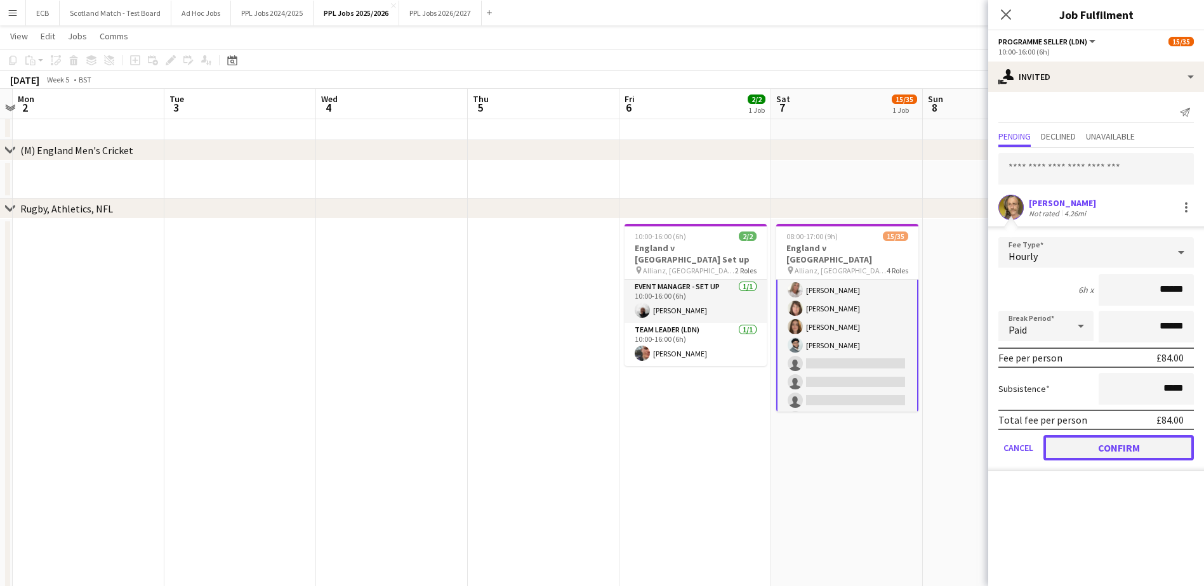
click at [1122, 446] on button "Confirm" at bounding box center [1119, 447] width 150 height 25
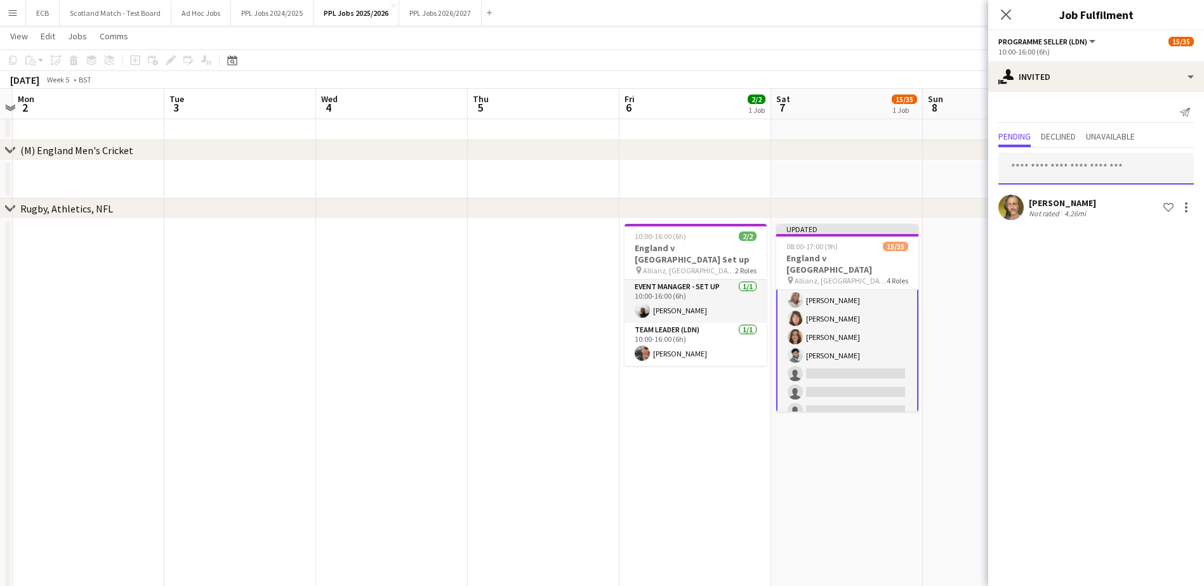
click at [1060, 168] on input "text" at bounding box center [1095, 169] width 195 height 32
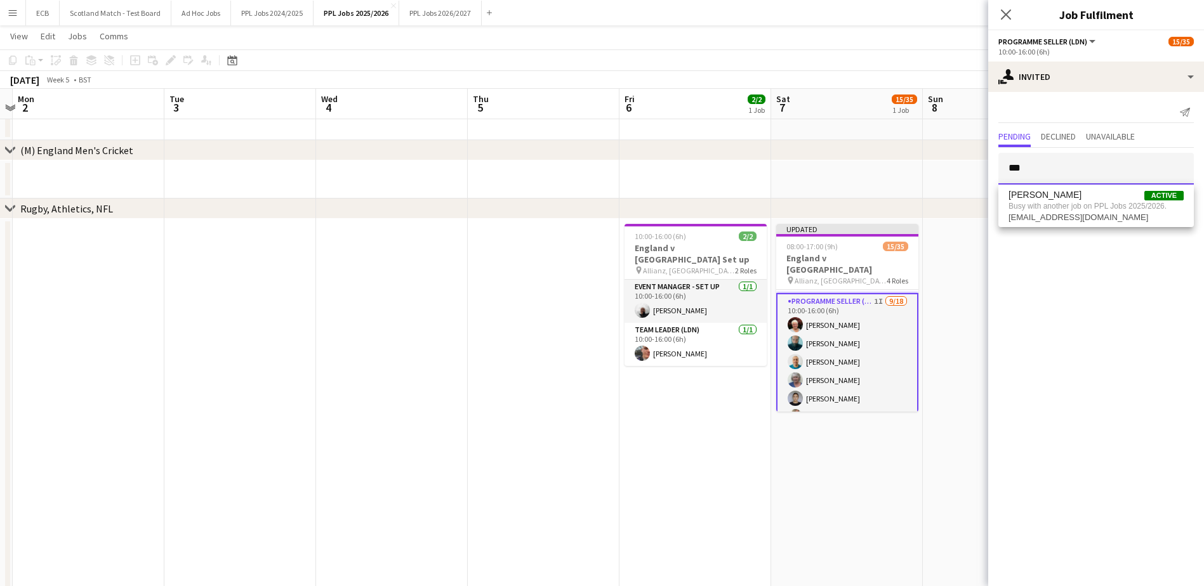
scroll to position [175, 0]
type input "***"
click at [1087, 274] on mat-expansion-panel "user-plus Invited Send notification Pending Declined Unavailable *** [PERSON_NA…" at bounding box center [1096, 339] width 216 height 494
drag, startPoint x: 1037, startPoint y: 169, endPoint x: 960, endPoint y: 171, distance: 76.2
click at [960, 171] on body "Menu Boards Boards Boards All jobs Status Workforce Workforce My Workforce Recr…" at bounding box center [602, 306] width 1204 height 809
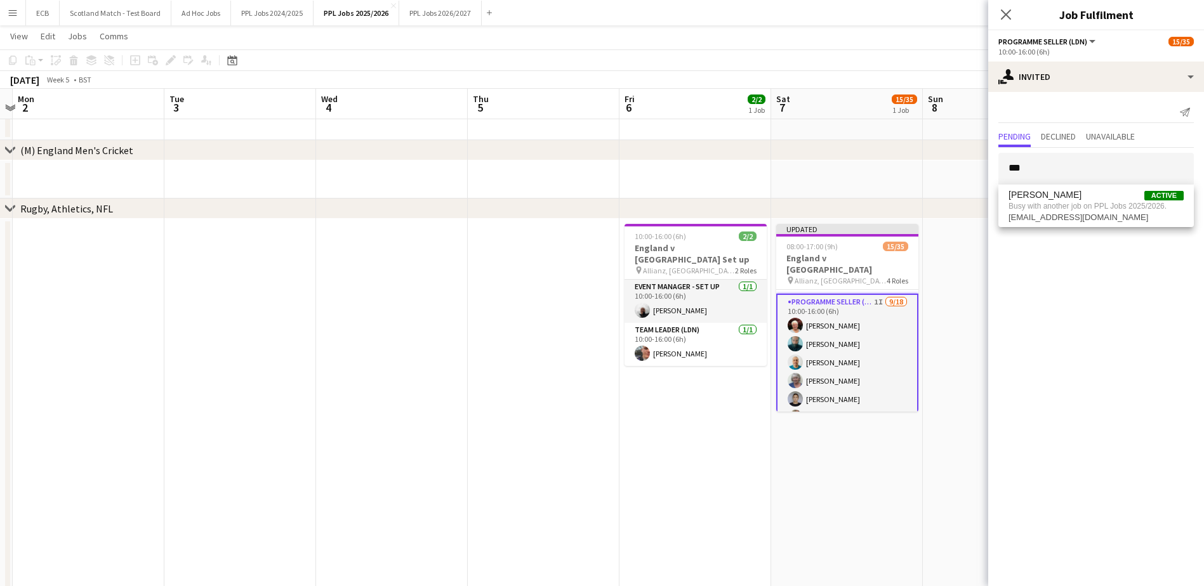
click at [960, 171] on app-date-cell at bounding box center [999, 180] width 152 height 38
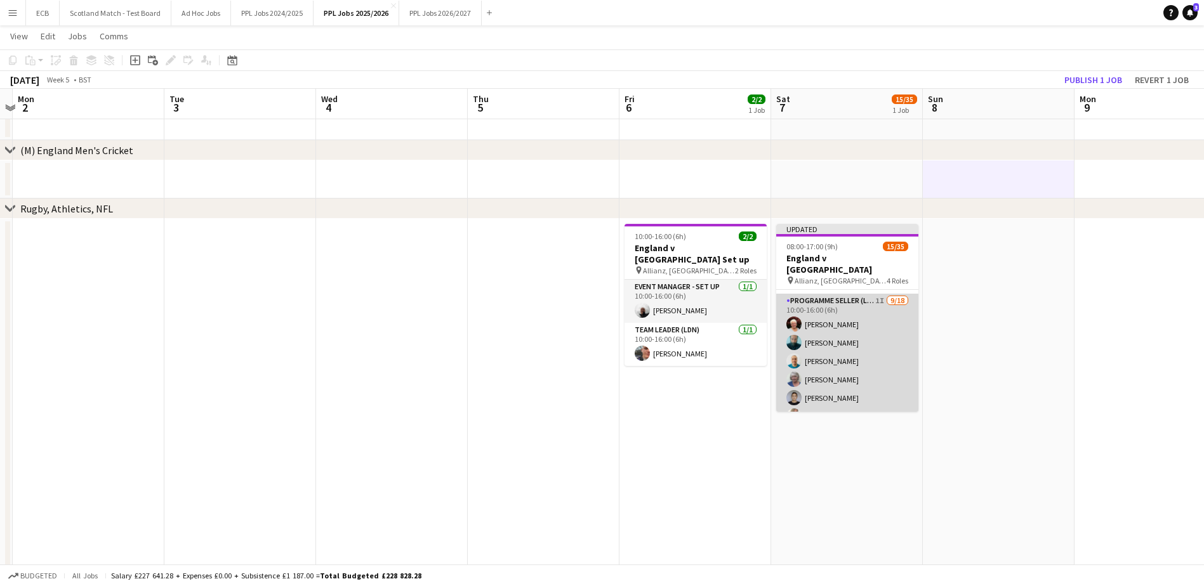
click at [868, 319] on app-card-role "Programme Seller (LDN) 1I [DATE] 10:00-16:00 (6h) [PERSON_NAME] Aff [PERSON_NAM…" at bounding box center [847, 472] width 142 height 356
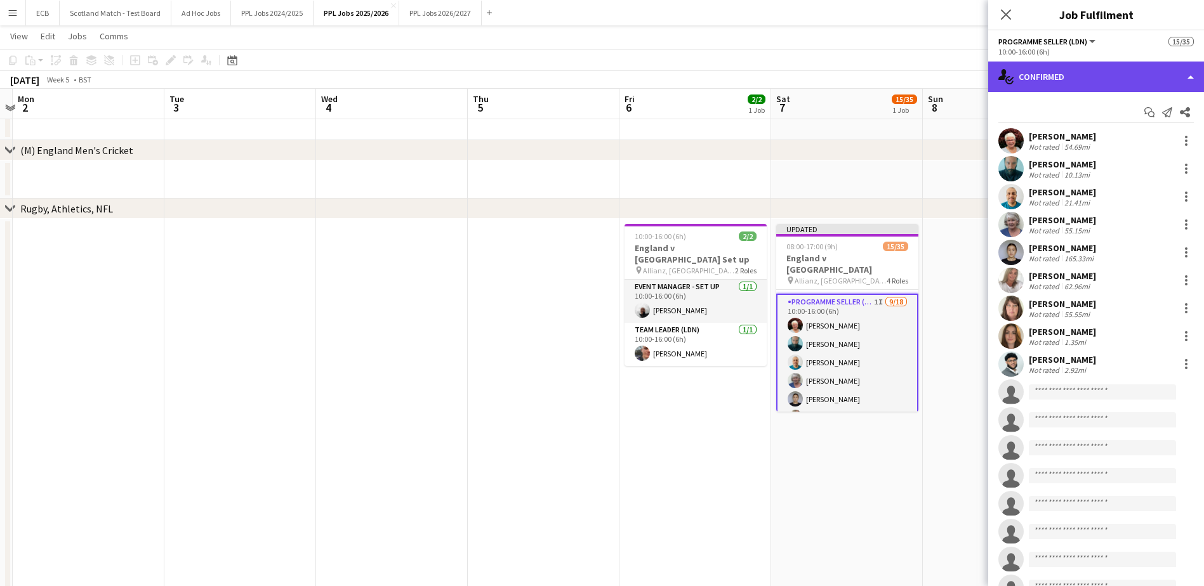
click at [1075, 75] on div "single-neutral-actions-check-2 Confirmed" at bounding box center [1096, 77] width 216 height 30
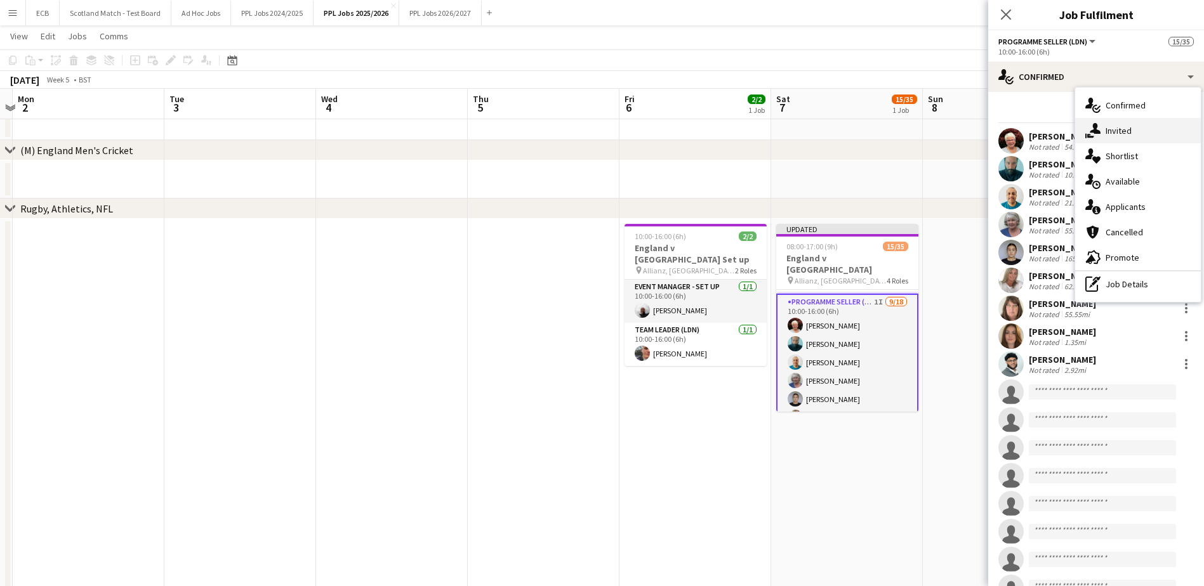
click at [1112, 125] on span "Invited" at bounding box center [1119, 130] width 26 height 11
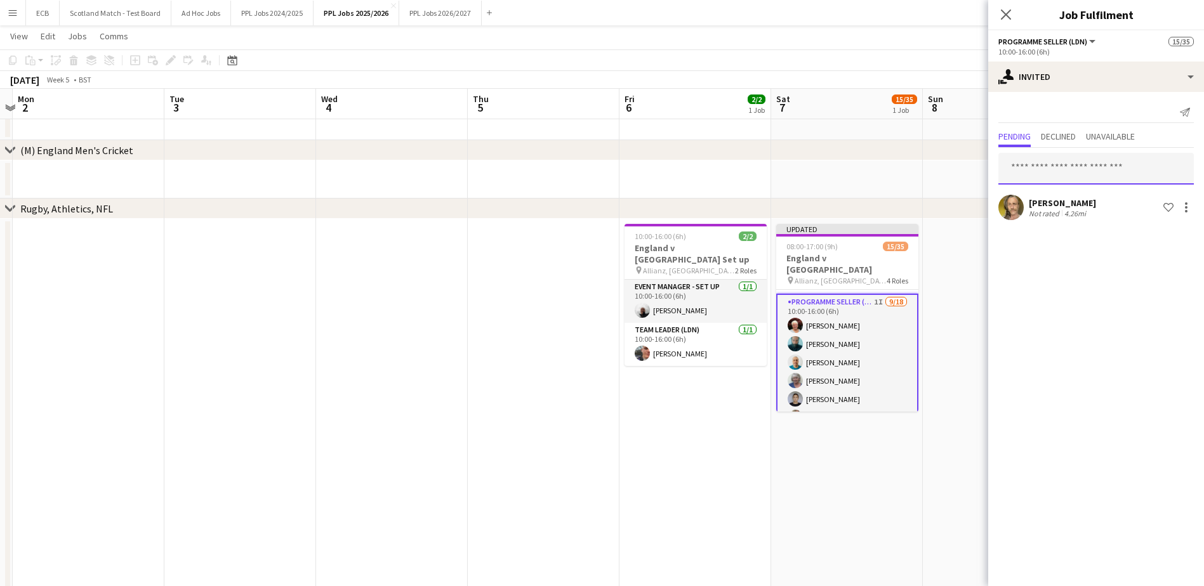
click at [1102, 177] on input "text" at bounding box center [1095, 169] width 195 height 32
type input "****"
click at [1088, 197] on span "[PERSON_NAME] Active" at bounding box center [1096, 200] width 175 height 11
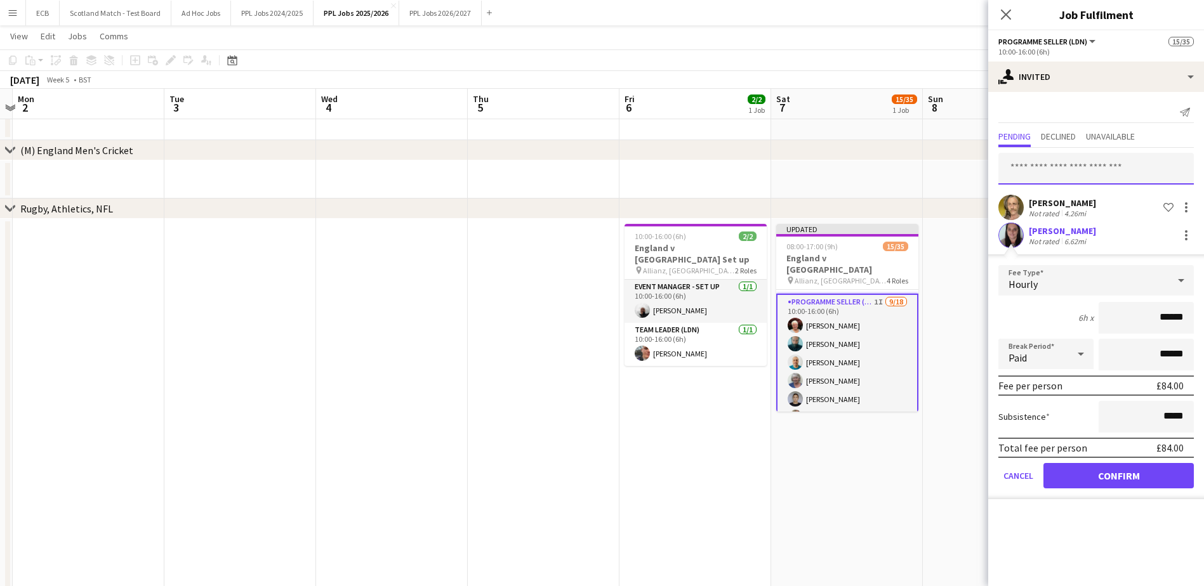
click at [1101, 169] on input "text" at bounding box center [1095, 169] width 195 height 32
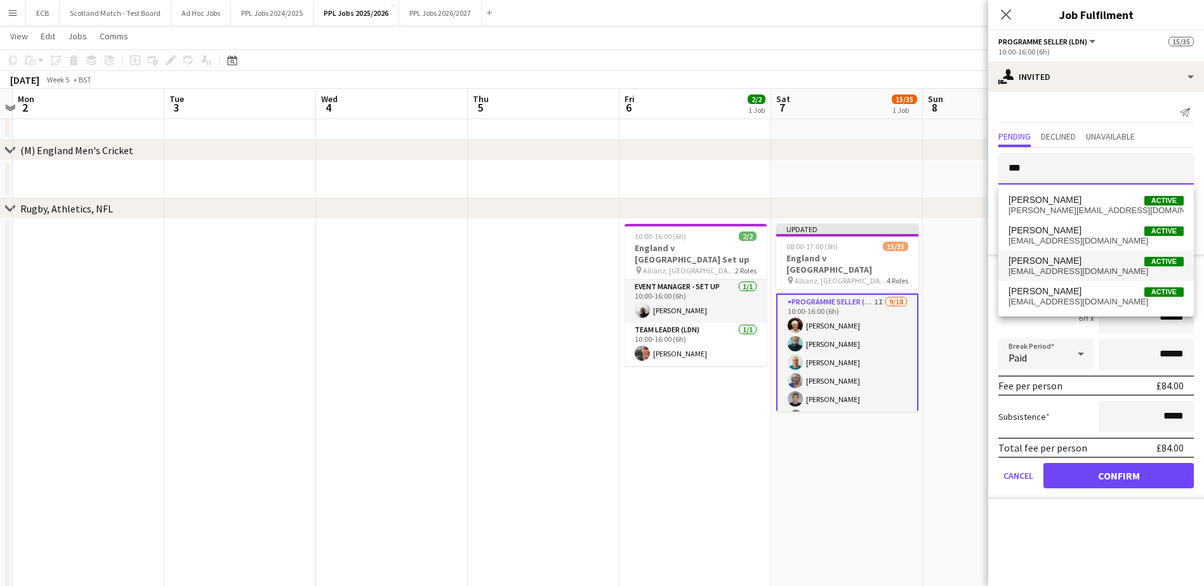
type input "***"
click at [1056, 261] on span "[PERSON_NAME]" at bounding box center [1045, 261] width 73 height 11
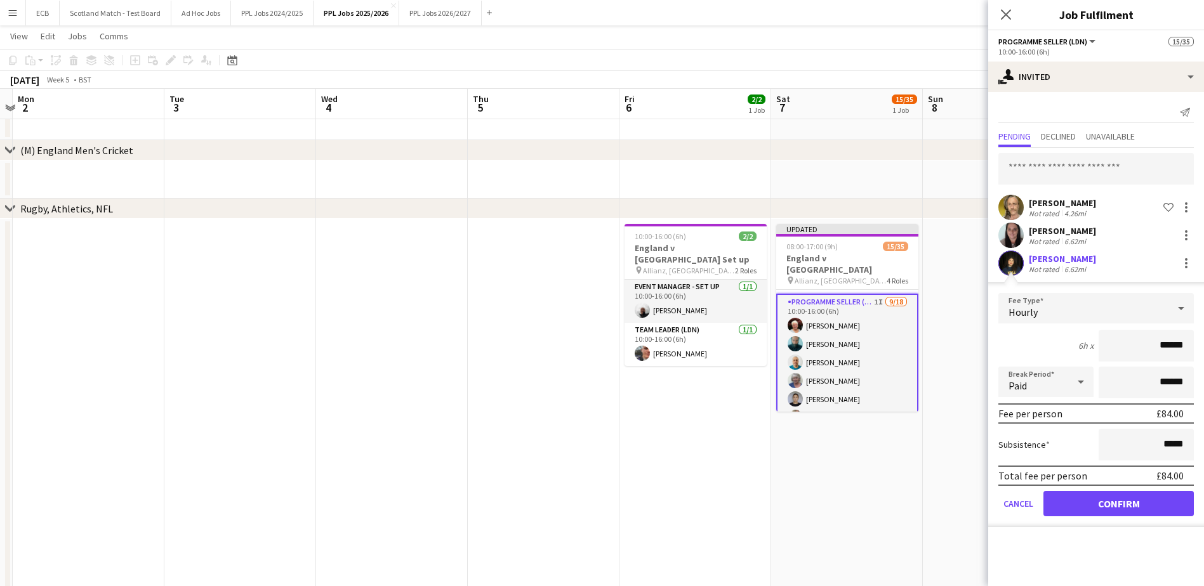
scroll to position [0, 0]
click at [1112, 500] on button "Confirm" at bounding box center [1119, 503] width 150 height 25
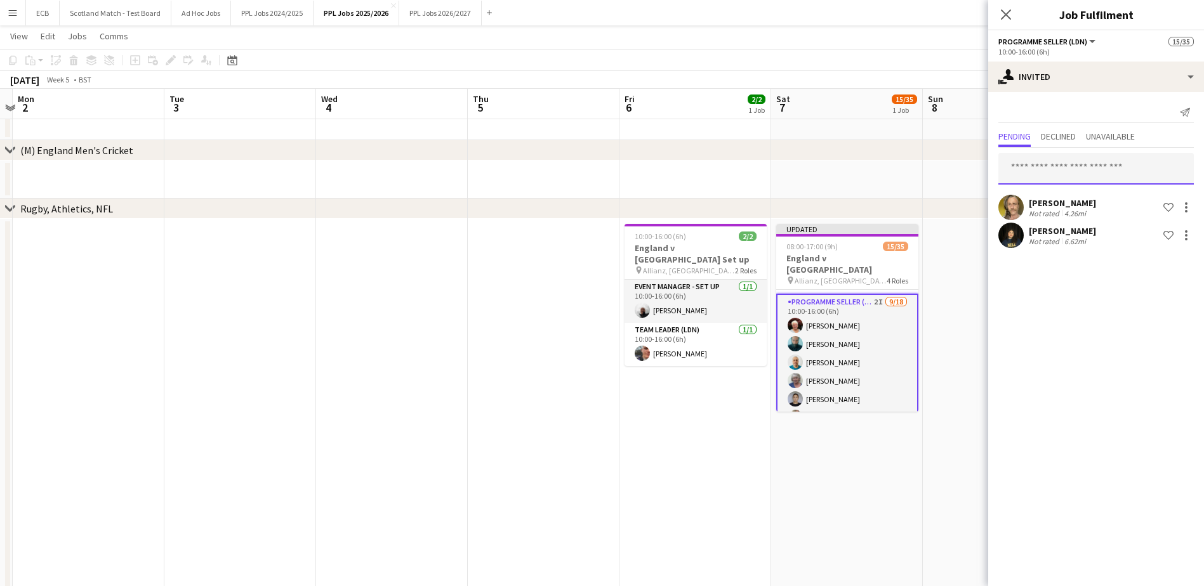
click at [1063, 168] on input "text" at bounding box center [1095, 169] width 195 height 32
click at [1092, 316] on mat-expansion-panel "user-plus Invited Send notification Pending Declined Unavailable [PERSON_NAME] …" at bounding box center [1096, 339] width 216 height 494
click at [1059, 172] on input "text" at bounding box center [1095, 169] width 195 height 32
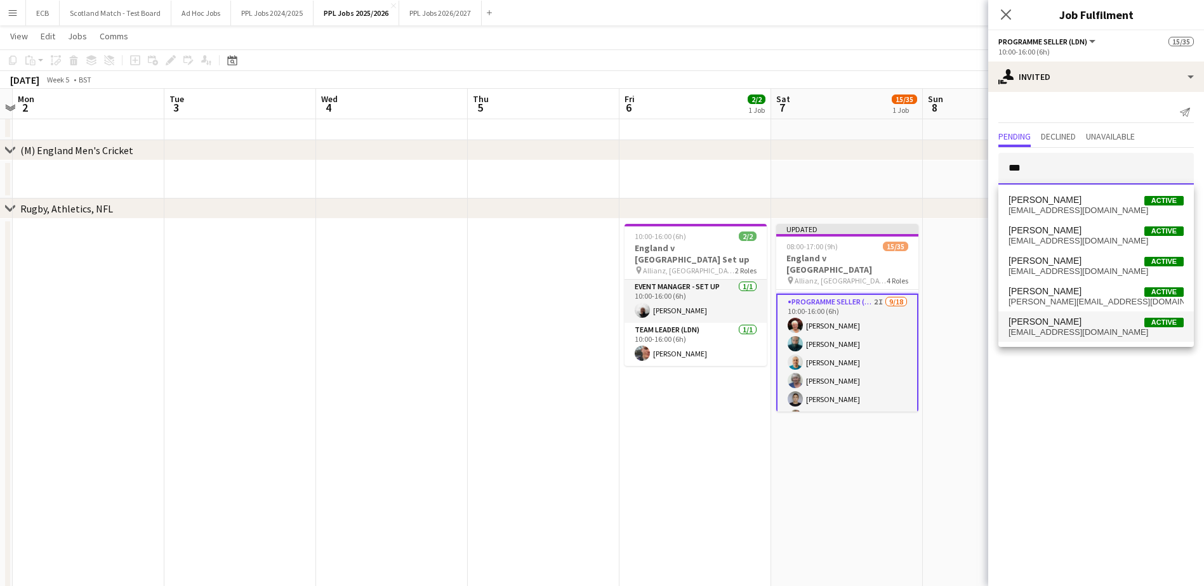
type input "***"
click at [1053, 320] on span "[PERSON_NAME]" at bounding box center [1045, 322] width 73 height 11
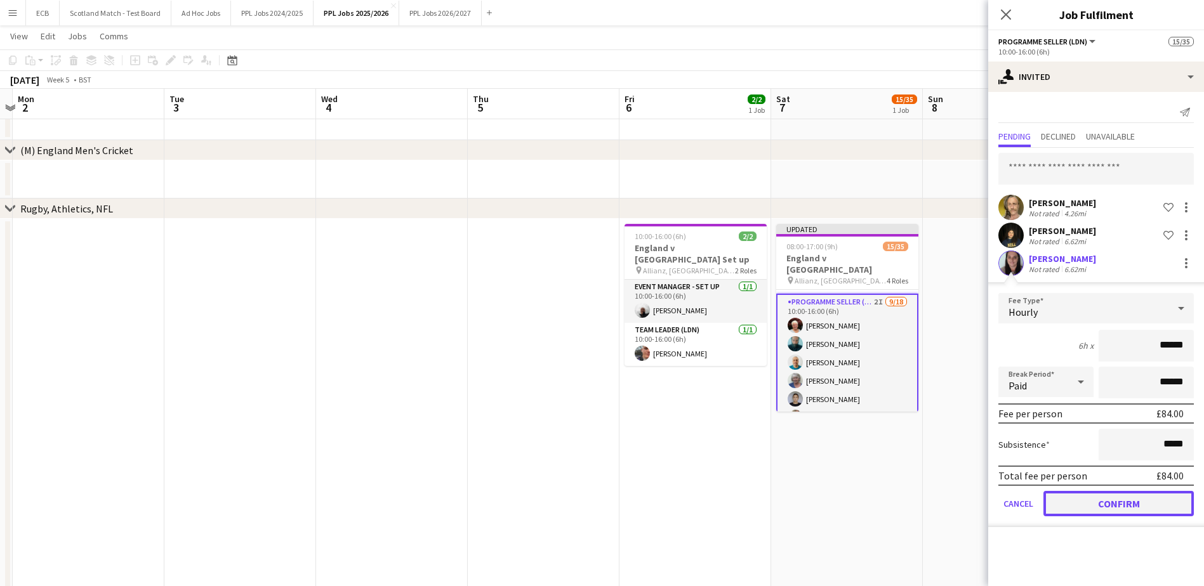
click at [1108, 494] on button "Confirm" at bounding box center [1119, 503] width 150 height 25
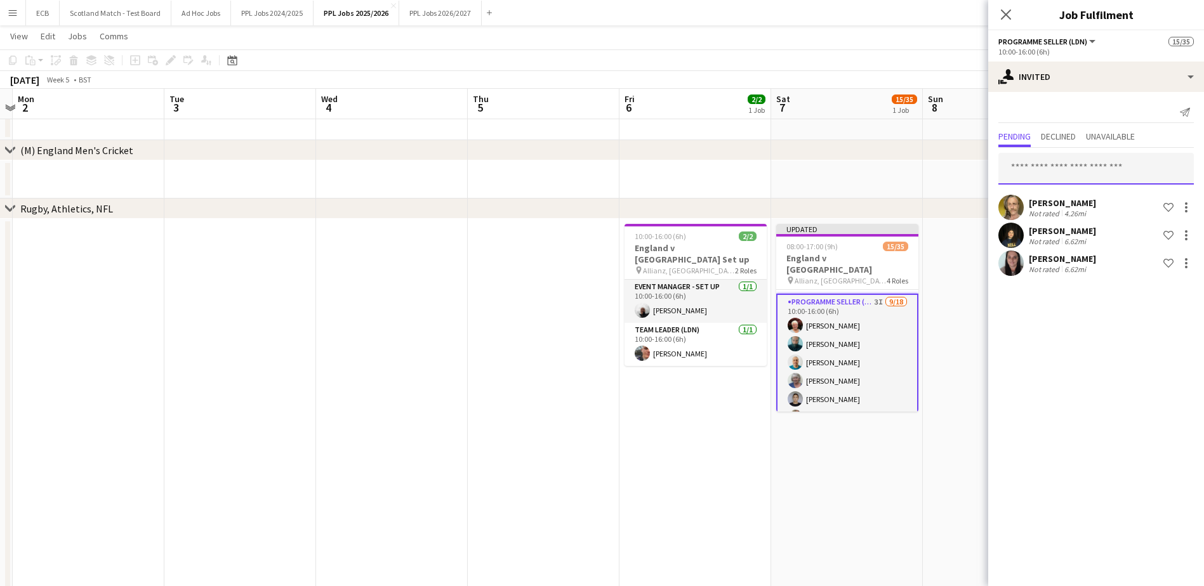
click at [1049, 164] on input "text" at bounding box center [1095, 169] width 195 height 32
type input "***"
click at [1045, 202] on span "[PERSON_NAME]" at bounding box center [1045, 200] width 73 height 11
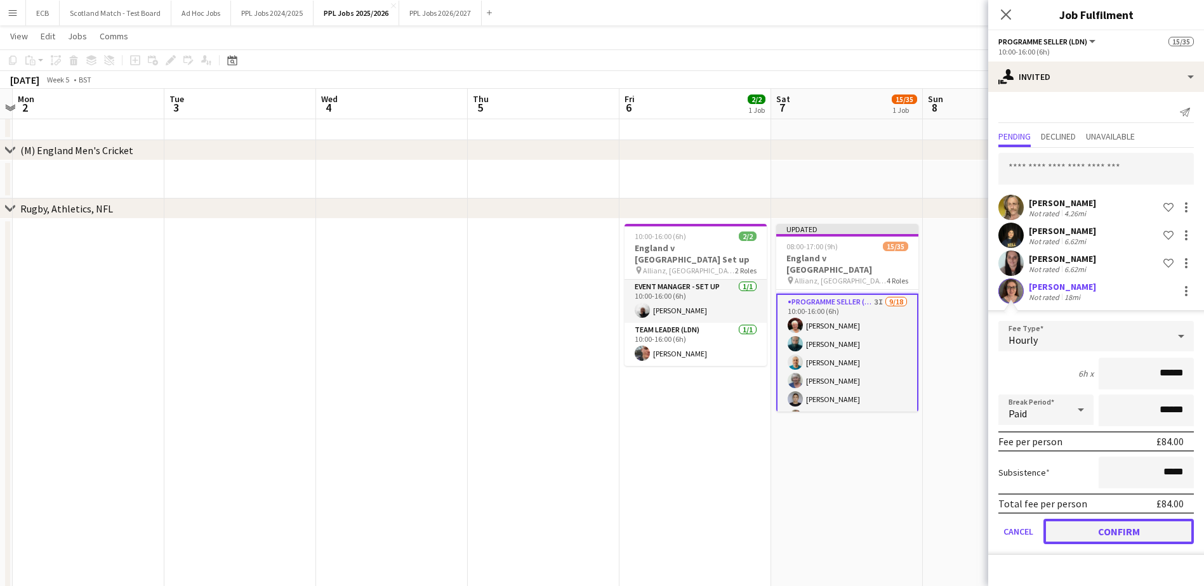
click at [1111, 533] on button "Confirm" at bounding box center [1119, 531] width 150 height 25
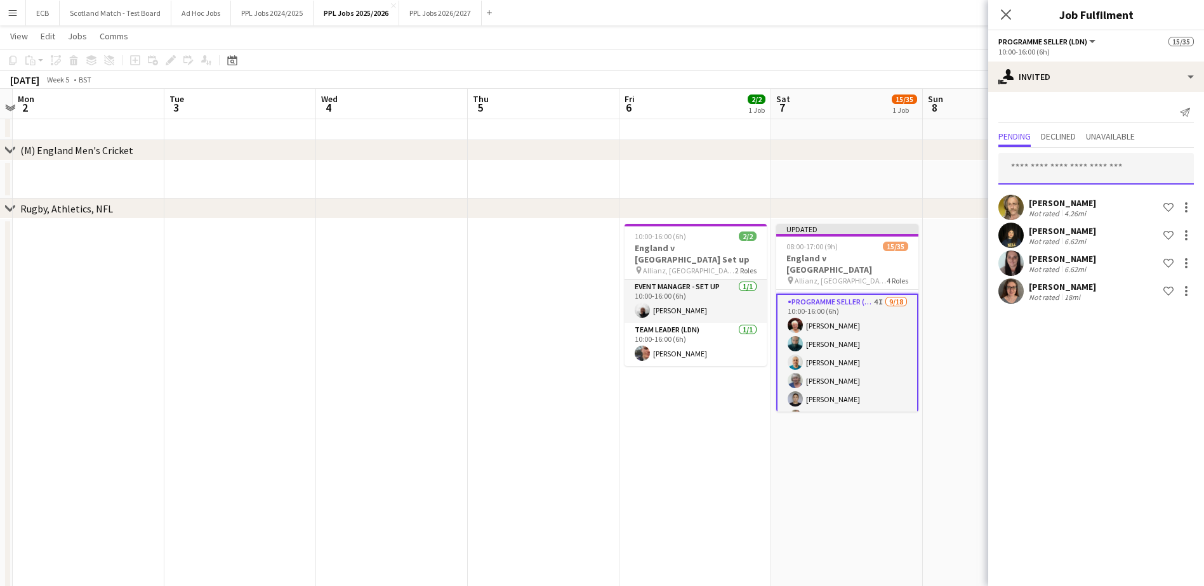
click at [1041, 169] on input "text" at bounding box center [1095, 169] width 195 height 32
type input "***"
click at [1046, 204] on span "[PERSON_NAME]" at bounding box center [1045, 200] width 73 height 11
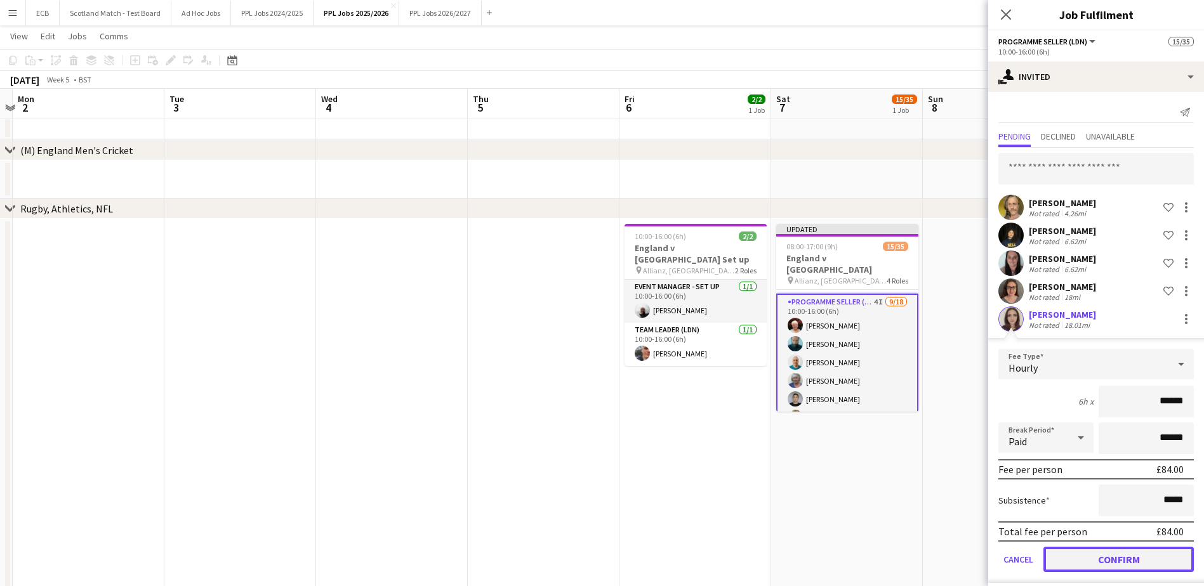
click at [1128, 558] on button "Confirm" at bounding box center [1119, 559] width 150 height 25
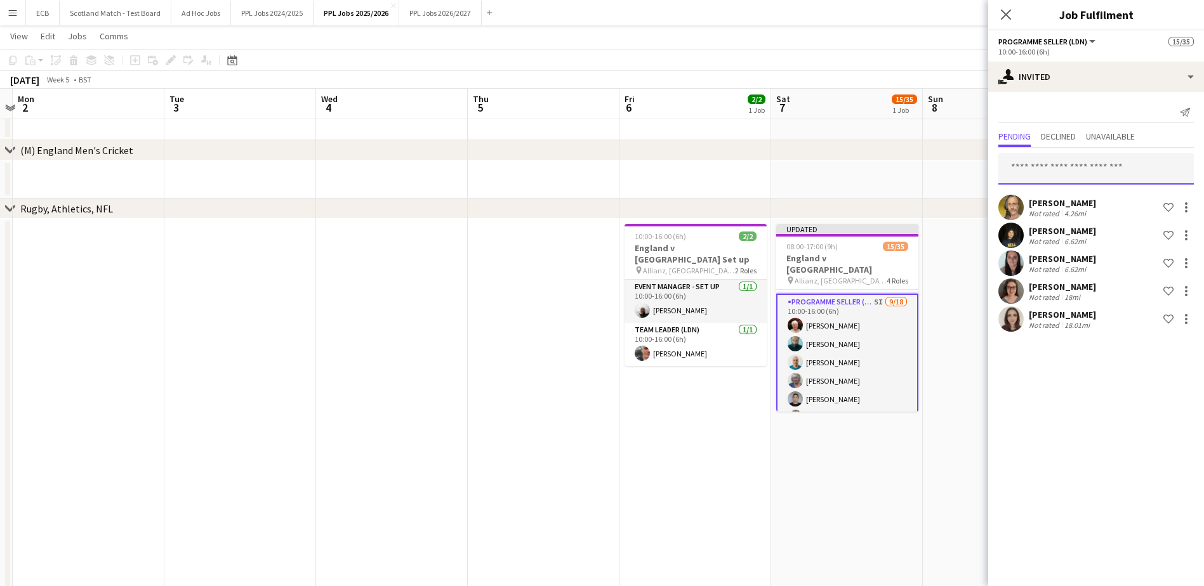
click at [1040, 169] on input "text" at bounding box center [1095, 169] width 195 height 32
type input "***"
click at [1049, 202] on span "[PERSON_NAME]" at bounding box center [1045, 200] width 73 height 11
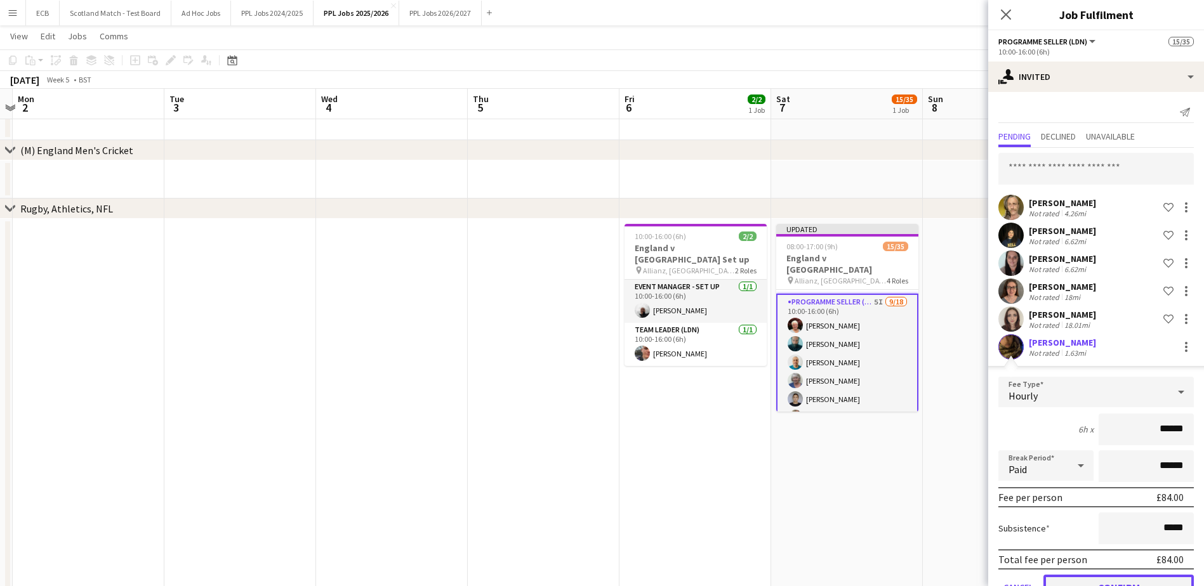
click at [1096, 577] on button "Confirm" at bounding box center [1119, 587] width 150 height 25
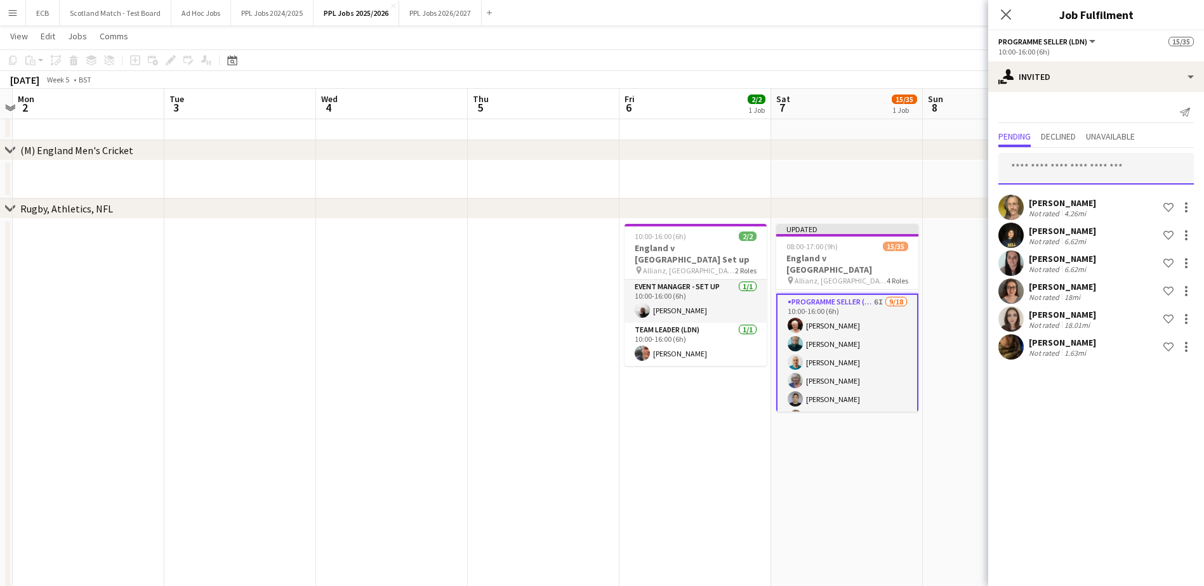
click at [1078, 162] on input "text" at bounding box center [1095, 169] width 195 height 32
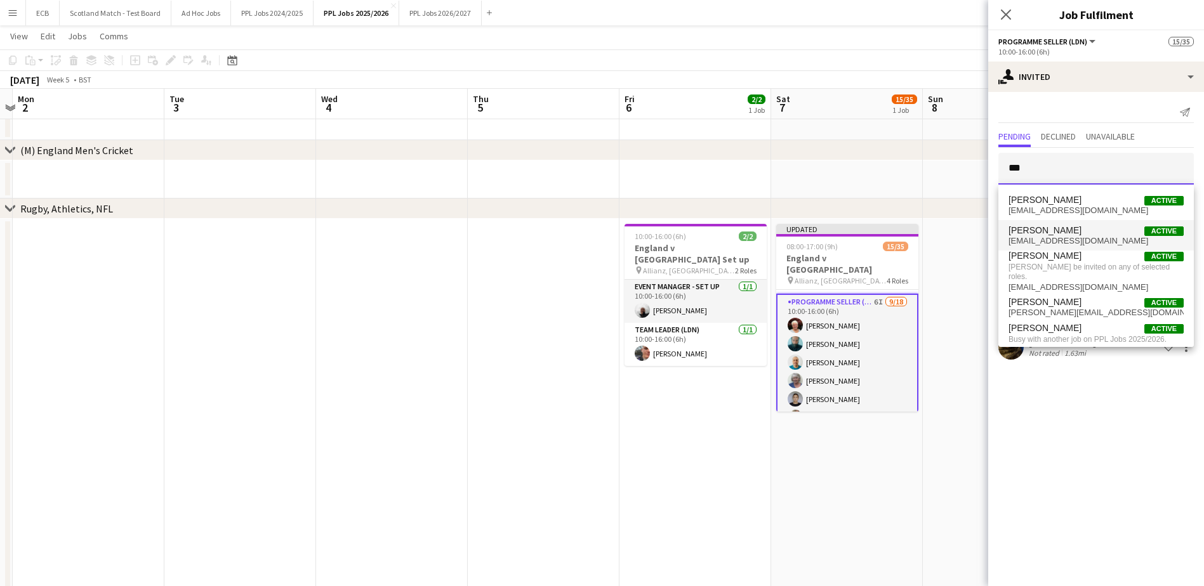
type input "***"
click at [1057, 239] on span "[EMAIL_ADDRESS][DOMAIN_NAME]" at bounding box center [1096, 241] width 175 height 10
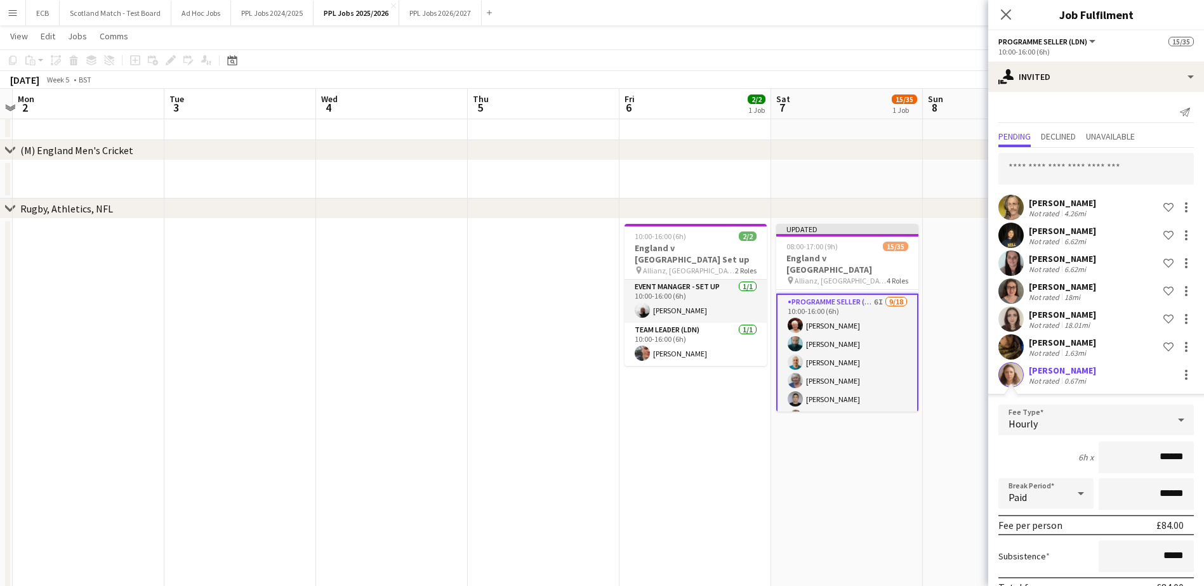
scroll to position [65, 0]
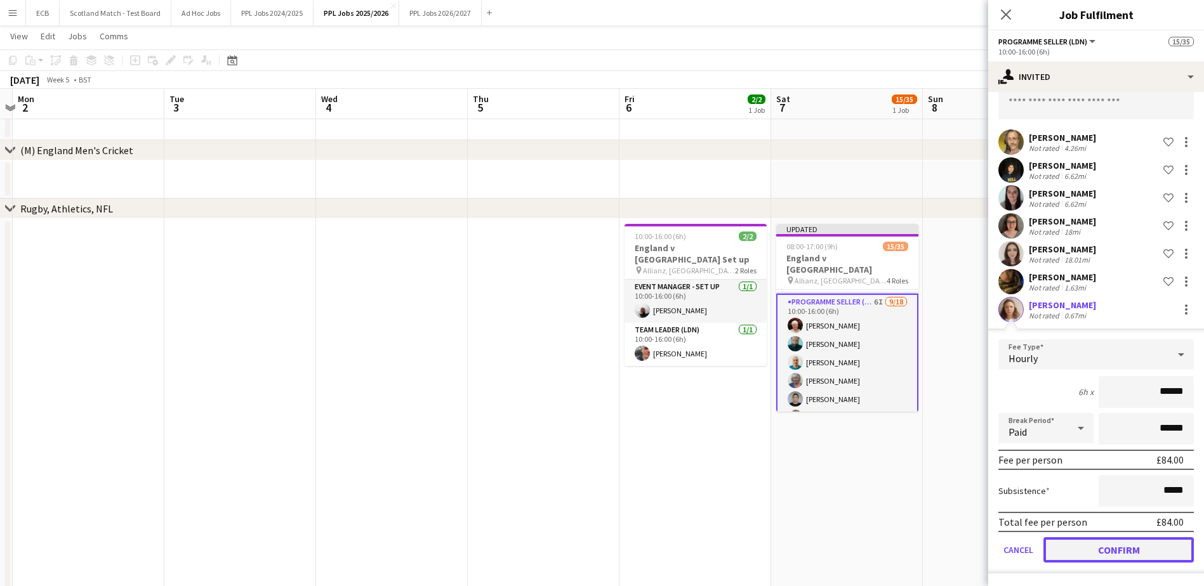
click at [1106, 557] on button "Confirm" at bounding box center [1119, 550] width 150 height 25
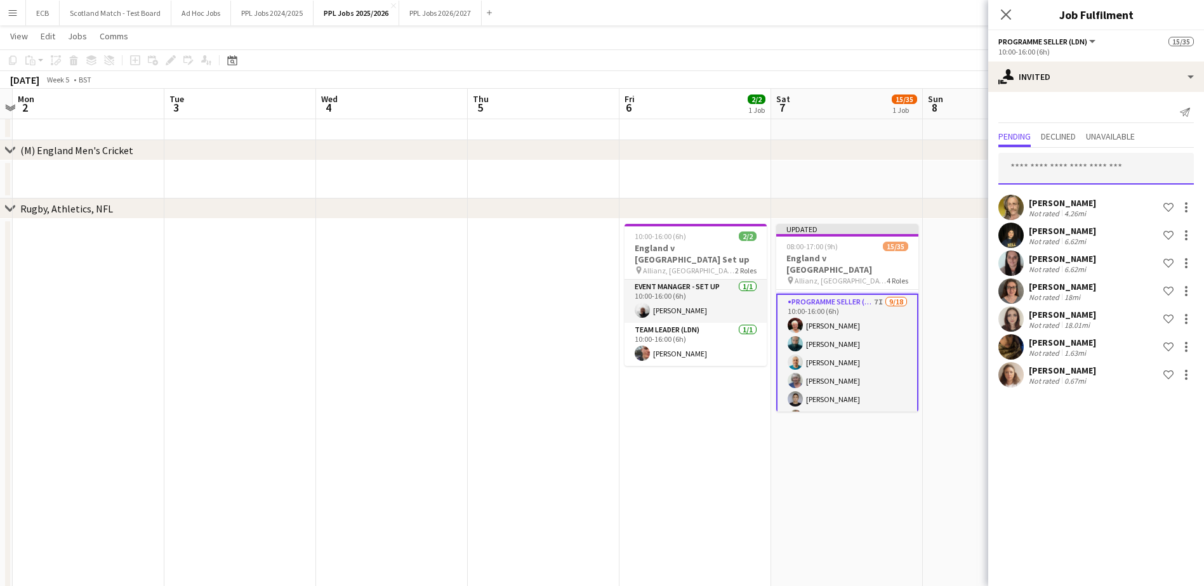
click at [1033, 164] on input "text" at bounding box center [1095, 169] width 195 height 32
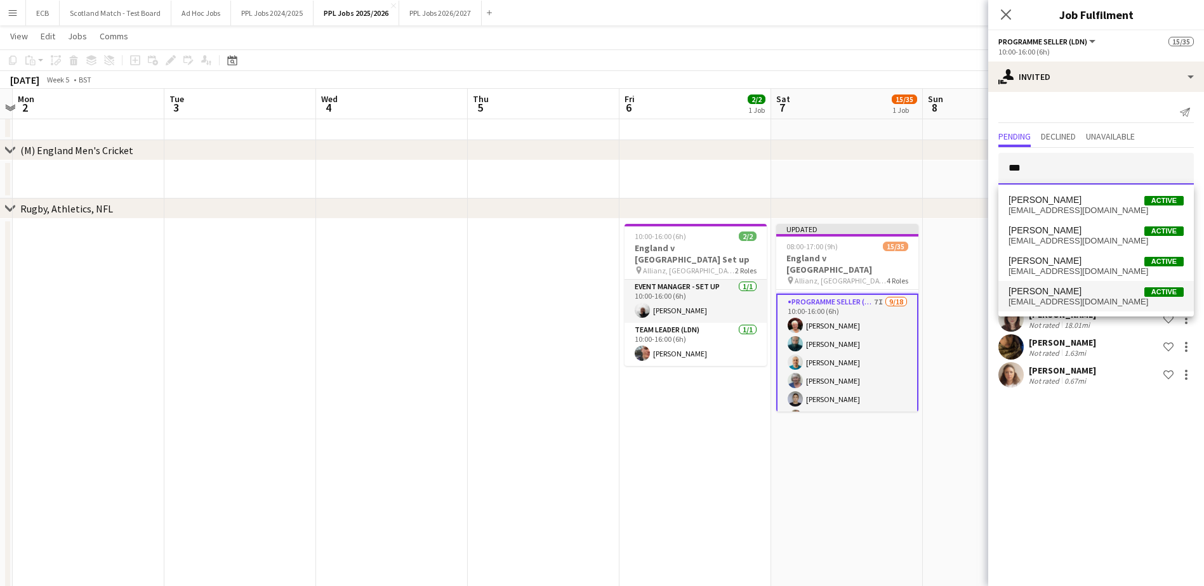
type input "***"
click at [1063, 297] on span "[EMAIL_ADDRESS][DOMAIN_NAME]" at bounding box center [1096, 302] width 175 height 10
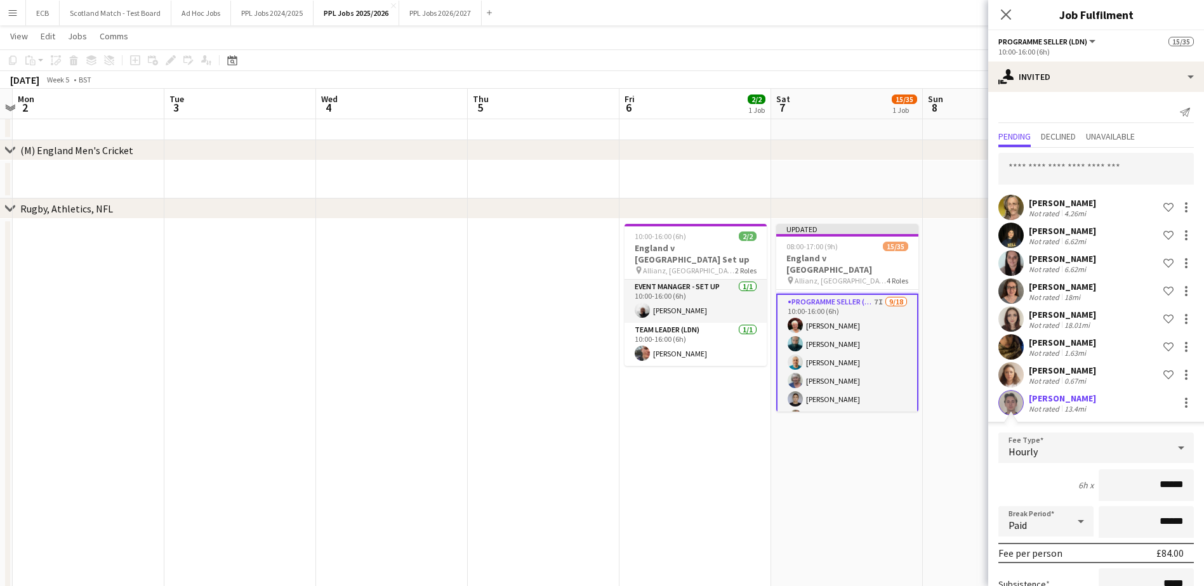
scroll to position [93, 0]
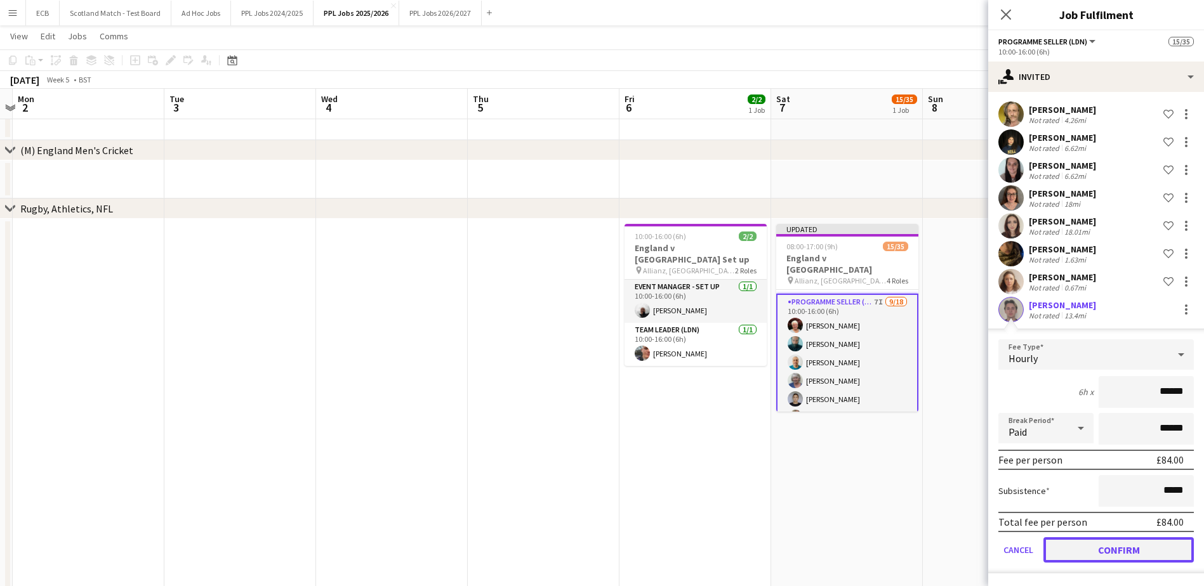
click at [1120, 549] on button "Confirm" at bounding box center [1119, 550] width 150 height 25
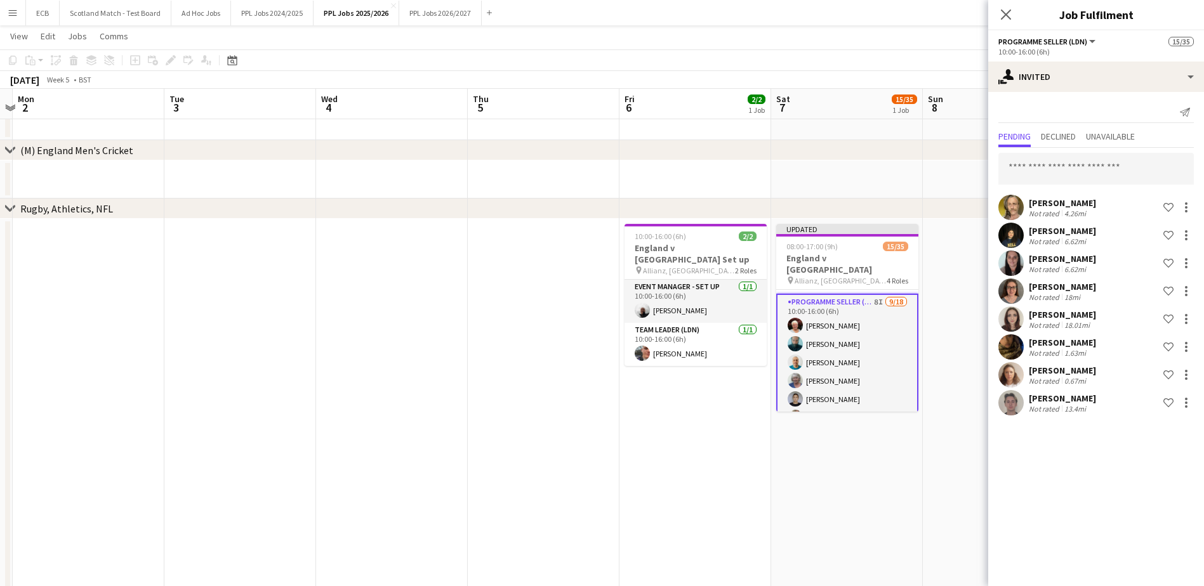
scroll to position [0, 0]
click at [1056, 170] on input "text" at bounding box center [1095, 169] width 195 height 32
click at [1045, 451] on mat-expansion-panel "user-plus Invited Send notification Pending Declined Unavailable *** [PERSON_NA…" at bounding box center [1096, 339] width 216 height 494
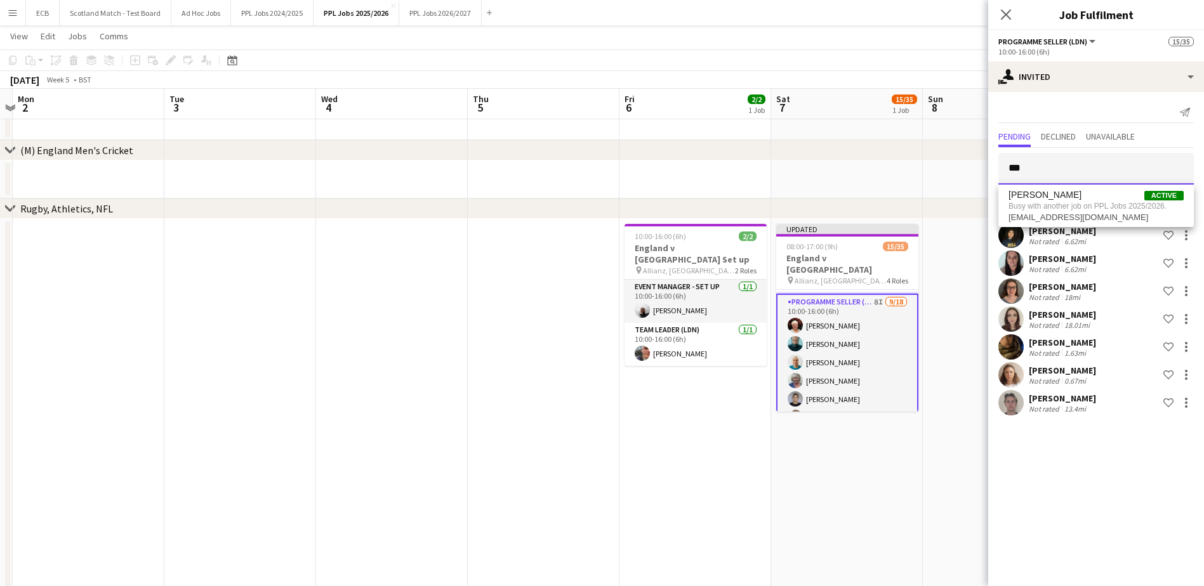
drag, startPoint x: 1046, startPoint y: 157, endPoint x: 957, endPoint y: 169, distance: 89.8
click at [957, 169] on body "Menu Boards Boards Boards All jobs Status Workforce Workforce My Workforce Recr…" at bounding box center [602, 306] width 1204 height 809
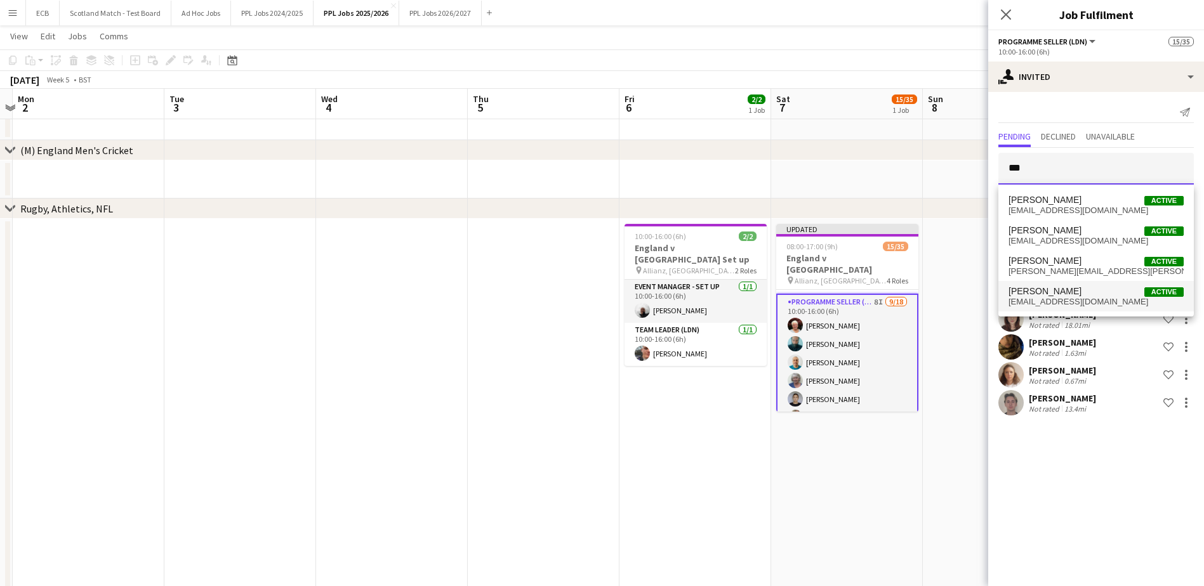
type input "***"
click at [1033, 295] on span "[PERSON_NAME]" at bounding box center [1045, 291] width 73 height 11
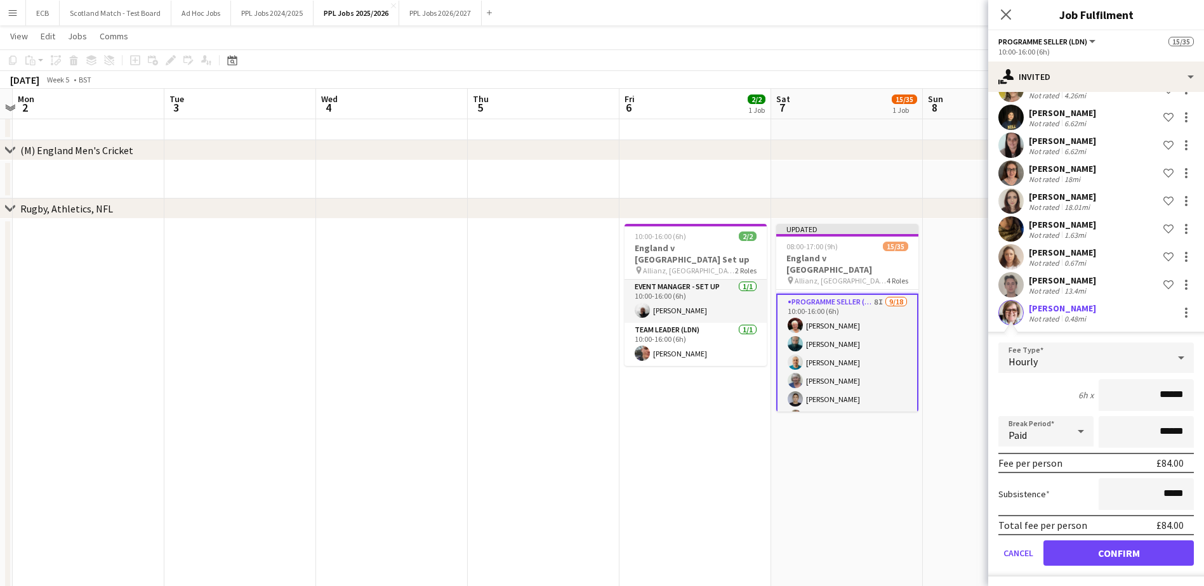
scroll to position [119, 0]
click at [1116, 554] on button "Confirm" at bounding box center [1119, 552] width 150 height 25
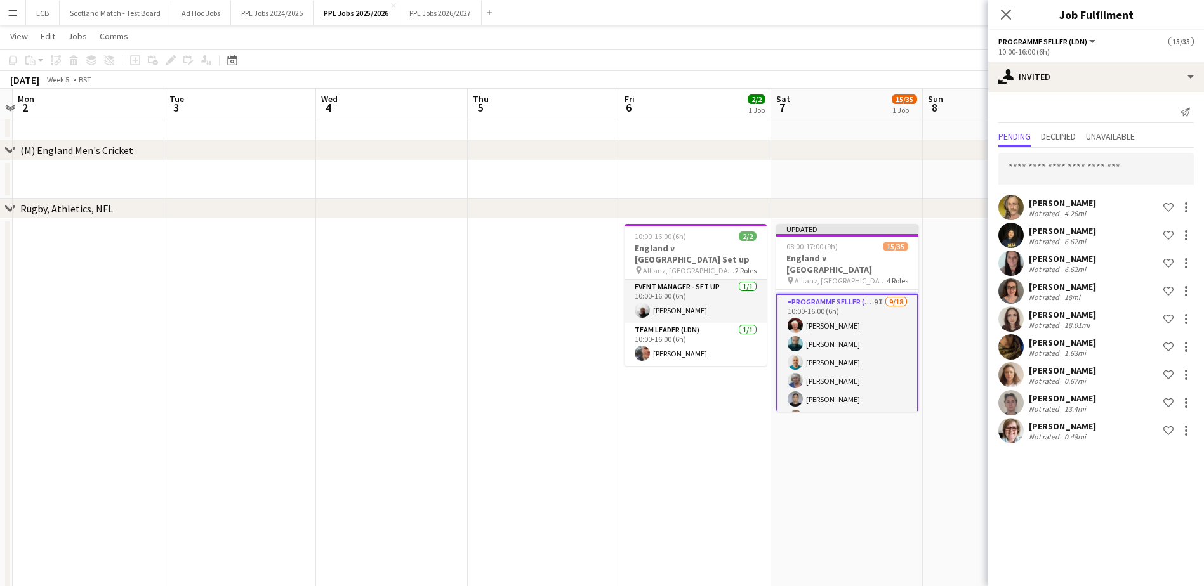
scroll to position [0, 0]
click at [855, 447] on app-date-cell "Updated 08:00-17:00 (9h) 15/35 England v [GEOGRAPHIC_DATA] pin Allianz, Twicken…" at bounding box center [847, 424] width 152 height 411
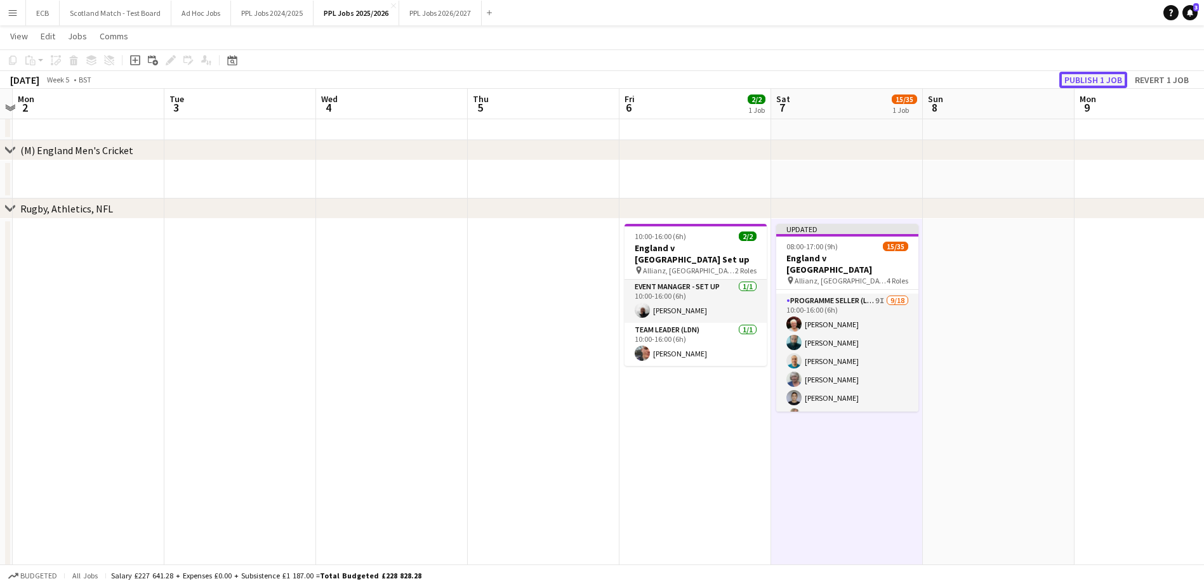
click at [1099, 79] on button "Publish 1 job" at bounding box center [1093, 80] width 68 height 17
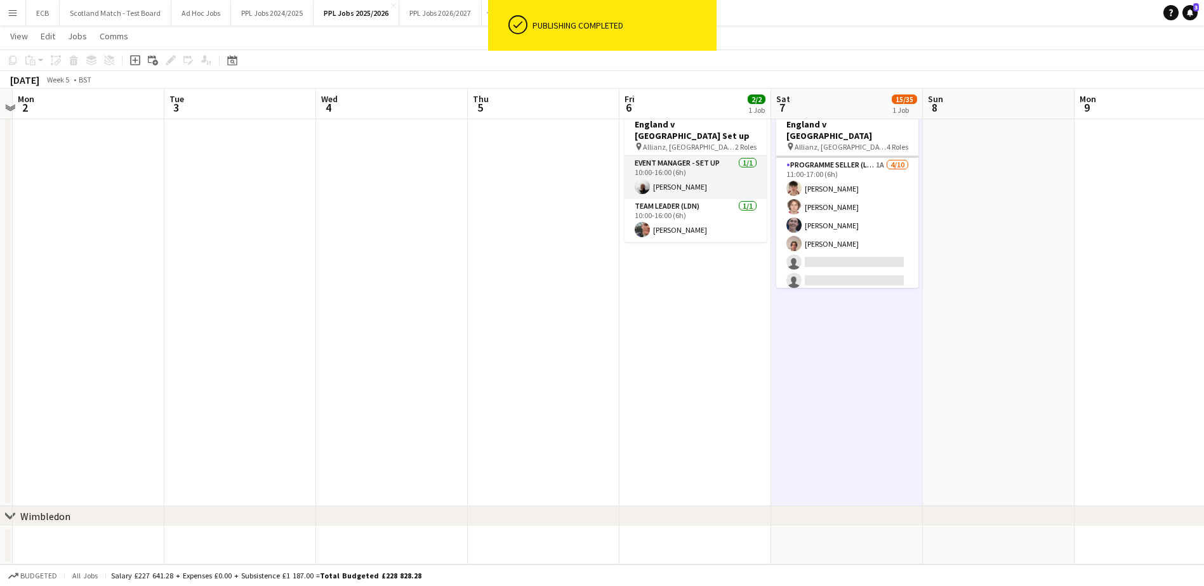
scroll to position [533, 0]
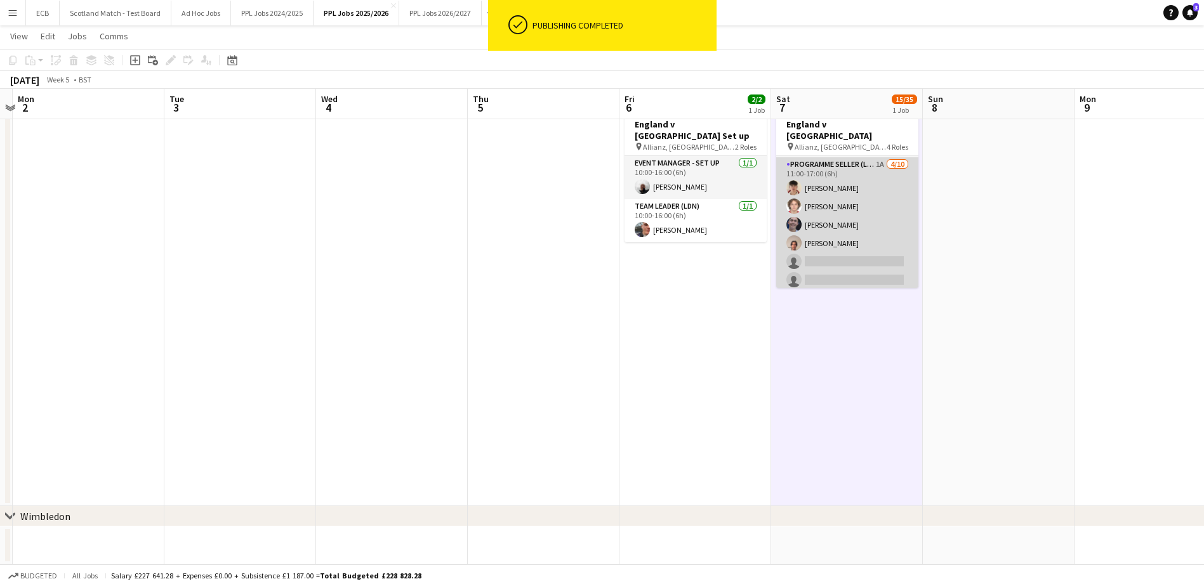
click at [842, 246] on app-card-role "Programme Seller (LDN) 1A [DATE] 11:00-17:00 (6h) [PERSON_NAME] Pogorelow [PERS…" at bounding box center [847, 261] width 142 height 209
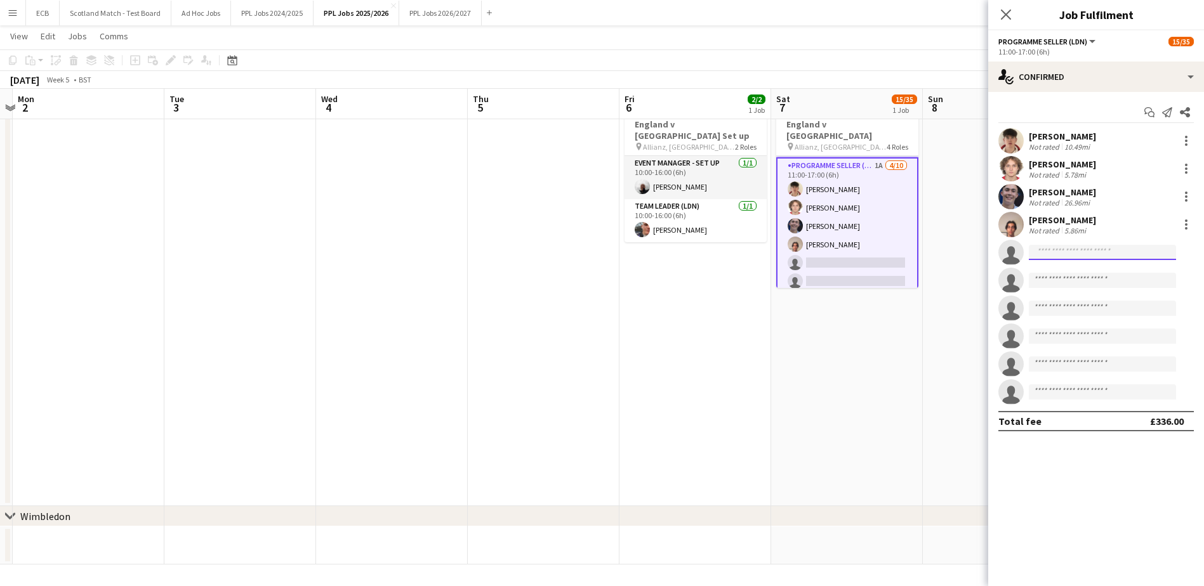
click at [1042, 252] on input at bounding box center [1102, 252] width 147 height 15
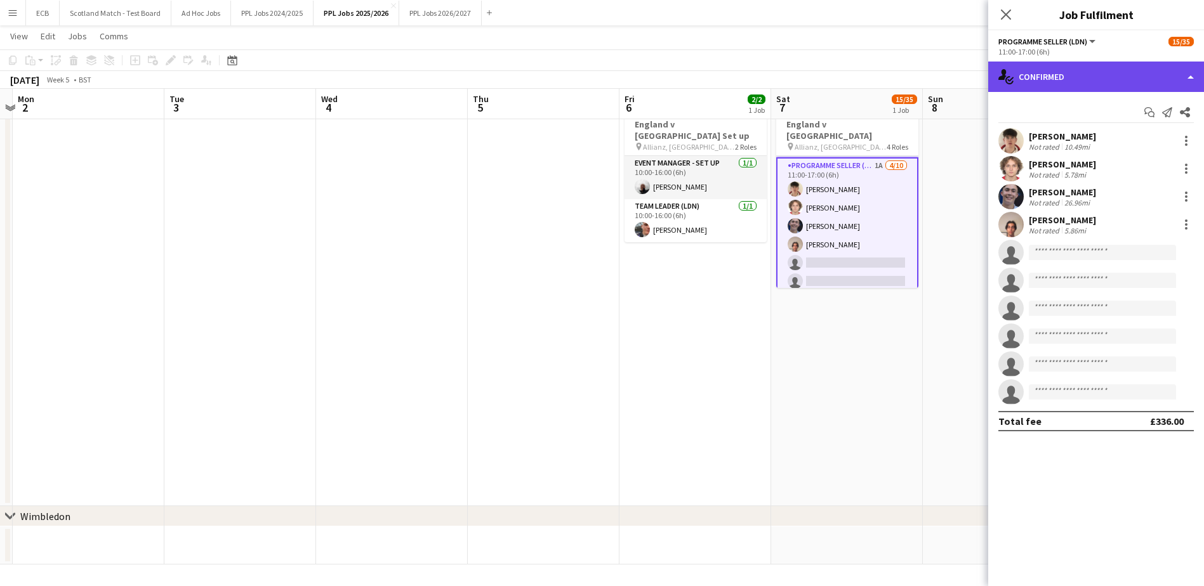
click at [1067, 69] on div "single-neutral-actions-check-2 Confirmed" at bounding box center [1096, 77] width 216 height 30
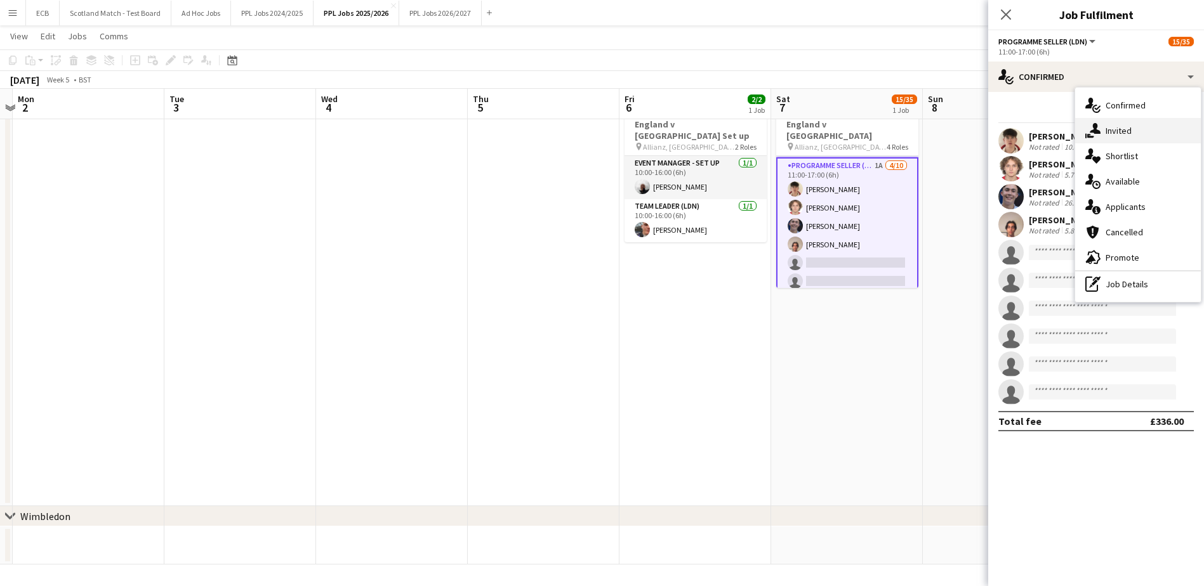
click at [1136, 132] on div "single-neutral-actions-share-1 Invited" at bounding box center [1138, 130] width 126 height 25
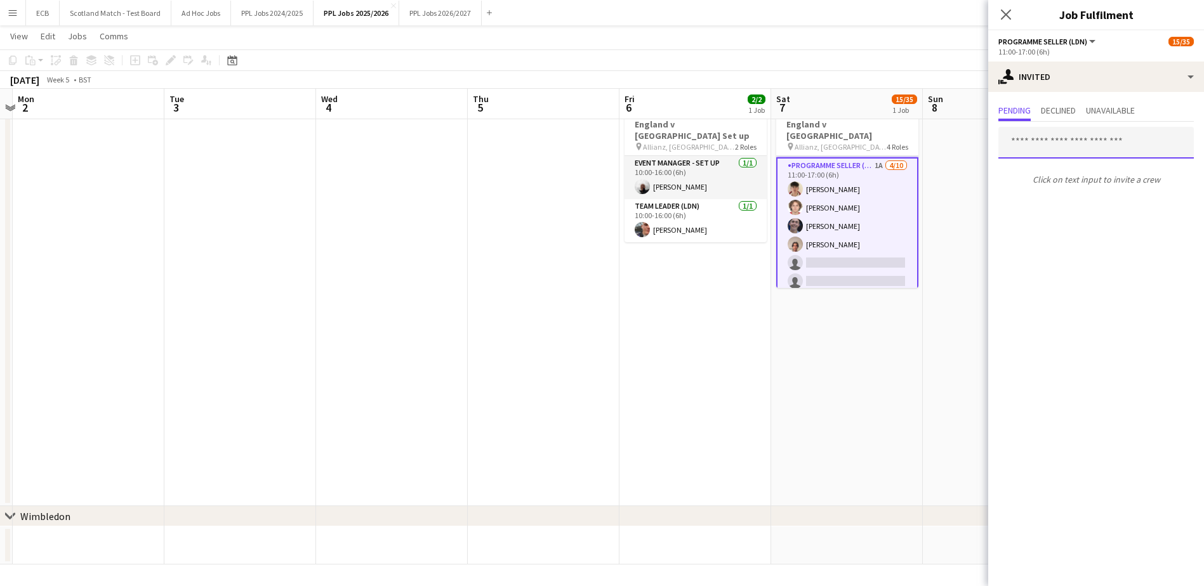
click at [1079, 136] on input "text" at bounding box center [1095, 143] width 195 height 32
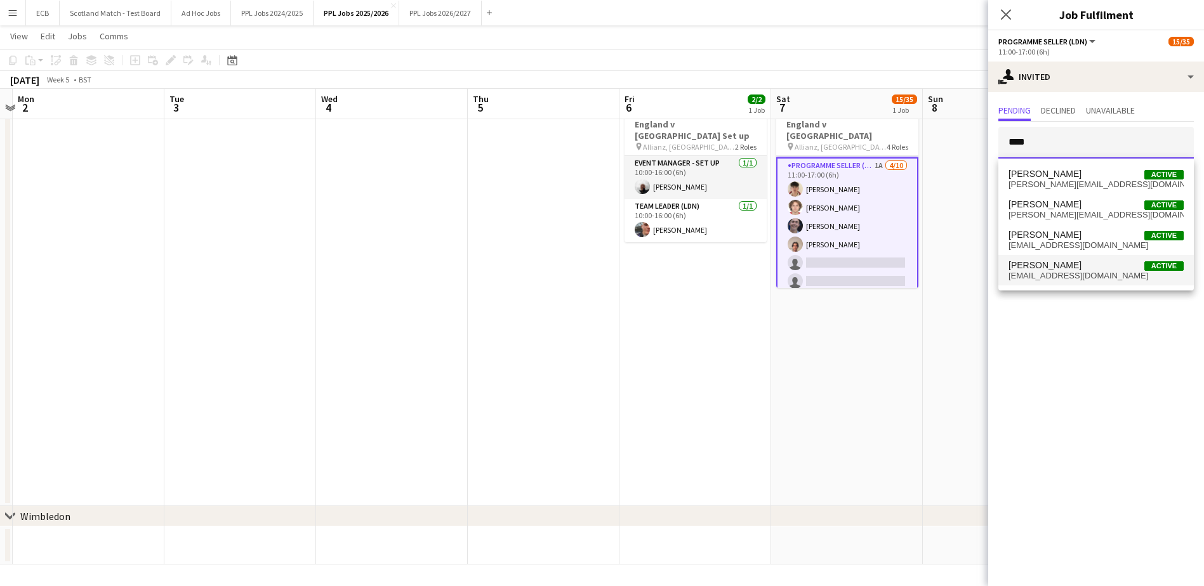
type input "****"
click at [1077, 275] on span "[EMAIL_ADDRESS][DOMAIN_NAME]" at bounding box center [1096, 276] width 175 height 10
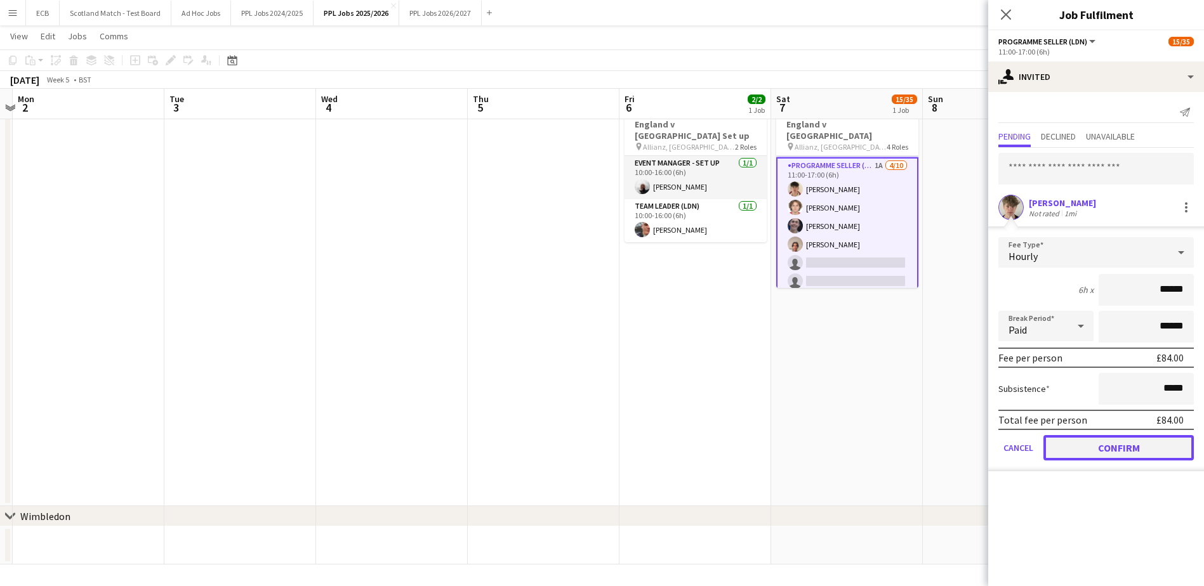
click at [1132, 440] on button "Confirm" at bounding box center [1119, 447] width 150 height 25
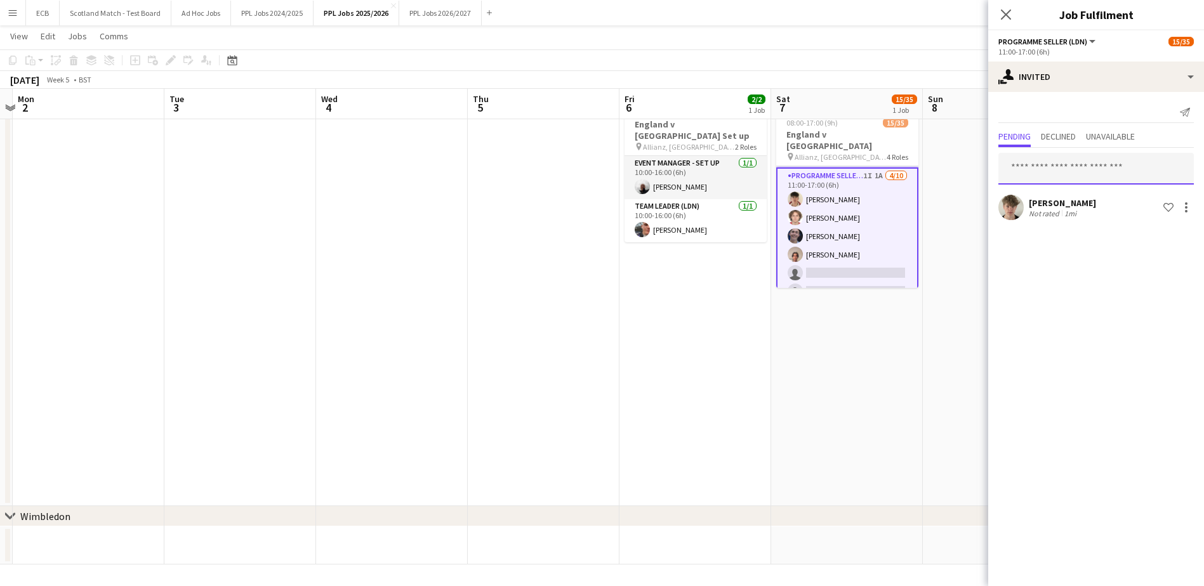
click at [1050, 171] on input "text" at bounding box center [1095, 169] width 195 height 32
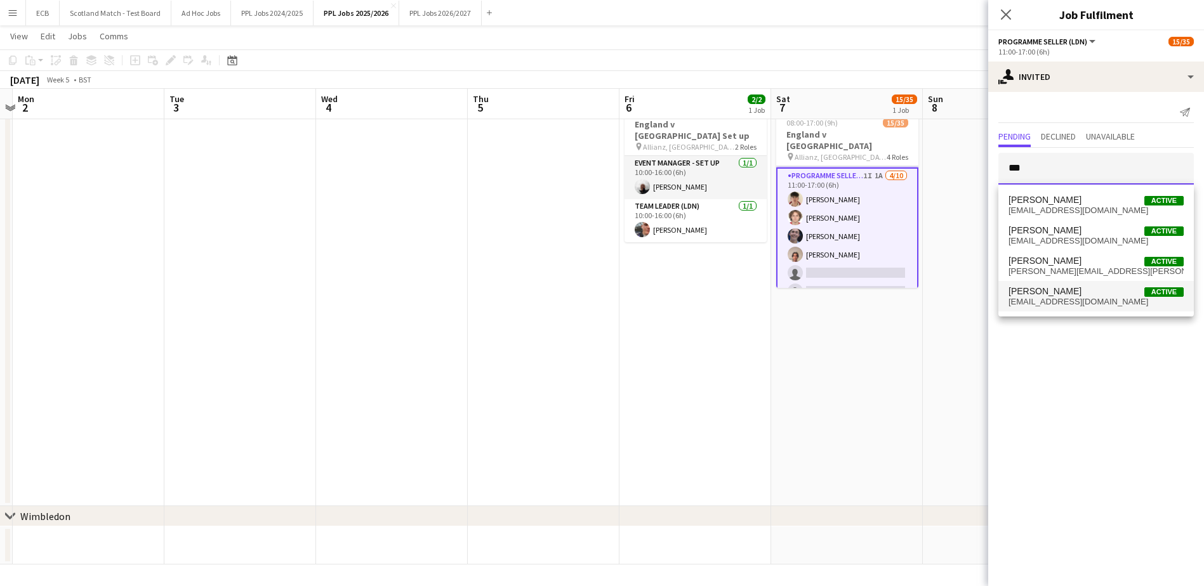
type input "***"
click at [1054, 300] on span "[EMAIL_ADDRESS][DOMAIN_NAME]" at bounding box center [1096, 302] width 175 height 10
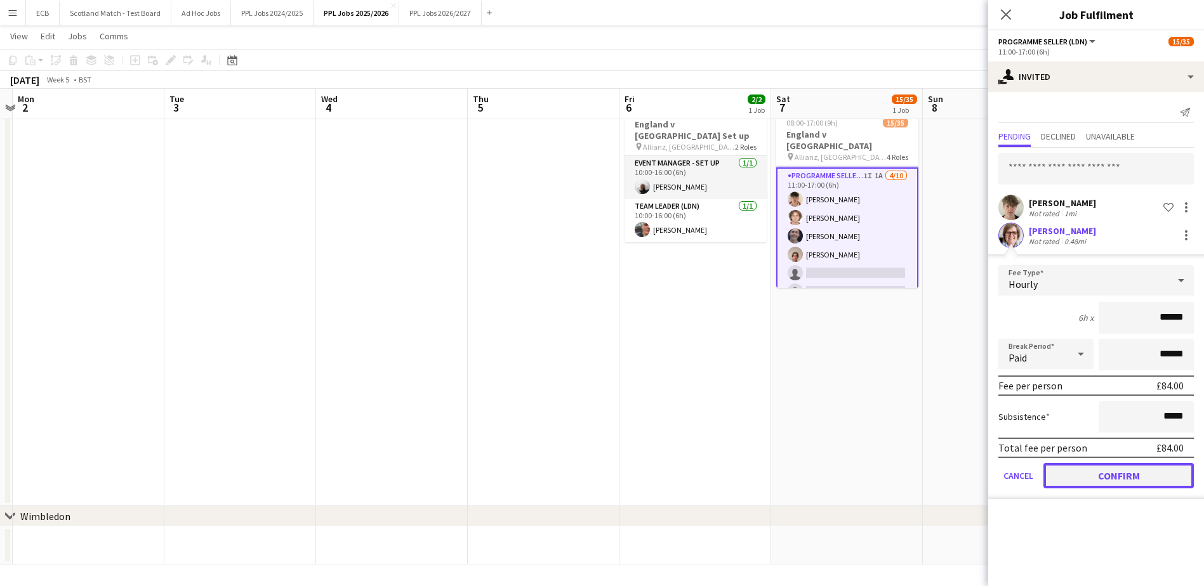
click at [1112, 475] on button "Confirm" at bounding box center [1119, 475] width 150 height 25
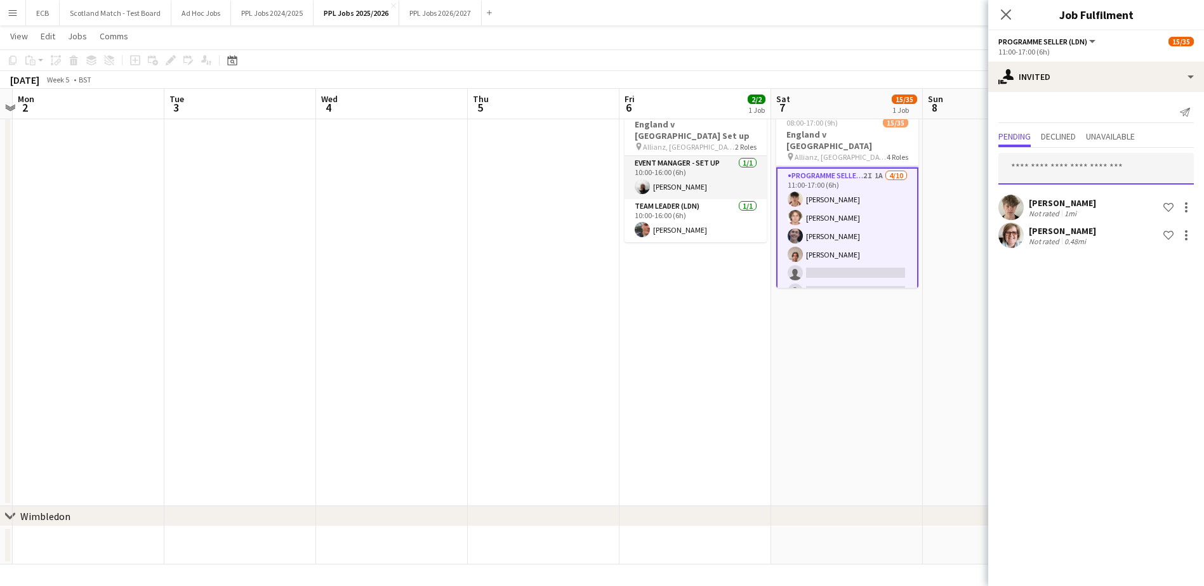
click at [1043, 175] on input "text" at bounding box center [1095, 169] width 195 height 32
type input "****"
click at [1052, 209] on span "[EMAIL_ADDRESS][DOMAIN_NAME]" at bounding box center [1096, 211] width 175 height 10
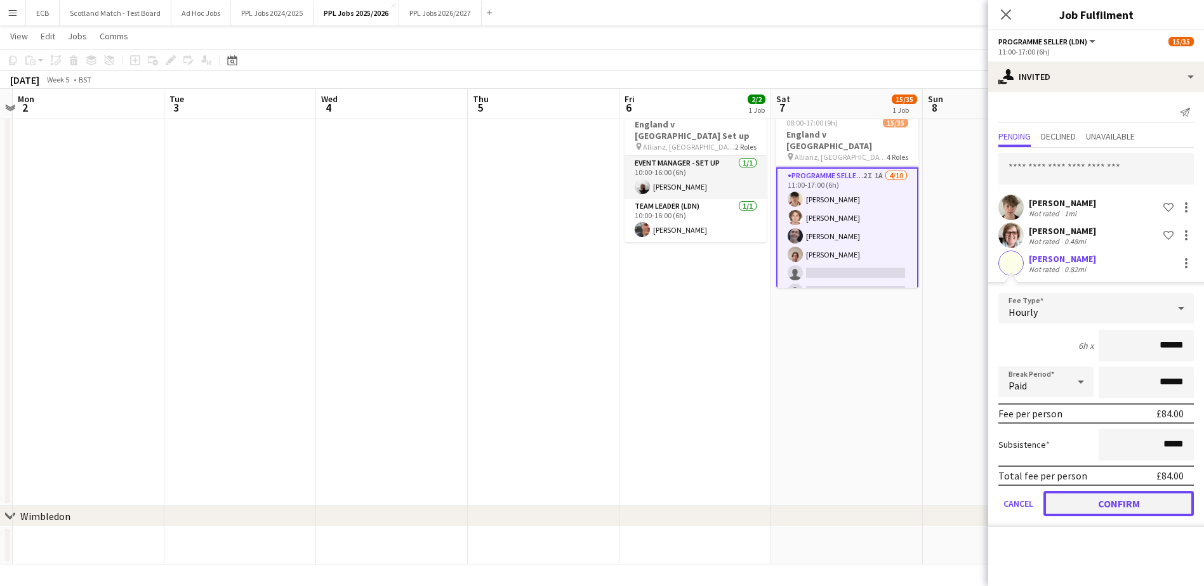
click at [1107, 499] on button "Confirm" at bounding box center [1119, 503] width 150 height 25
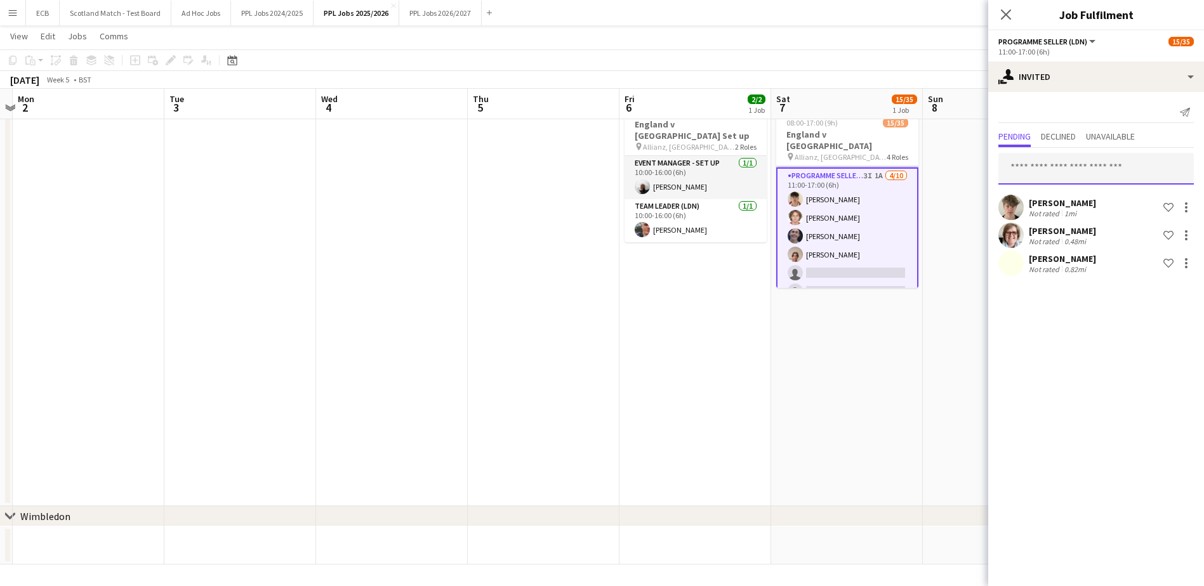
click at [1037, 175] on input "text" at bounding box center [1095, 169] width 195 height 32
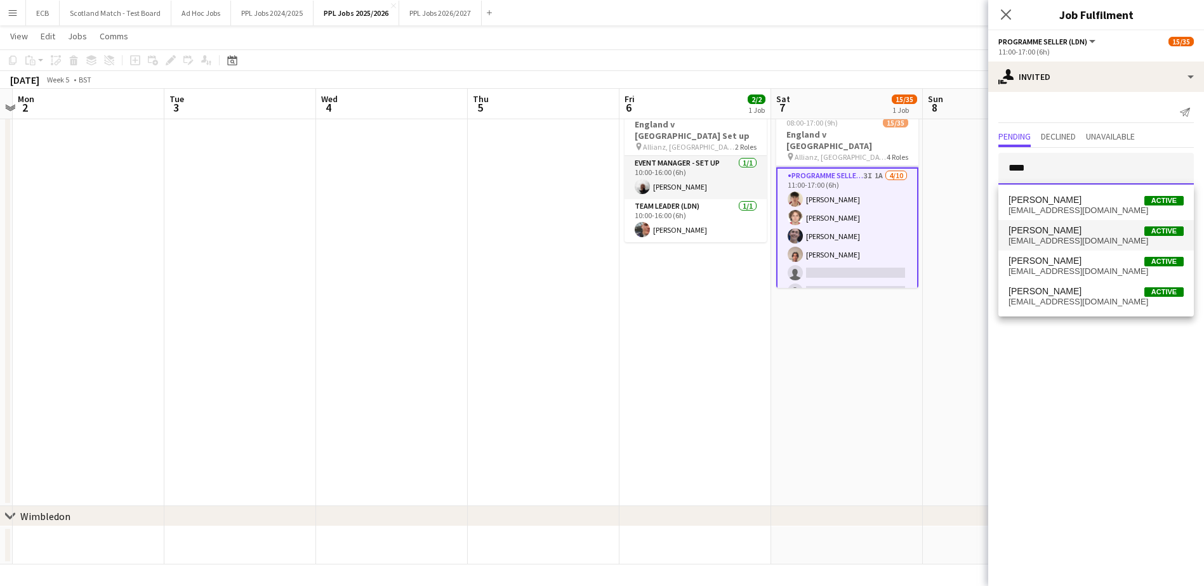
type input "****"
click at [1050, 242] on span "[EMAIL_ADDRESS][DOMAIN_NAME]" at bounding box center [1096, 241] width 175 height 10
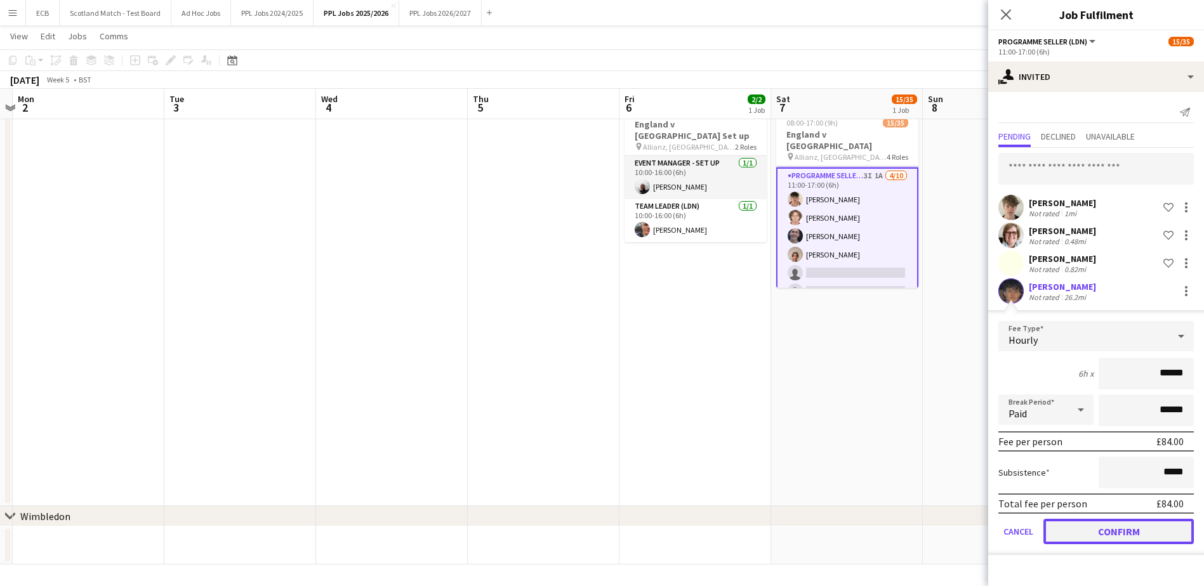
click at [1110, 530] on button "Confirm" at bounding box center [1119, 531] width 150 height 25
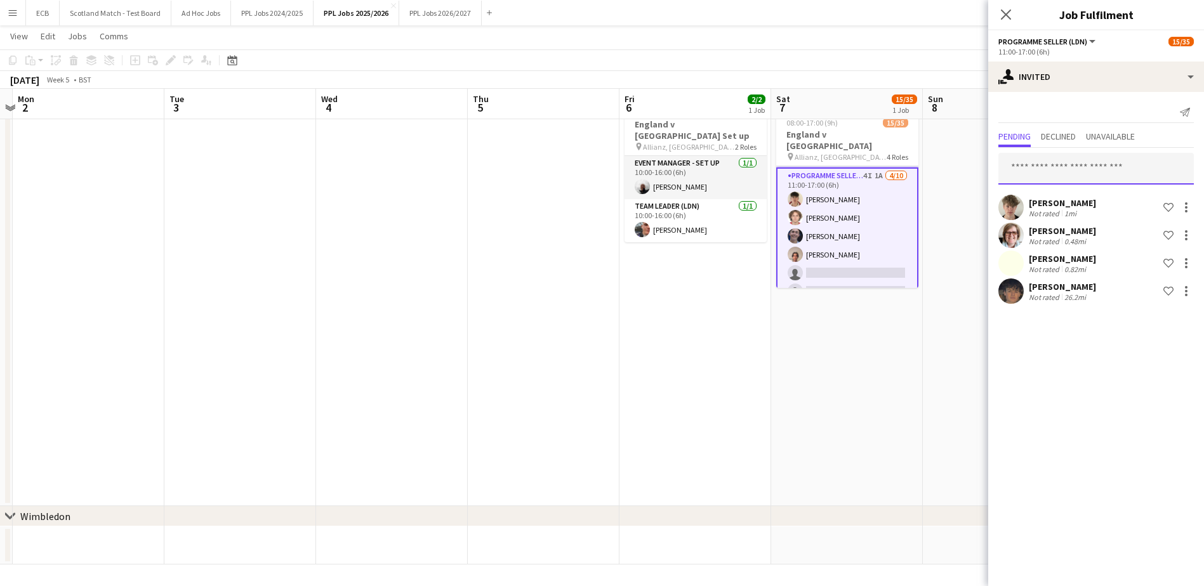
click at [1067, 175] on input "text" at bounding box center [1095, 169] width 195 height 32
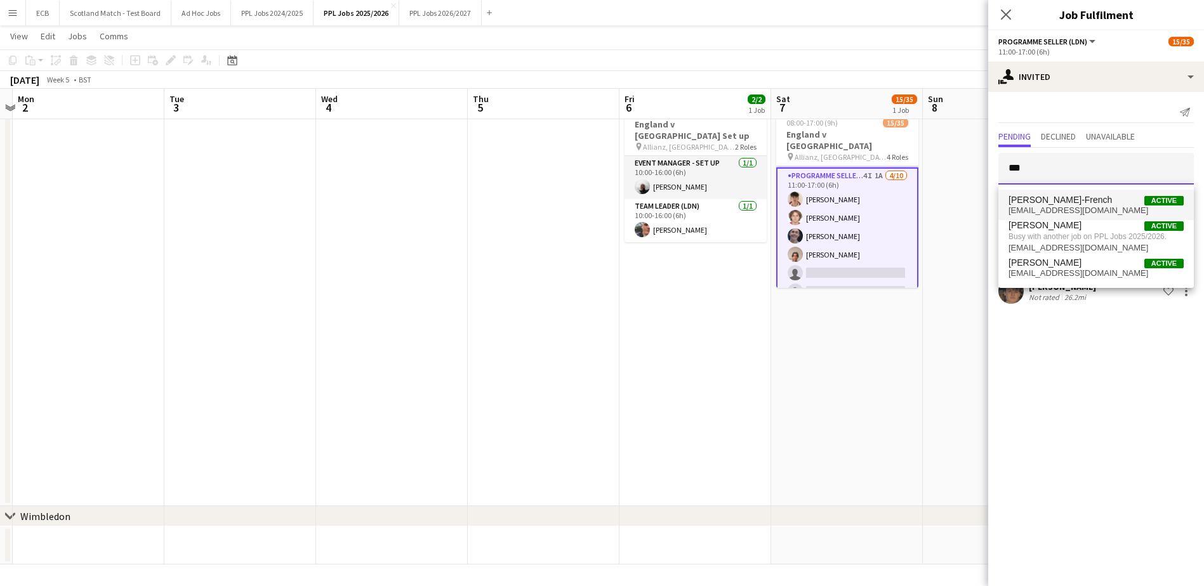
type input "***"
click at [1063, 208] on span "[EMAIL_ADDRESS][DOMAIN_NAME]" at bounding box center [1096, 211] width 175 height 10
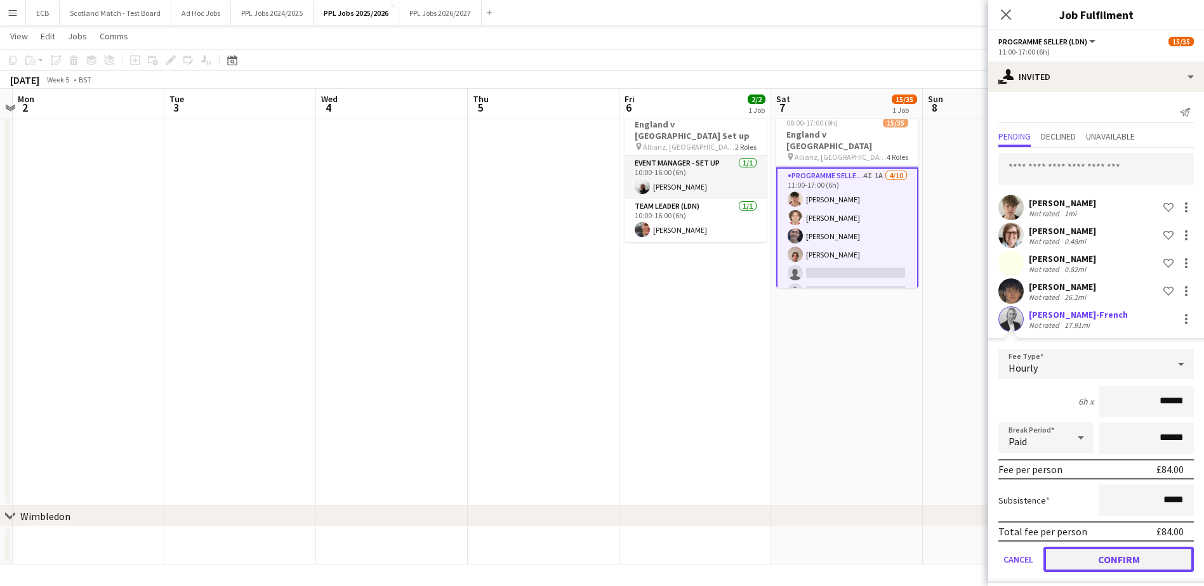
click at [1106, 553] on button "Confirm" at bounding box center [1119, 559] width 150 height 25
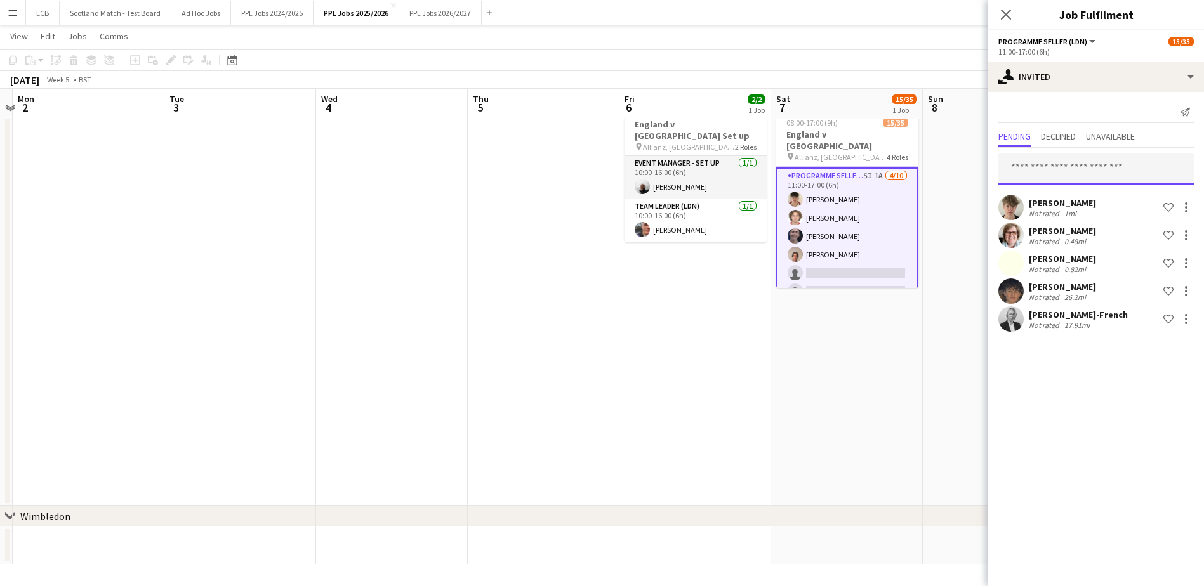
click at [1060, 174] on input "text" at bounding box center [1095, 169] width 195 height 32
type input "***"
click at [1037, 207] on span "[PERSON_NAME][EMAIL_ADDRESS][PERSON_NAME][DOMAIN_NAME]" at bounding box center [1096, 211] width 175 height 10
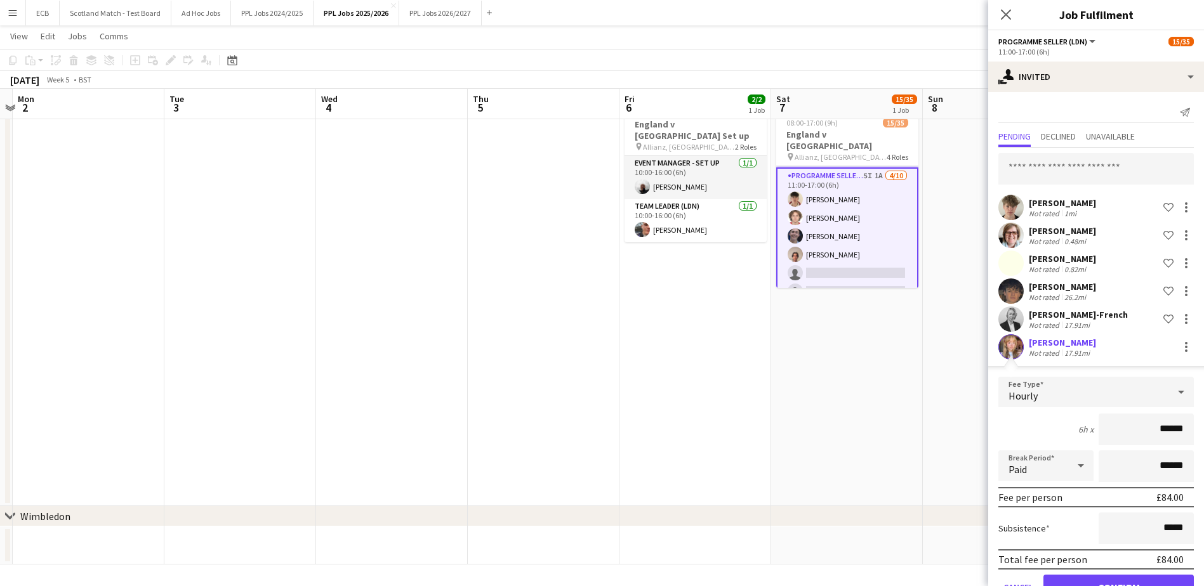
scroll to position [37, 0]
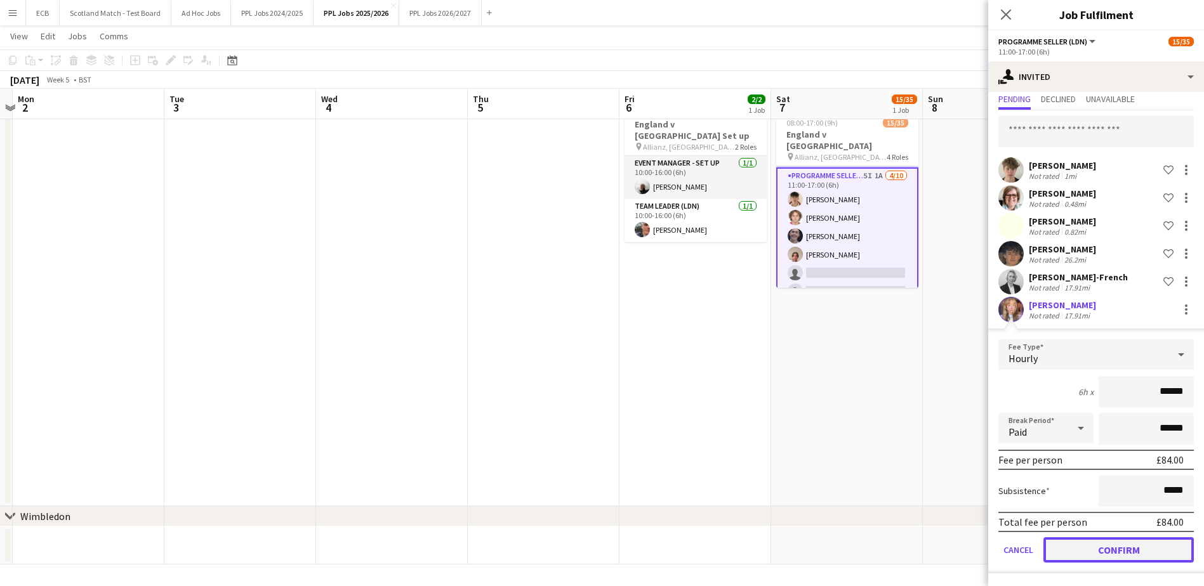
click at [1110, 551] on button "Confirm" at bounding box center [1119, 550] width 150 height 25
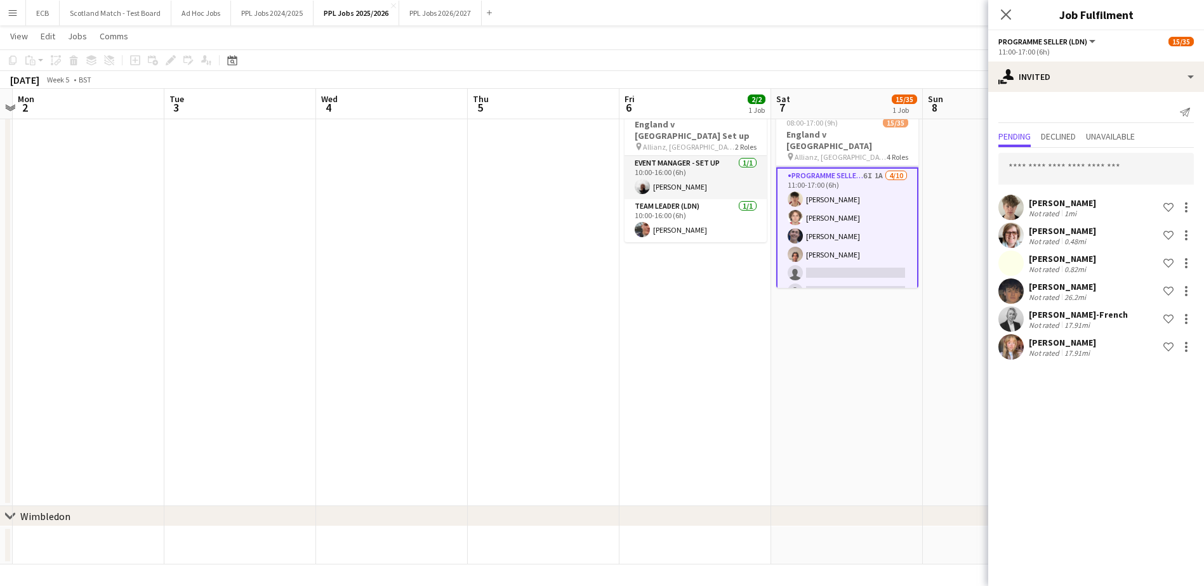
scroll to position [0, 0]
click at [1052, 158] on input "text" at bounding box center [1095, 169] width 195 height 32
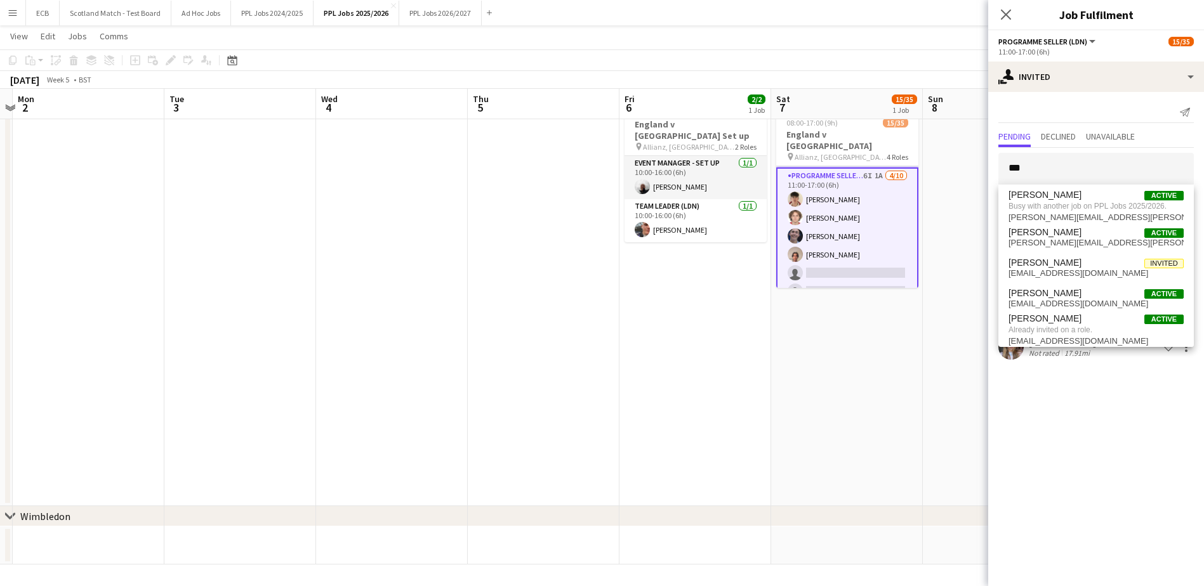
click at [1070, 404] on mat-expansion-panel "user-plus Invited Send notification Pending Declined Unavailable *** [PERSON_NA…" at bounding box center [1096, 339] width 216 height 494
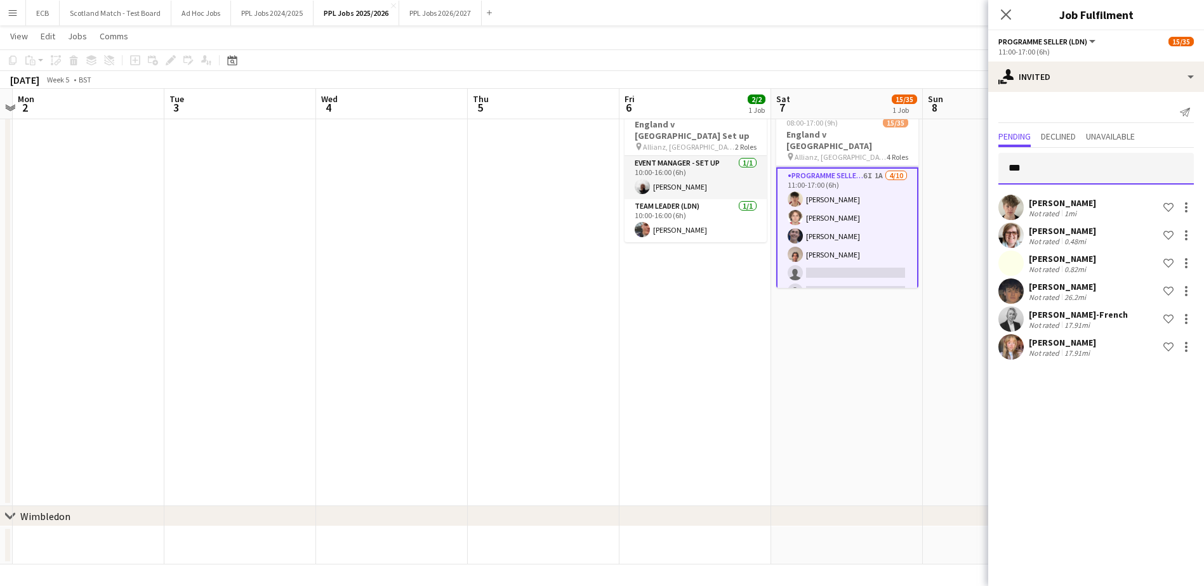
click at [1075, 170] on input "***" at bounding box center [1095, 169] width 195 height 32
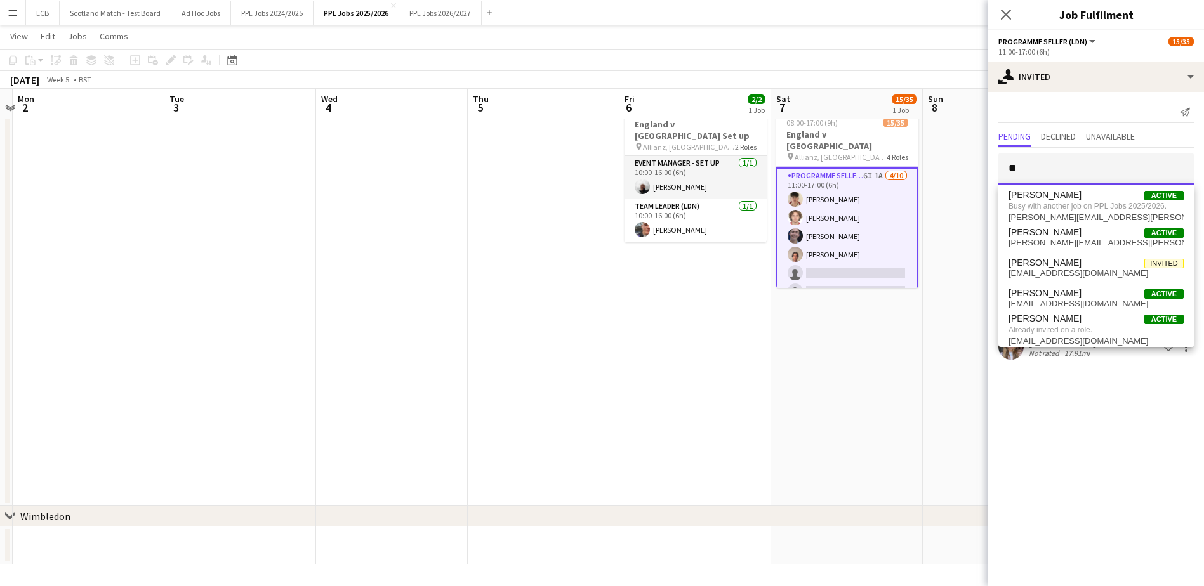
type input "*"
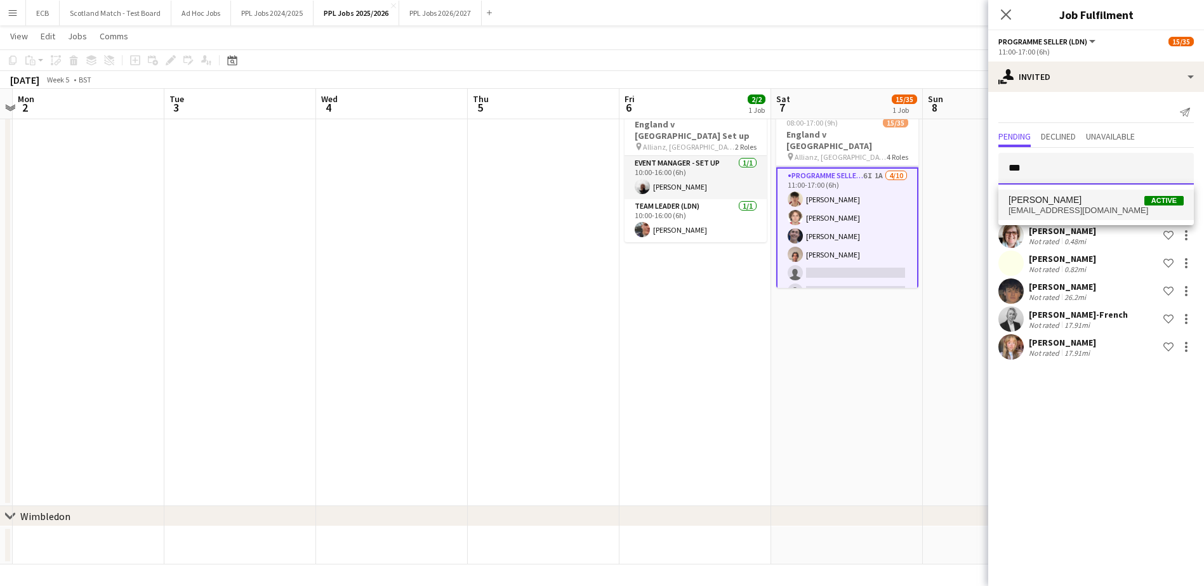
type input "***"
click at [1065, 206] on span "[EMAIL_ADDRESS][DOMAIN_NAME]" at bounding box center [1096, 211] width 175 height 10
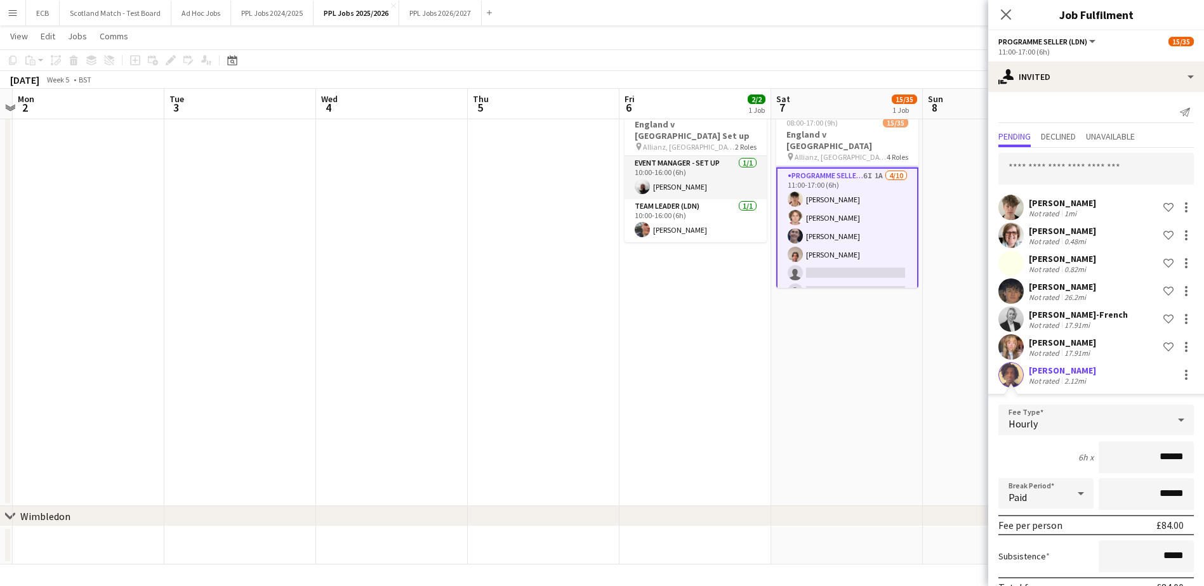
scroll to position [65, 0]
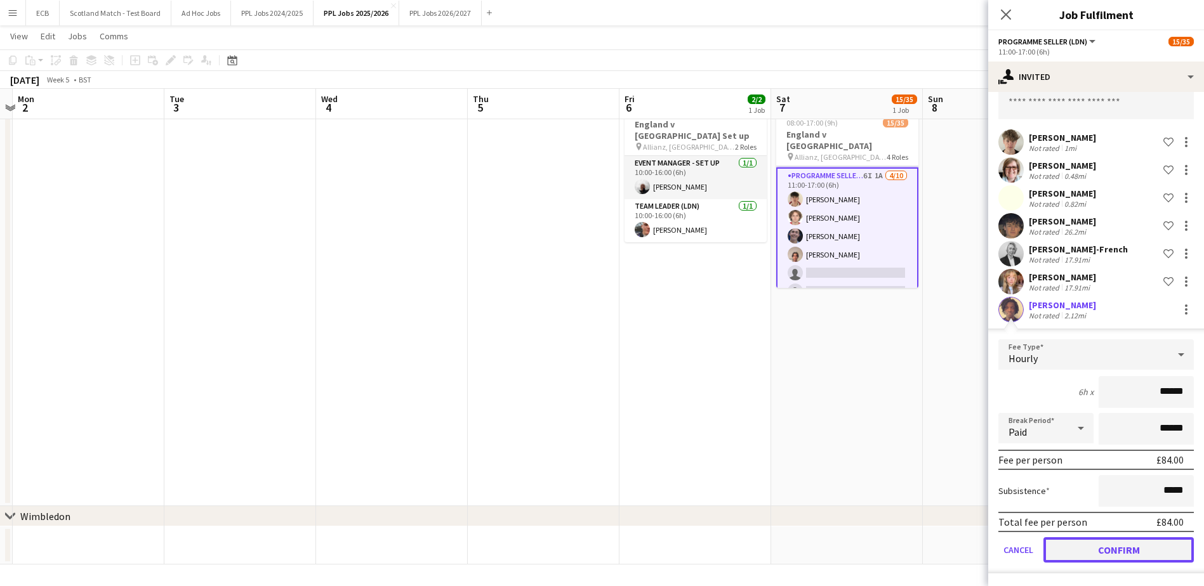
click at [1085, 548] on button "Confirm" at bounding box center [1119, 550] width 150 height 25
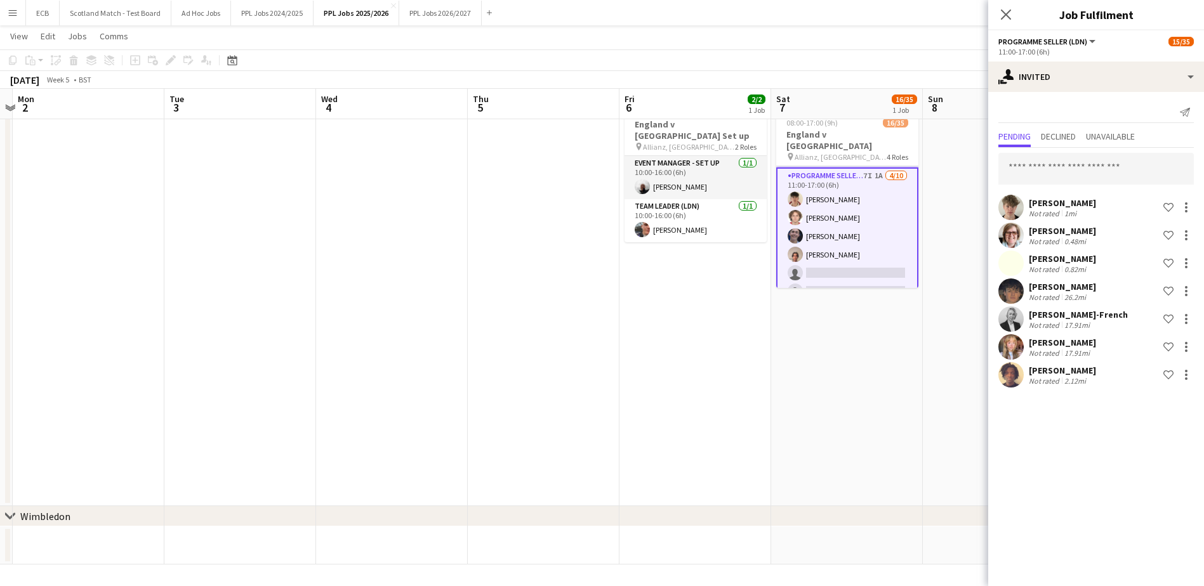
click at [852, 341] on app-date-cell "Updated 08:00-17:00 (9h) 16/35 England v [GEOGRAPHIC_DATA] pin Allianz, Twicken…" at bounding box center [847, 300] width 152 height 411
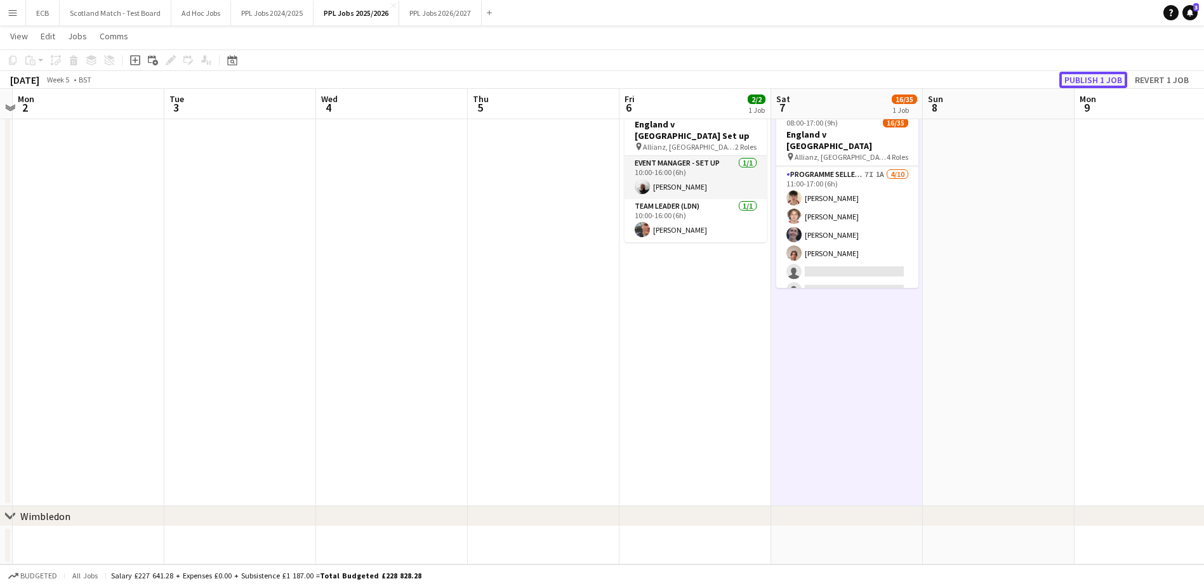
click at [1104, 74] on button "Publish 1 job" at bounding box center [1093, 80] width 68 height 17
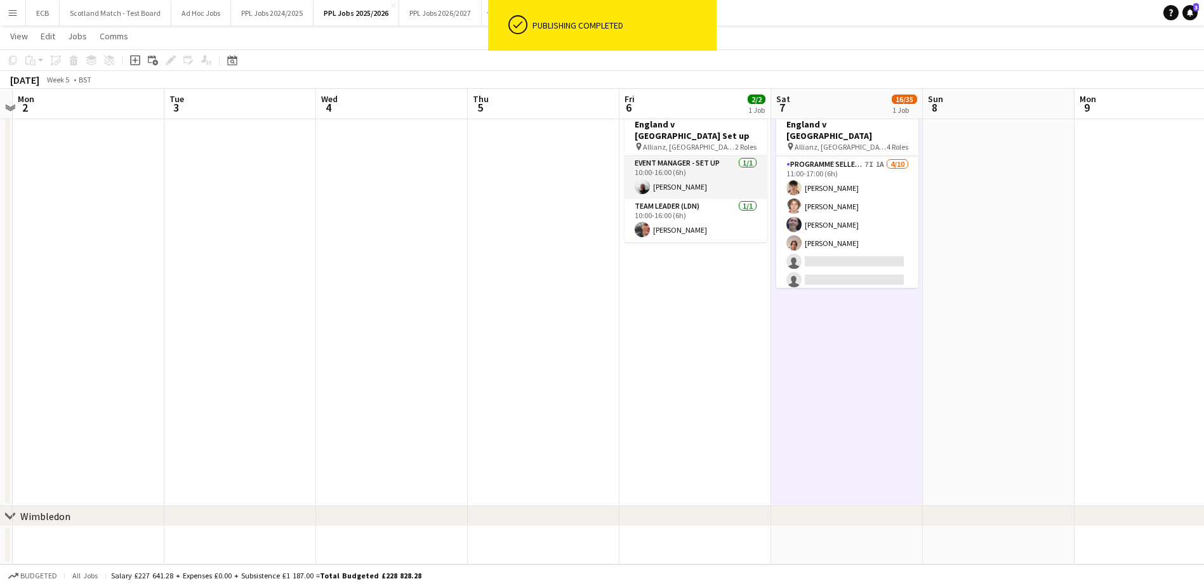
click at [856, 366] on app-date-cell "08:00-17:00 (9h) 16/35 England v [GEOGRAPHIC_DATA] pin Allianz, Twickenham 4 Ro…" at bounding box center [847, 300] width 152 height 411
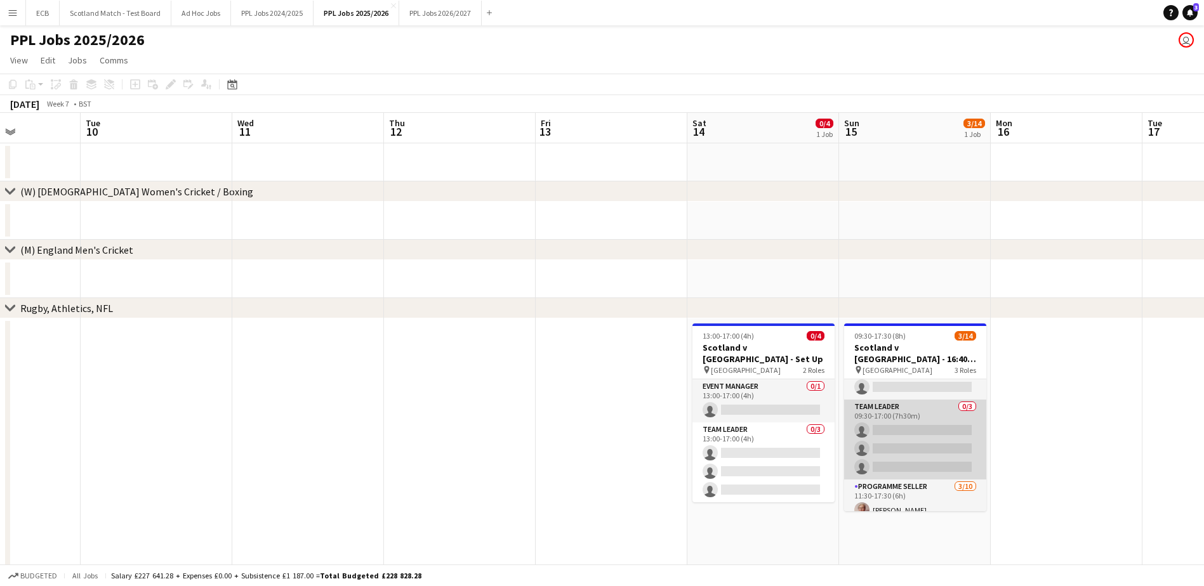
scroll to position [22, 0]
click at [885, 413] on app-card-role "Team Leader 0/3 09:30-17:00 (7h30m) single-neutral-actions single-neutral-actio…" at bounding box center [915, 441] width 142 height 80
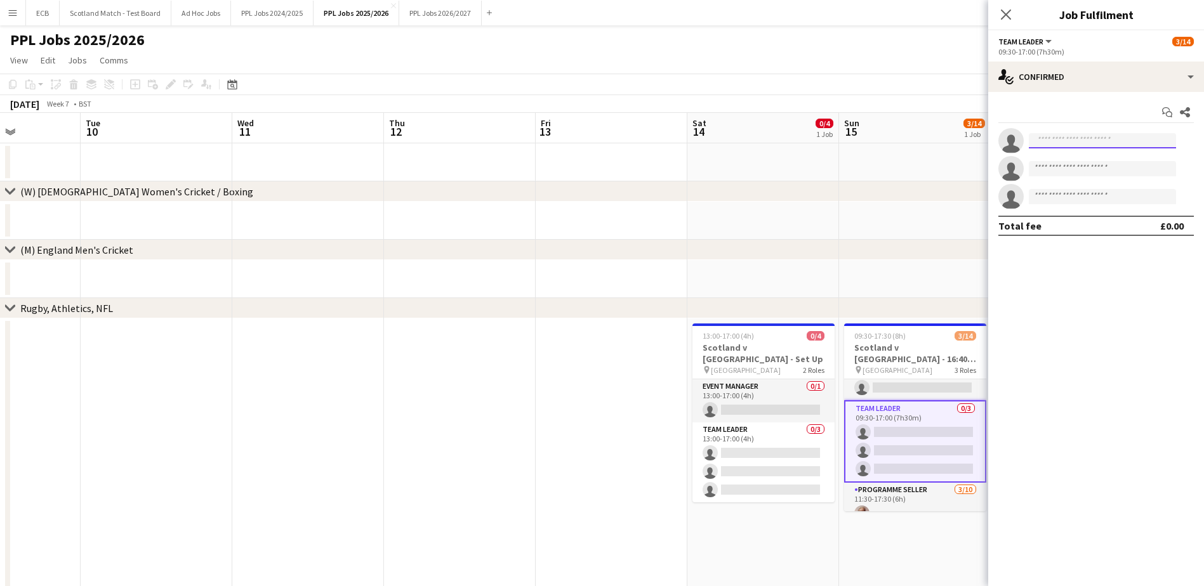
click at [1066, 142] on input at bounding box center [1102, 140] width 147 height 15
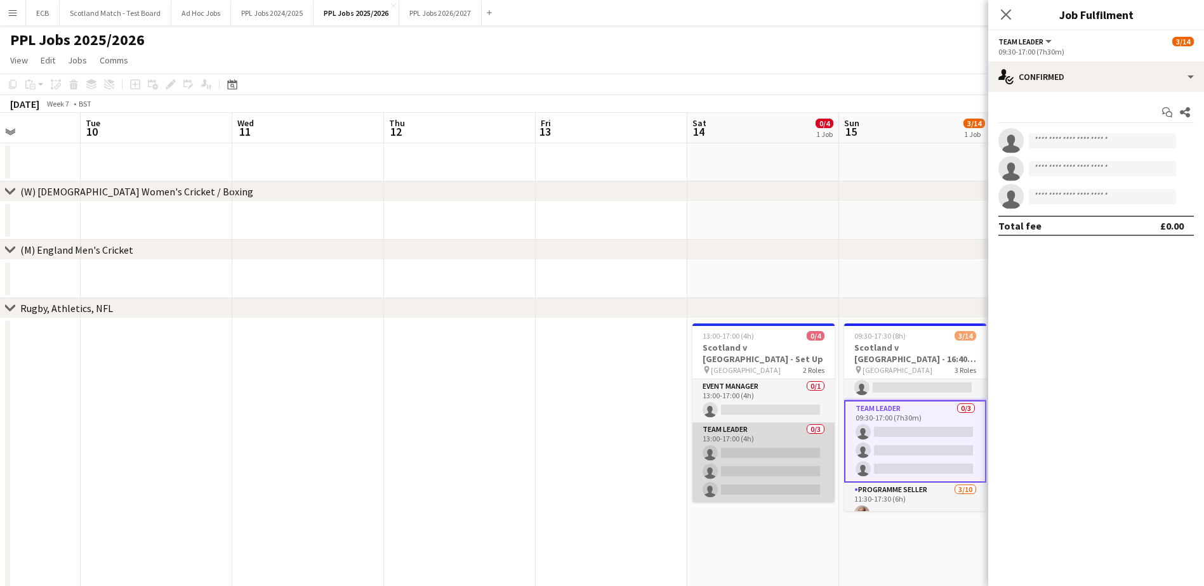
click at [771, 428] on app-card-role "Team Leader 0/3 13:00-17:00 (4h) single-neutral-actions single-neutral-actions …" at bounding box center [763, 463] width 142 height 80
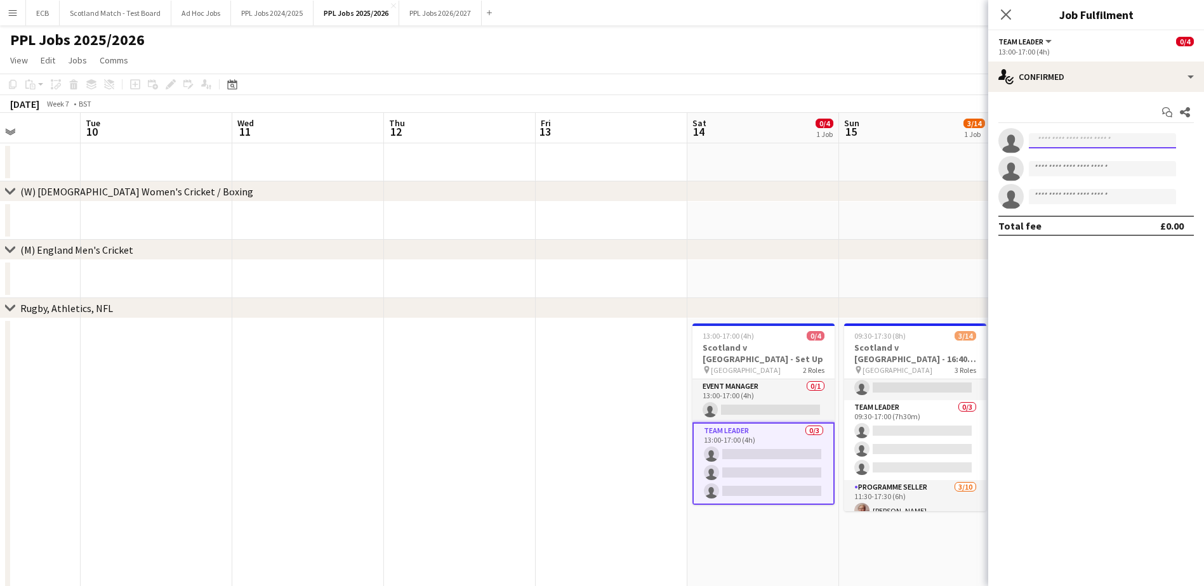
click at [1073, 140] on input at bounding box center [1102, 140] width 147 height 15
click at [742, 426] on app-card-role "Team Leader 0/3 13:00-17:00 (4h) single-neutral-actions single-neutral-actions …" at bounding box center [763, 464] width 142 height 83
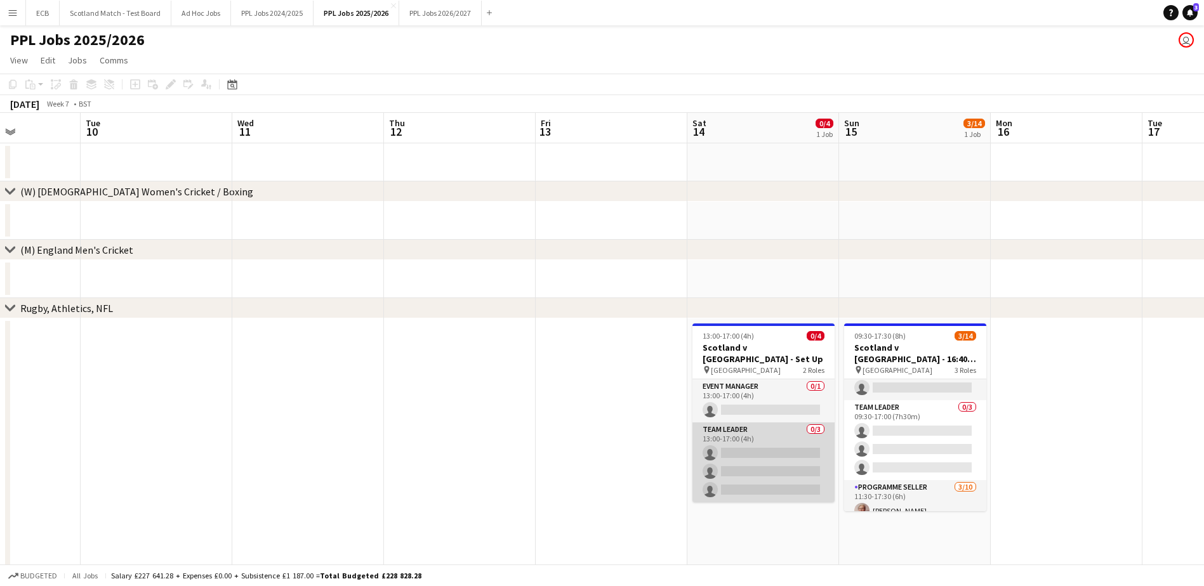
click at [760, 441] on app-card-role "Team Leader 0/3 13:00-17:00 (4h) single-neutral-actions single-neutral-actions …" at bounding box center [763, 463] width 142 height 80
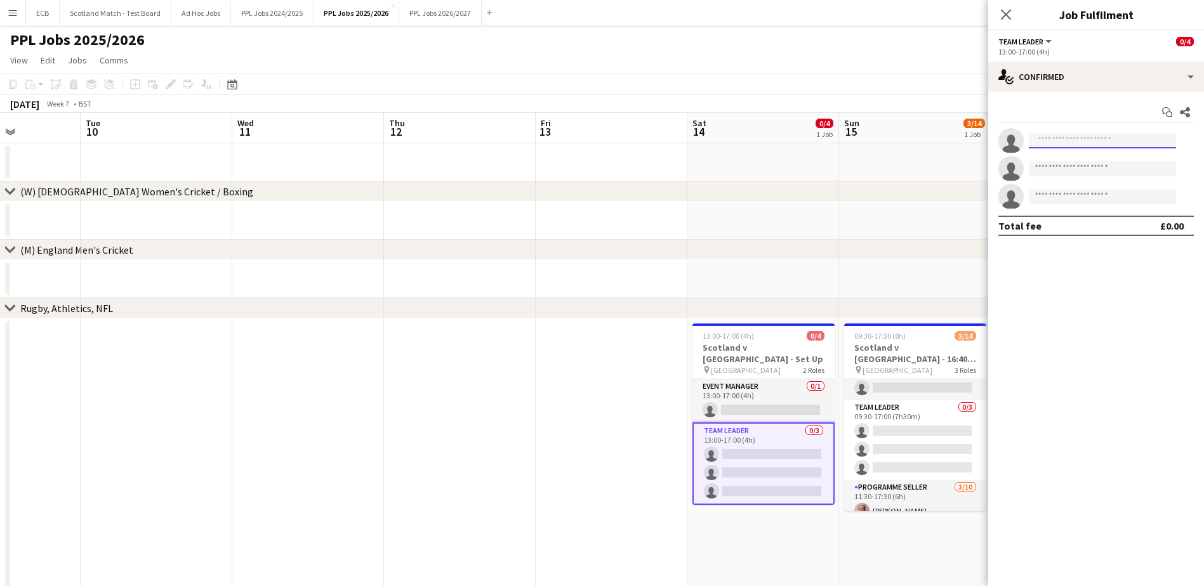
click at [1061, 143] on input at bounding box center [1102, 140] width 147 height 15
type input "***"
click at [1073, 165] on span "[EMAIL_ADDRESS][DOMAIN_NAME]" at bounding box center [1102, 169] width 127 height 10
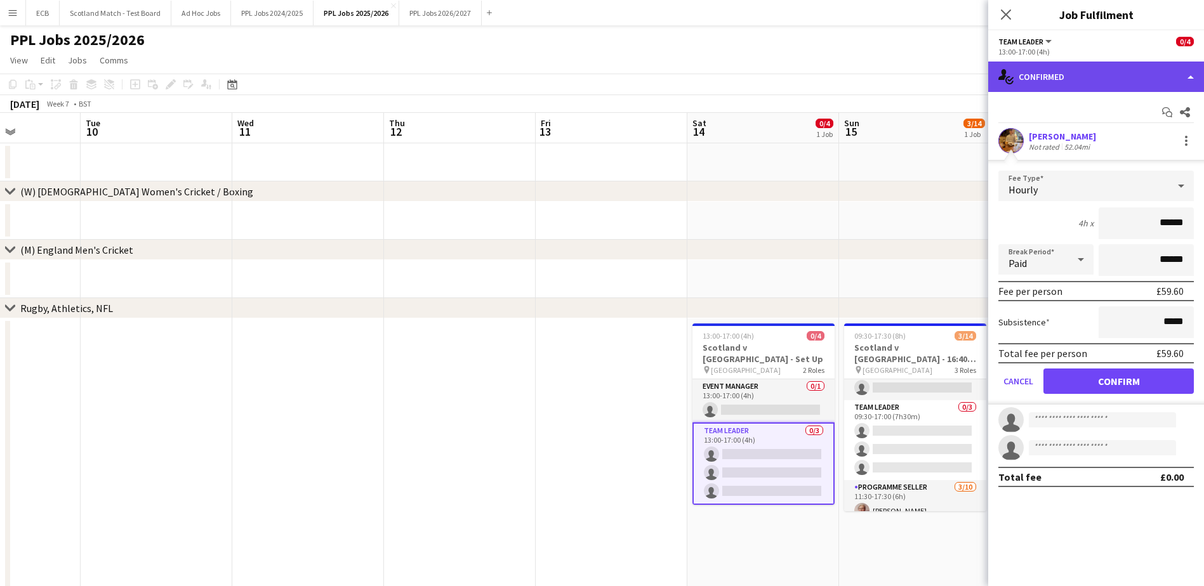
click at [1088, 67] on div "single-neutral-actions-check-2 Confirmed" at bounding box center [1096, 77] width 216 height 30
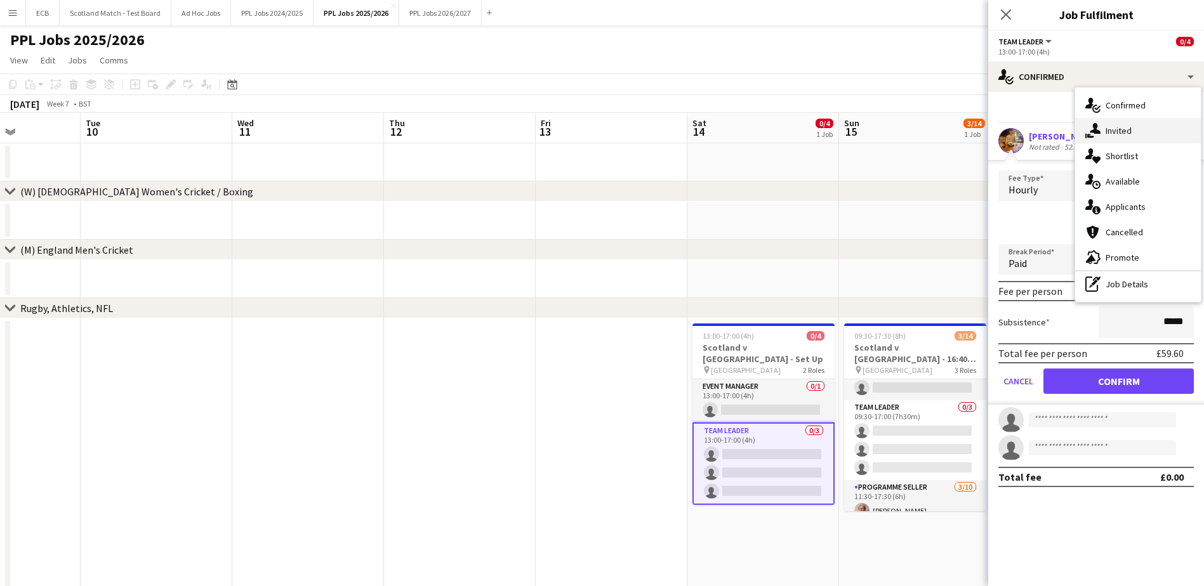
click at [1120, 131] on span "Invited" at bounding box center [1119, 130] width 26 height 11
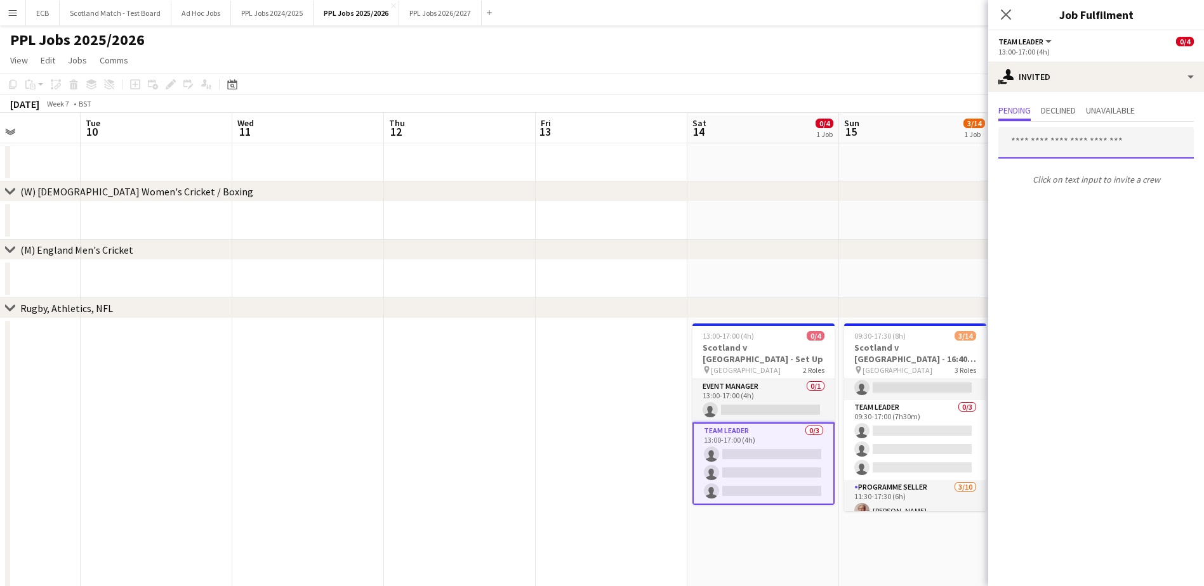
click at [1083, 145] on input "text" at bounding box center [1095, 143] width 195 height 32
type input "***"
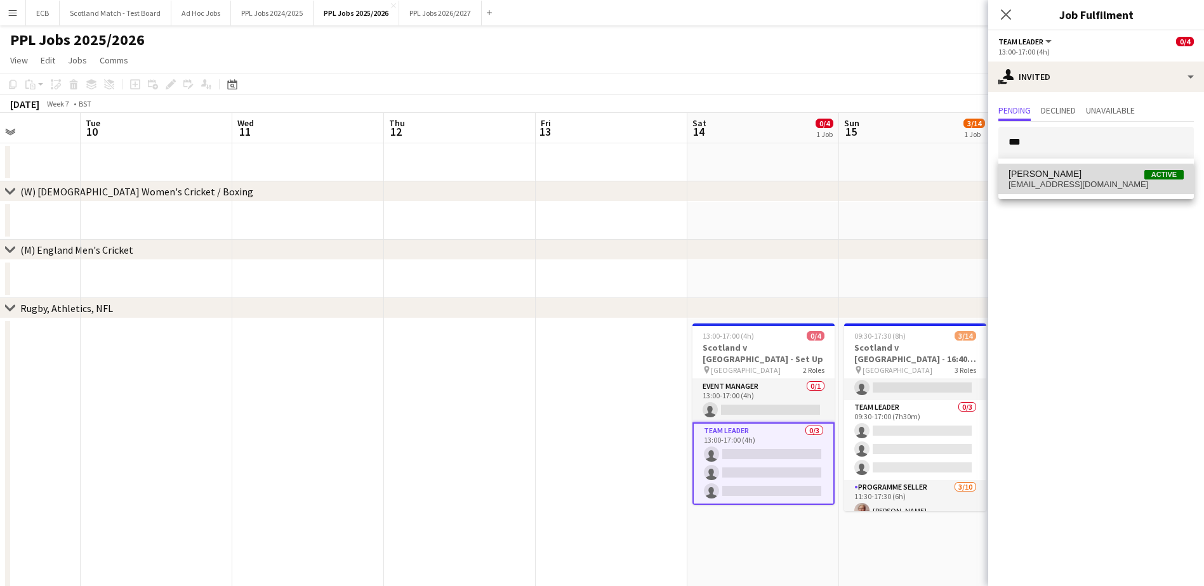
click at [1078, 187] on span "[EMAIL_ADDRESS][DOMAIN_NAME]" at bounding box center [1096, 185] width 175 height 10
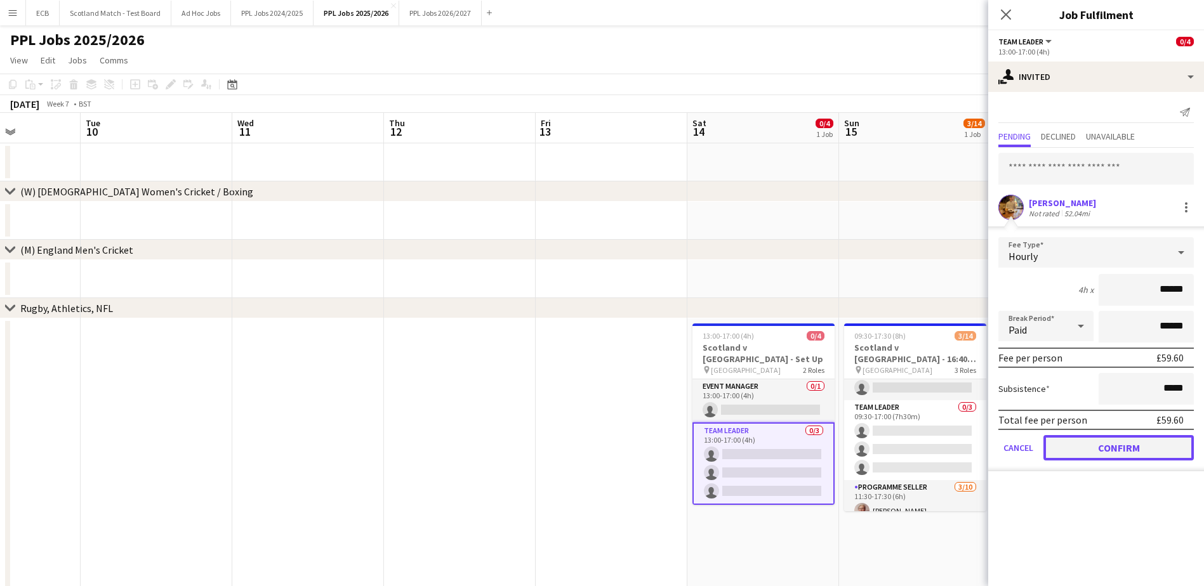
click at [1103, 446] on button "Confirm" at bounding box center [1119, 447] width 150 height 25
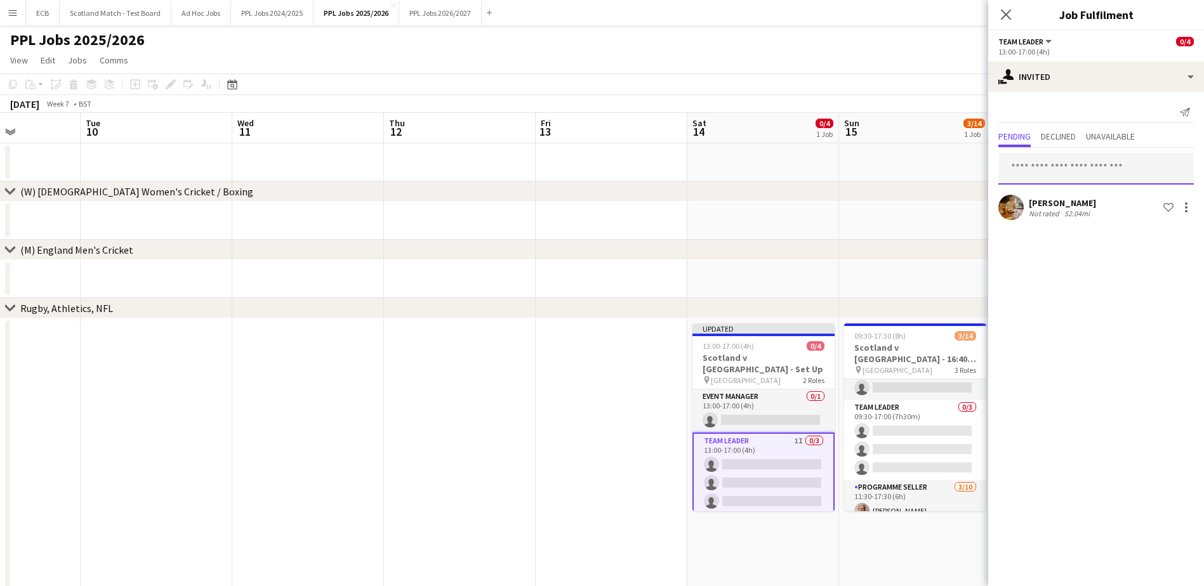
click at [1057, 164] on input "text" at bounding box center [1095, 169] width 195 height 32
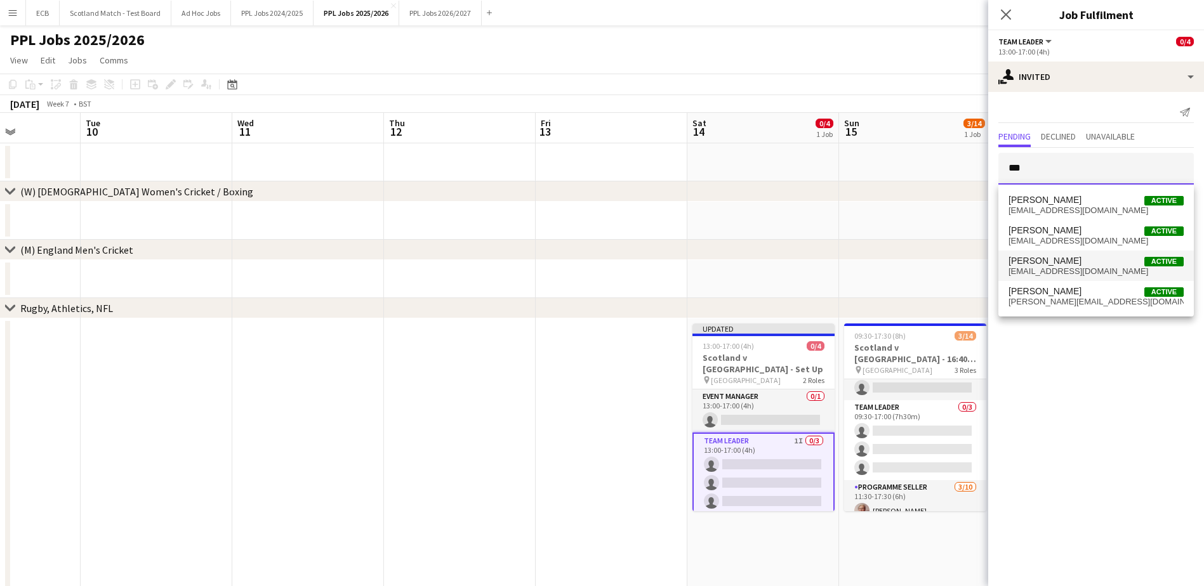
type input "***"
click at [1043, 274] on span "[EMAIL_ADDRESS][DOMAIN_NAME]" at bounding box center [1096, 272] width 175 height 10
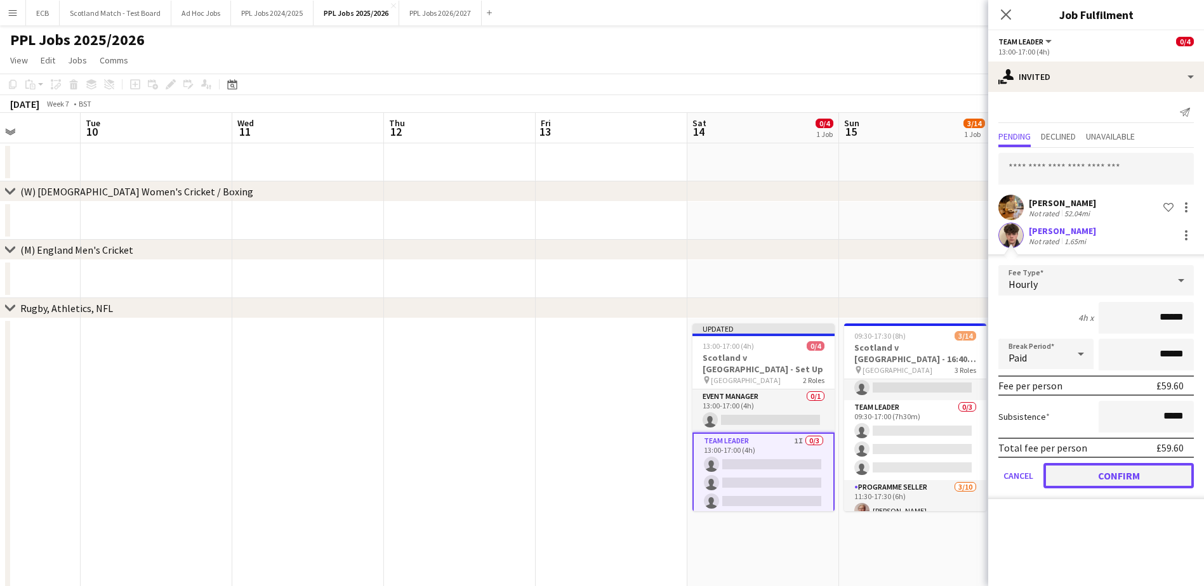
click at [1115, 475] on button "Confirm" at bounding box center [1119, 475] width 150 height 25
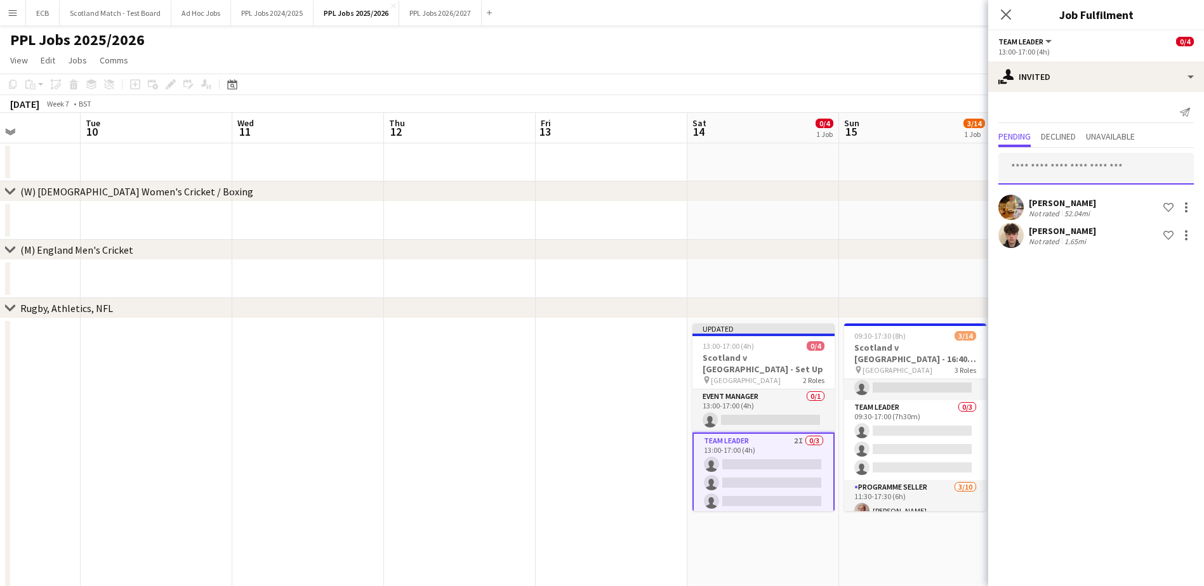
click at [1064, 166] on input "text" at bounding box center [1095, 169] width 195 height 32
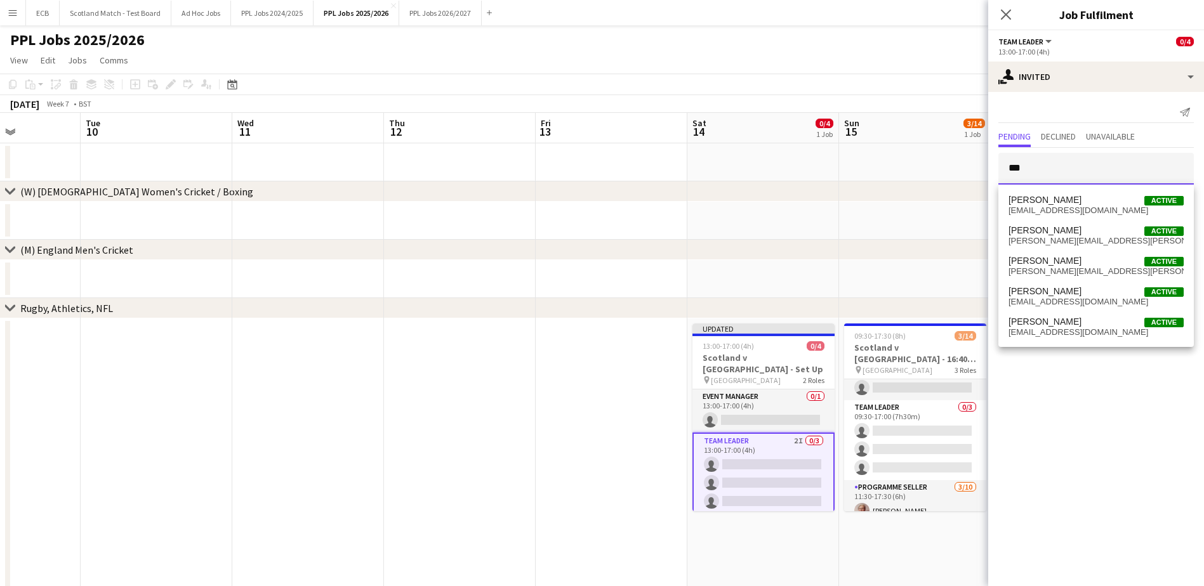
type input "***"
click at [1050, 206] on span "[EMAIL_ADDRESS][DOMAIN_NAME]" at bounding box center [1096, 211] width 175 height 10
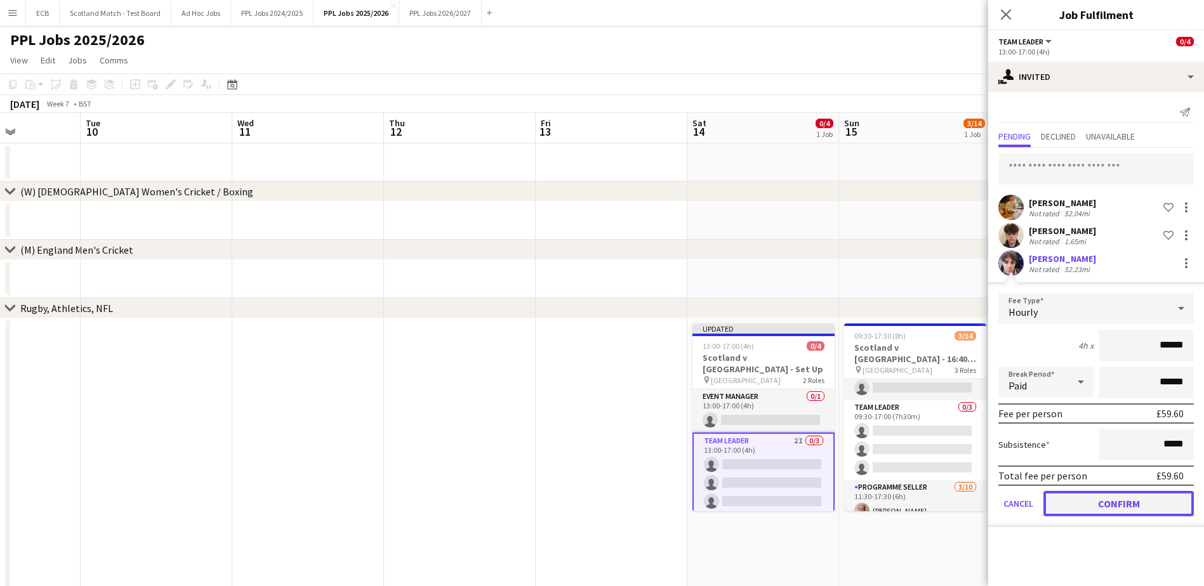
click at [1118, 503] on button "Confirm" at bounding box center [1119, 503] width 150 height 25
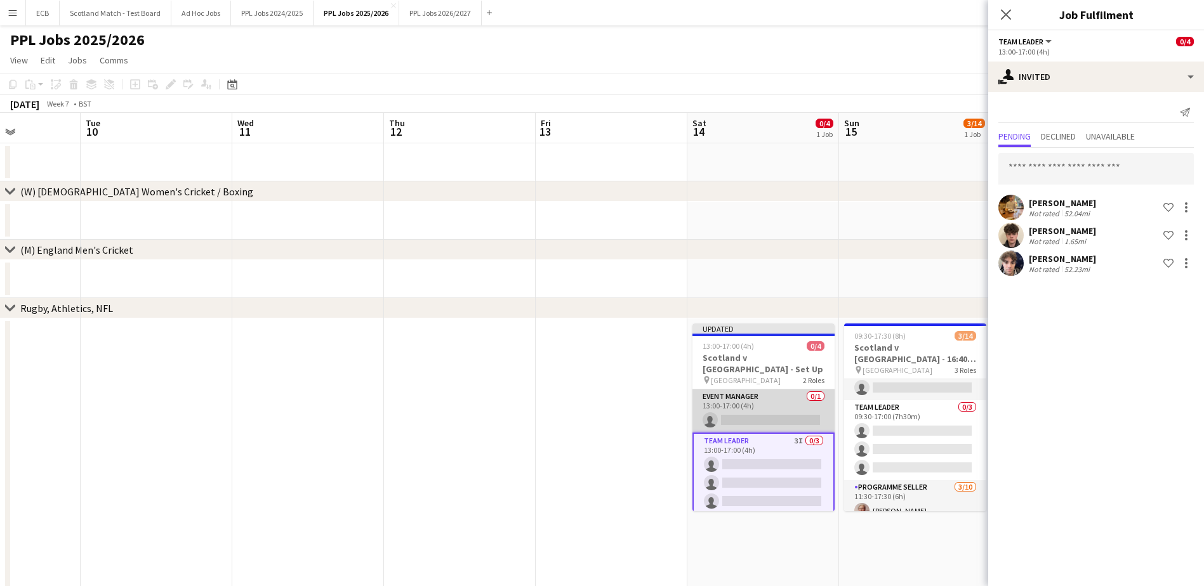
click at [764, 399] on app-card-role "Event Manager 0/1 13:00-17:00 (4h) single-neutral-actions" at bounding box center [763, 411] width 142 height 43
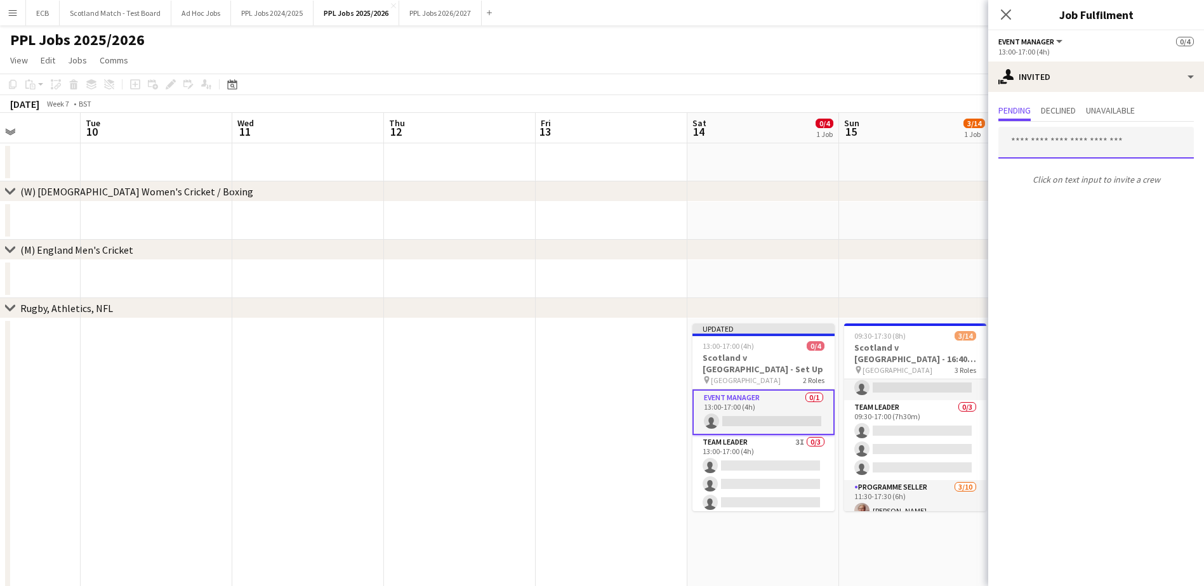
click at [1057, 141] on input "text" at bounding box center [1095, 143] width 195 height 32
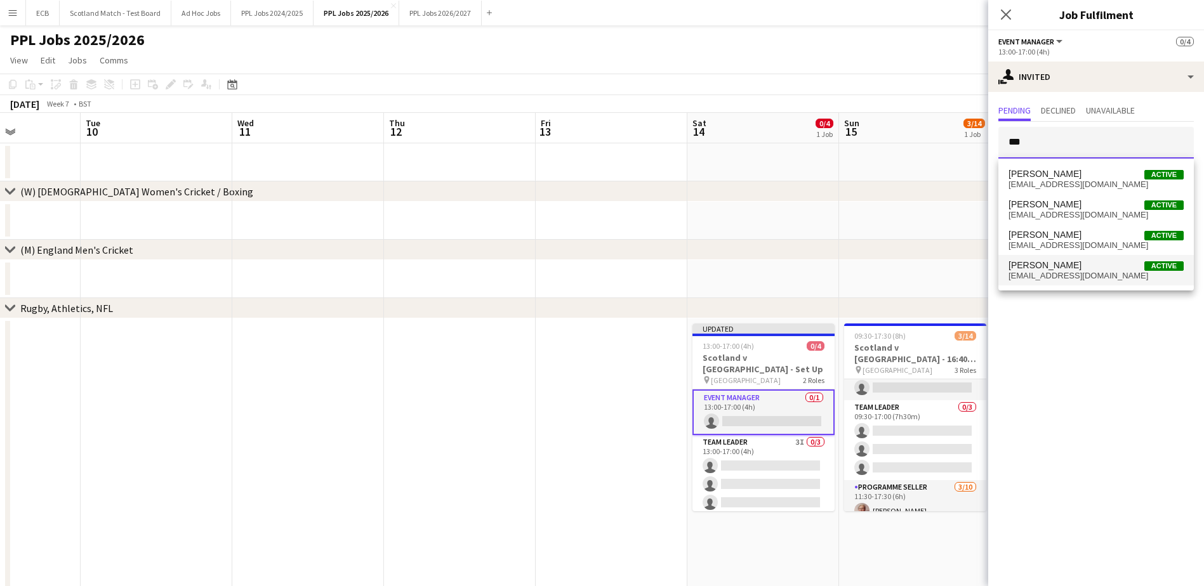
type input "***"
click at [1035, 271] on span "[EMAIL_ADDRESS][DOMAIN_NAME]" at bounding box center [1096, 276] width 175 height 10
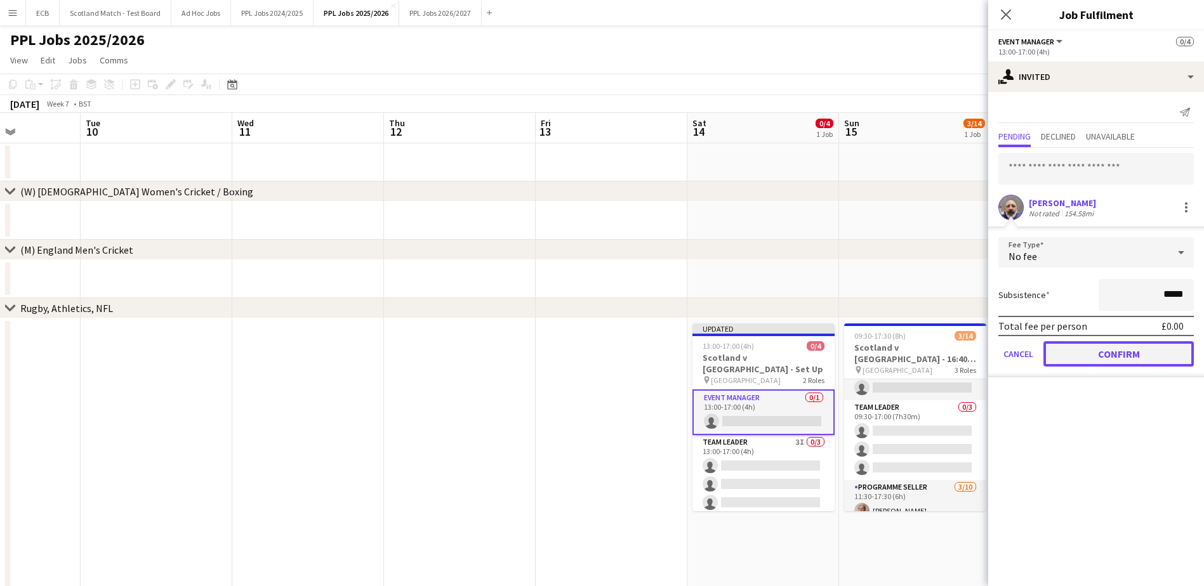
click at [1097, 353] on button "Confirm" at bounding box center [1119, 353] width 150 height 25
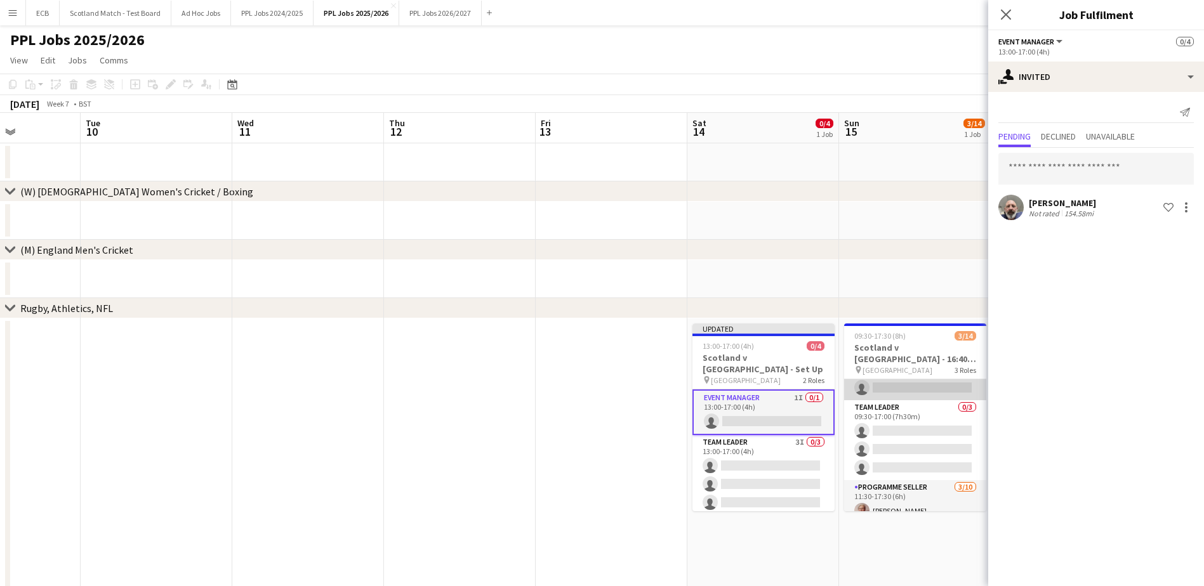
click at [898, 373] on app-card-role "Event Manager 0/1 09:30-17:00 (7h30m) single-neutral-actions" at bounding box center [915, 378] width 142 height 43
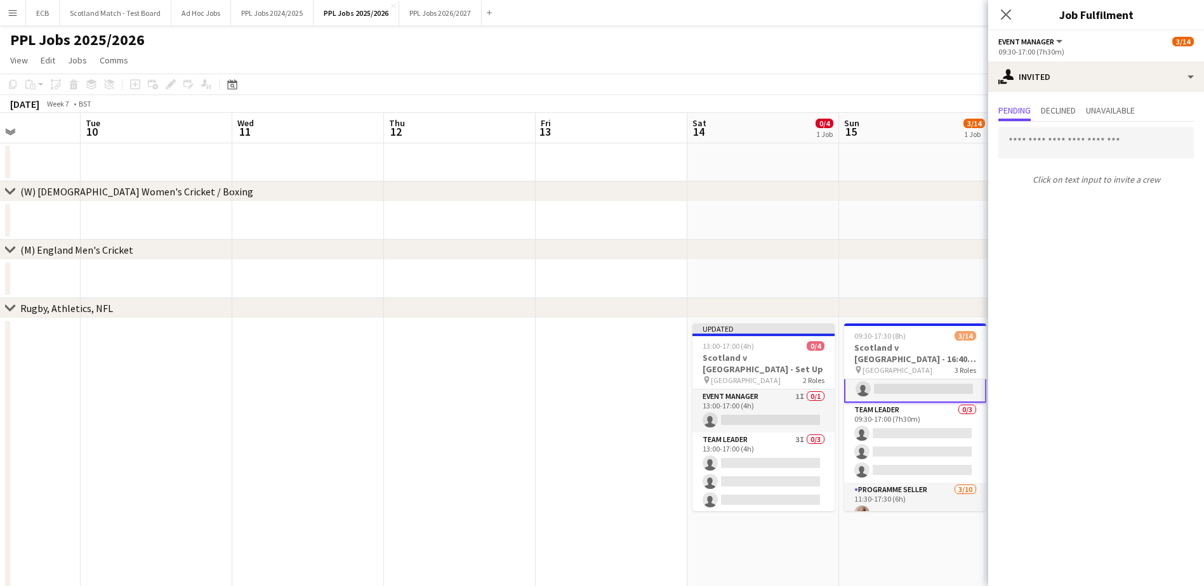
scroll to position [23, 0]
click at [1052, 145] on input "text" at bounding box center [1095, 143] width 195 height 32
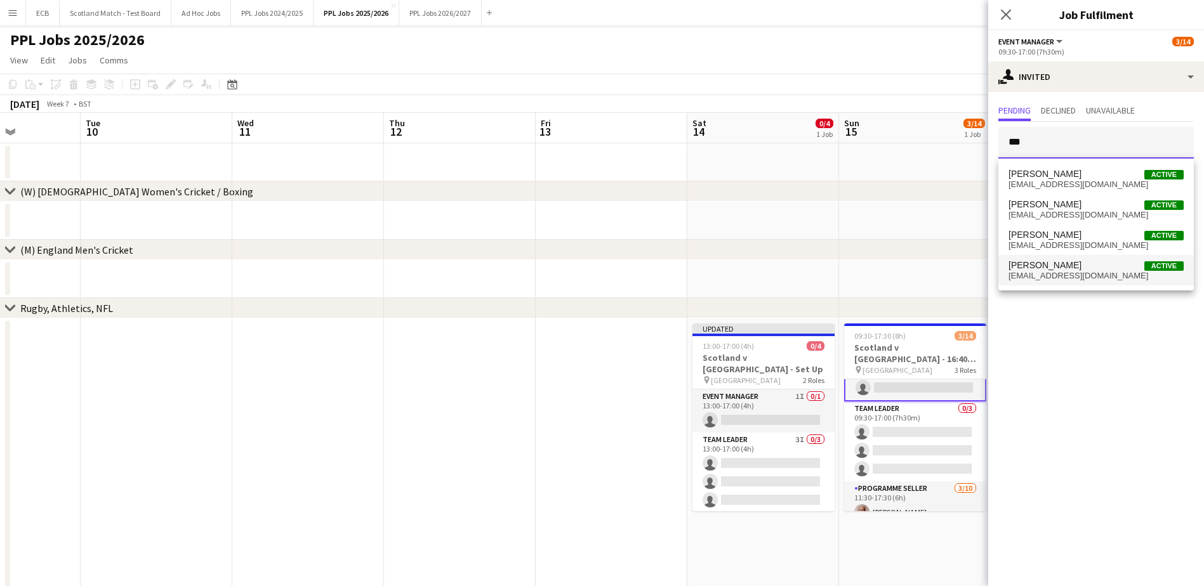
type input "***"
click at [1050, 269] on span "[PERSON_NAME]" at bounding box center [1045, 265] width 73 height 11
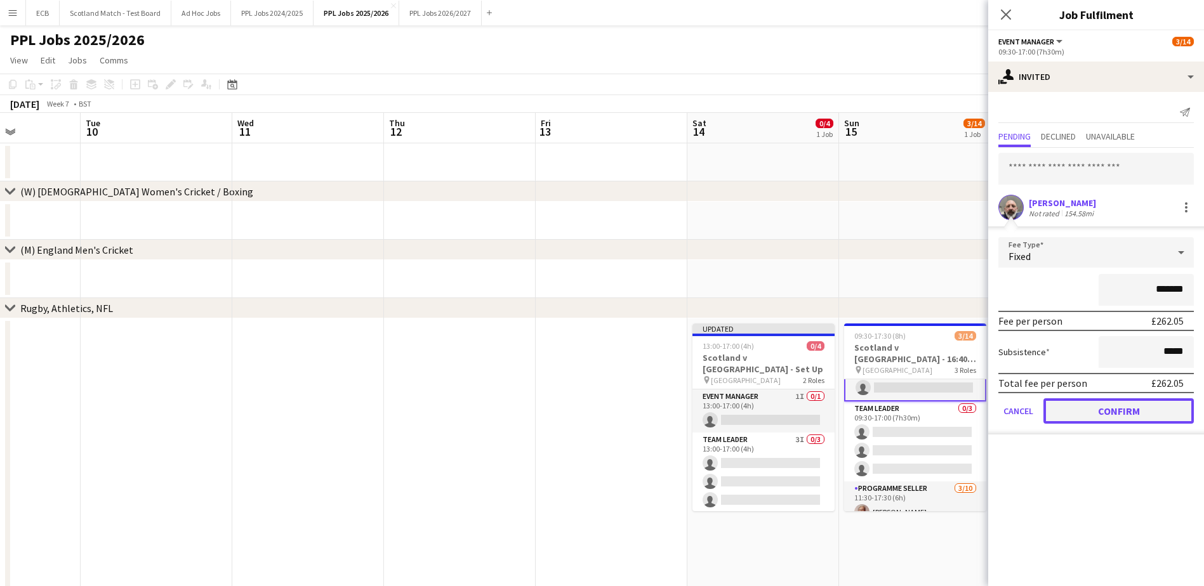
click at [1097, 411] on button "Confirm" at bounding box center [1119, 411] width 150 height 25
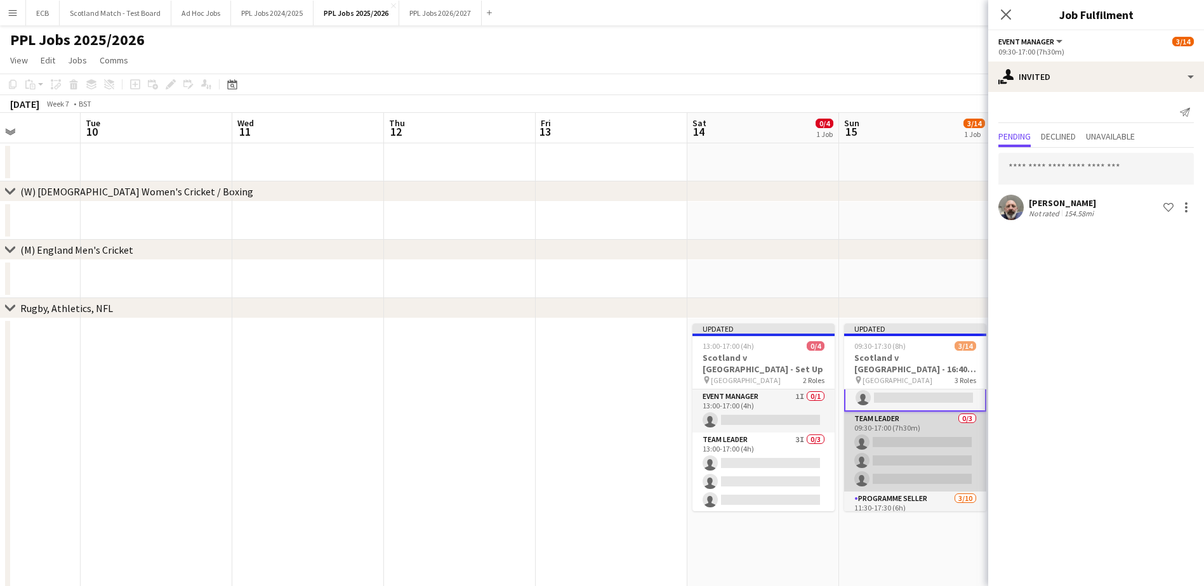
click at [925, 423] on app-card-role "Team Leader 0/3 09:30-17:00 (7h30m) single-neutral-actions single-neutral-actio…" at bounding box center [915, 452] width 142 height 80
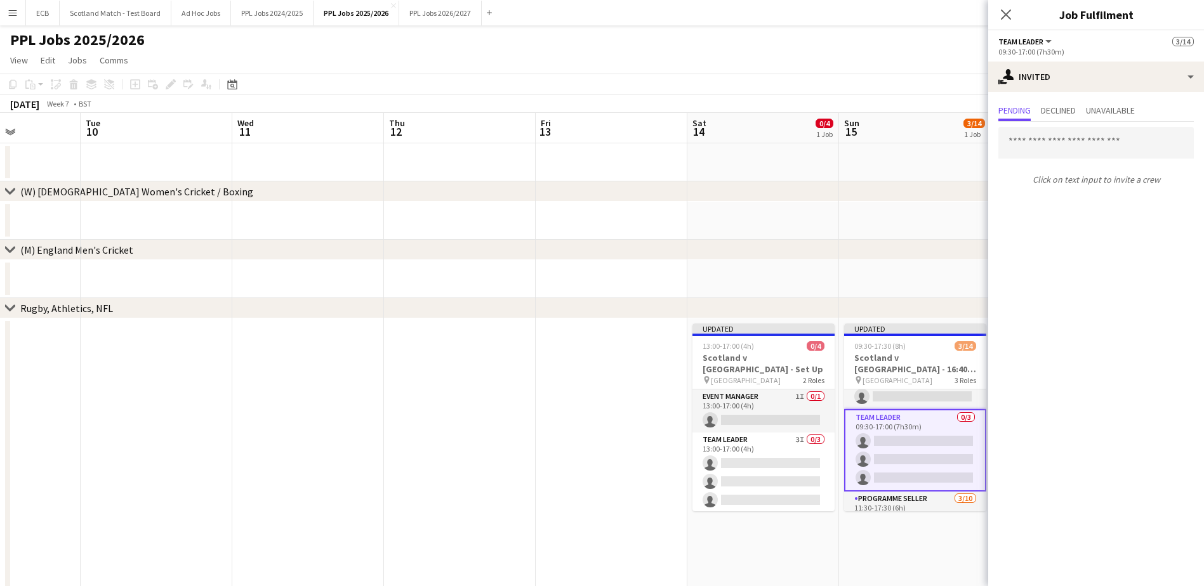
scroll to position [22, 0]
click at [1056, 140] on input "text" at bounding box center [1095, 143] width 195 height 32
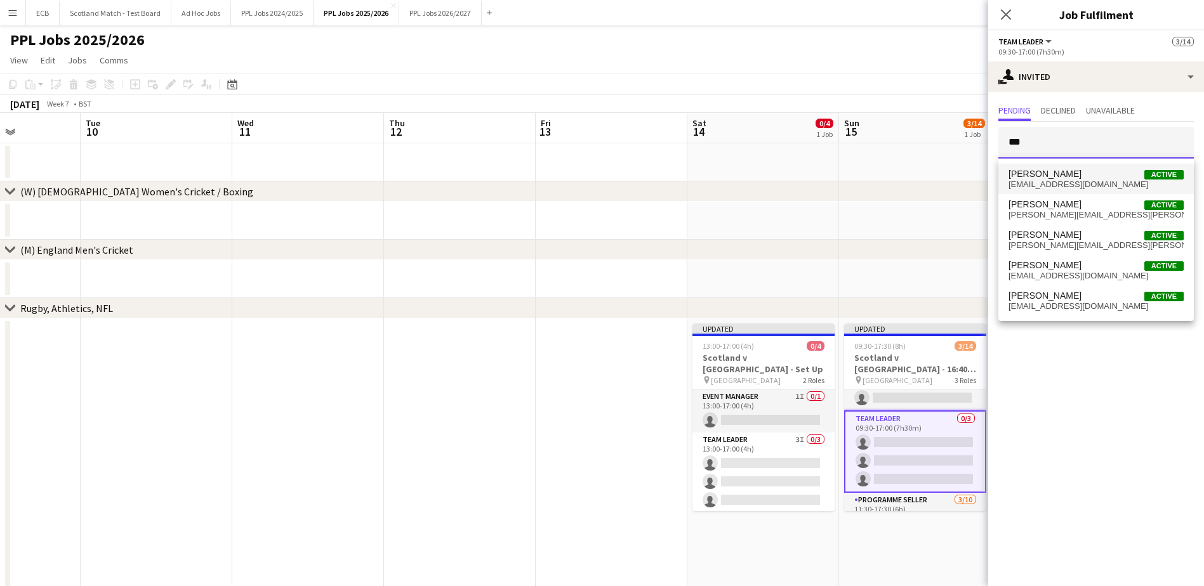
type input "***"
click at [1060, 175] on span "[PERSON_NAME]" at bounding box center [1045, 174] width 73 height 11
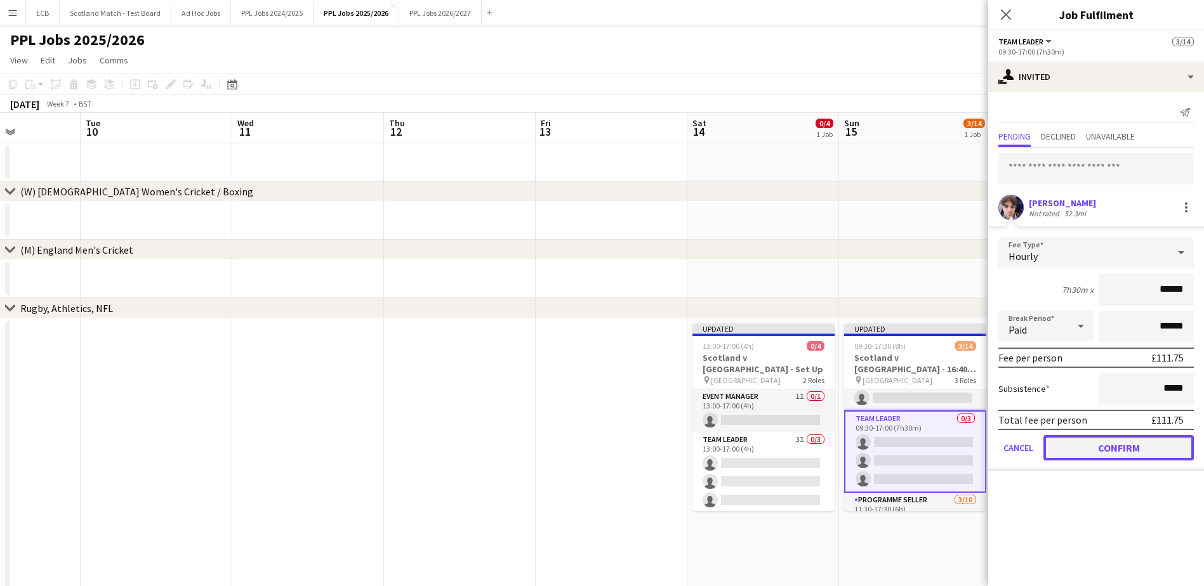
click at [1114, 435] on button "Confirm" at bounding box center [1119, 447] width 150 height 25
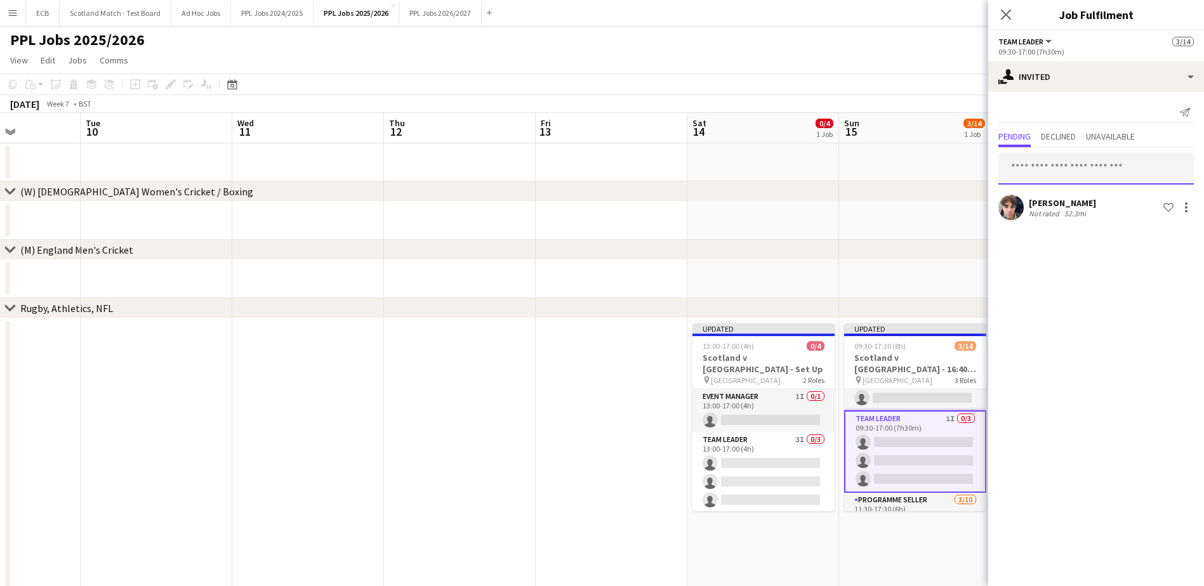
click at [1061, 165] on input "text" at bounding box center [1095, 169] width 195 height 32
type input "***"
click at [1058, 204] on span "[PERSON_NAME]" at bounding box center [1045, 200] width 73 height 11
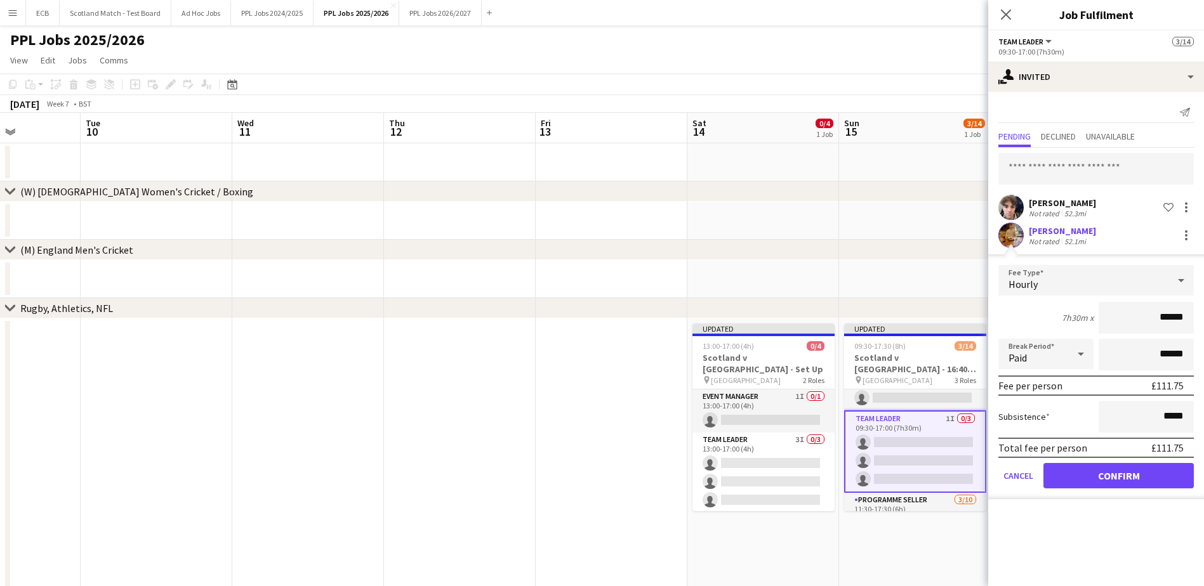
drag, startPoint x: 1113, startPoint y: 475, endPoint x: 924, endPoint y: 230, distance: 309.1
click at [924, 230] on app-date-cell at bounding box center [915, 221] width 152 height 38
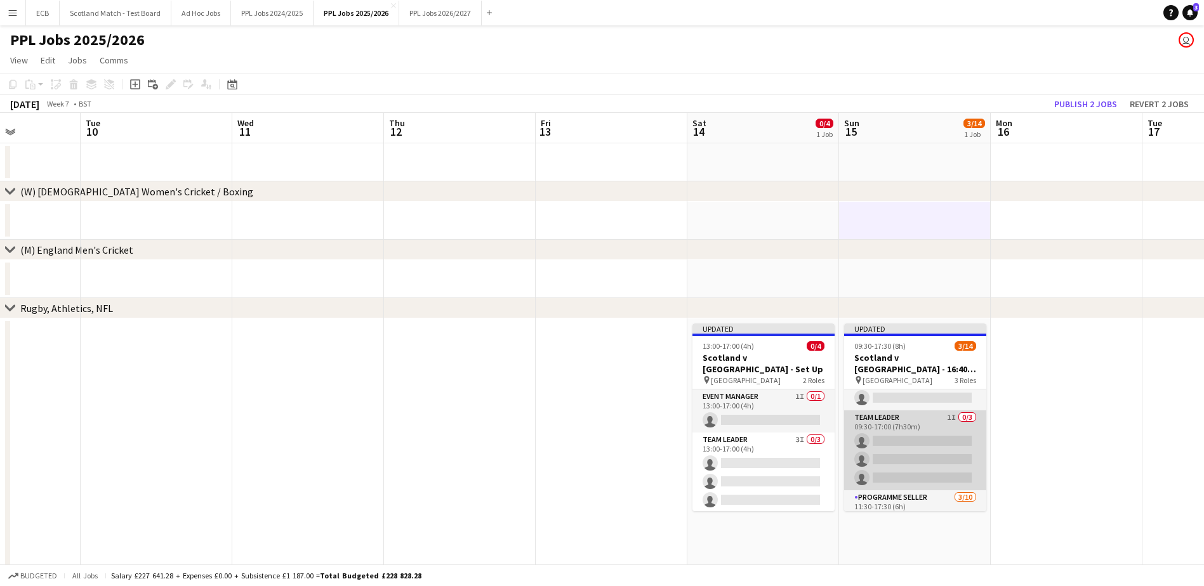
click at [908, 435] on app-card-role "Team Leader 1I 0/3 09:30-17:00 (7h30m) single-neutral-actions single-neutral-ac…" at bounding box center [915, 451] width 142 height 80
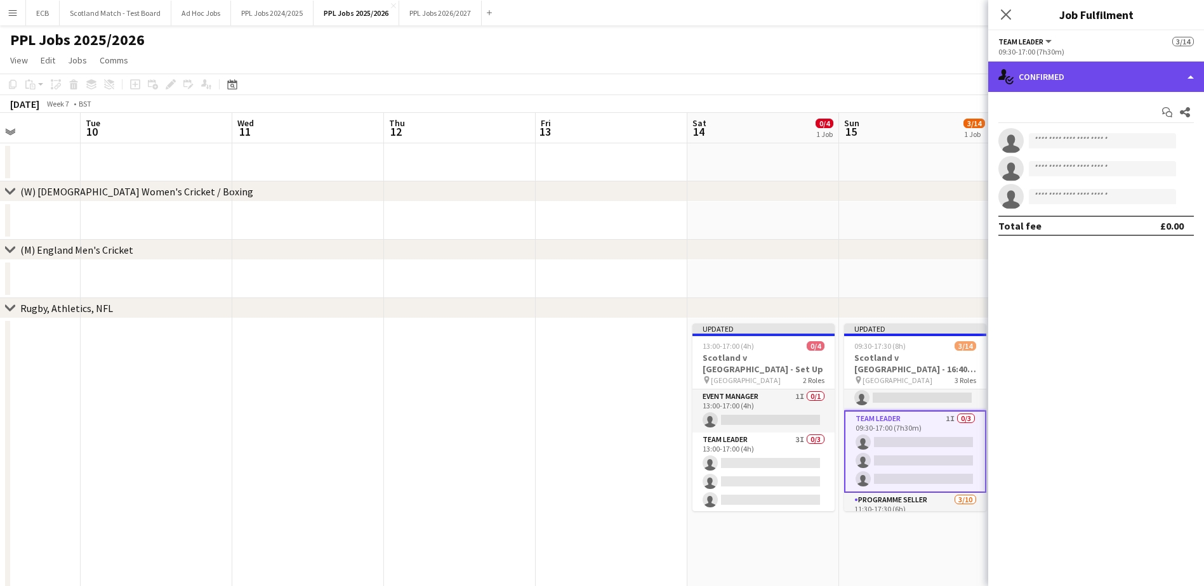
click at [1052, 91] on div "single-neutral-actions-check-2 Confirmed" at bounding box center [1096, 77] width 216 height 30
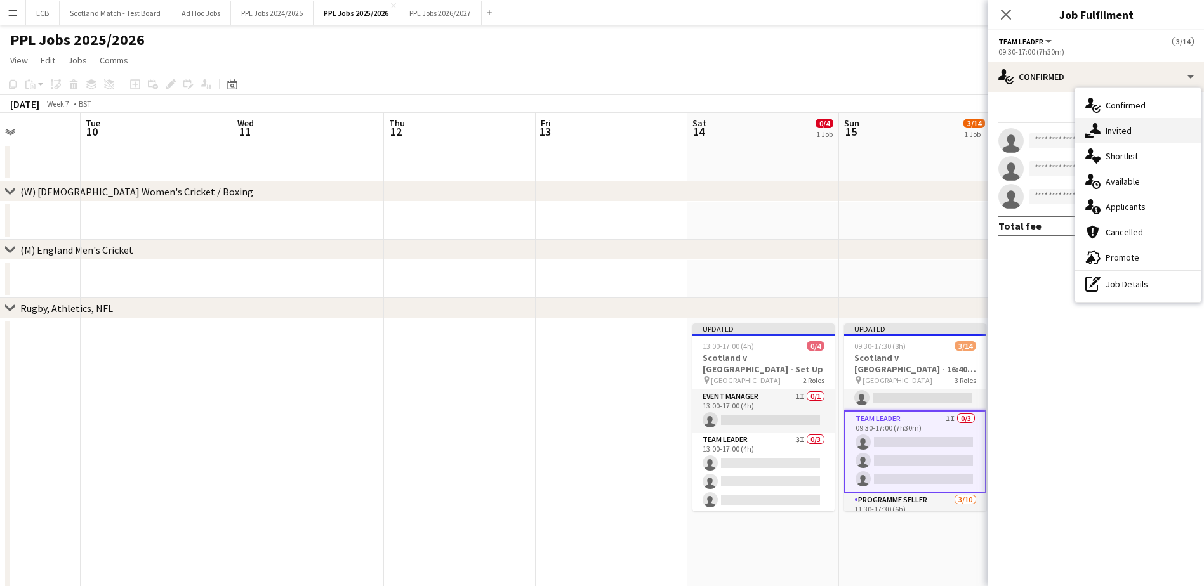
click at [1106, 128] on span "Invited" at bounding box center [1119, 130] width 26 height 11
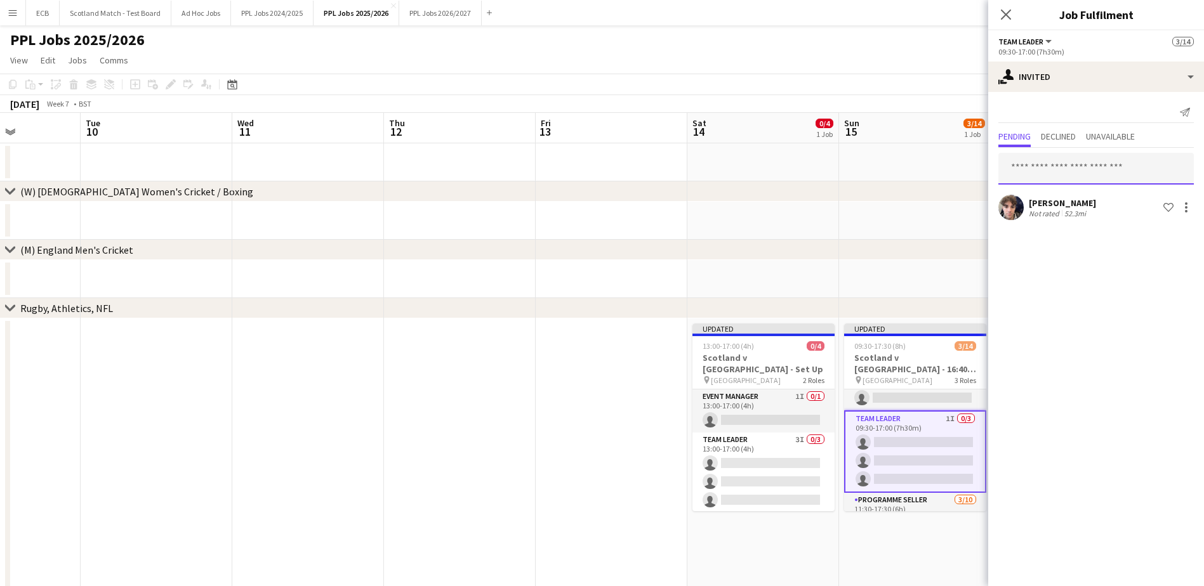
click at [1087, 172] on input "text" at bounding box center [1095, 169] width 195 height 32
type input "***"
click at [1083, 208] on span "[EMAIL_ADDRESS][DOMAIN_NAME]" at bounding box center [1096, 211] width 175 height 10
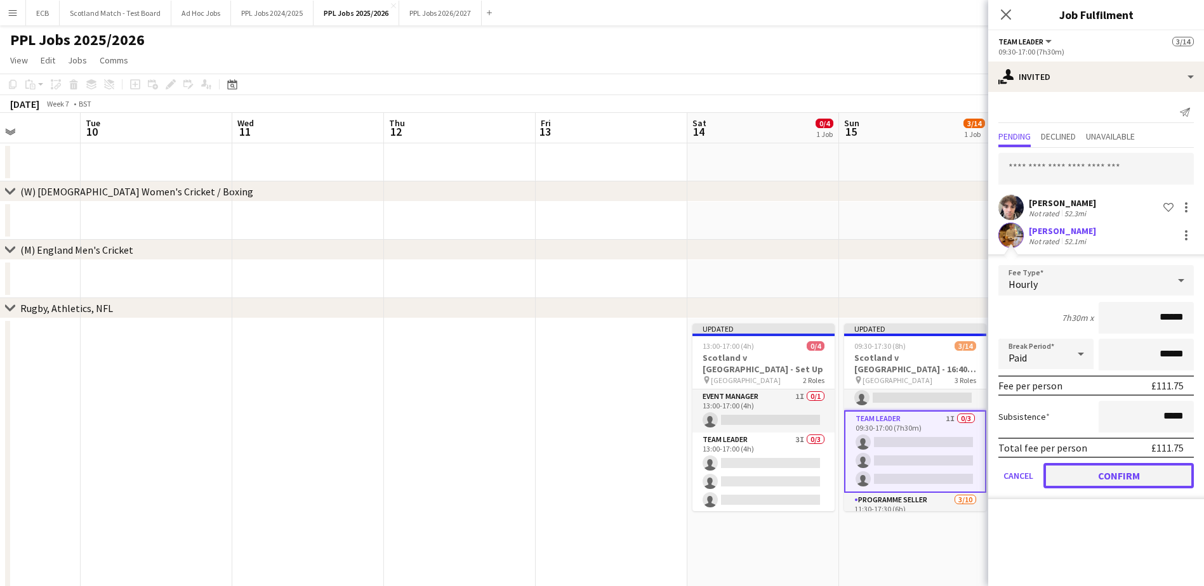
click at [1124, 476] on button "Confirm" at bounding box center [1119, 475] width 150 height 25
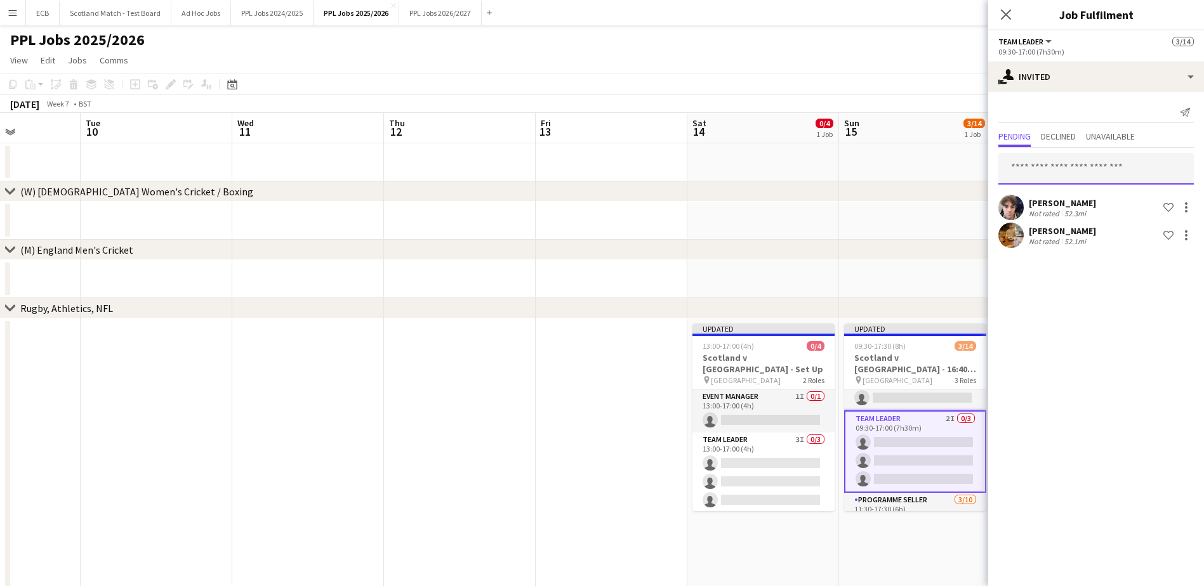
click at [1059, 176] on input "text" at bounding box center [1095, 169] width 195 height 32
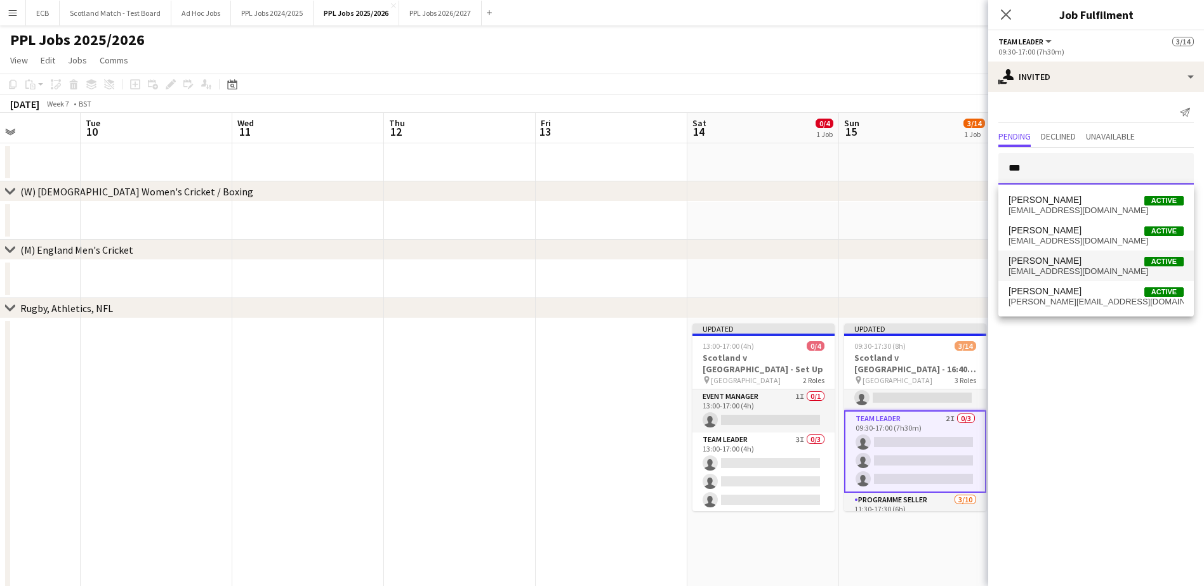
type input "***"
click at [1044, 262] on span "[PERSON_NAME]" at bounding box center [1045, 261] width 73 height 11
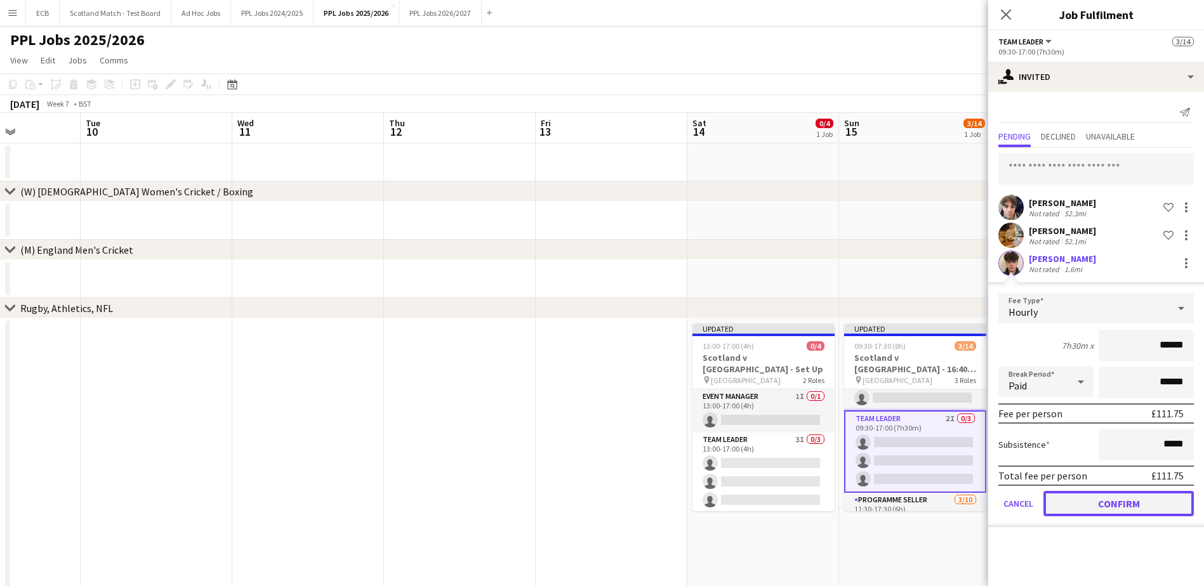
click at [1106, 508] on button "Confirm" at bounding box center [1119, 503] width 150 height 25
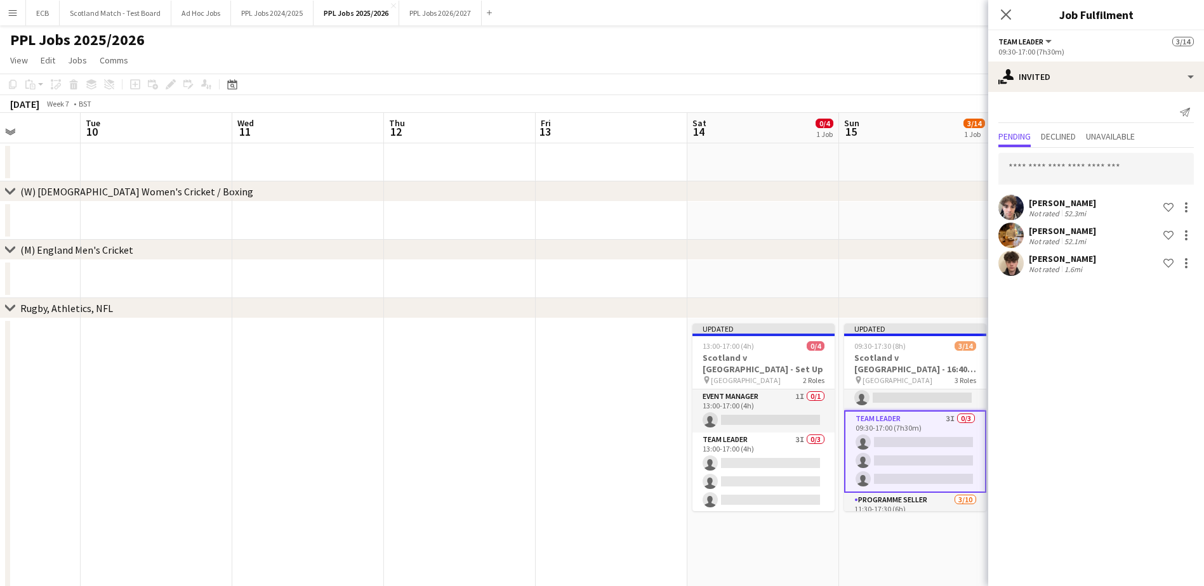
click at [929, 260] on div "chevron-right (M) England Men's Cricket" at bounding box center [602, 250] width 1204 height 20
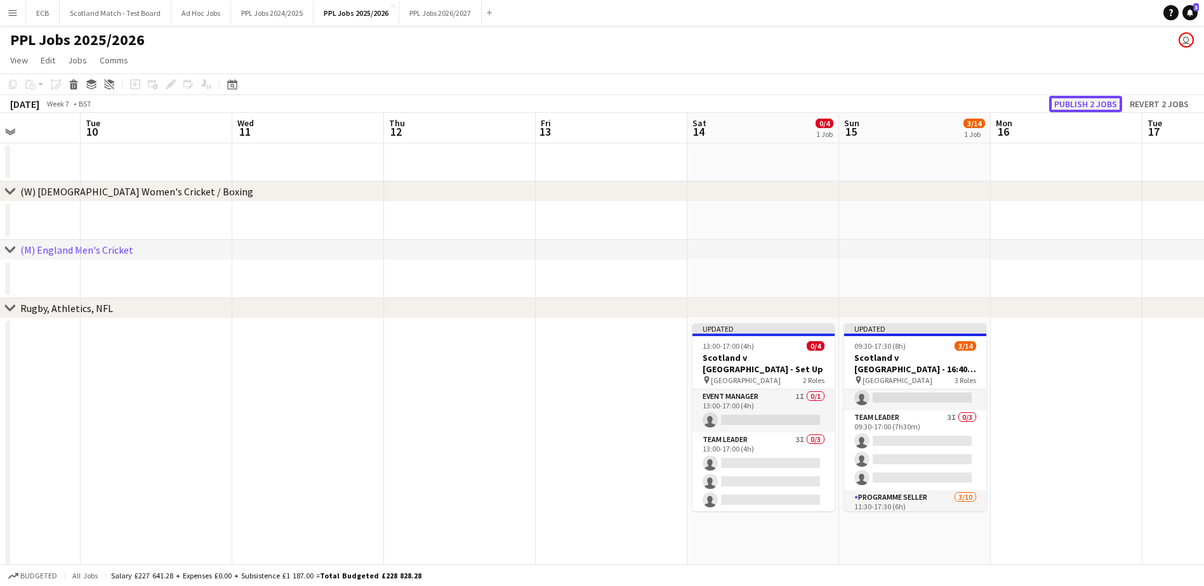
click at [1068, 106] on button "Publish 2 jobs" at bounding box center [1085, 104] width 73 height 17
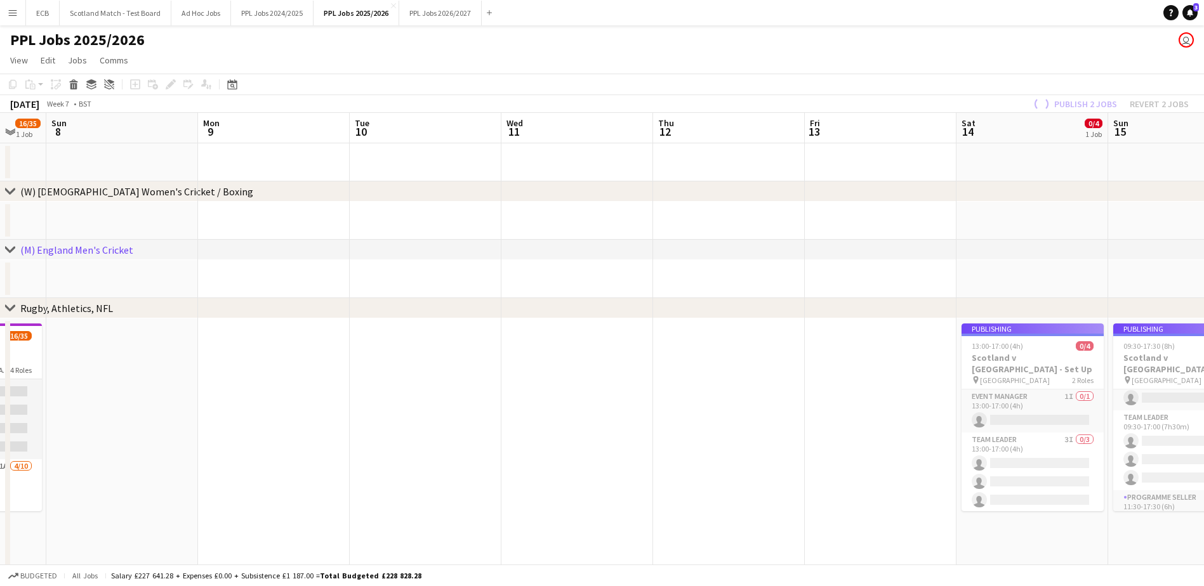
scroll to position [0, 378]
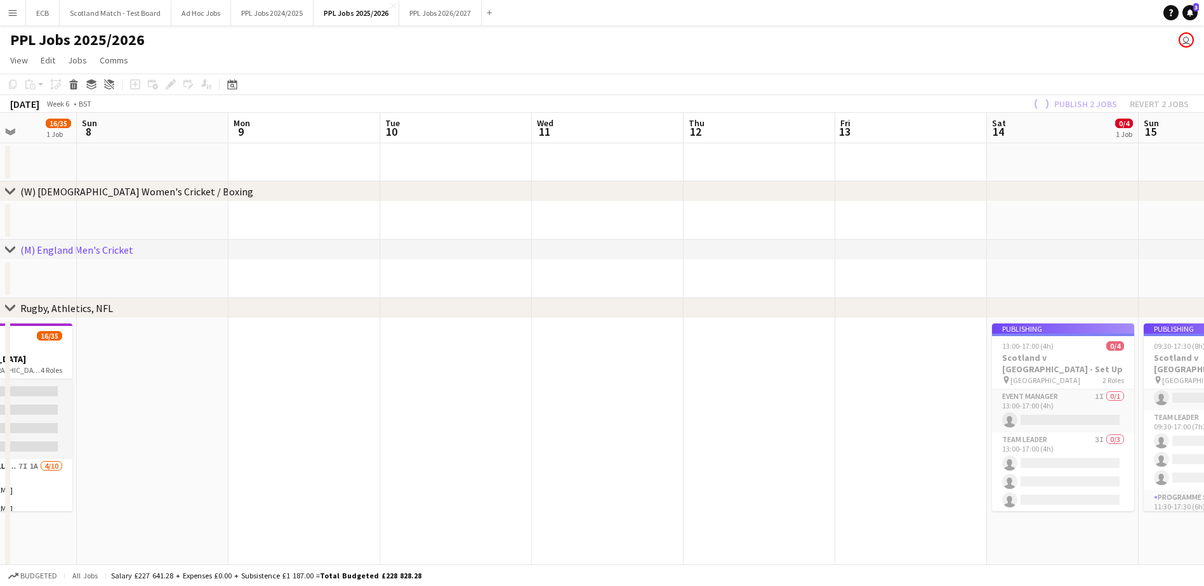
click at [324, 470] on app-date-cell at bounding box center [305, 524] width 152 height 411
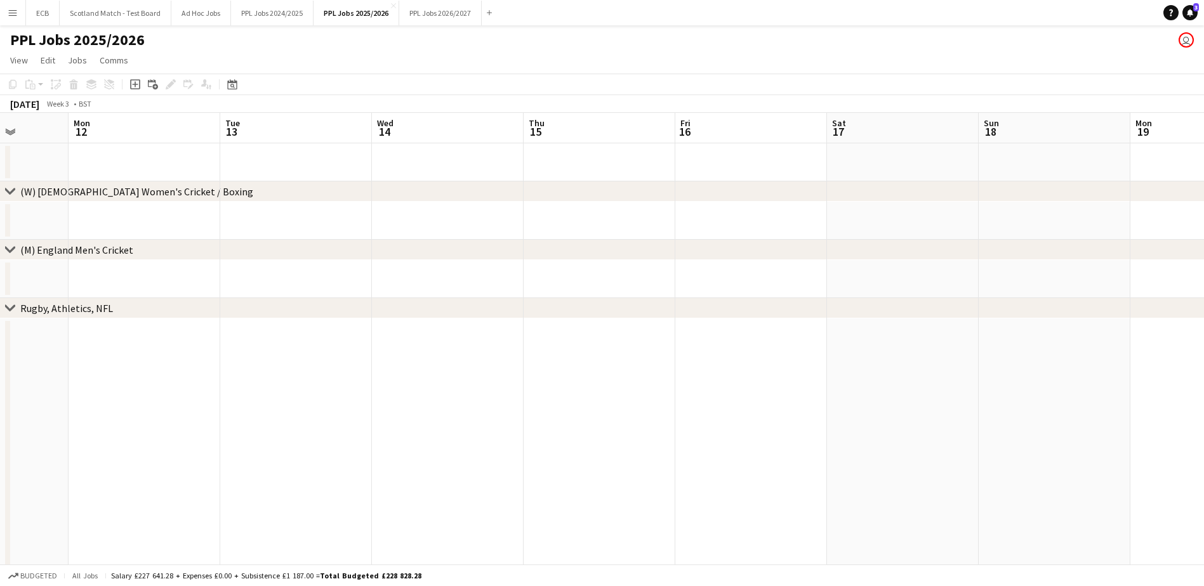
scroll to position [0, 359]
click at [545, 383] on app-date-cell at bounding box center [476, 524] width 152 height 411
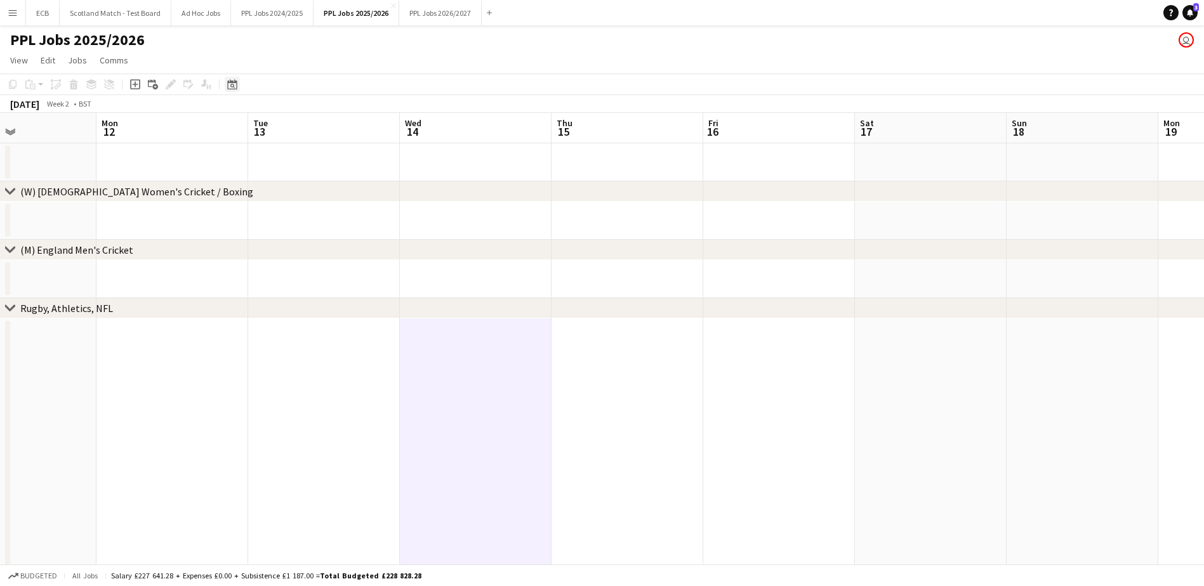
click at [233, 84] on icon "Date picker" at bounding box center [232, 84] width 10 height 10
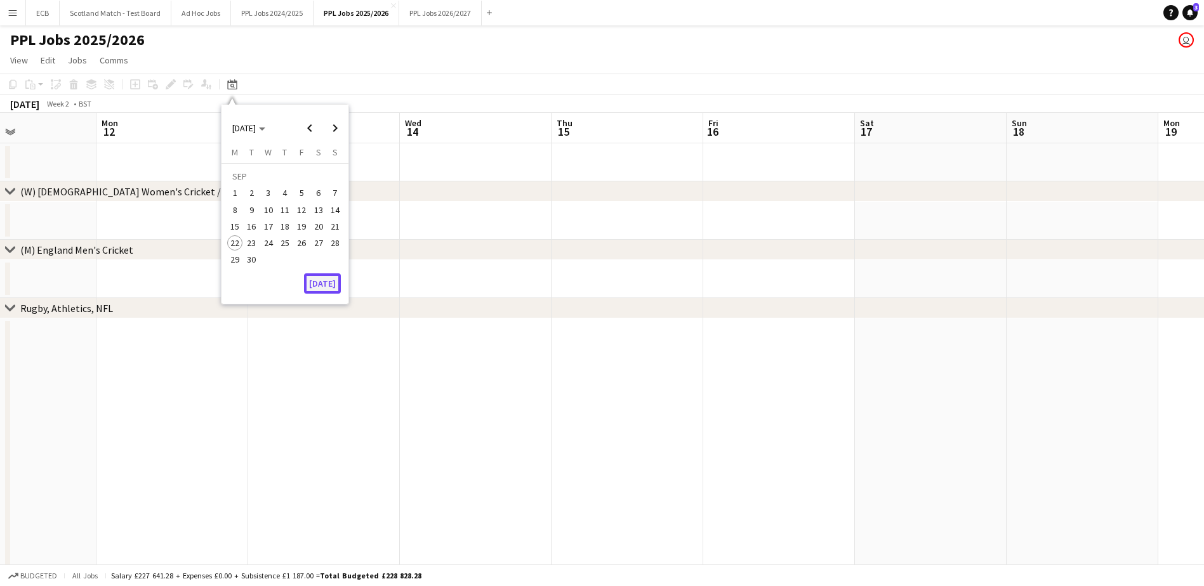
click at [317, 281] on button "[DATE]" at bounding box center [322, 284] width 37 height 20
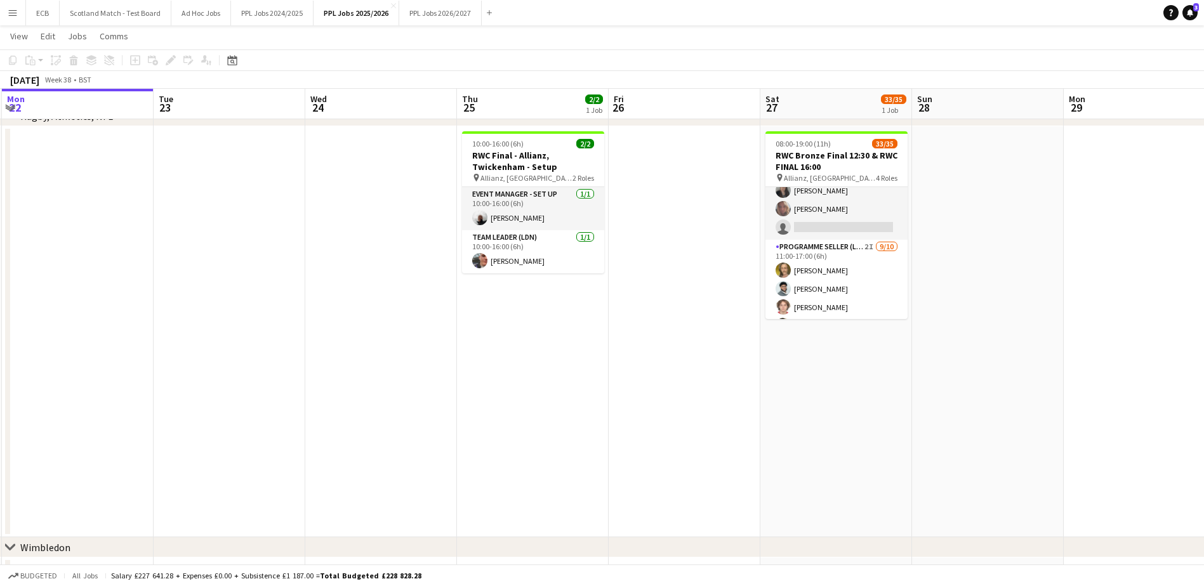
scroll to position [611, 0]
